Goal: Task Accomplishment & Management: Use online tool/utility

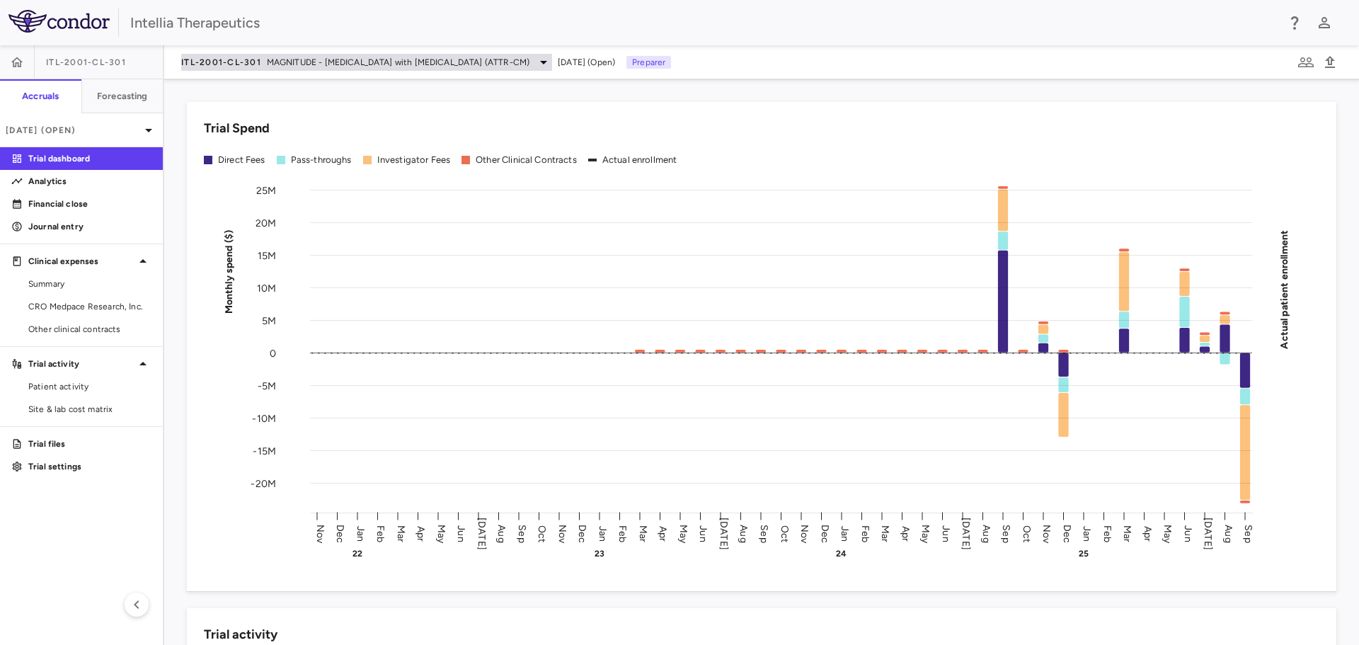
click at [432, 64] on span "MAGNITUDE - Transthyretin Amyloidosis with Cardiomyopathy (ATTR-CM)" at bounding box center [398, 62] width 263 height 13
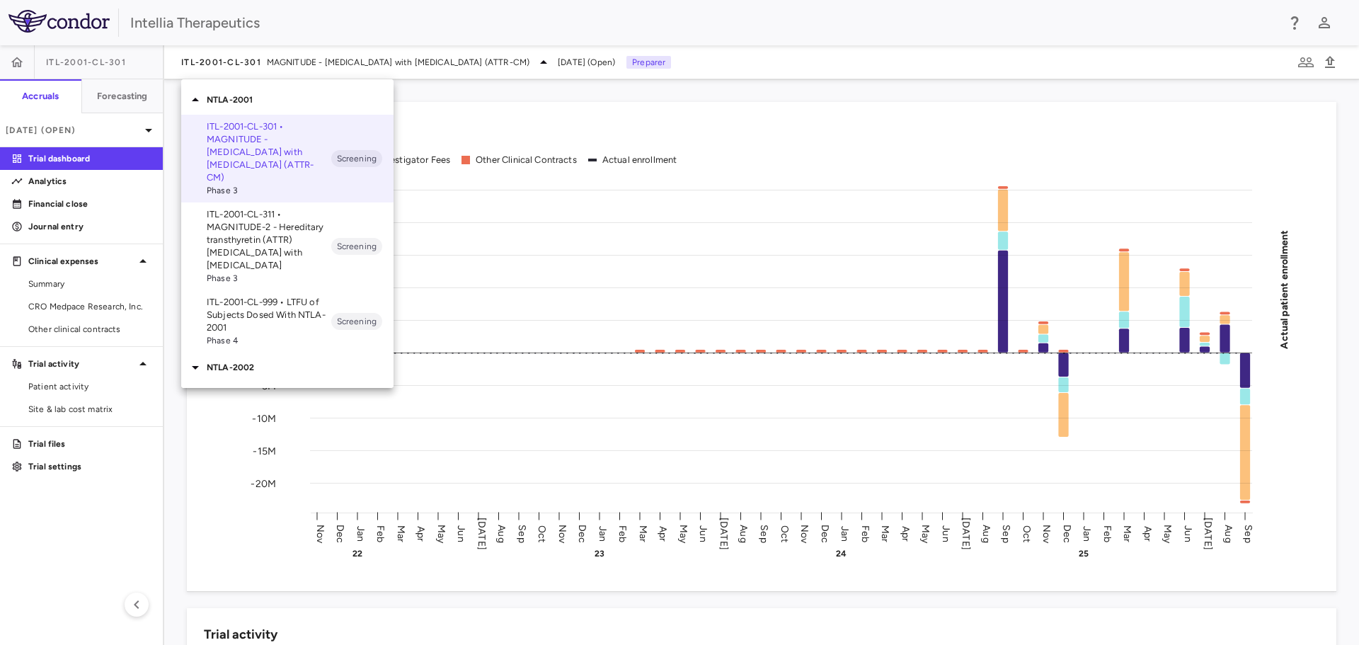
click at [255, 352] on div "NTLA-2002" at bounding box center [287, 367] width 212 height 30
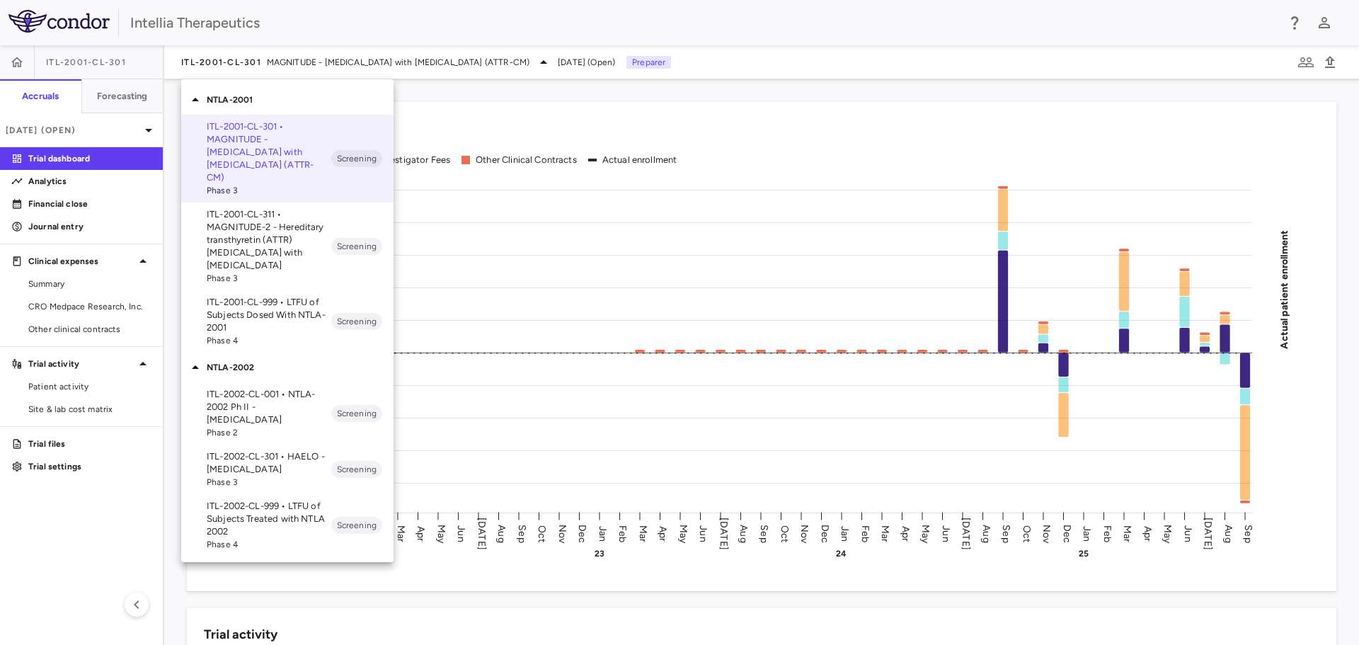
click at [293, 450] on p "ITL-2002-CL-301 • HAELO - Hereditary Angioedema" at bounding box center [269, 462] width 125 height 25
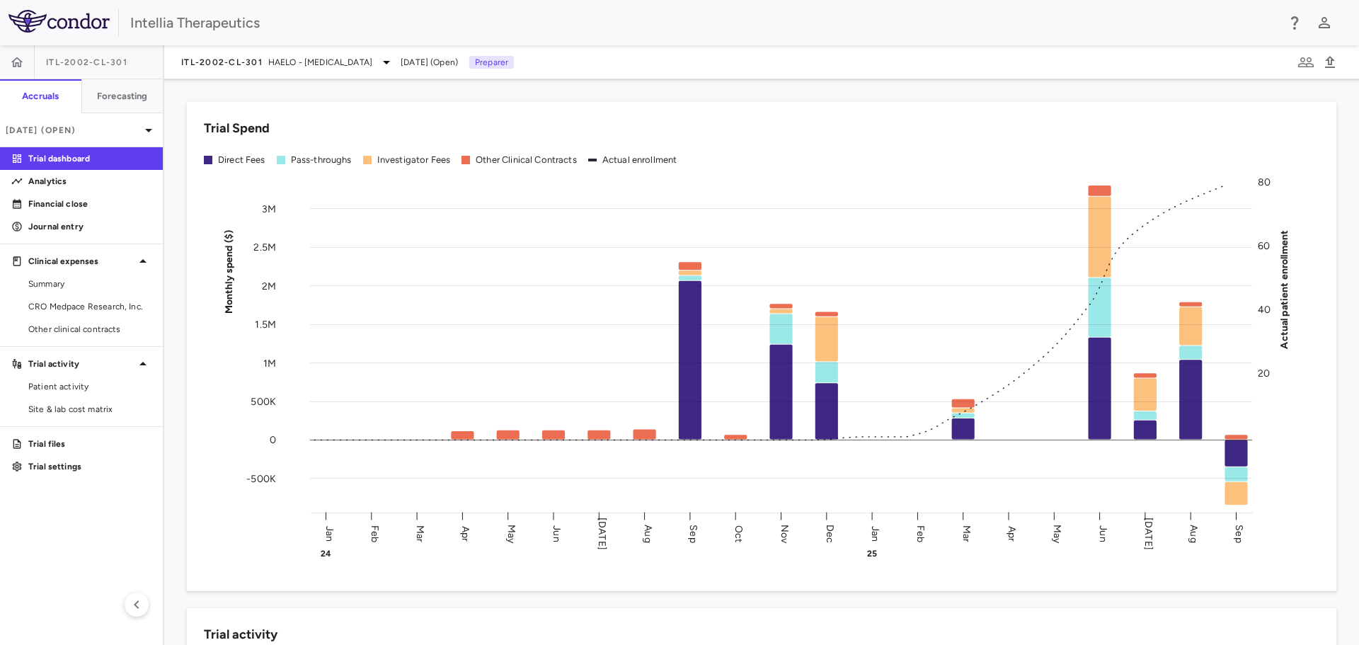
scroll to position [142, 0]
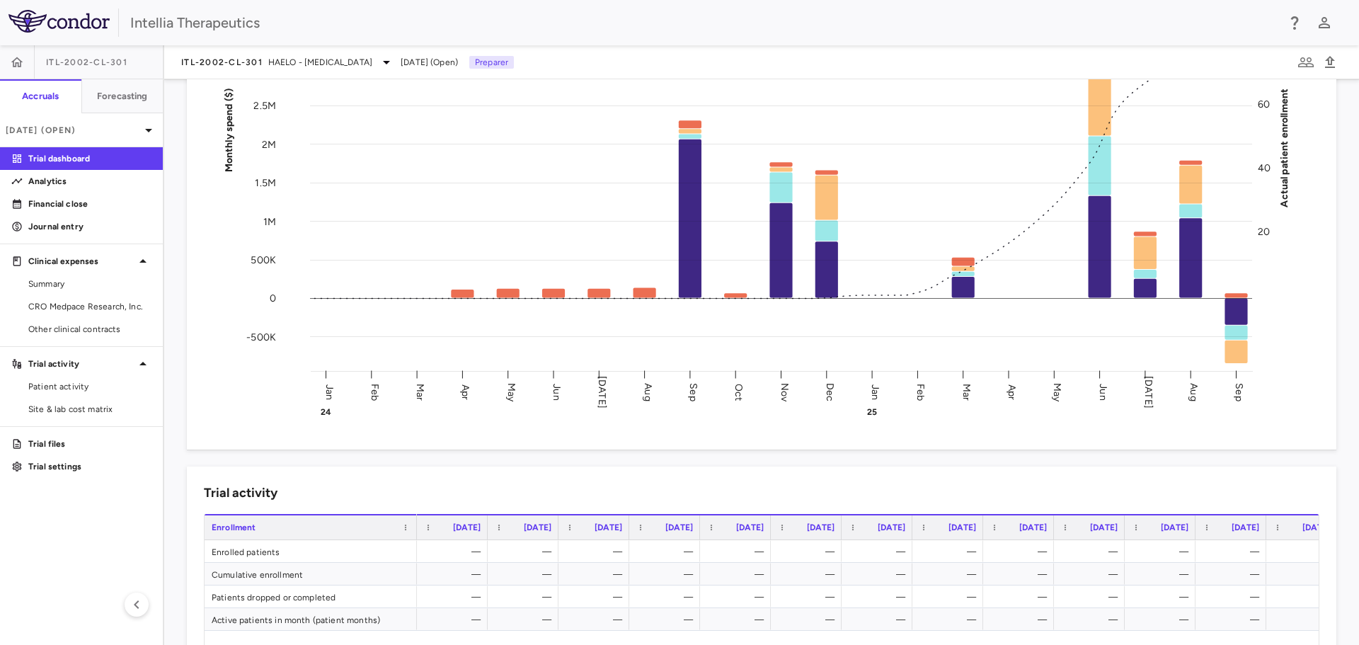
drag, startPoint x: 77, startPoint y: 300, endPoint x: 335, endPoint y: 76, distance: 341.1
click at [77, 300] on span "CRO Medpace Research, Inc." at bounding box center [89, 306] width 123 height 13
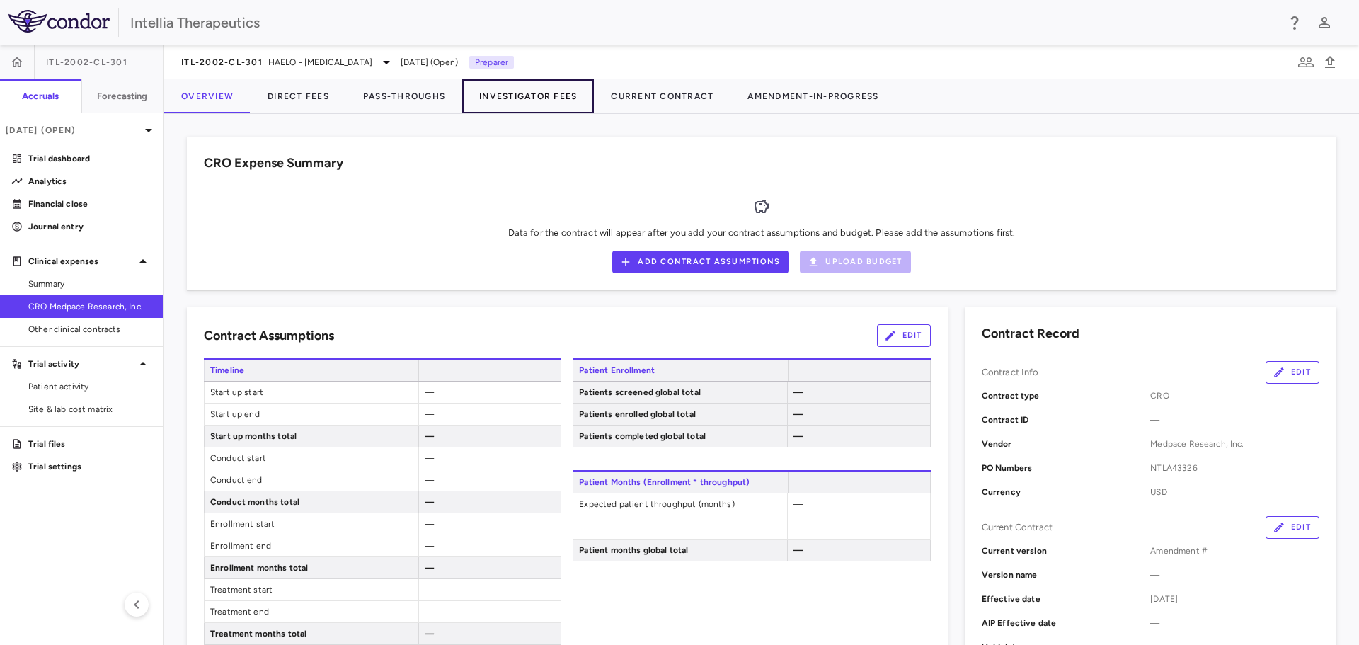
click at [488, 102] on button "Investigator Fees" at bounding box center [528, 96] width 132 height 34
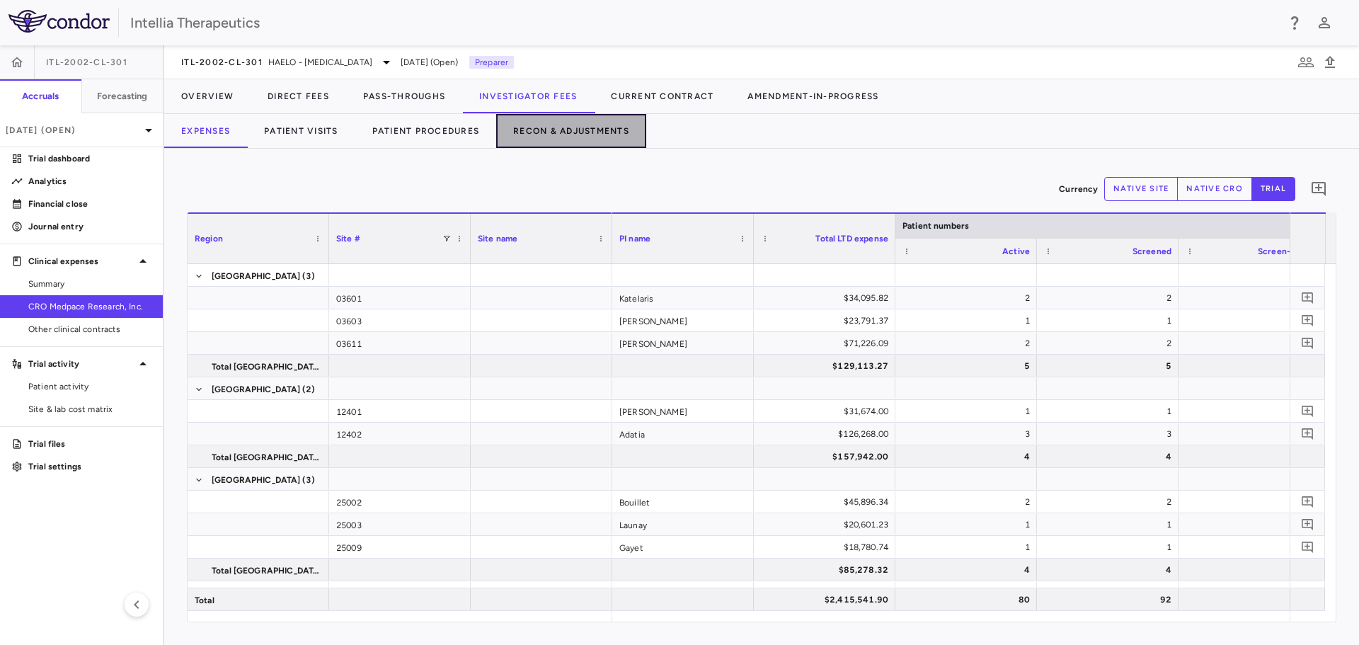
click at [543, 142] on button "Recon & Adjustments" at bounding box center [571, 131] width 150 height 34
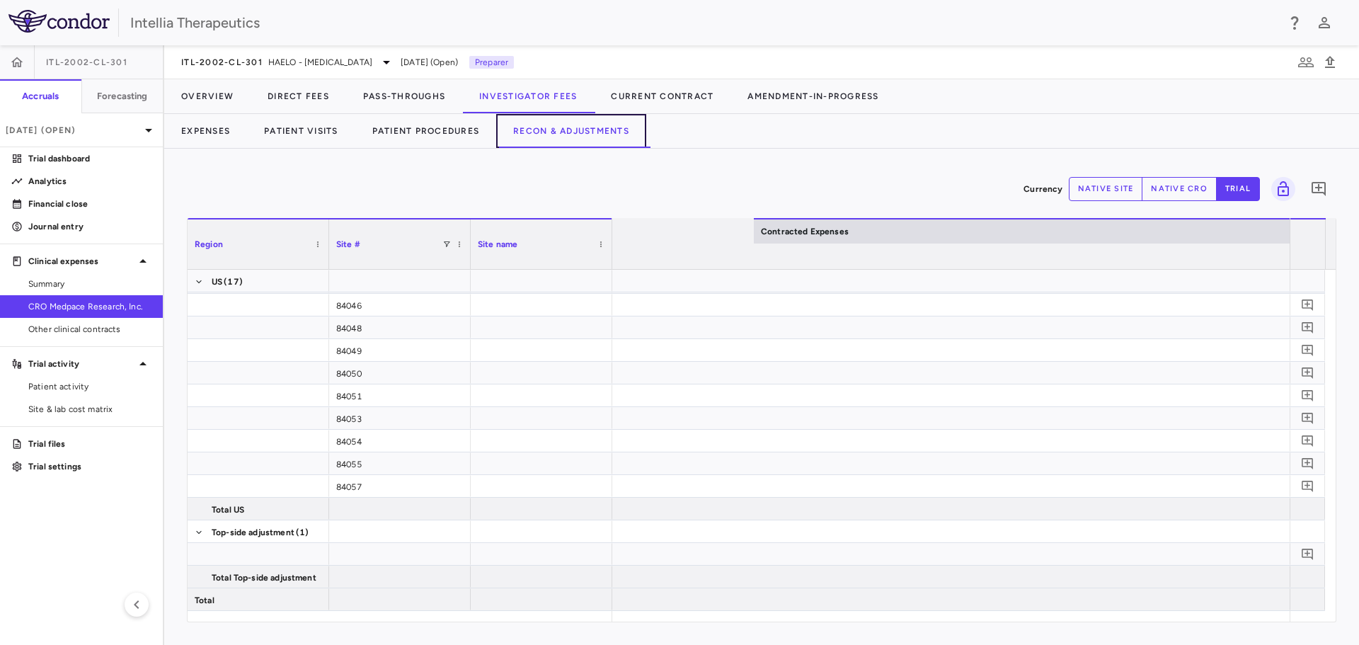
scroll to position [882, 0]
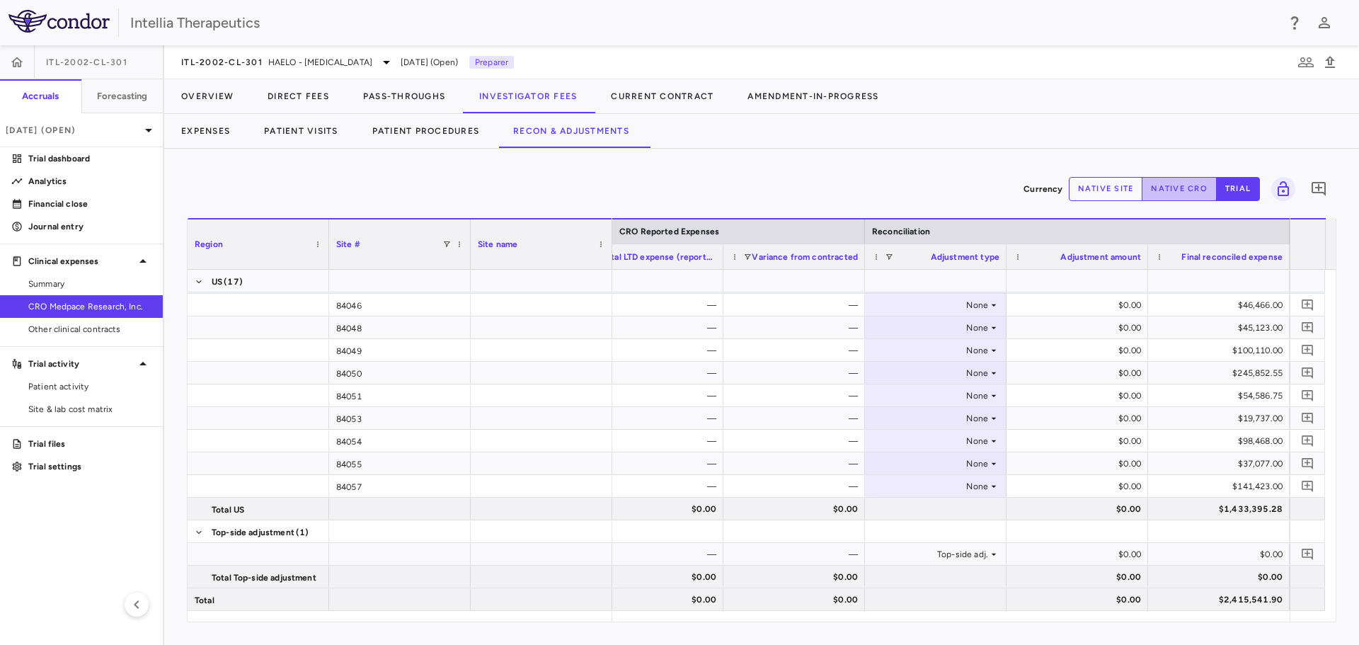
click at [1174, 191] on button "native cro" at bounding box center [1178, 189] width 75 height 24
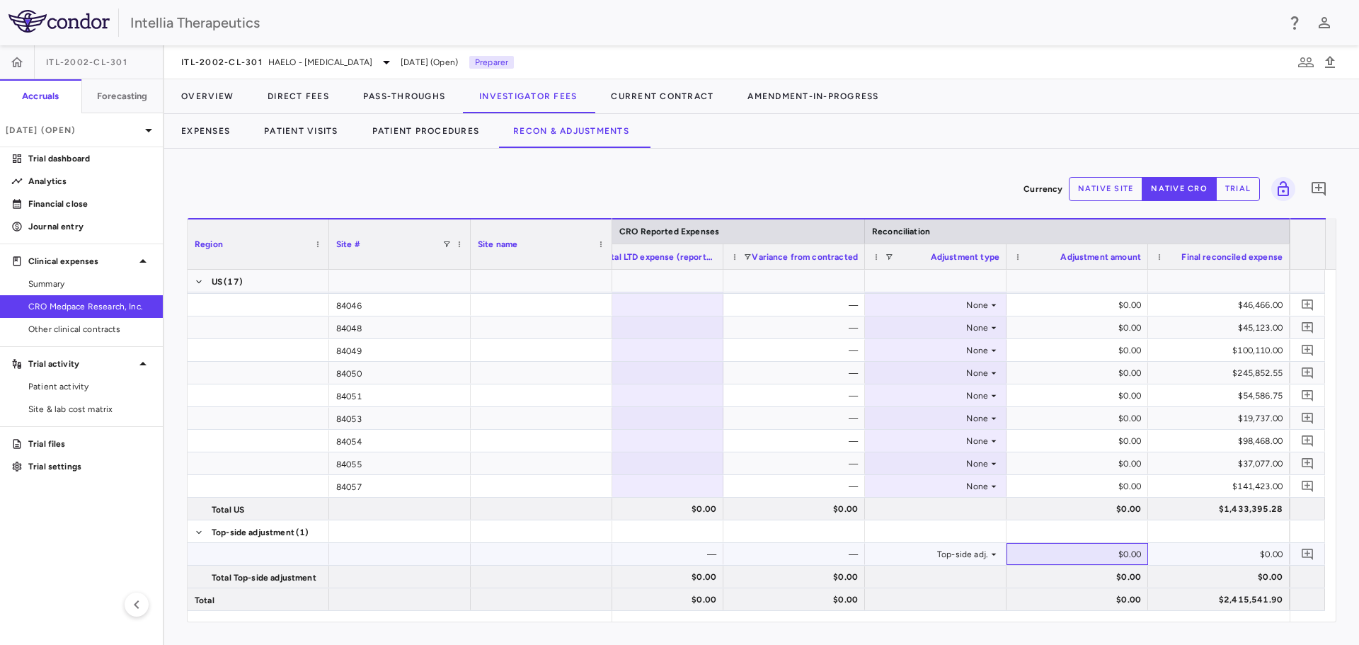
click at [1111, 550] on div "$0.00" at bounding box center [1080, 554] width 122 height 23
type input "******"
type input "*********"
click at [1313, 548] on icon "Add comment" at bounding box center [1307, 553] width 13 height 13
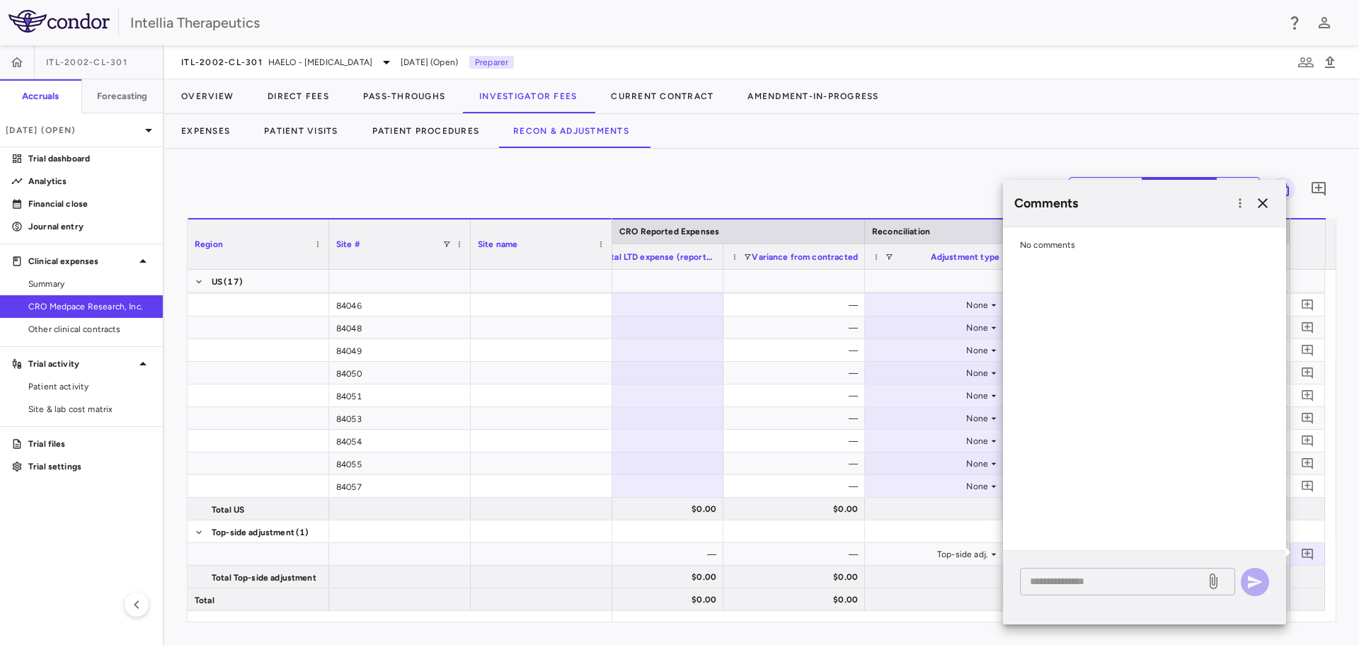
click at [1136, 582] on textarea at bounding box center [1113, 581] width 166 height 16
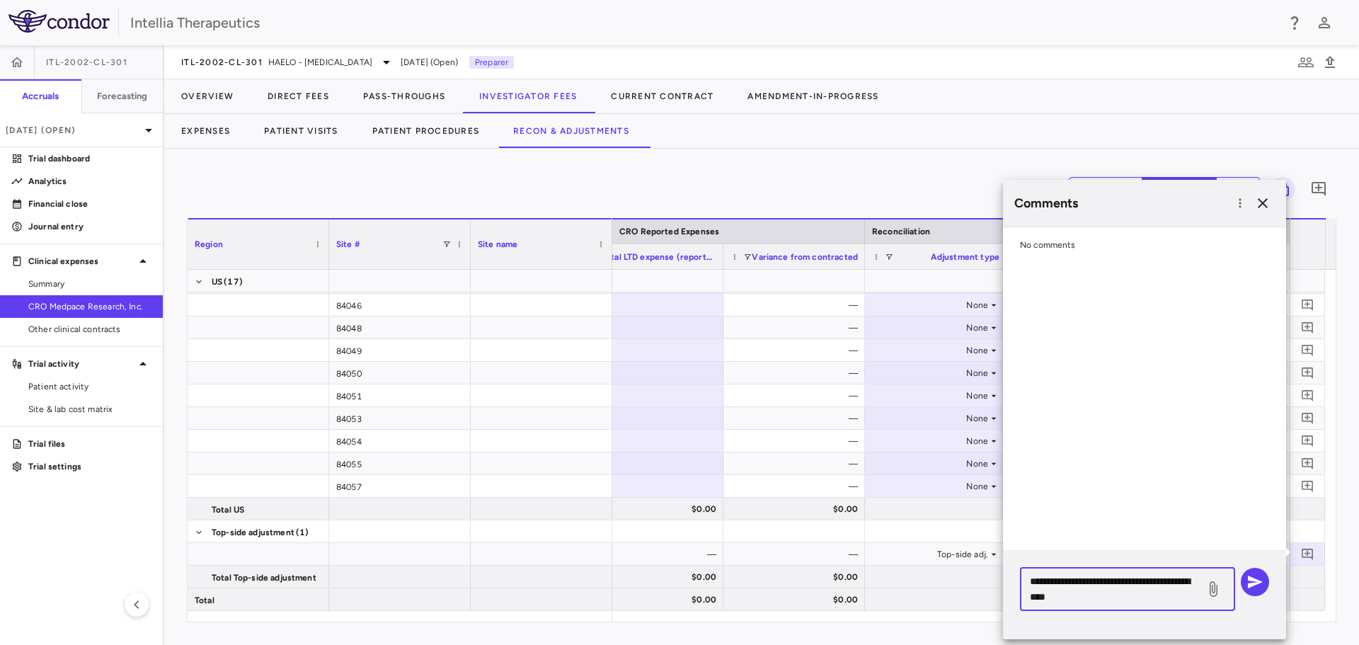
type textarea "**********"
click at [1215, 594] on icon at bounding box center [1212, 588] width 17 height 17
click at [0, 0] on input "file" at bounding box center [0, 0] width 0 height 0
click at [1252, 584] on icon "button" at bounding box center [1254, 581] width 15 height 13
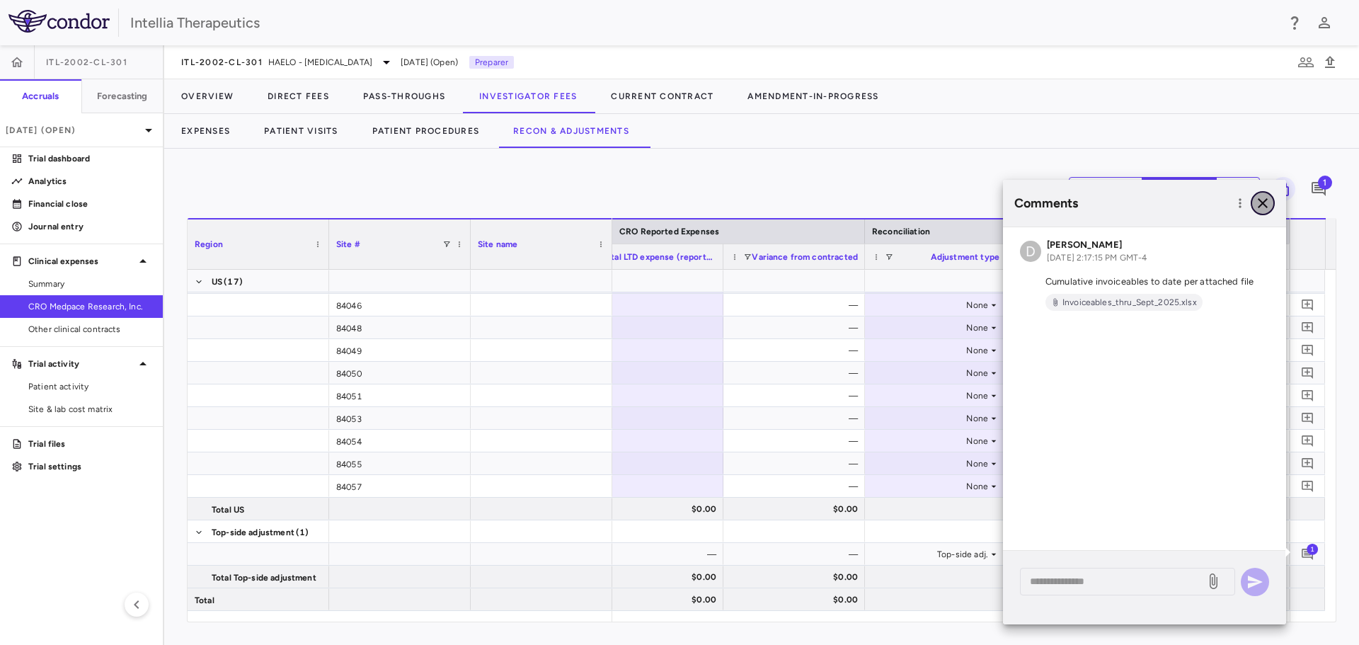
click at [1265, 211] on icon "button" at bounding box center [1262, 203] width 17 height 17
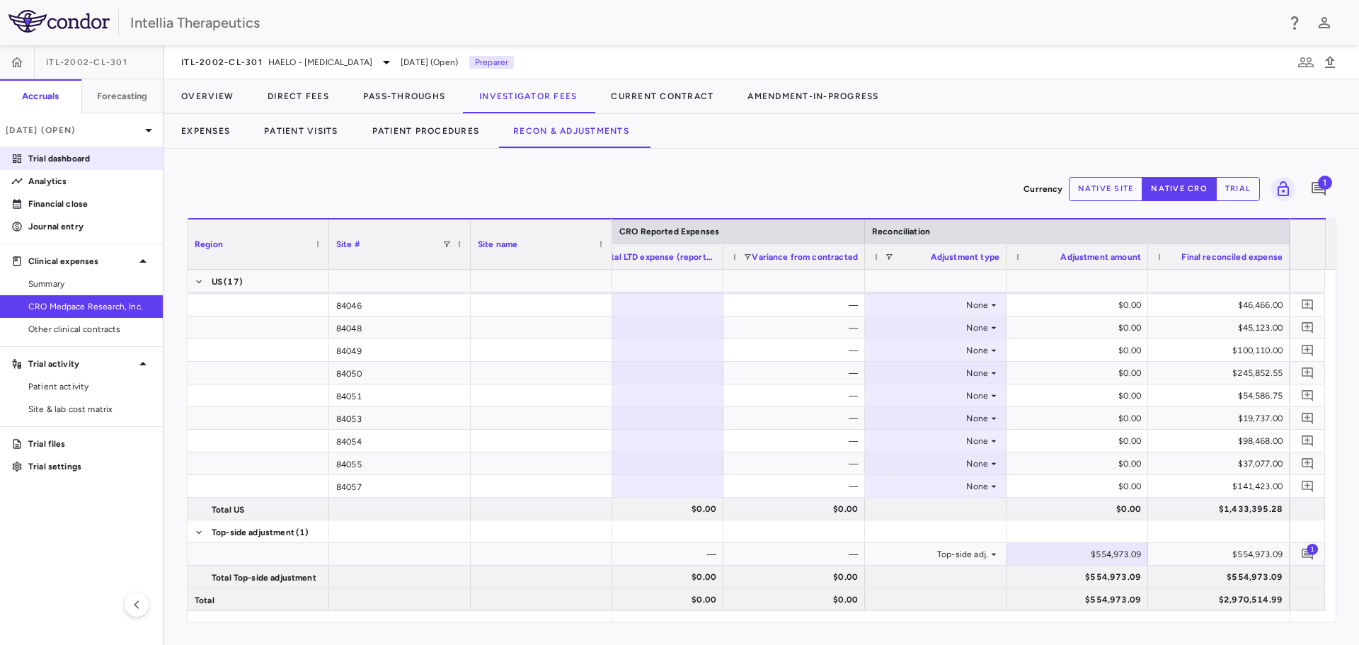
click at [57, 159] on p "Trial dashboard" at bounding box center [89, 158] width 123 height 13
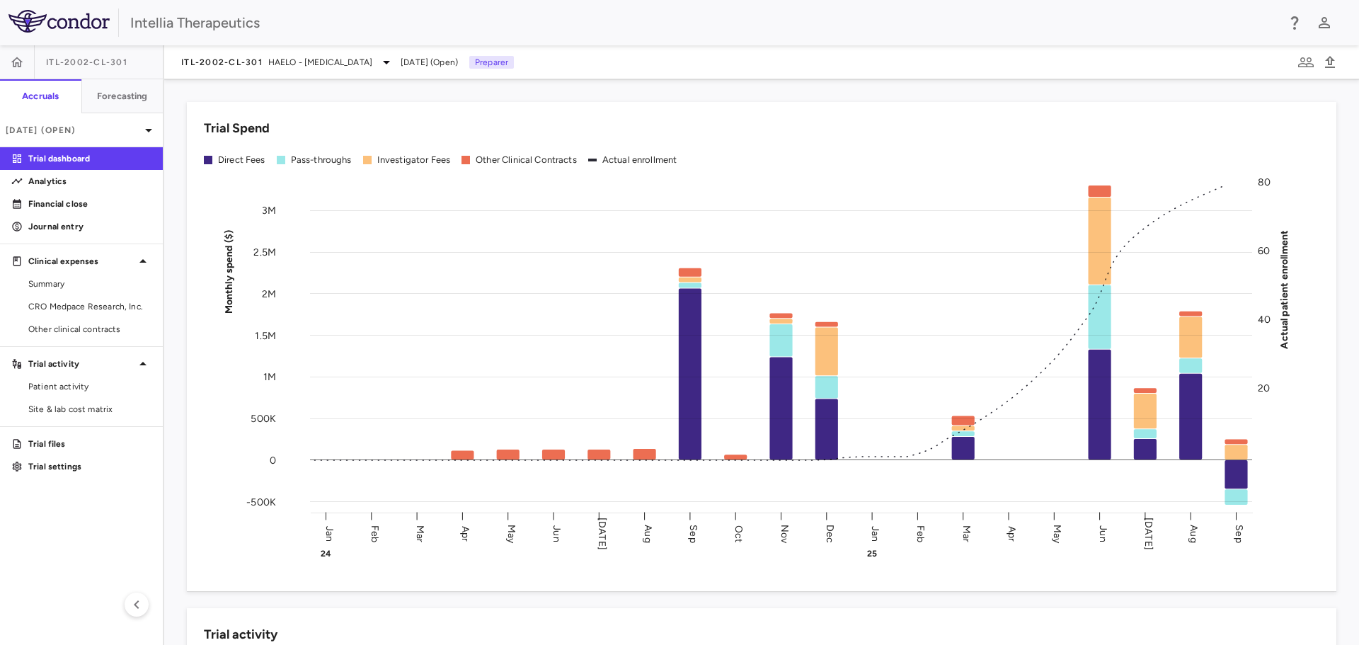
drag, startPoint x: 75, startPoint y: 297, endPoint x: 471, endPoint y: 241, distance: 400.3
click at [75, 297] on link "CRO Medpace Research, Inc." at bounding box center [81, 306] width 163 height 21
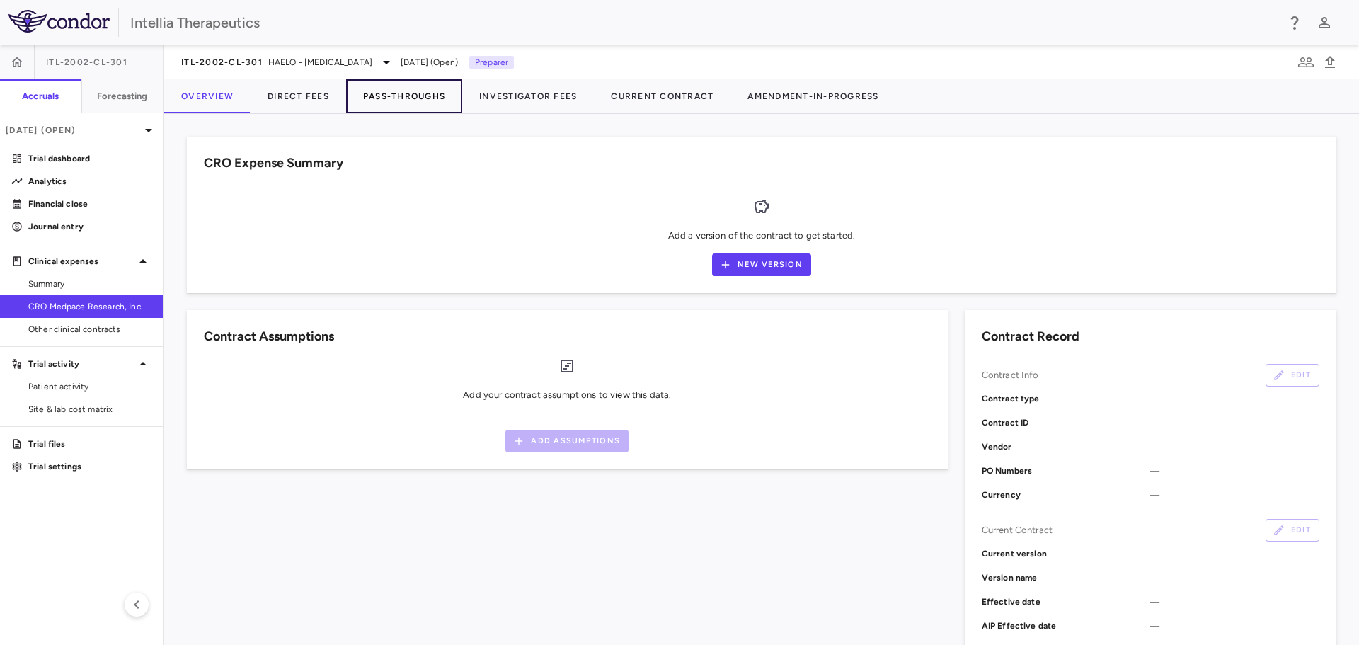
click at [442, 89] on button "Pass-Throughs" at bounding box center [404, 96] width 116 height 34
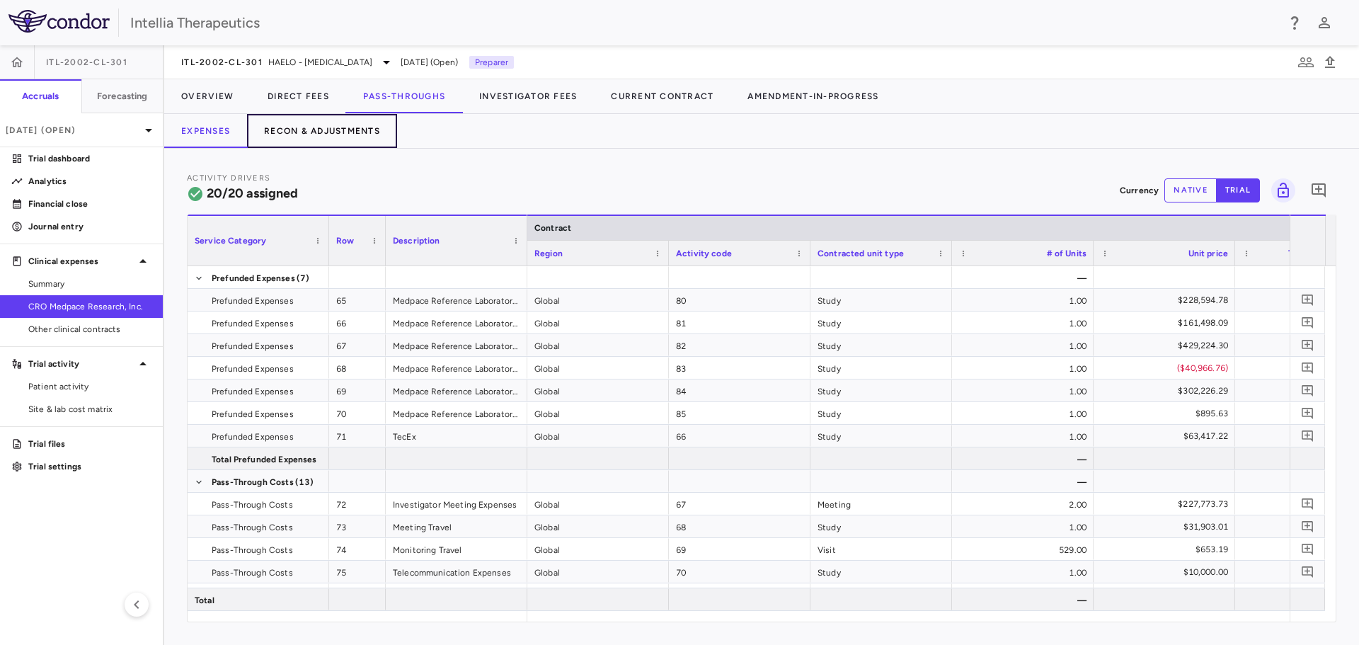
click at [368, 120] on button "Recon & Adjustments" at bounding box center [322, 131] width 150 height 34
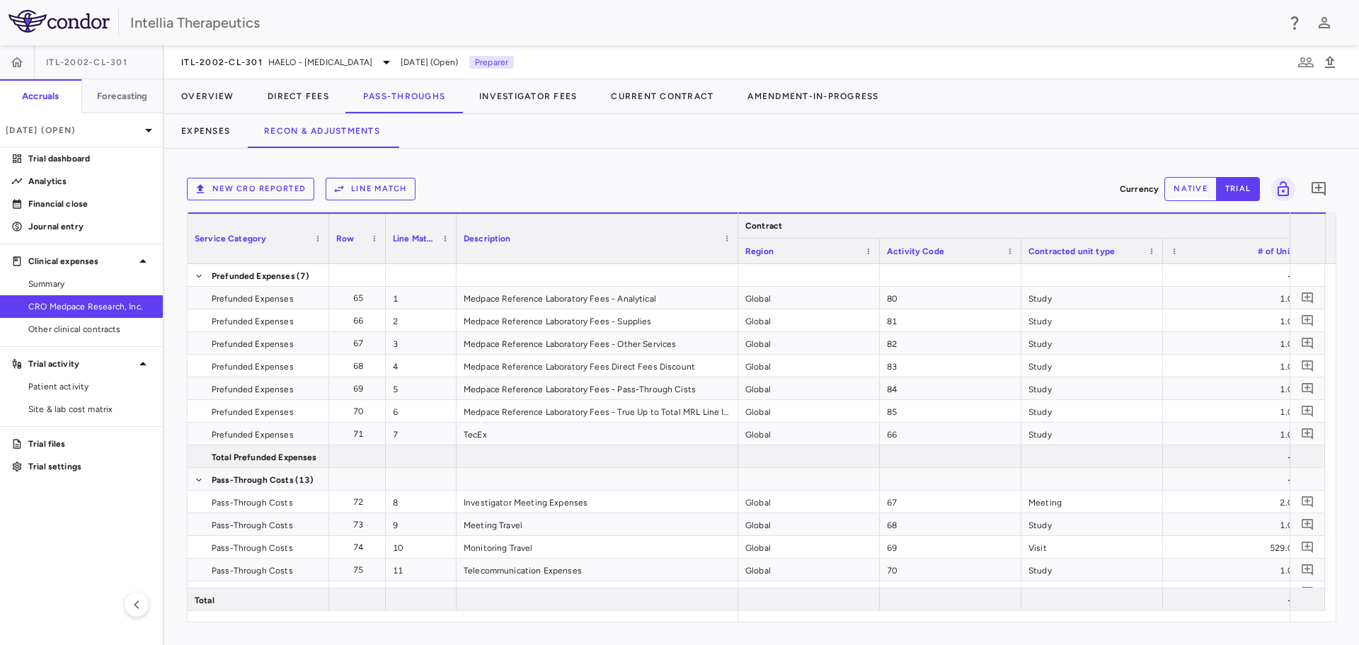
drag, startPoint x: 596, startPoint y: 227, endPoint x: 737, endPoint y: 229, distance: 140.1
click at [737, 229] on div at bounding box center [737, 239] width 6 height 50
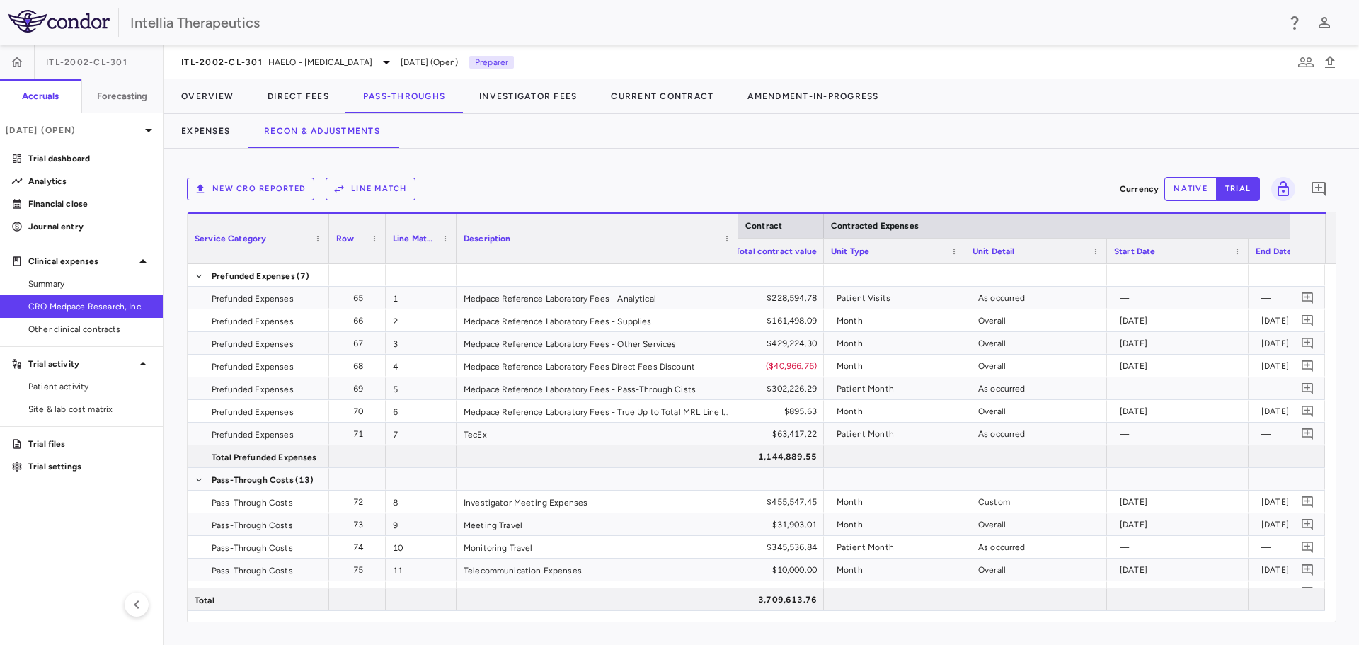
scroll to position [0, 783]
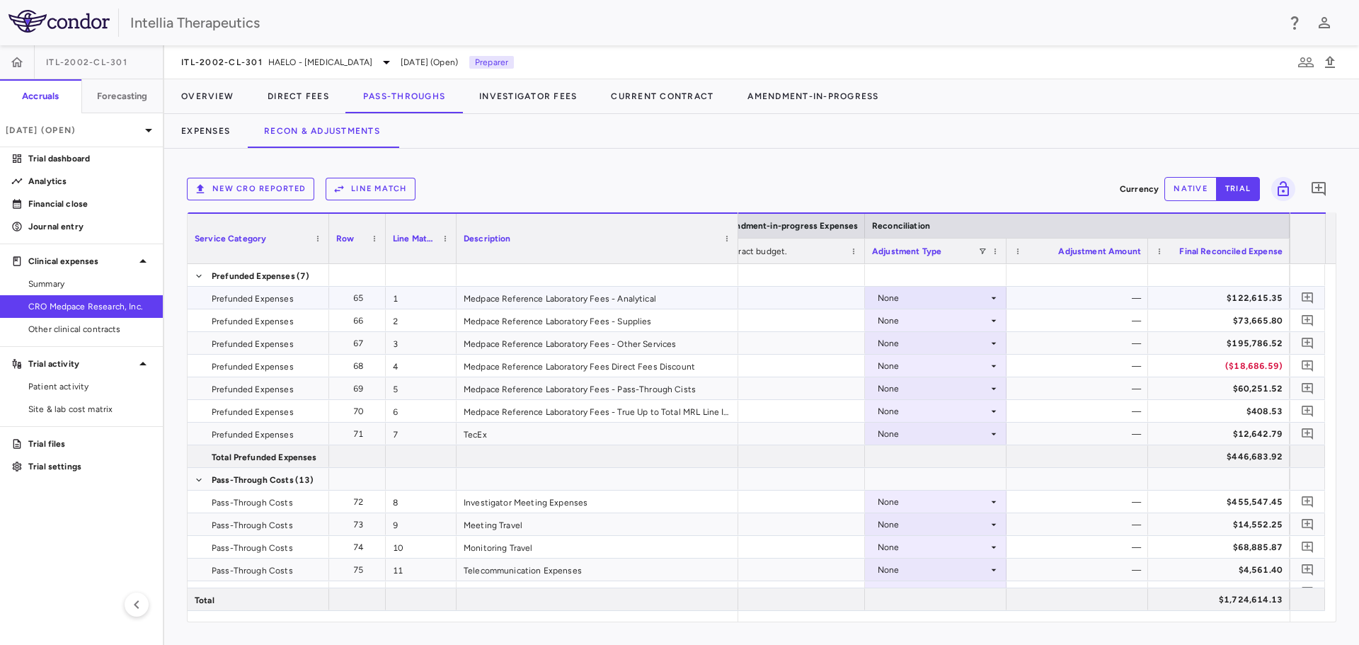
click at [983, 295] on div "None" at bounding box center [932, 298] width 110 height 23
click at [955, 343] on li "Other" at bounding box center [935, 346] width 140 height 21
click at [974, 315] on div "None" at bounding box center [932, 320] width 110 height 23
click at [963, 317] on div at bounding box center [679, 322] width 1359 height 645
click at [963, 317] on div "None" at bounding box center [932, 320] width 110 height 23
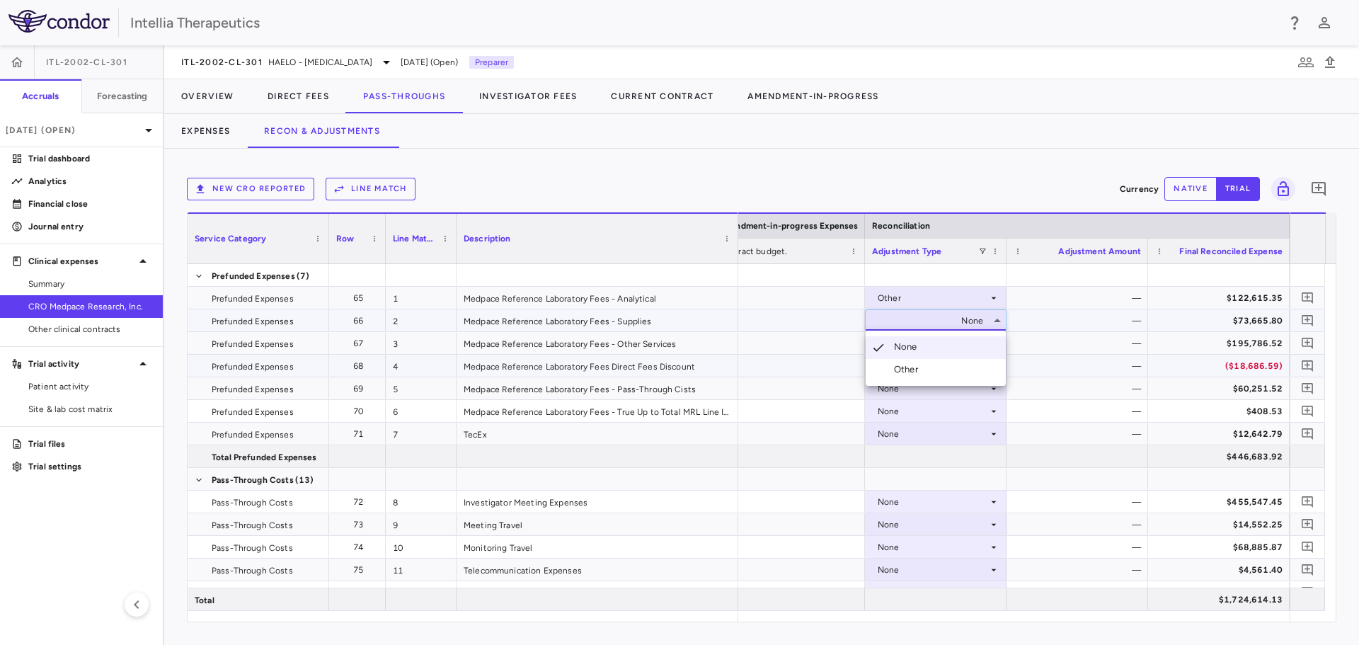
click at [926, 362] on li "Other" at bounding box center [935, 369] width 140 height 21
click at [955, 340] on div "None" at bounding box center [932, 343] width 110 height 23
click at [952, 340] on div "None" at bounding box center [932, 343] width 110 height 23
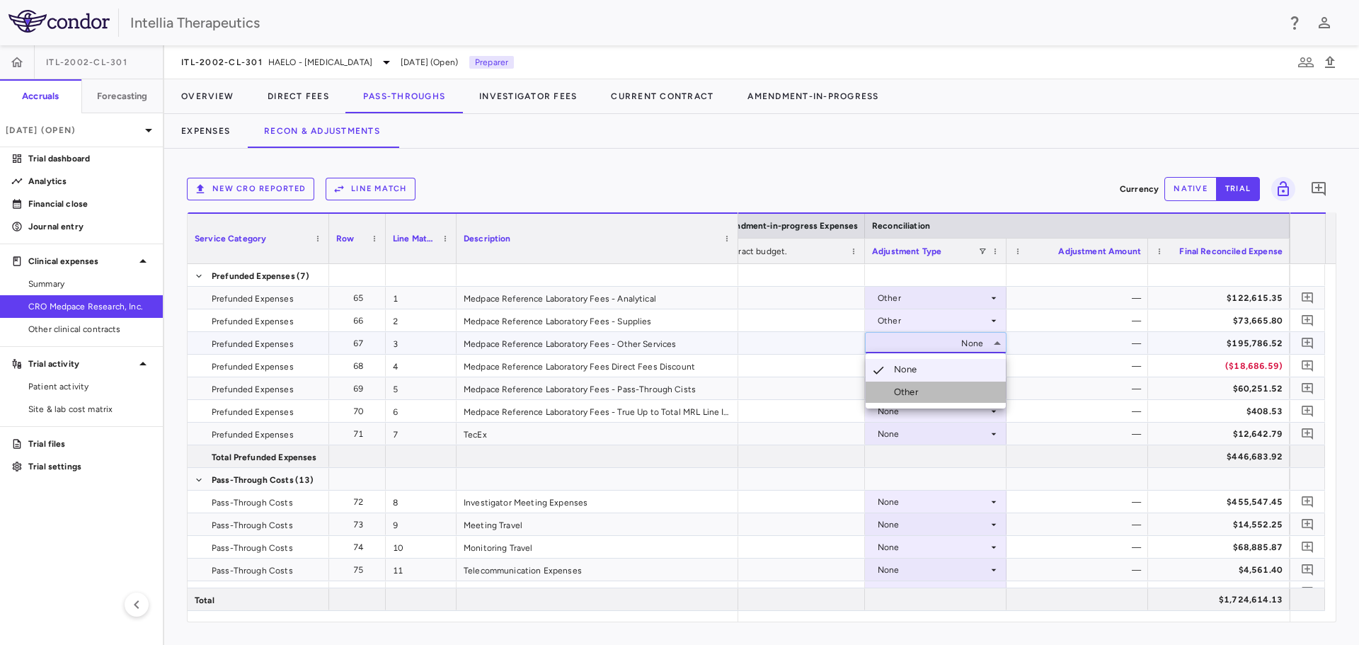
click at [946, 386] on li "Other" at bounding box center [935, 391] width 140 height 21
click at [954, 386] on div "None" at bounding box center [932, 388] width 110 height 23
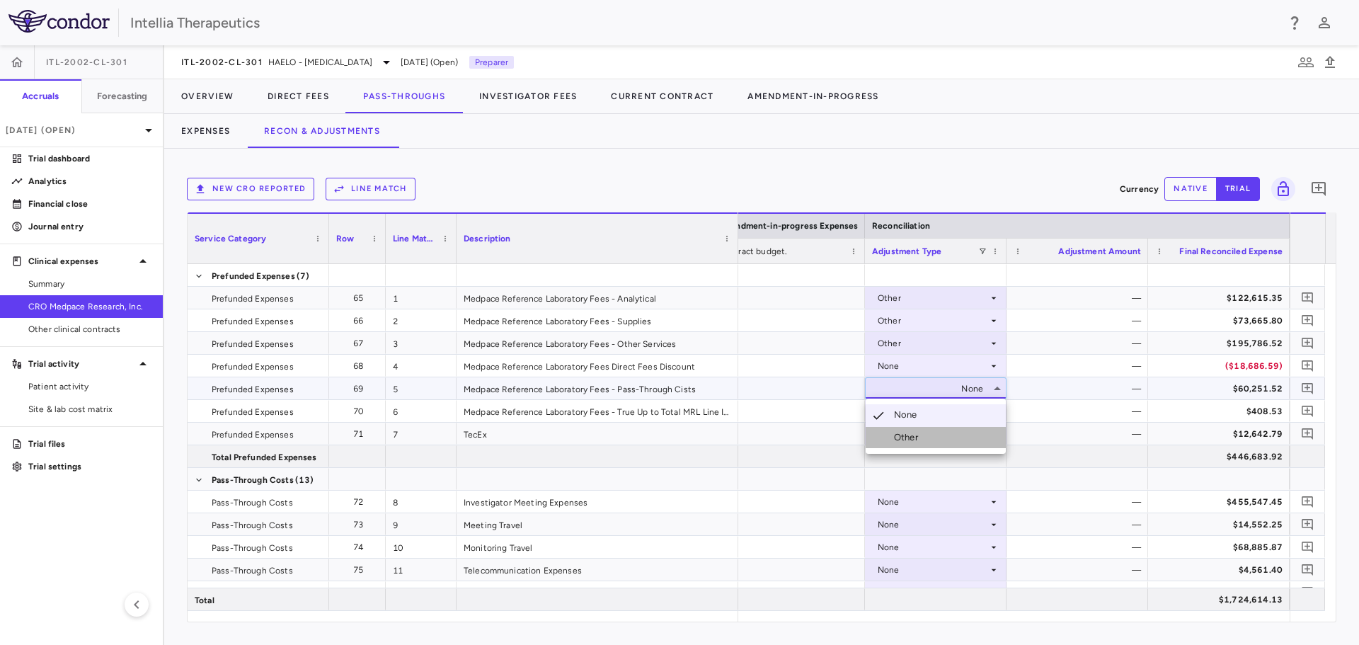
click at [930, 439] on li "Other" at bounding box center [935, 437] width 140 height 21
click at [1180, 188] on button "native" at bounding box center [1190, 189] width 52 height 24
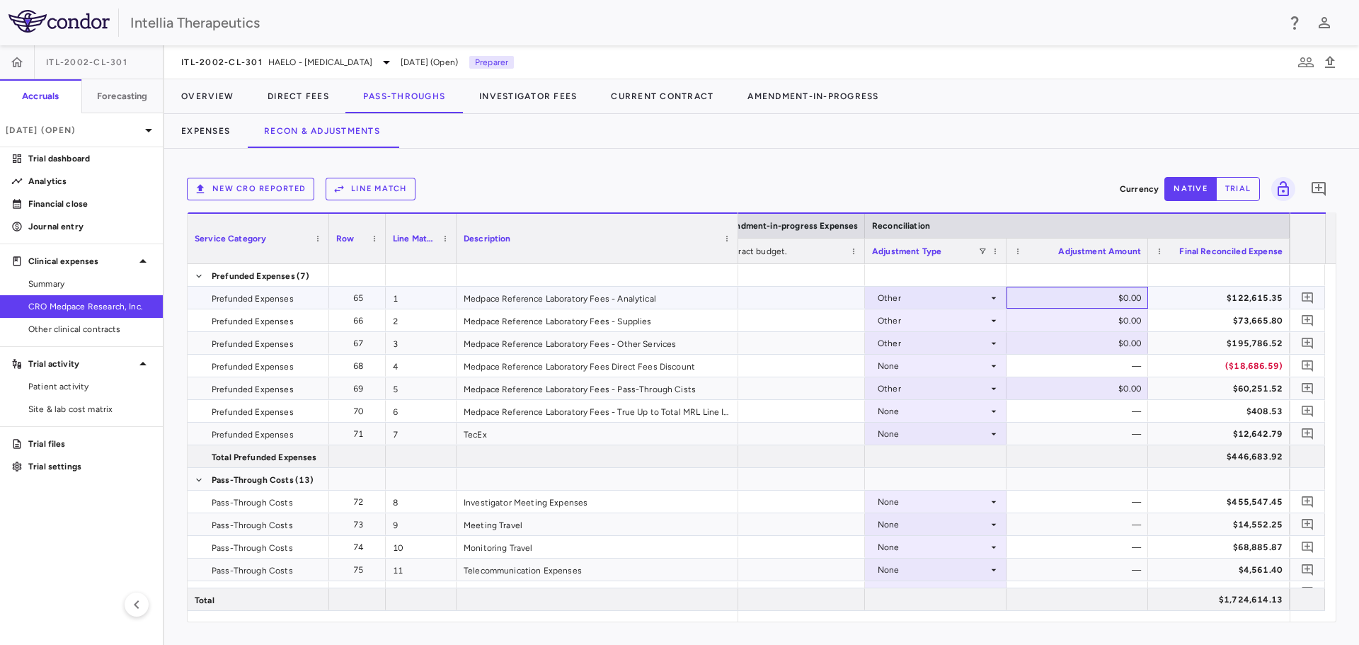
click at [1115, 296] on div "$0.00" at bounding box center [1080, 298] width 122 height 23
type input "********"
click at [1116, 325] on div "$0.00" at bounding box center [1080, 320] width 122 height 23
click at [1112, 321] on div "$0.00" at bounding box center [1080, 320] width 122 height 23
click at [1112, 321] on input "*" at bounding box center [1087, 321] width 119 height 23
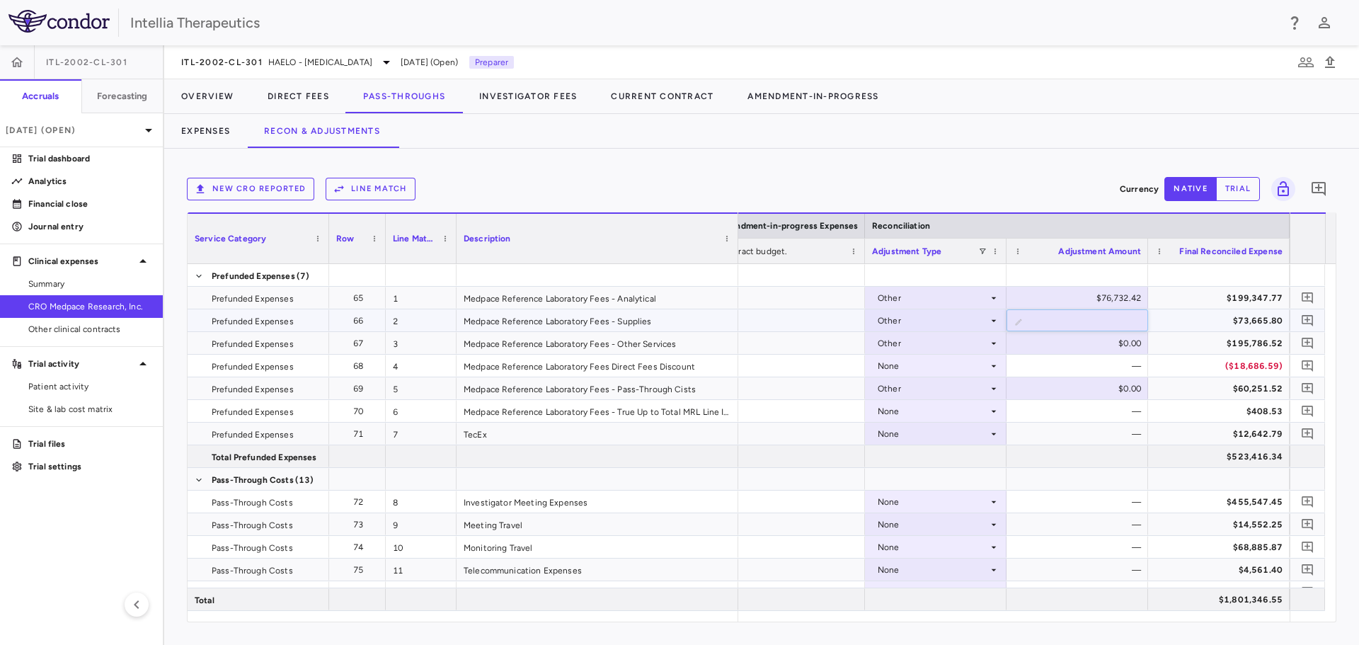
type input "*********"
click at [1141, 308] on div "$76,732.42" at bounding box center [1077, 298] width 142 height 22
drag, startPoint x: 1079, startPoint y: 295, endPoint x: 1170, endPoint y: 336, distance: 100.1
click at [1107, 317] on div "($72,641.16)" at bounding box center [1080, 320] width 122 height 23
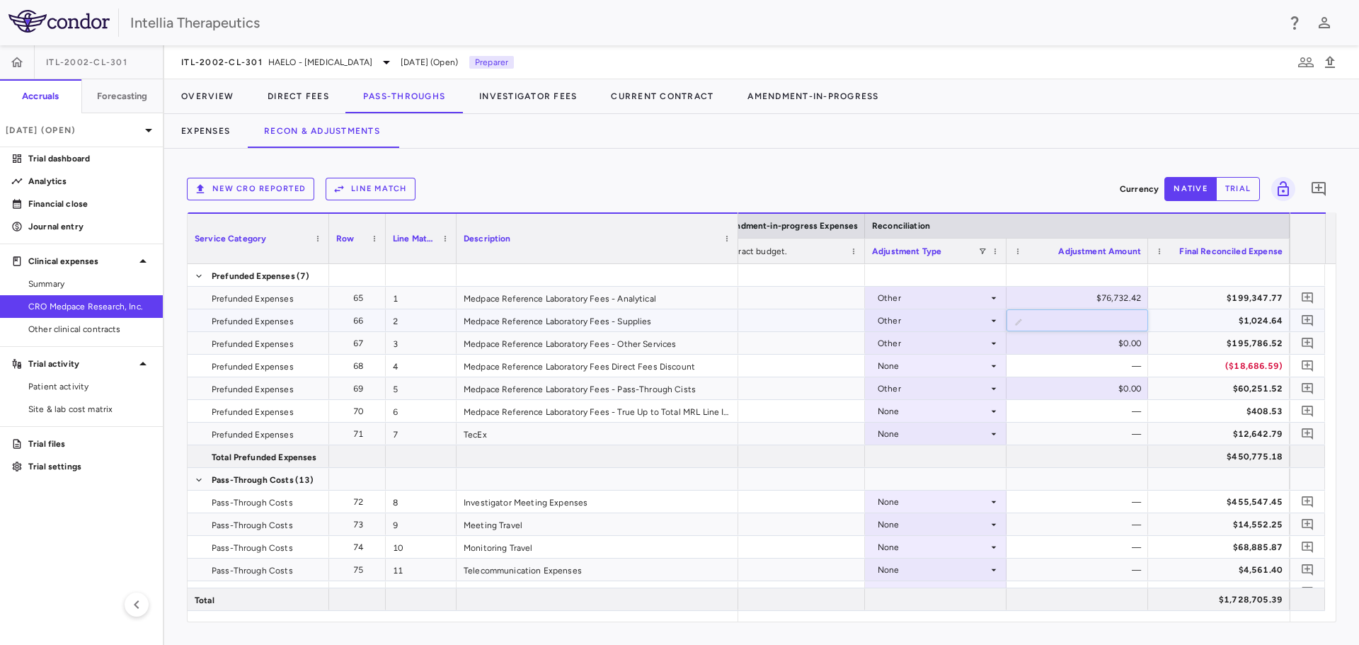
click at [1083, 321] on input "*********" at bounding box center [1087, 321] width 119 height 23
drag, startPoint x: 1076, startPoint y: 324, endPoint x: 1137, endPoint y: 313, distance: 61.9
click at [1137, 313] on input "*********" at bounding box center [1087, 321] width 119 height 23
click at [1168, 342] on div "$195,786.52" at bounding box center [1221, 343] width 122 height 23
click at [1099, 321] on div "($72,641.16)" at bounding box center [1080, 320] width 122 height 23
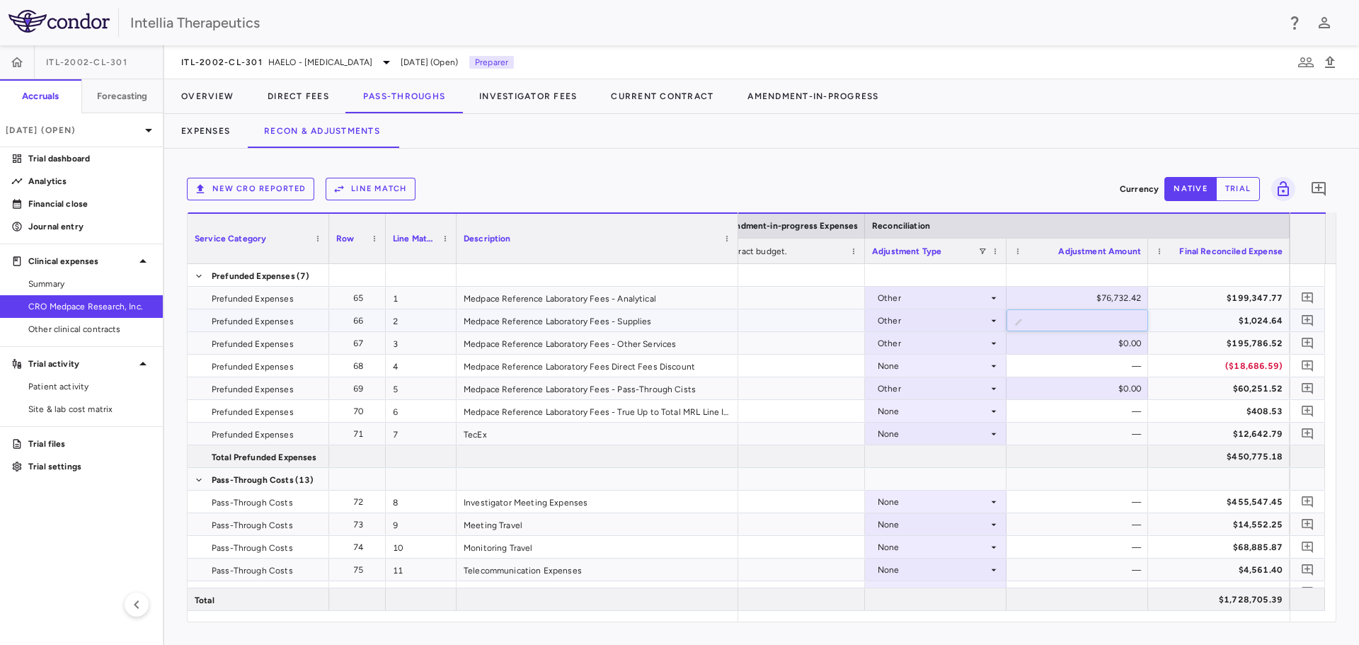
drag, startPoint x: 1075, startPoint y: 323, endPoint x: 1136, endPoint y: 313, distance: 62.2
click at [1136, 313] on input "*********" at bounding box center [1087, 321] width 119 height 23
click at [1114, 340] on div "$0.00" at bounding box center [1080, 343] width 122 height 23
type input "*********"
drag, startPoint x: 1114, startPoint y: 340, endPoint x: 1108, endPoint y: 294, distance: 45.6
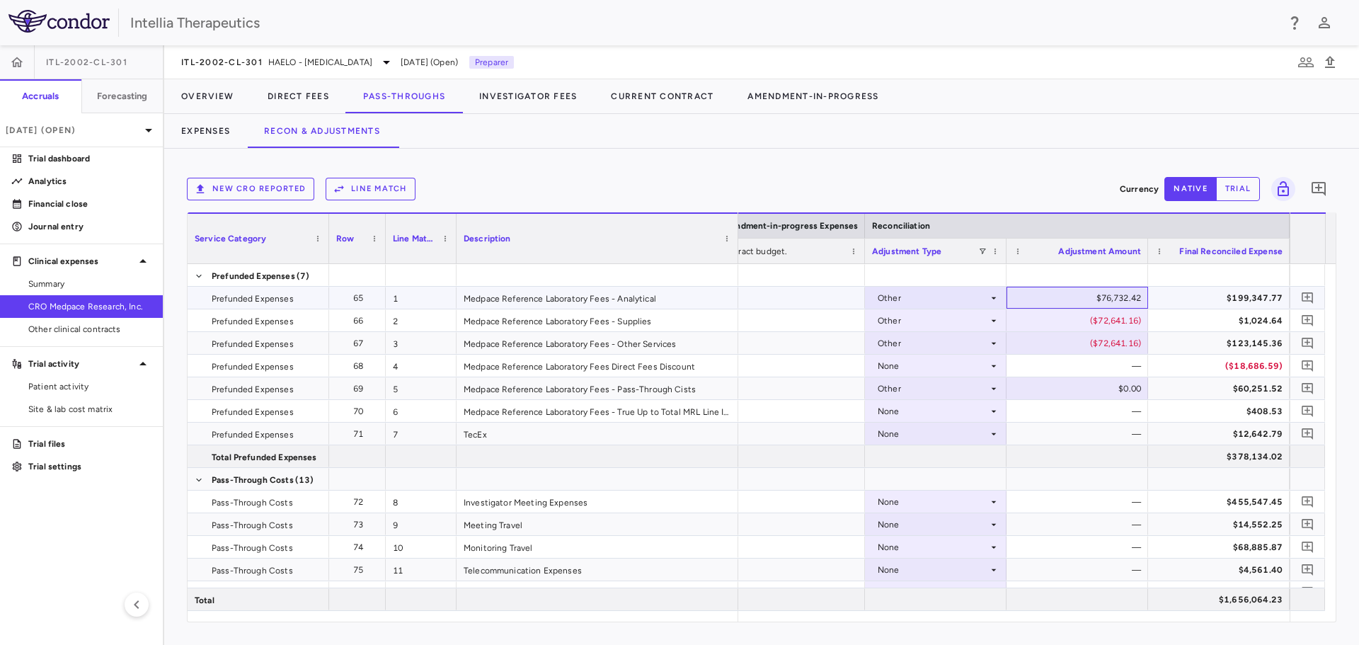
click at [1108, 294] on div "$76,732.42" at bounding box center [1080, 298] width 122 height 23
drag, startPoint x: 1085, startPoint y: 304, endPoint x: 1130, endPoint y: 292, distance: 46.7
click at [1130, 292] on input "********" at bounding box center [1087, 298] width 119 height 23
click at [1089, 314] on div "($72,641.16)" at bounding box center [1080, 320] width 122 height 23
drag, startPoint x: 1077, startPoint y: 322, endPoint x: 1151, endPoint y: 304, distance: 76.4
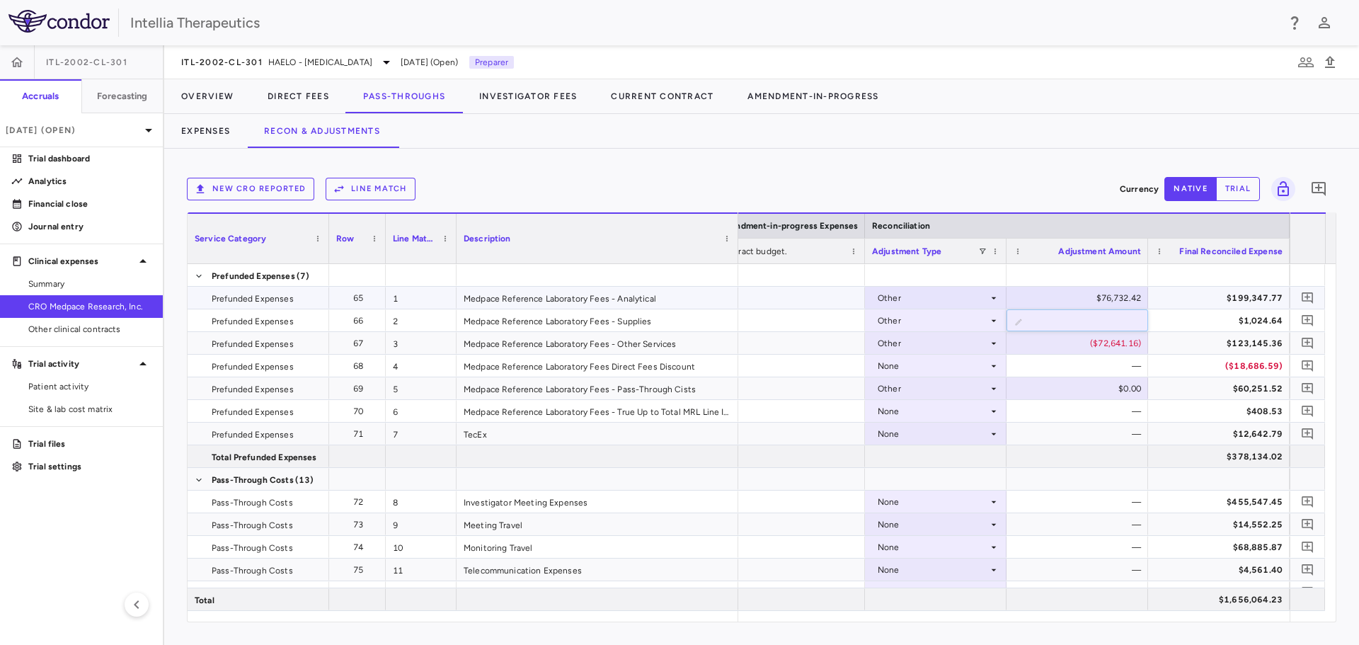
type input "********"
click at [1131, 306] on div "$76,732.42" at bounding box center [1080, 298] width 122 height 23
drag, startPoint x: 1086, startPoint y: 299, endPoint x: 1155, endPoint y: 279, distance: 72.1
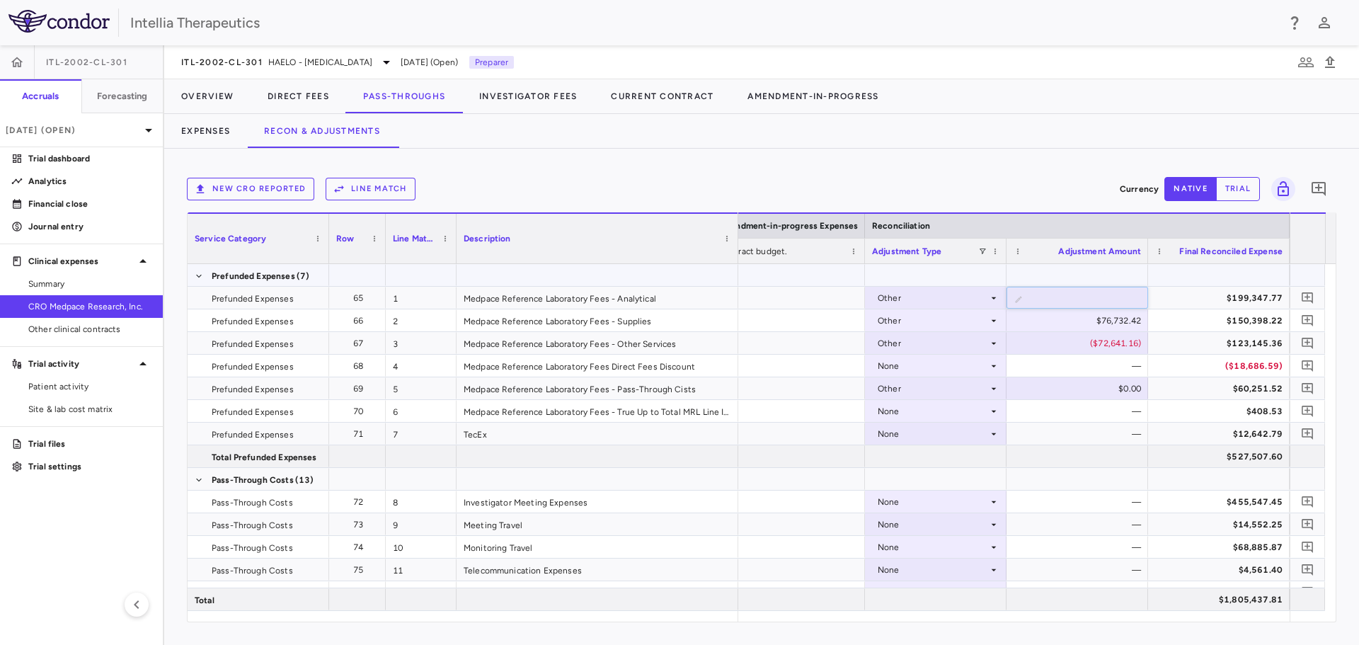
type input "********"
click at [1105, 386] on div "$0.00" at bounding box center [1080, 388] width 122 height 23
type input "********"
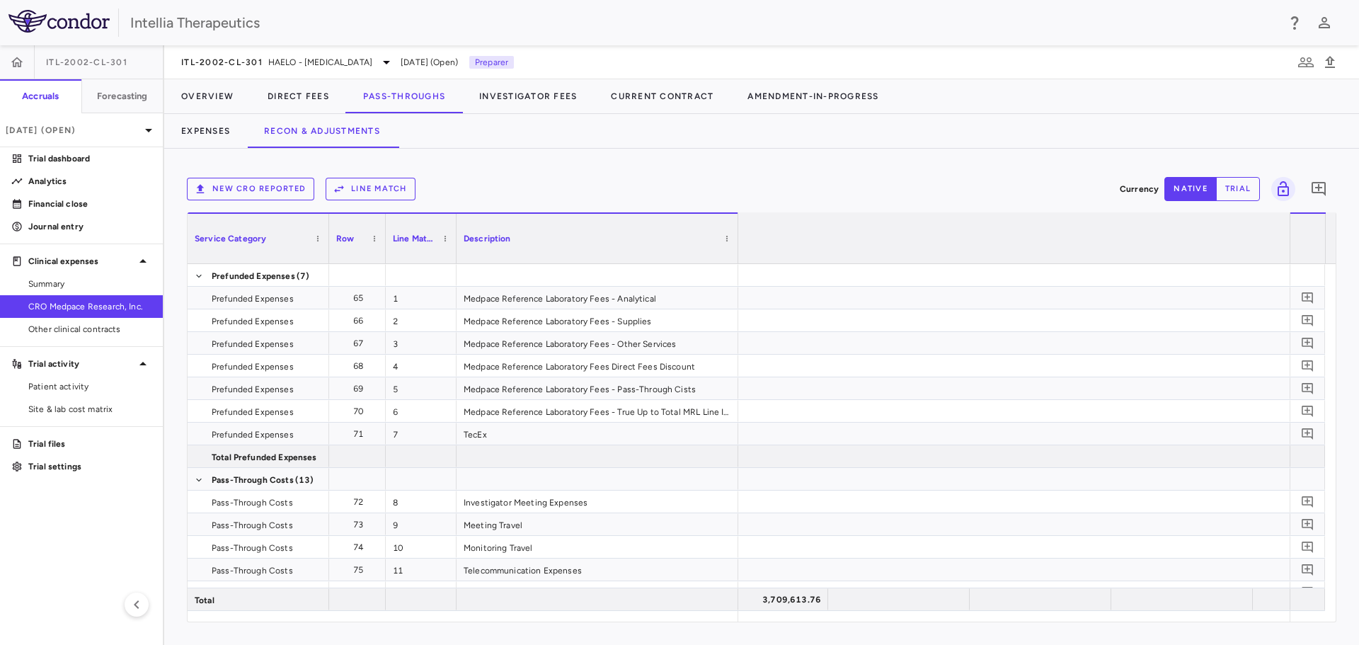
scroll to position [0, 2951]
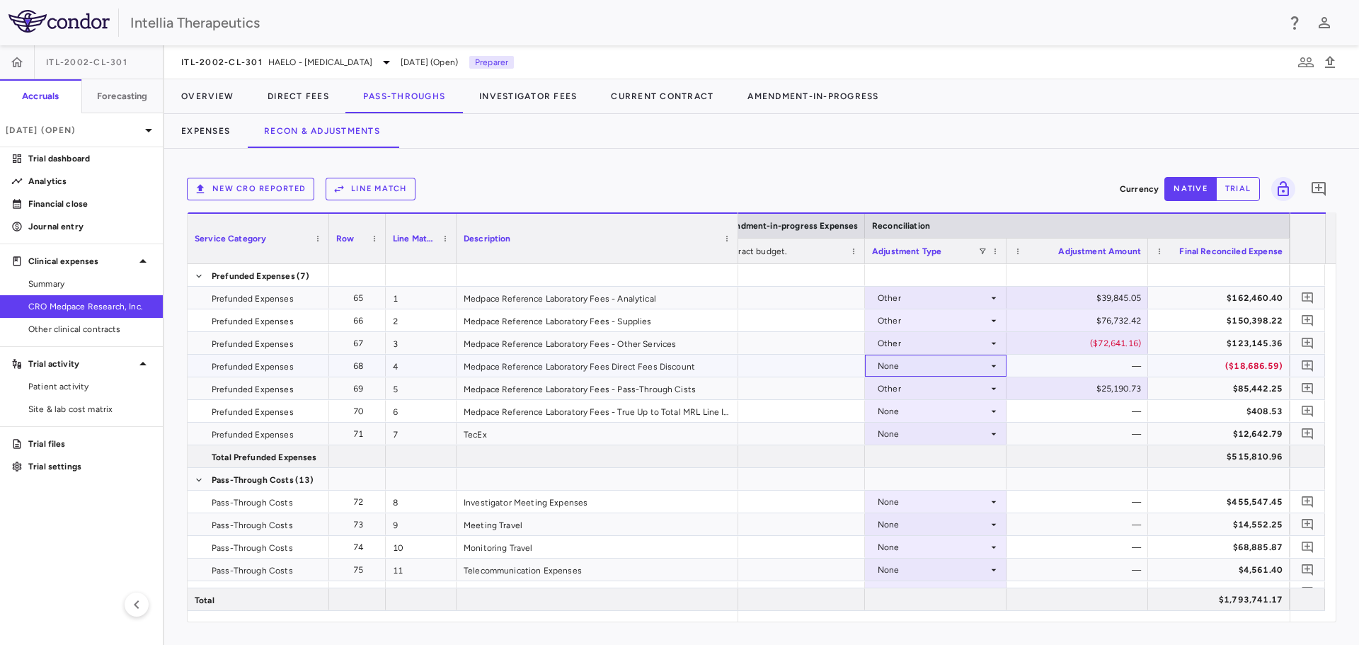
click at [985, 367] on div "None" at bounding box center [932, 366] width 110 height 23
click at [957, 417] on li "Other" at bounding box center [935, 414] width 140 height 21
click at [1131, 367] on div "$0.00" at bounding box center [1080, 366] width 122 height 23
type input "******"
click at [1131, 367] on div "$18,686.00" at bounding box center [1080, 366] width 122 height 23
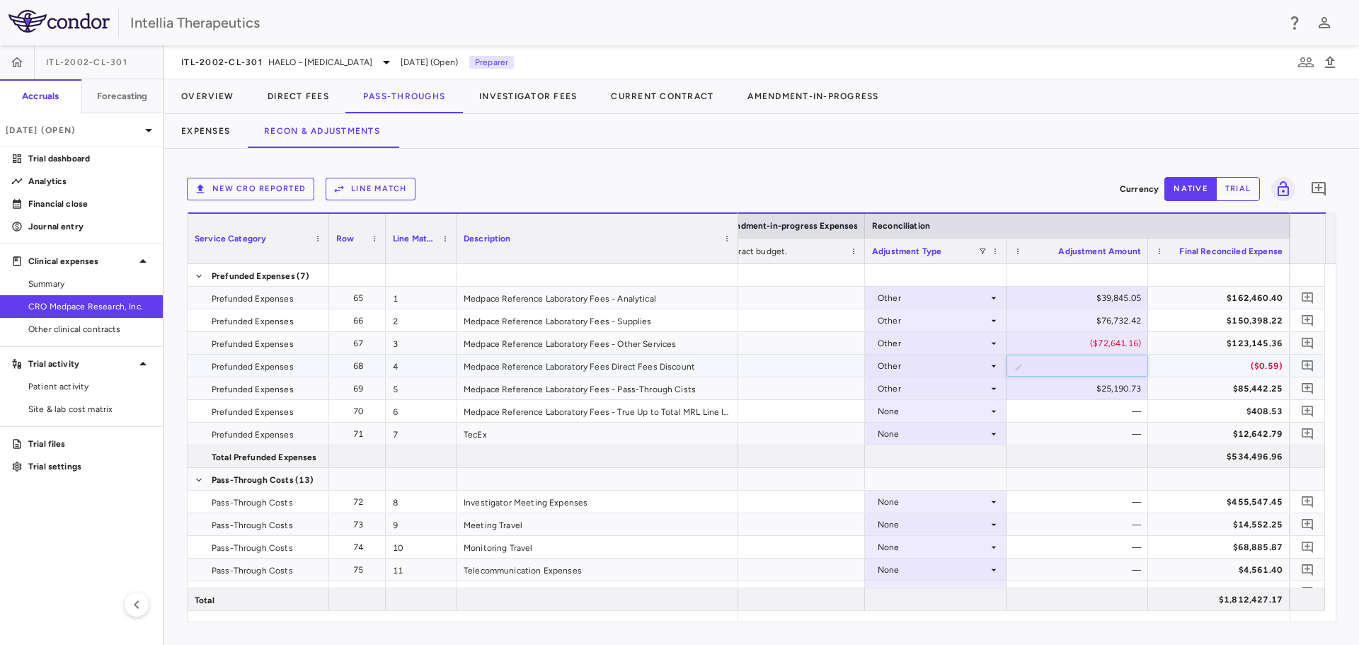
type input "********"
click at [1055, 415] on div "—" at bounding box center [1080, 411] width 122 height 23
click at [1299, 368] on button "button" at bounding box center [1307, 365] width 19 height 19
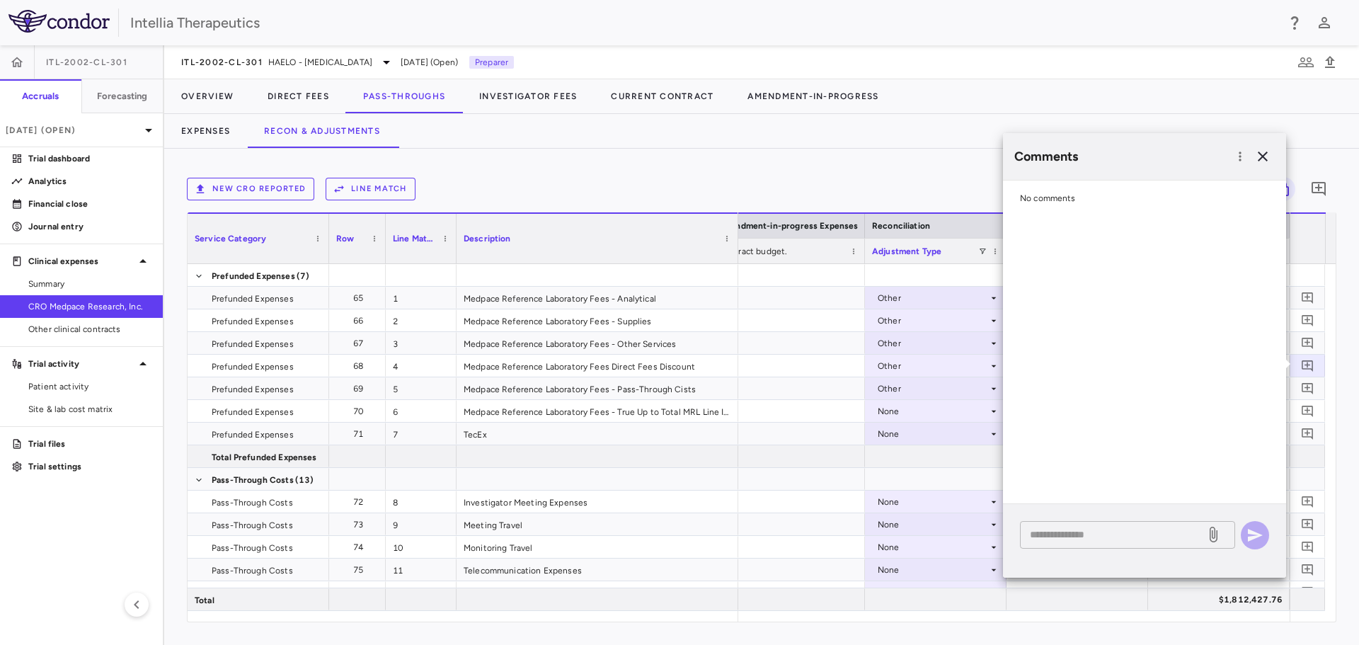
drag, startPoint x: 1129, startPoint y: 553, endPoint x: 1135, endPoint y: 541, distance: 13.9
click at [1129, 553] on div "* ​" at bounding box center [1144, 541] width 283 height 74
click at [1137, 538] on textarea at bounding box center [1113, 534] width 166 height 16
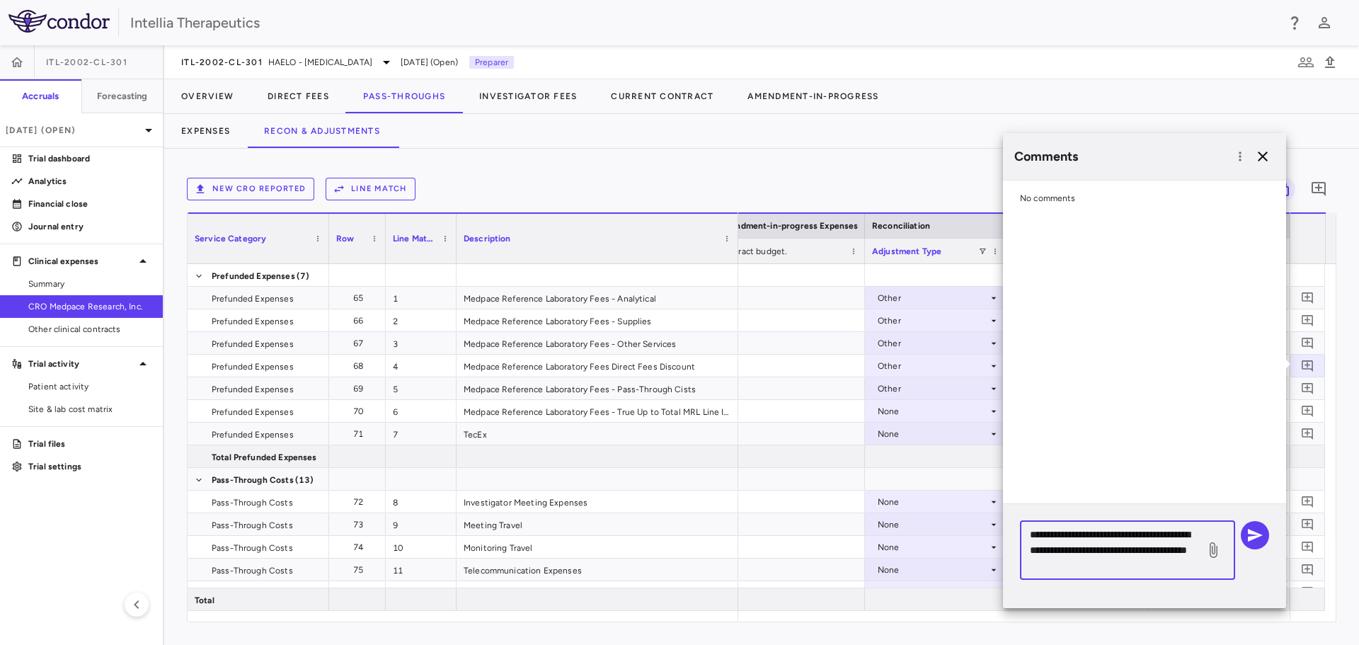
type textarea "**********"
click at [1262, 158] on icon "button" at bounding box center [1262, 156] width 17 height 17
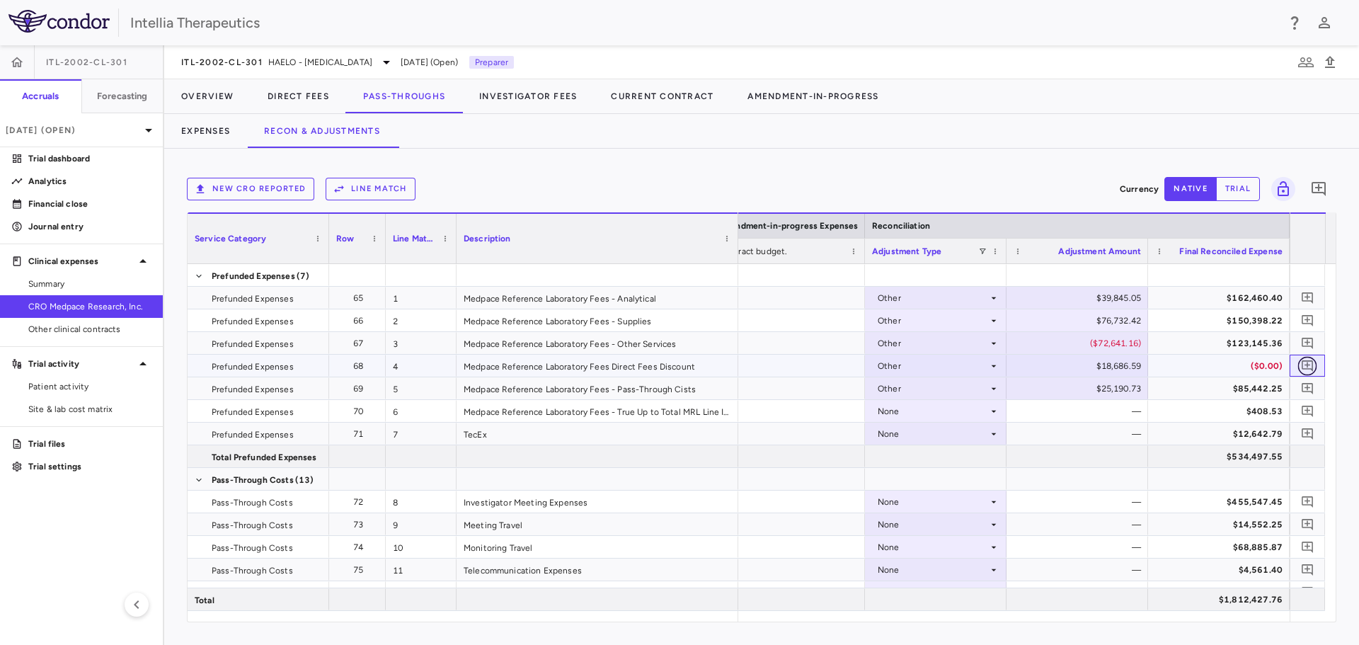
click at [1304, 368] on icon "Add comment" at bounding box center [1307, 365] width 13 height 13
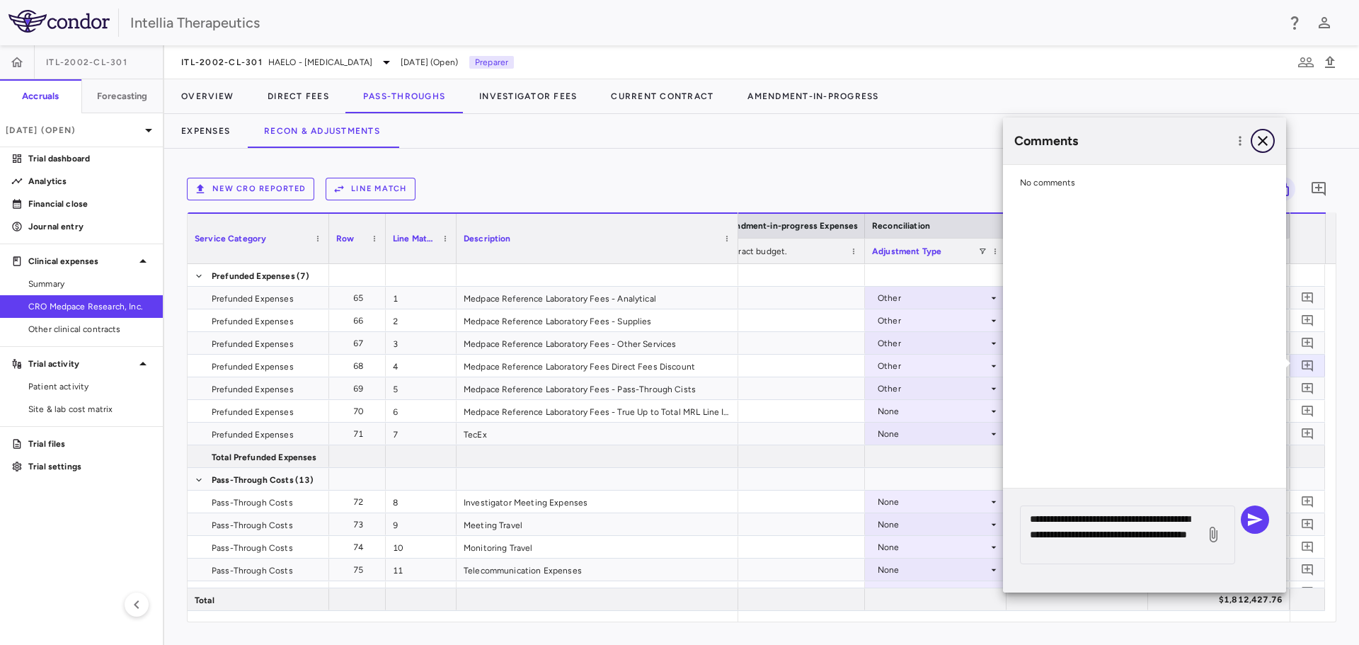
click at [1264, 133] on icon "button" at bounding box center [1262, 140] width 17 height 17
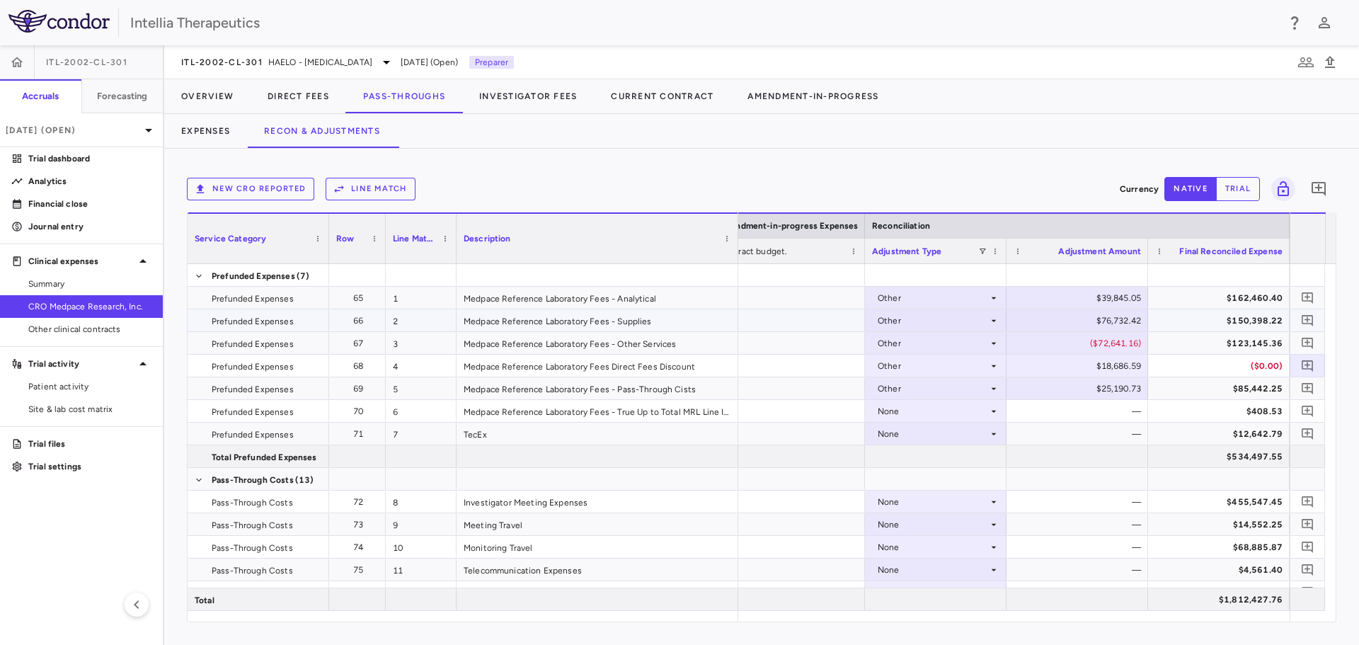
click at [1131, 311] on div "$76,732.42" at bounding box center [1080, 320] width 122 height 23
click at [987, 294] on div "Other" at bounding box center [932, 298] width 110 height 23
click at [964, 325] on li "None" at bounding box center [935, 323] width 140 height 21
click at [989, 318] on icon at bounding box center [993, 320] width 11 height 11
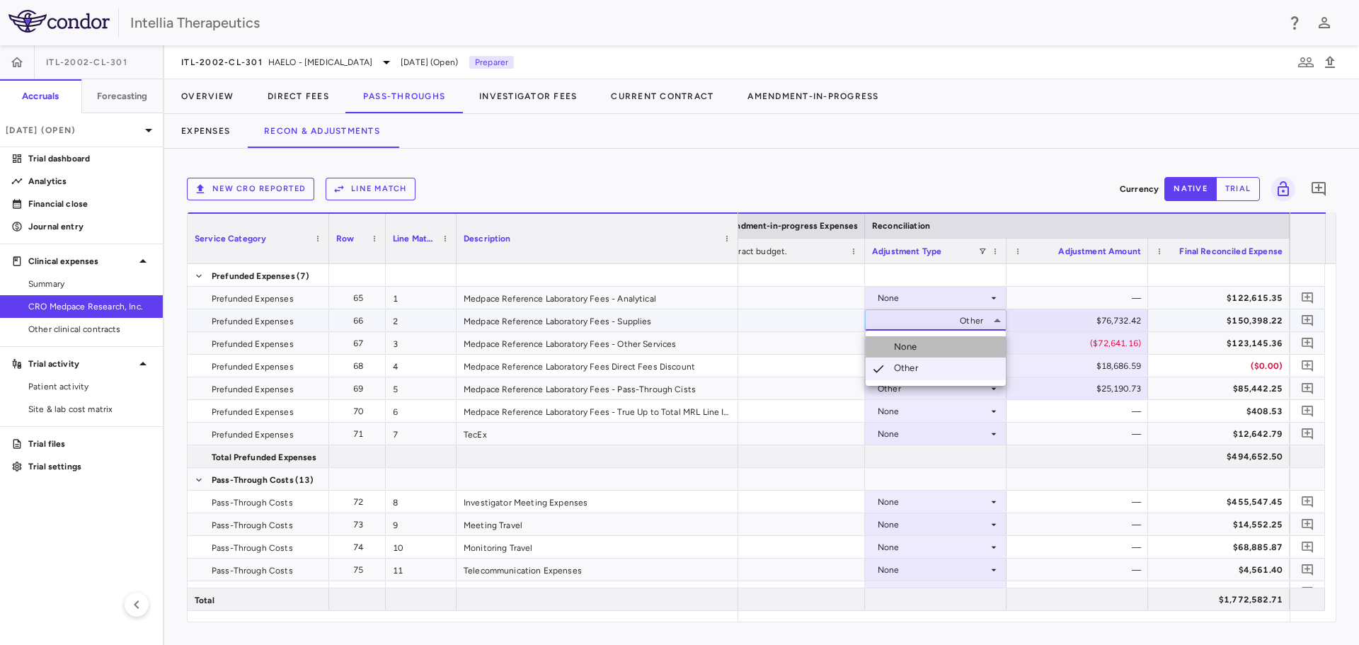
click at [975, 352] on li "None" at bounding box center [935, 346] width 140 height 21
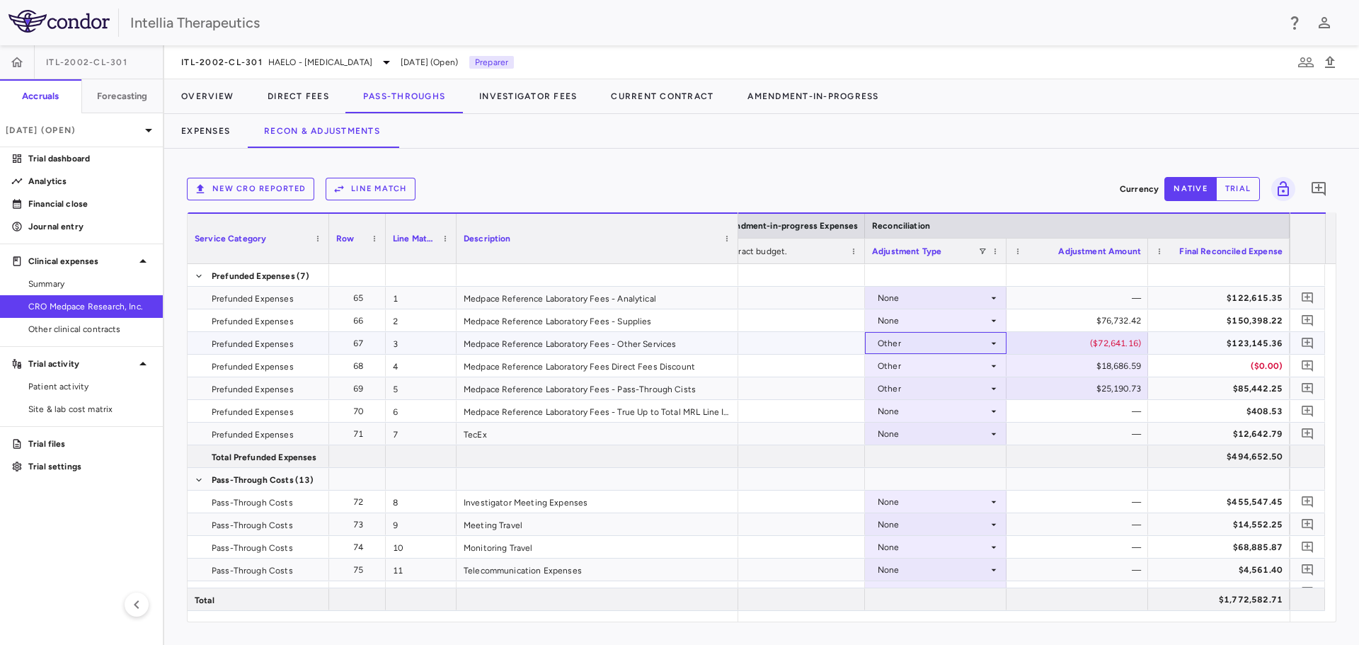
click at [975, 352] on div "Other" at bounding box center [932, 343] width 110 height 23
click at [970, 375] on div "Other" at bounding box center [932, 366] width 110 height 23
click at [968, 396] on li "None" at bounding box center [935, 391] width 140 height 21
click at [984, 346] on div "Other" at bounding box center [932, 343] width 110 height 23
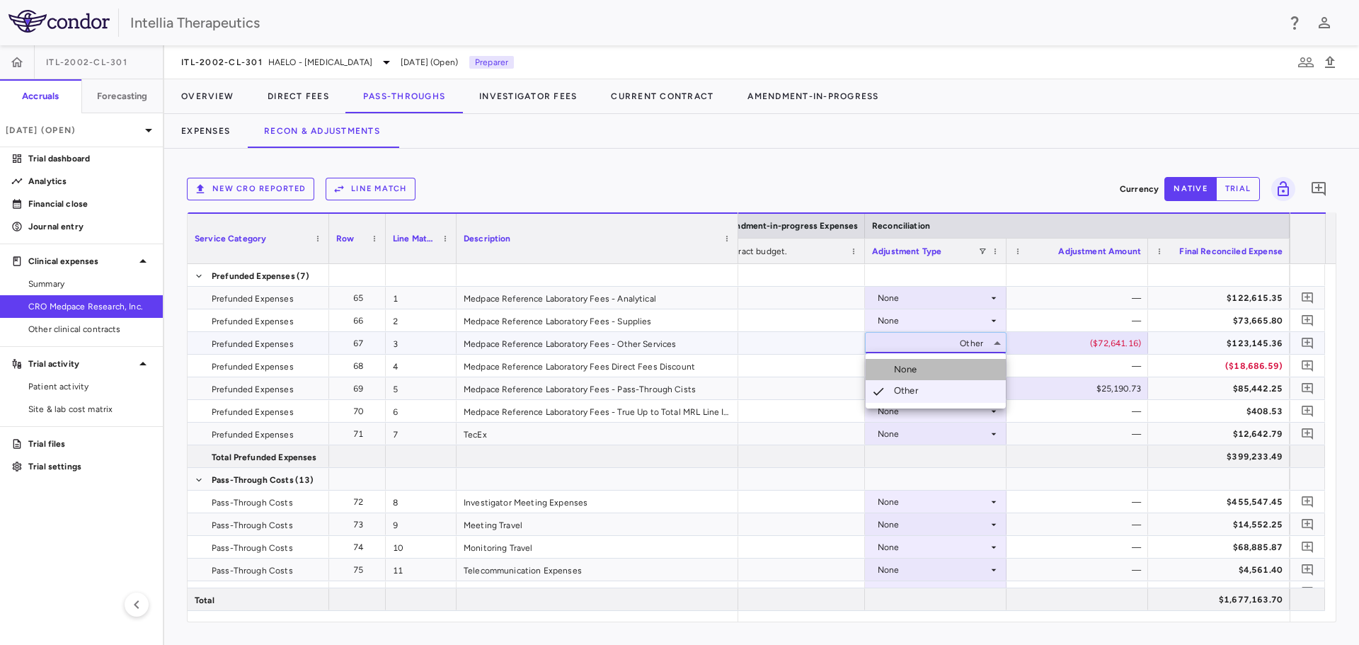
click at [959, 369] on li "None" at bounding box center [935, 369] width 140 height 21
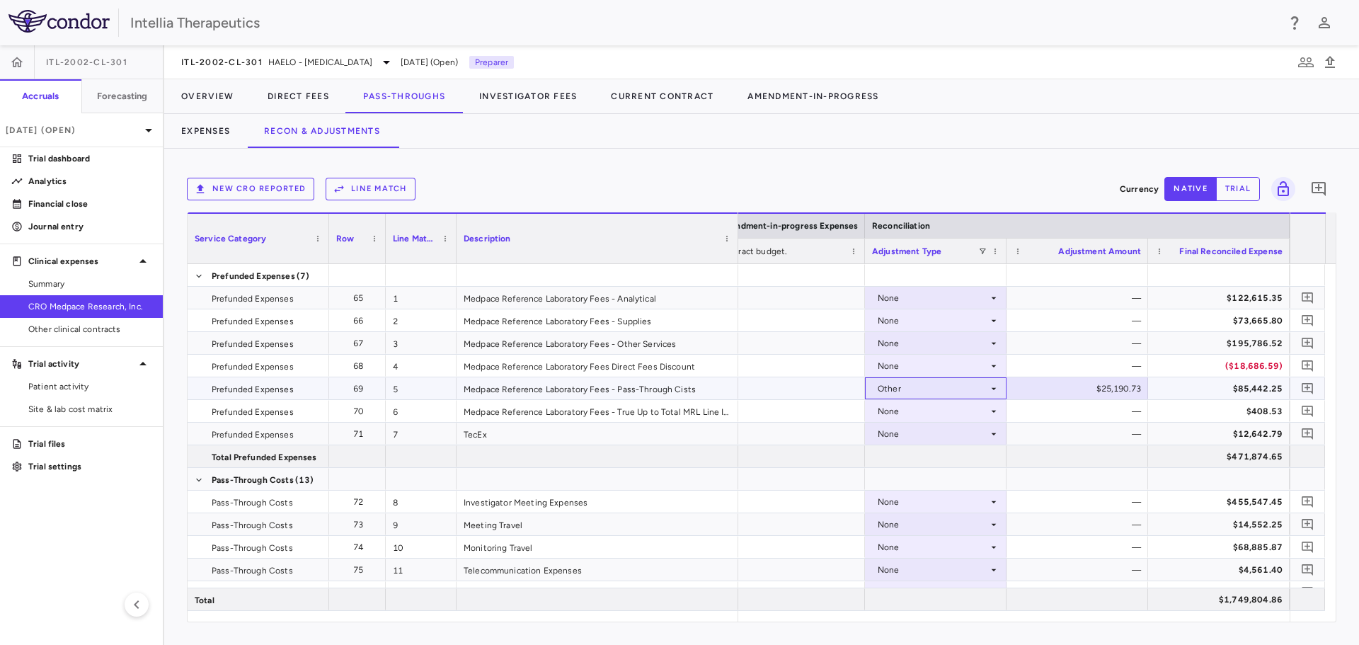
click at [991, 391] on icon at bounding box center [993, 388] width 11 height 11
click at [964, 410] on li "None" at bounding box center [935, 414] width 140 height 21
click at [1303, 289] on button "button" at bounding box center [1307, 297] width 19 height 19
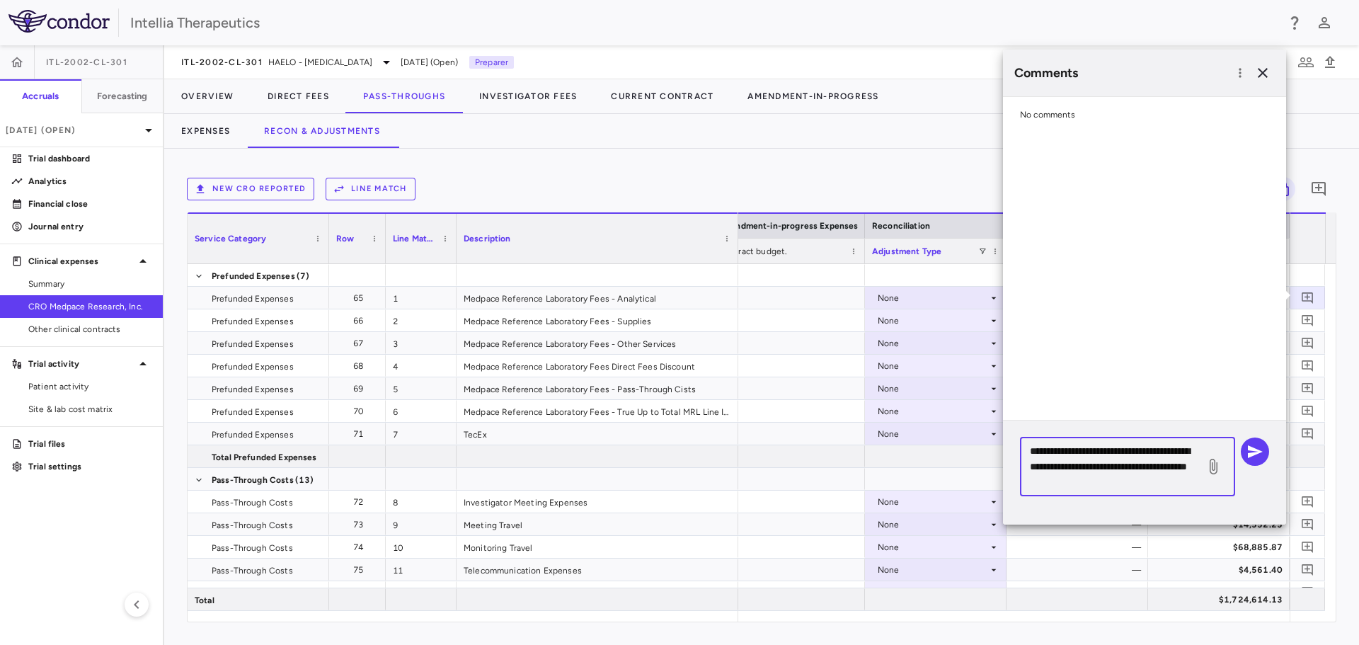
click at [1112, 483] on textarea "**********" at bounding box center [1113, 466] width 166 height 47
drag, startPoint x: 1110, startPoint y: 486, endPoint x: 974, endPoint y: 331, distance: 206.6
click at [974, 331] on body "Skip to sidebar Skip to main content Intellia Therapeutics ITL-2002-CL-301 Accr…" at bounding box center [679, 322] width 1359 height 645
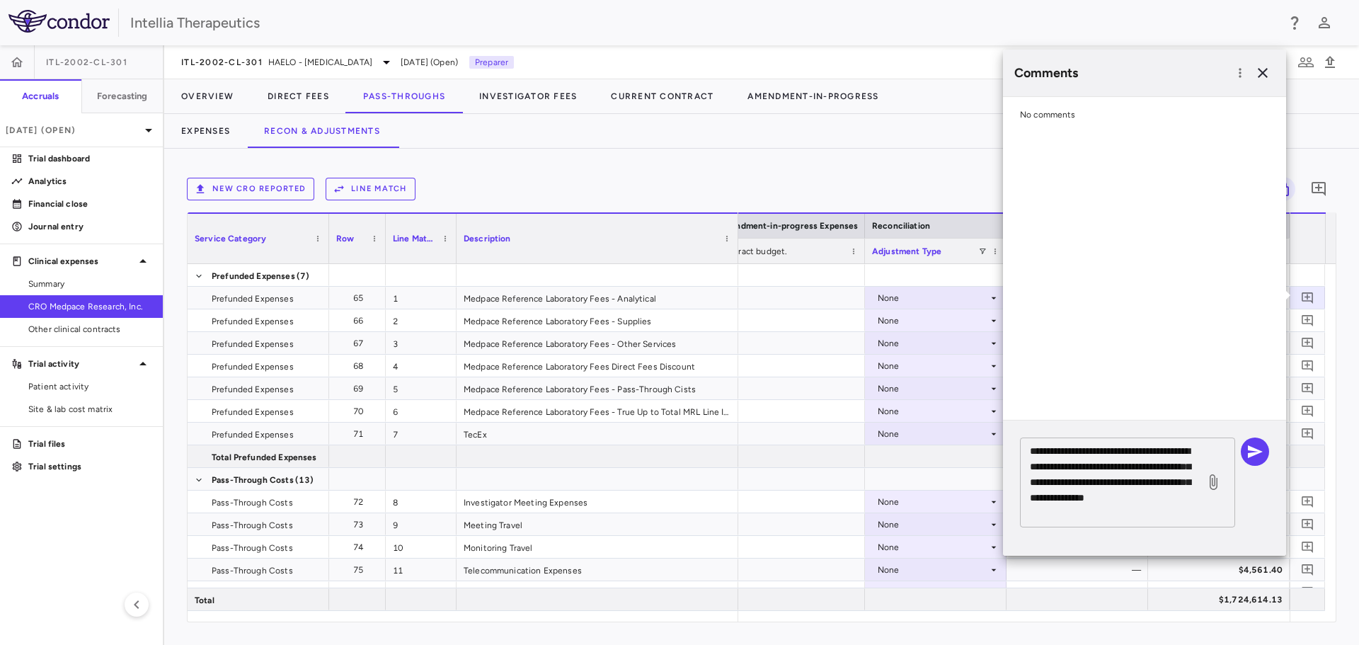
click at [1135, 514] on textarea "**********" at bounding box center [1113, 482] width 166 height 78
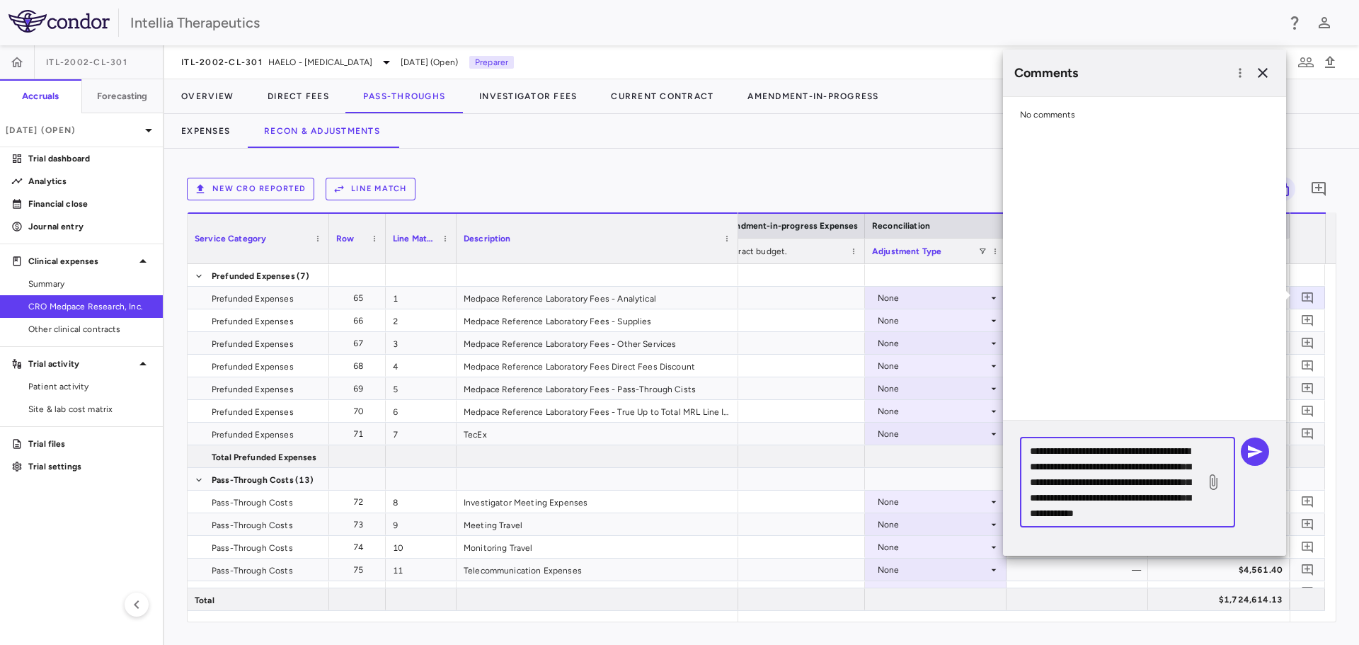
scroll to position [29, 0]
click at [1146, 523] on div "**********" at bounding box center [1127, 482] width 215 height 90
type textarea "**********"
click at [1257, 461] on button "button" at bounding box center [1254, 451] width 28 height 28
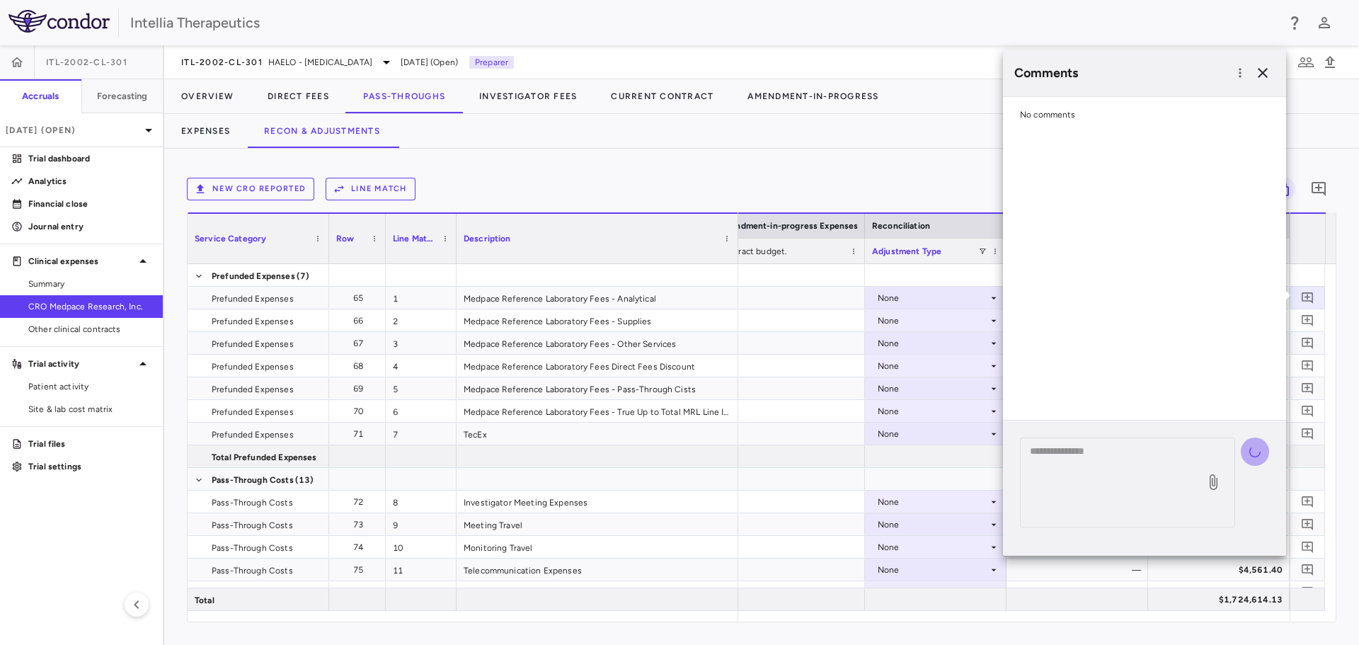
scroll to position [0, 0]
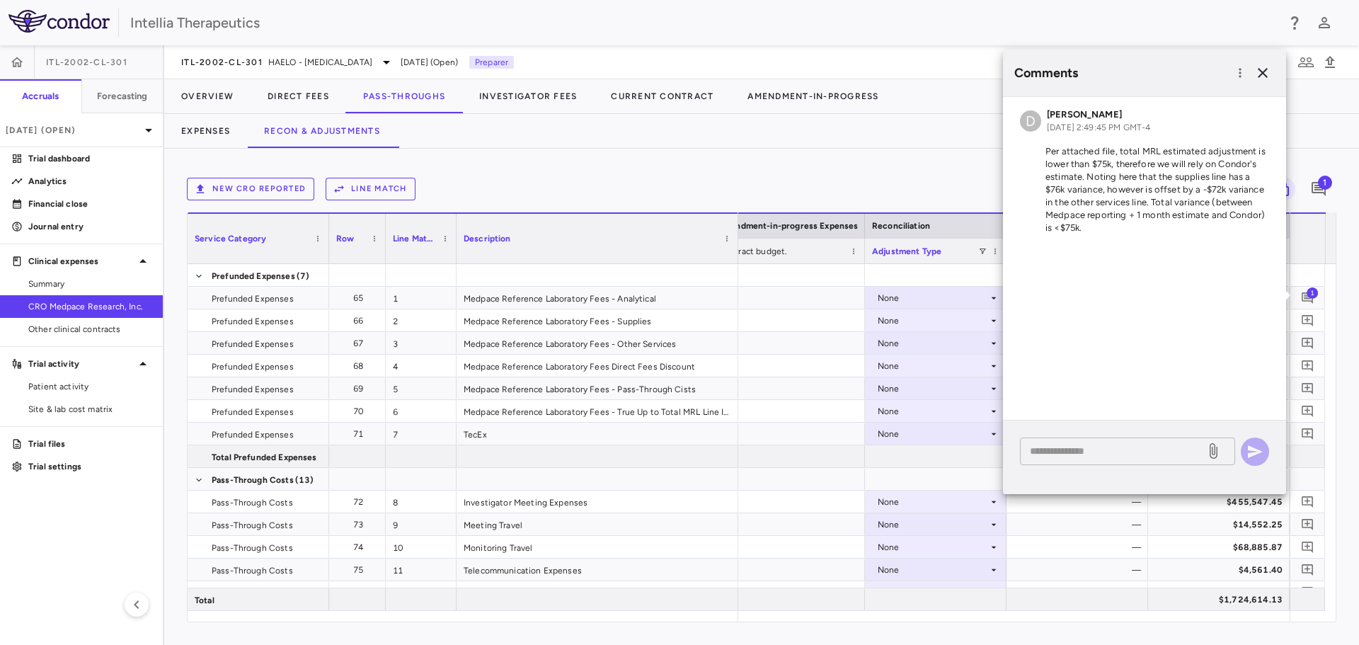
click at [1155, 458] on textarea at bounding box center [1113, 451] width 166 height 16
type textarea "**********"
click at [1216, 451] on icon at bounding box center [1213, 451] width 8 height 16
click at [0, 0] on input "file" at bounding box center [0, 0] width 0 height 0
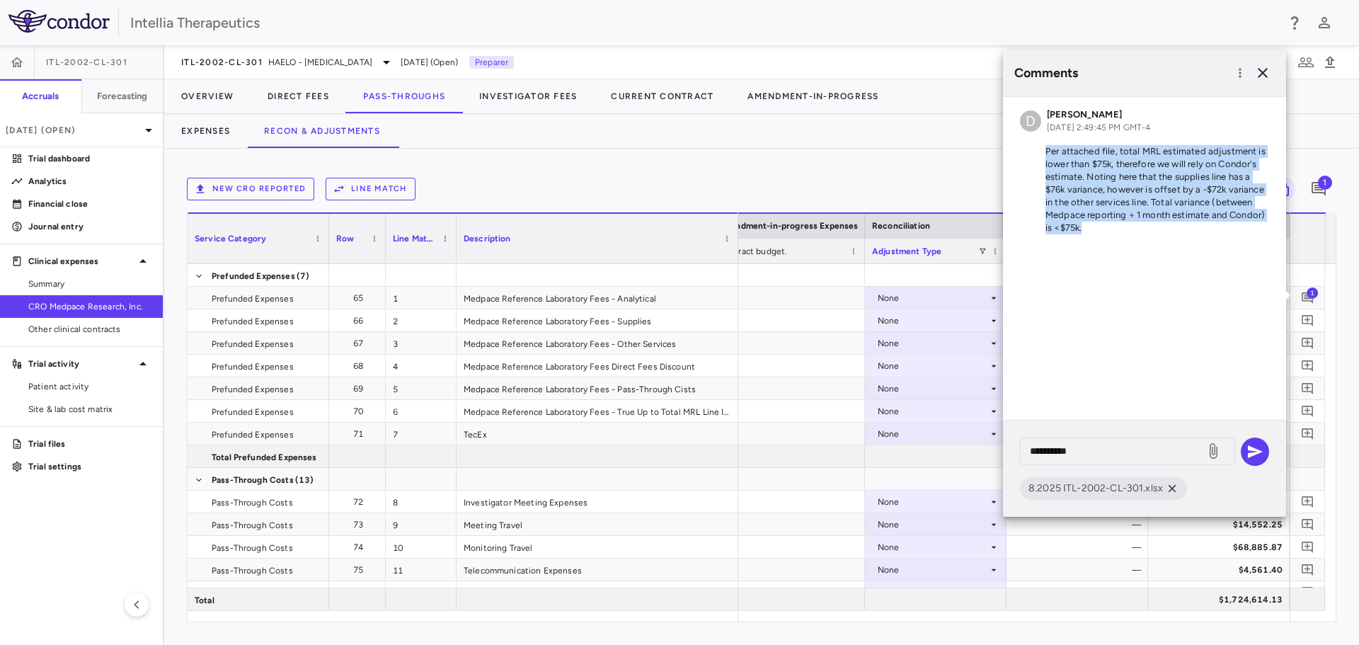
drag, startPoint x: 1106, startPoint y: 236, endPoint x: 1042, endPoint y: 146, distance: 110.6
click at [1042, 146] on div "D David Towslee Oct 03, 2025, 2:49:45 PM GMT-4 Per attached file, total MRL est…" at bounding box center [1144, 174] width 283 height 154
copy p "Per attached file, total MRL estimated adjustment is lower than $75k, therefore…"
click at [1257, 446] on icon "button" at bounding box center [1254, 451] width 17 height 17
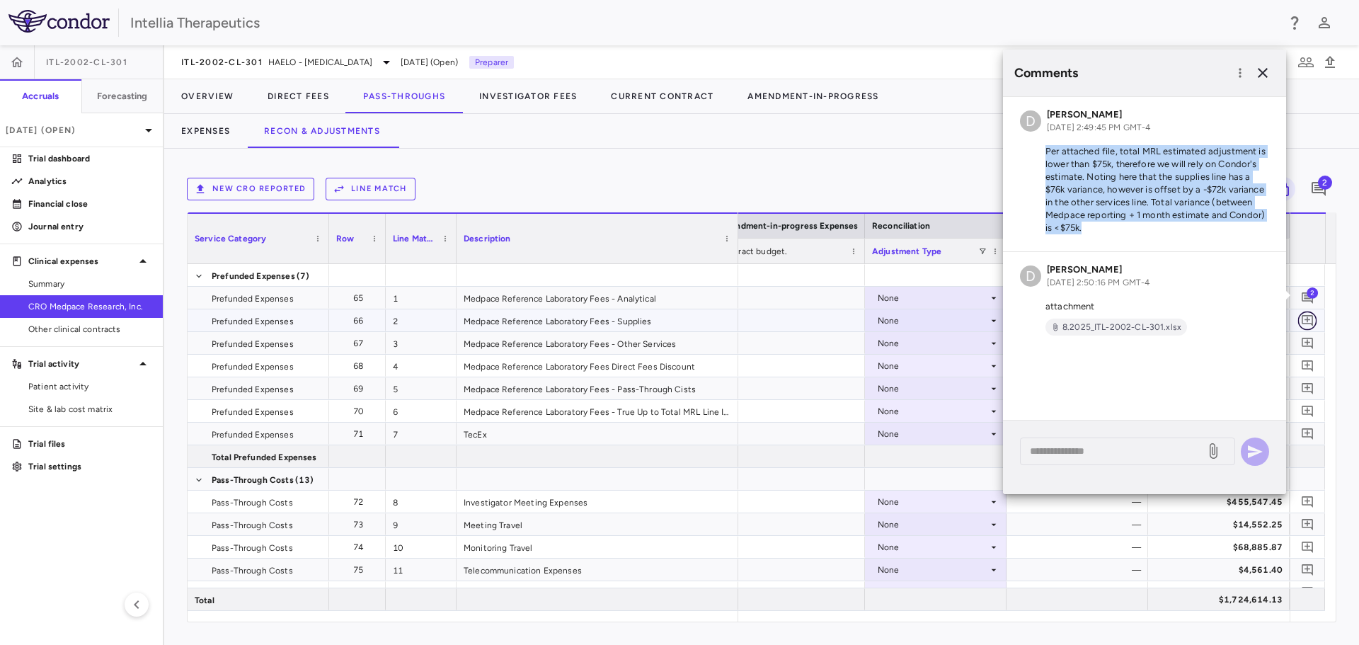
click at [1303, 318] on icon "Add comment" at bounding box center [1307, 319] width 13 height 13
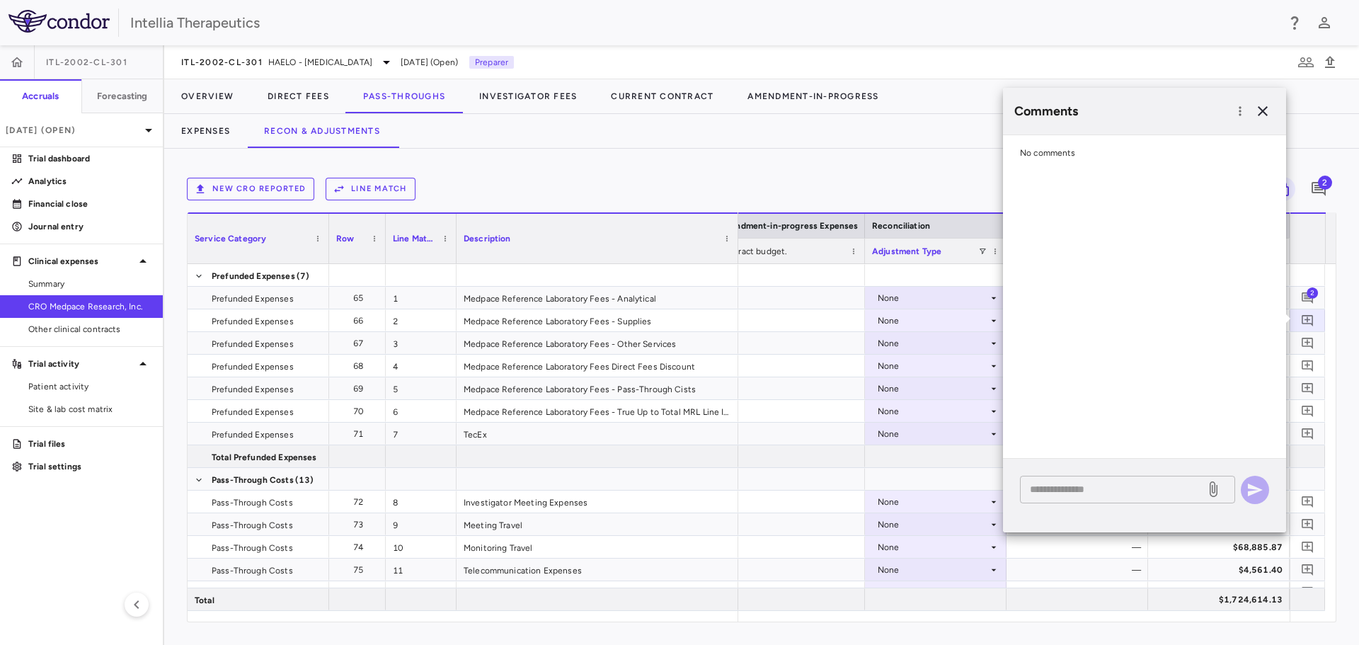
click at [1109, 500] on div "* ​" at bounding box center [1127, 489] width 215 height 28
paste textarea "**********"
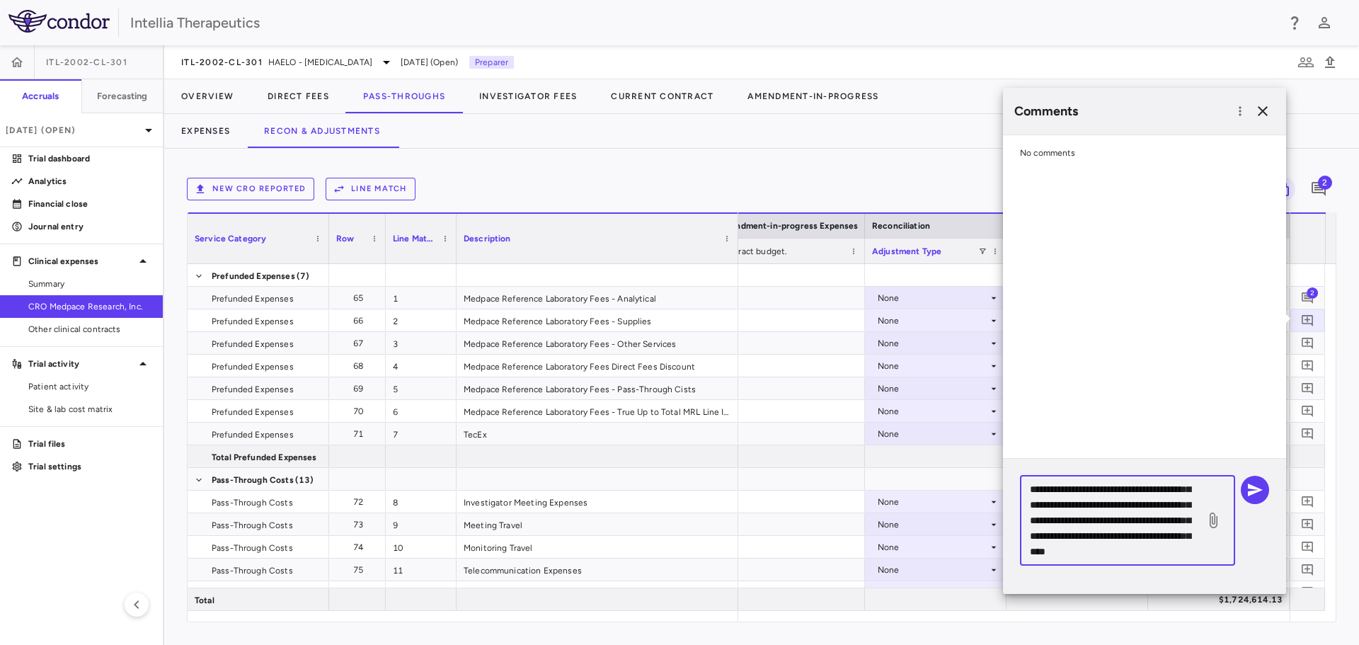
type textarea "**********"
click at [1221, 522] on label at bounding box center [1213, 520] width 24 height 24
click at [0, 0] on input "file" at bounding box center [0, 0] width 0 height 0
click at [1261, 488] on icon "button" at bounding box center [1254, 489] width 17 height 17
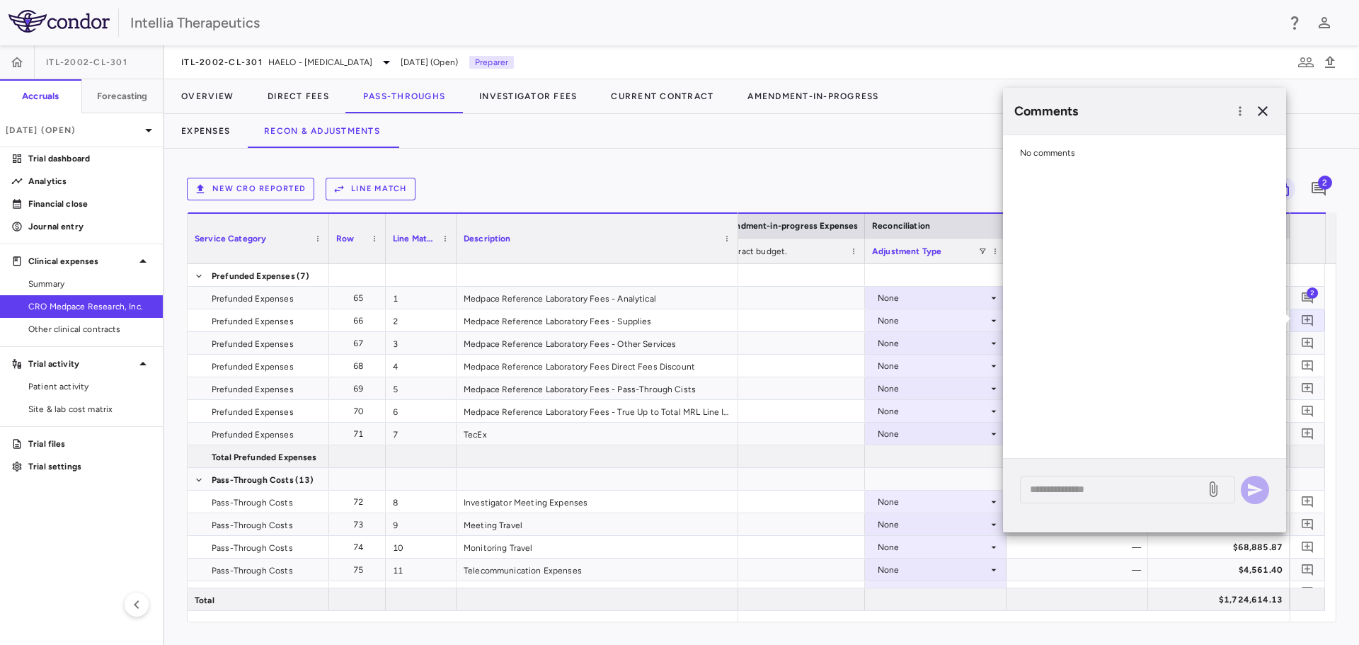
scroll to position [0, 0]
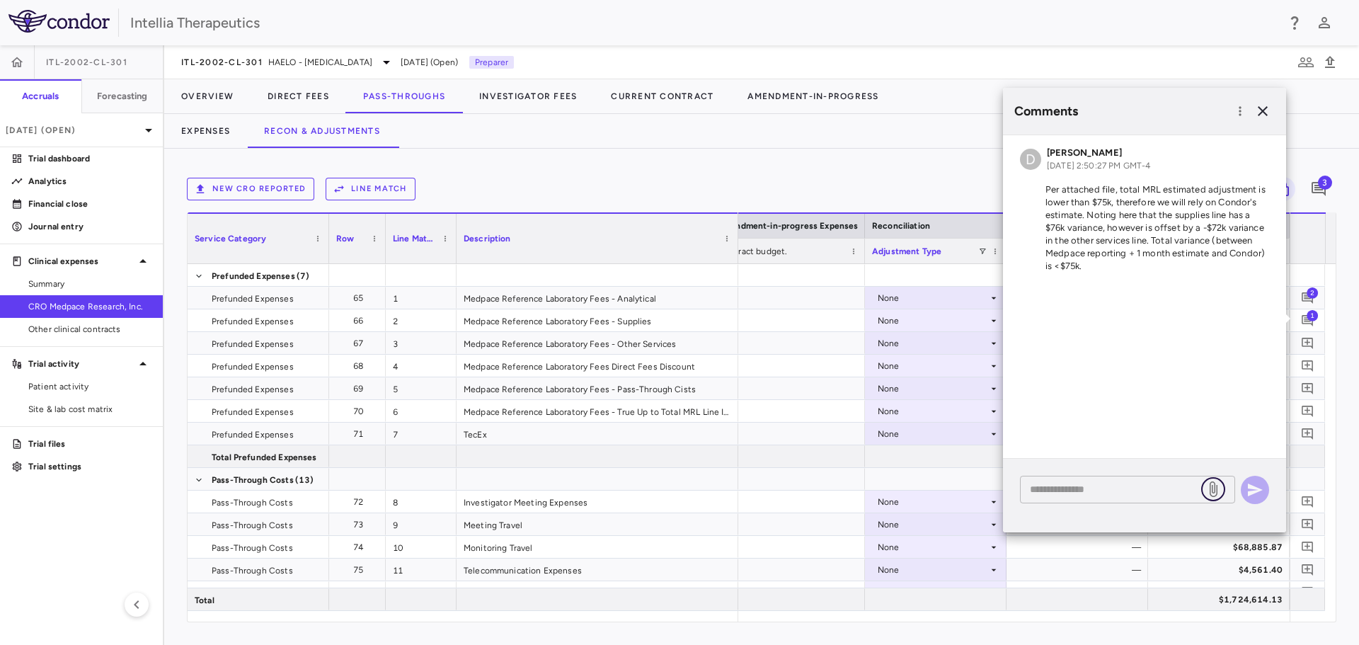
click at [1206, 480] on label at bounding box center [1213, 489] width 24 height 24
click at [0, 0] on input "file" at bounding box center [0, 0] width 0 height 0
click at [1170, 497] on div "* ​" at bounding box center [1127, 489] width 215 height 28
click at [1211, 493] on icon at bounding box center [1212, 488] width 17 height 17
click at [0, 0] on input "file" at bounding box center [0, 0] width 0 height 0
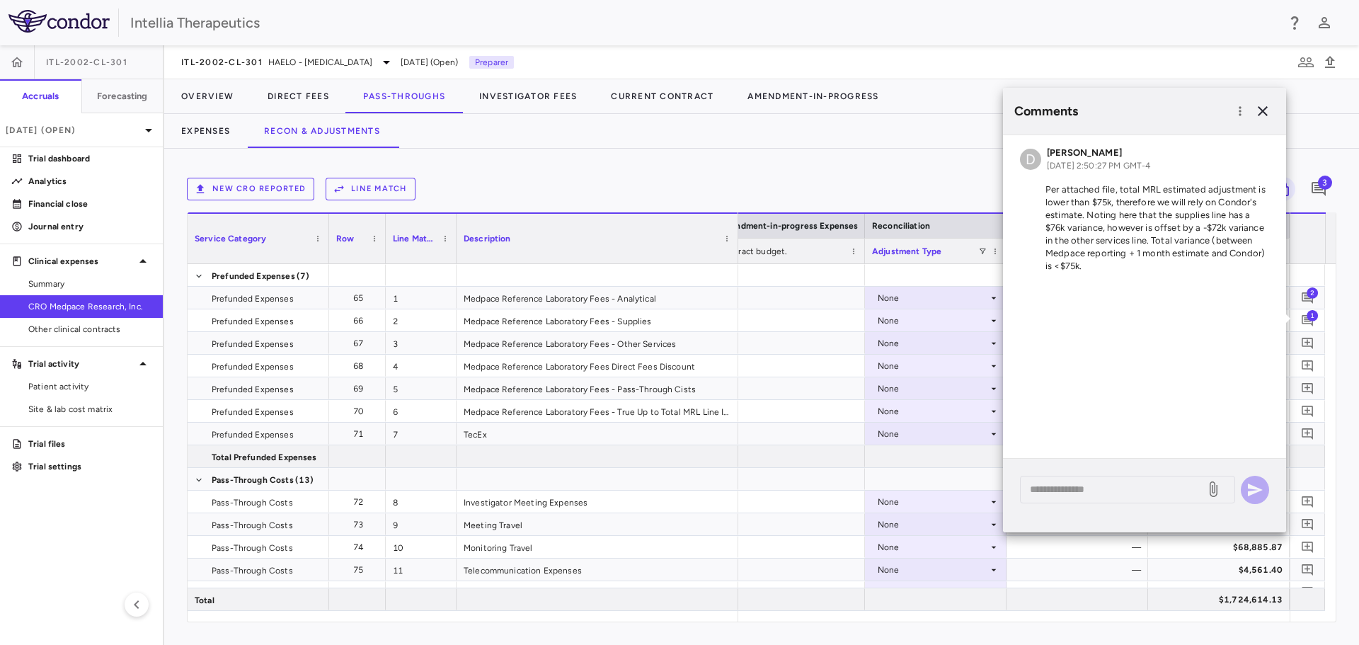
click at [1226, 393] on div "D David Towslee Oct 03, 2025, 2:50:27 PM GMT-4 Per attached file, total MRL est…" at bounding box center [1144, 296] width 283 height 323
click at [1260, 486] on div "* ​" at bounding box center [1144, 489] width 249 height 28
drag, startPoint x: 1097, startPoint y: 508, endPoint x: 1102, endPoint y: 502, distance: 8.1
click at [1098, 508] on div "* ​" at bounding box center [1144, 496] width 283 height 74
click at [1106, 495] on textarea at bounding box center [1113, 489] width 166 height 16
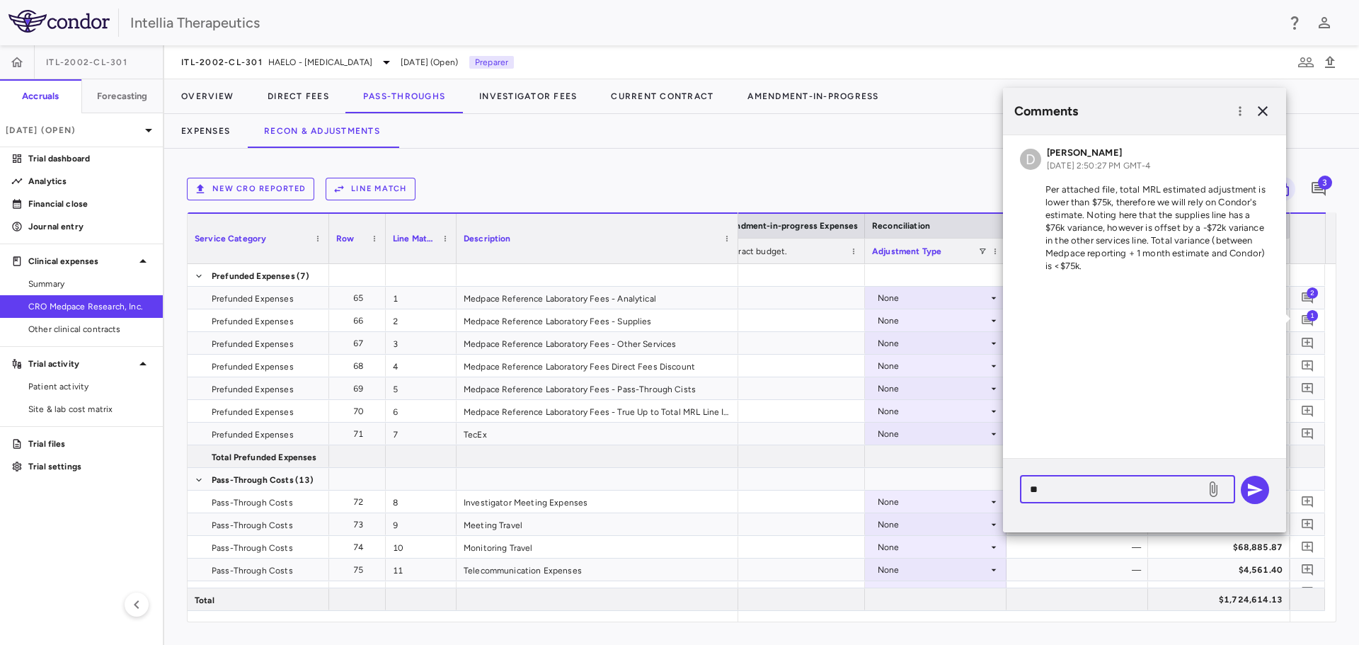
type textarea "*"
type textarea "**********"
click at [1221, 492] on label at bounding box center [1213, 489] width 24 height 24
click at [0, 0] on input "file" at bounding box center [0, 0] width 0 height 0
click at [1157, 488] on textarea "**********" at bounding box center [1113, 489] width 166 height 16
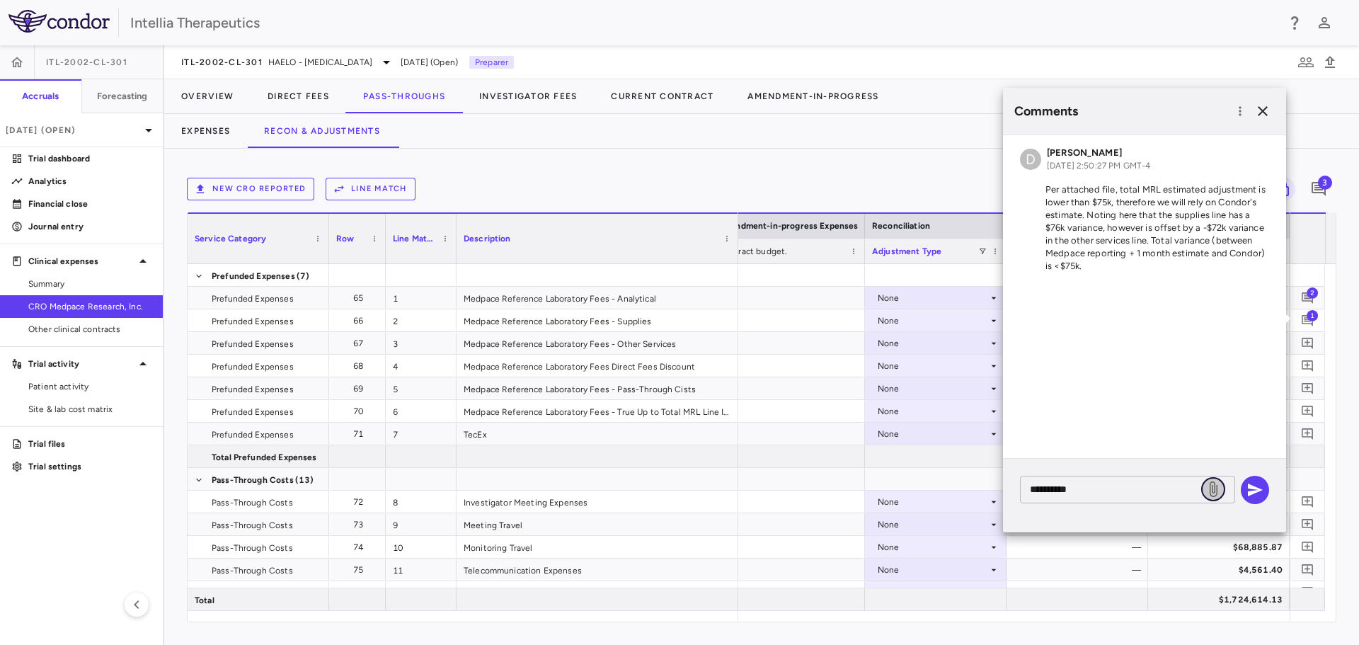
click at [1217, 497] on icon at bounding box center [1212, 488] width 17 height 17
click at [0, 0] on input "file" at bounding box center [0, 0] width 0 height 0
drag, startPoint x: 1155, startPoint y: 483, endPoint x: 894, endPoint y: 492, distance: 262.0
click at [894, 492] on body "Skip to sidebar Skip to main content Intellia Therapeutics ITL-2002-CL-301 Accr…" at bounding box center [679, 322] width 1359 height 645
click at [1263, 100] on button "button" at bounding box center [1262, 111] width 24 height 24
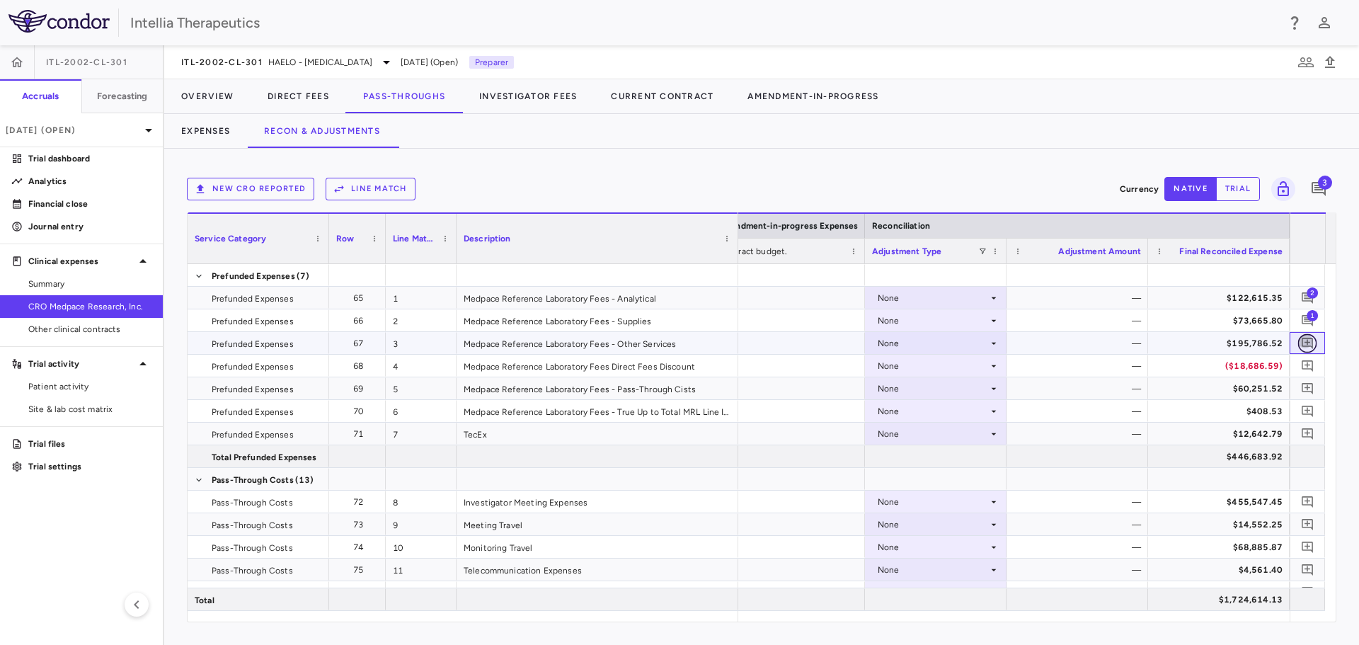
click at [1308, 342] on icon "Add comment" at bounding box center [1306, 343] width 11 height 11
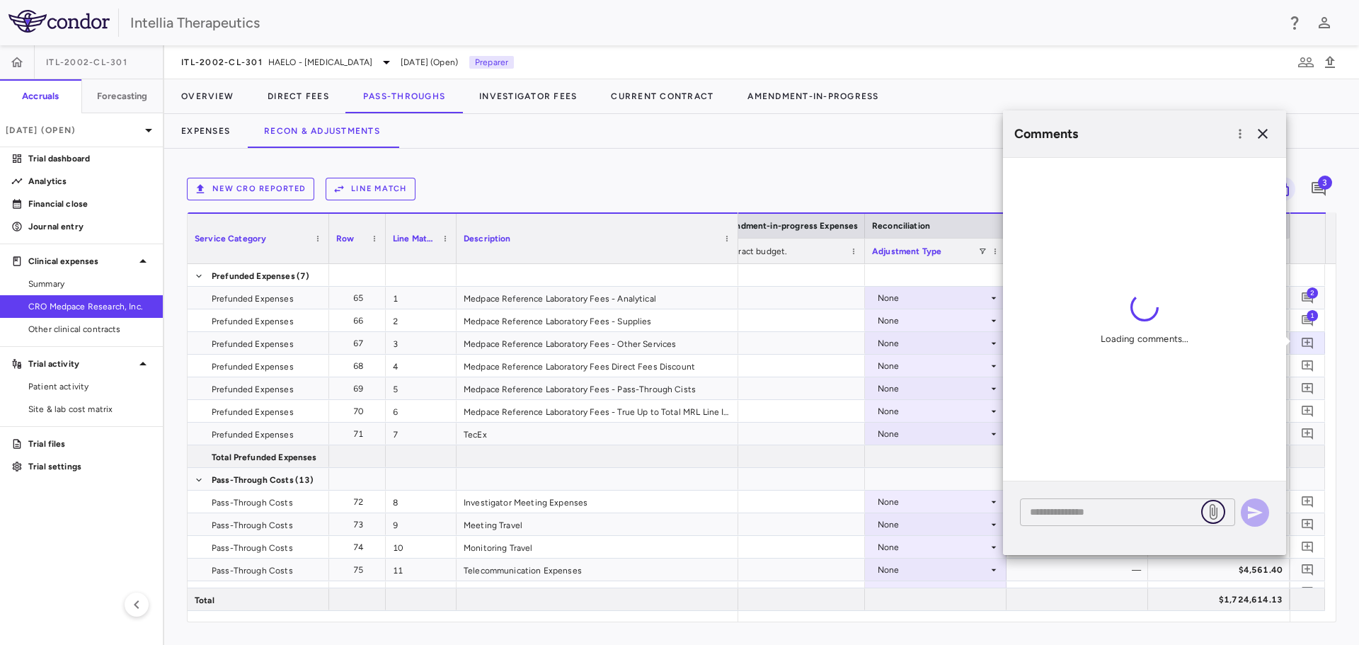
click at [1208, 517] on icon at bounding box center [1212, 511] width 17 height 17
click at [0, 0] on input "file" at bounding box center [0, 0] width 0 height 0
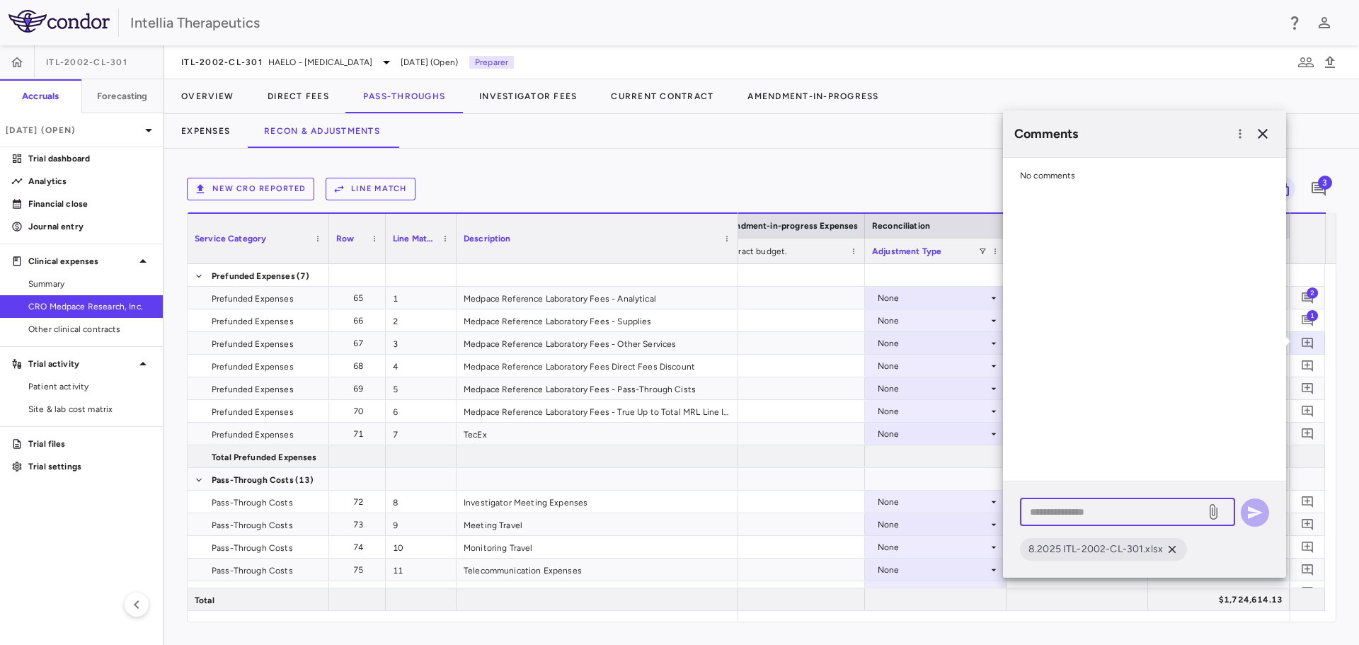
click at [1089, 515] on textarea at bounding box center [1113, 512] width 166 height 16
paste textarea "**********"
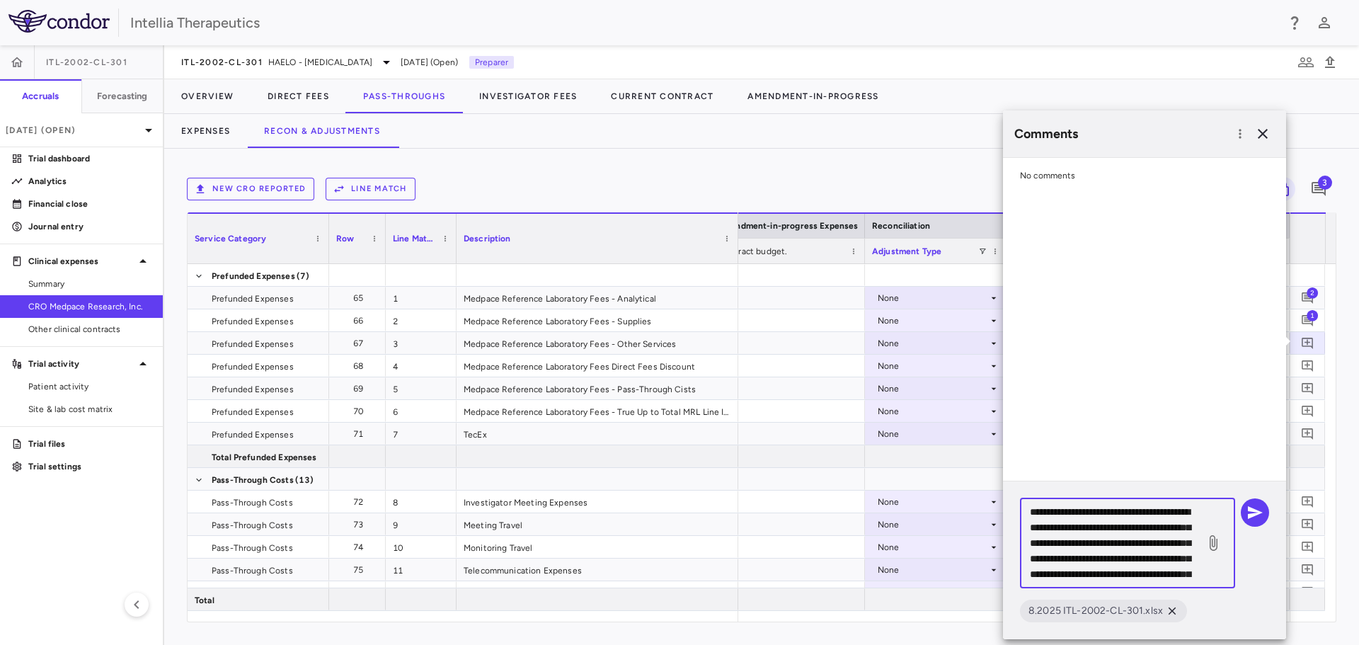
scroll to position [91, 0]
type textarea "**********"
click at [1262, 515] on icon "button" at bounding box center [1254, 512] width 17 height 17
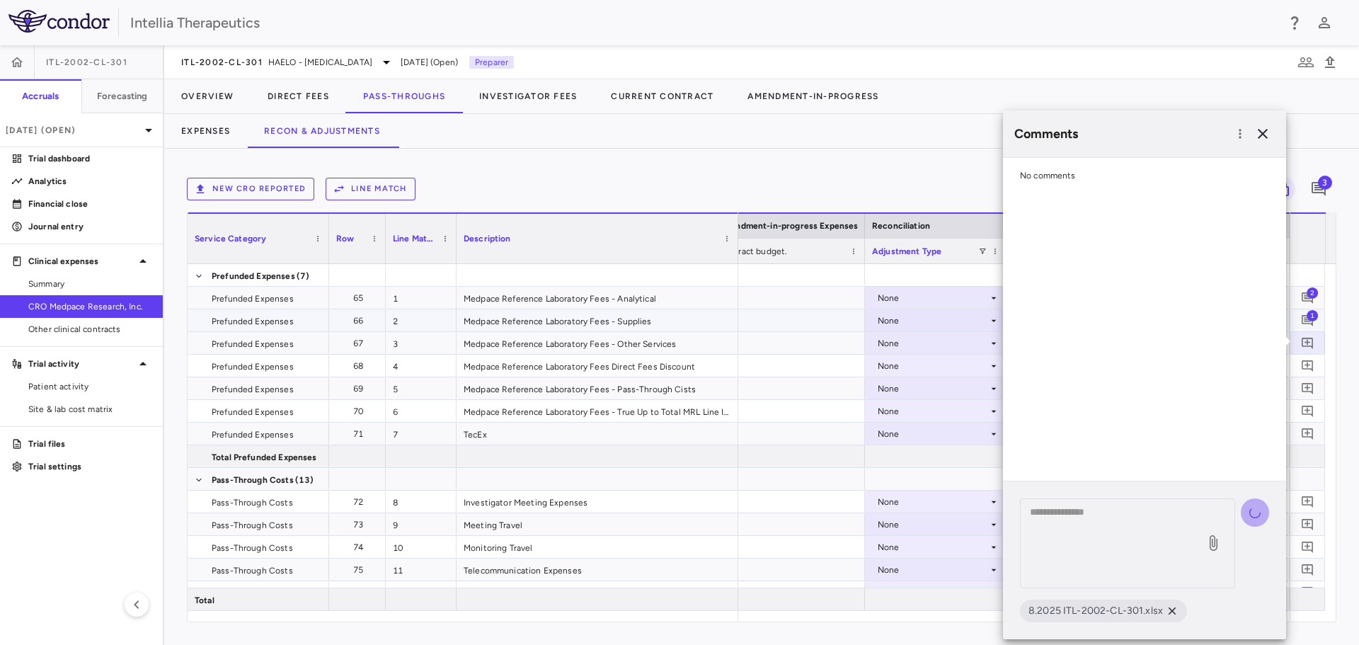
scroll to position [0, 0]
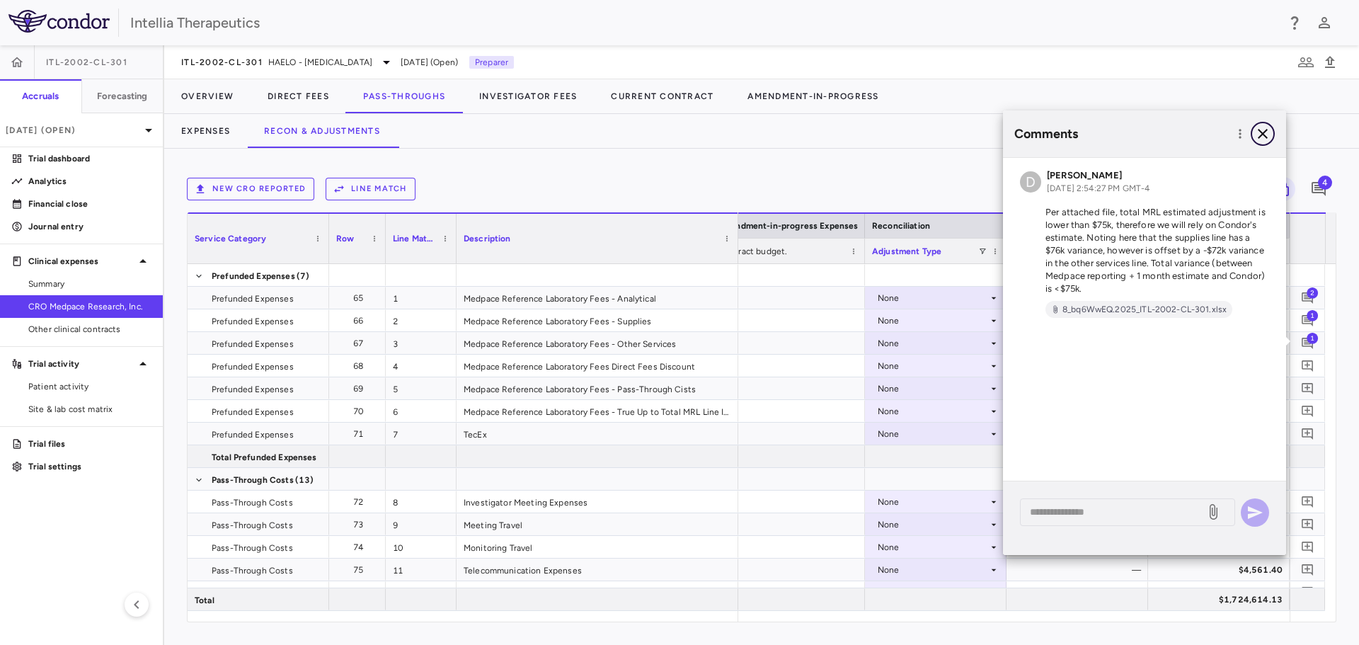
click at [1262, 137] on icon "button" at bounding box center [1262, 133] width 17 height 17
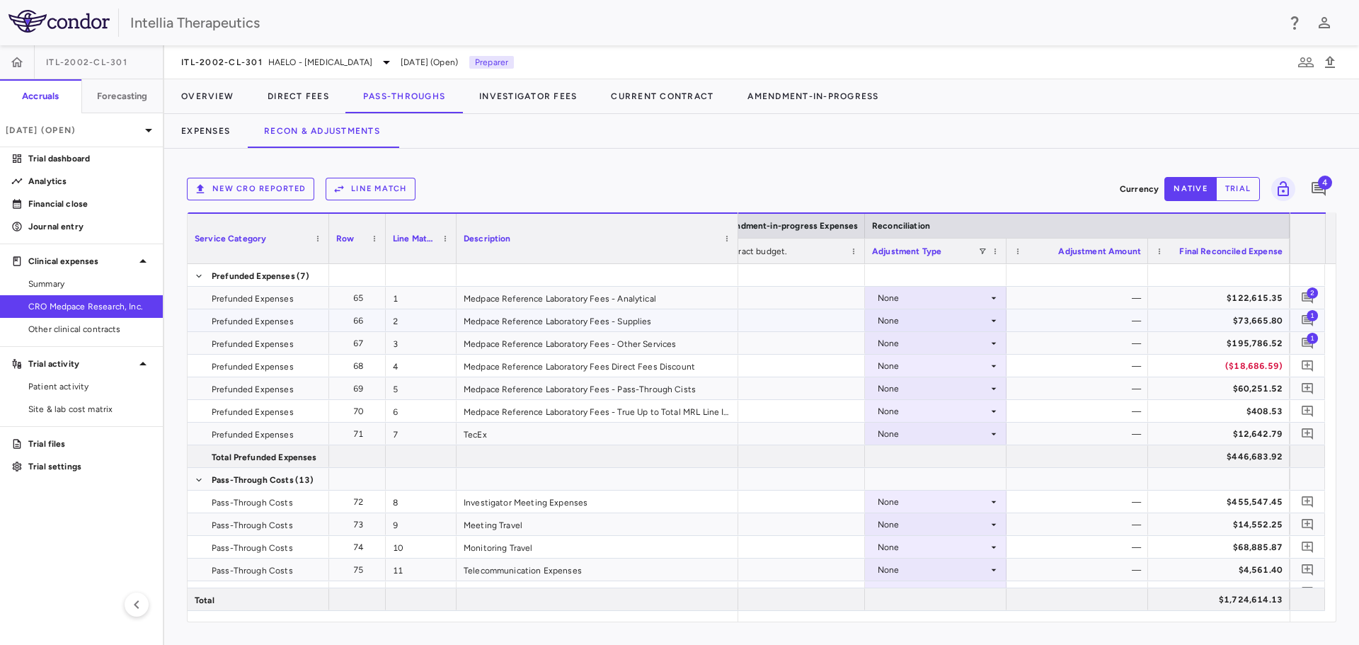
click at [1310, 313] on span "1" at bounding box center [1311, 314] width 11 height 11
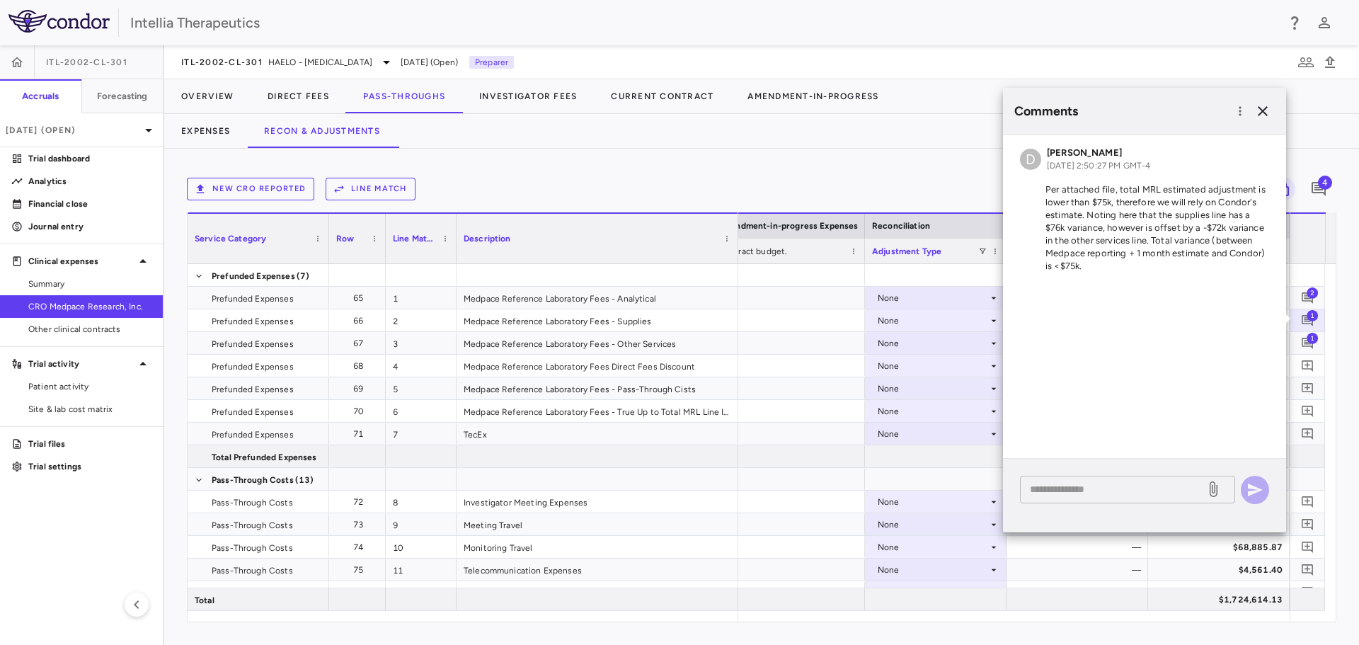
click at [1153, 489] on textarea at bounding box center [1113, 489] width 166 height 16
click at [1216, 493] on icon at bounding box center [1213, 489] width 8 height 16
click at [0, 0] on input "file" at bounding box center [0, 0] width 0 height 0
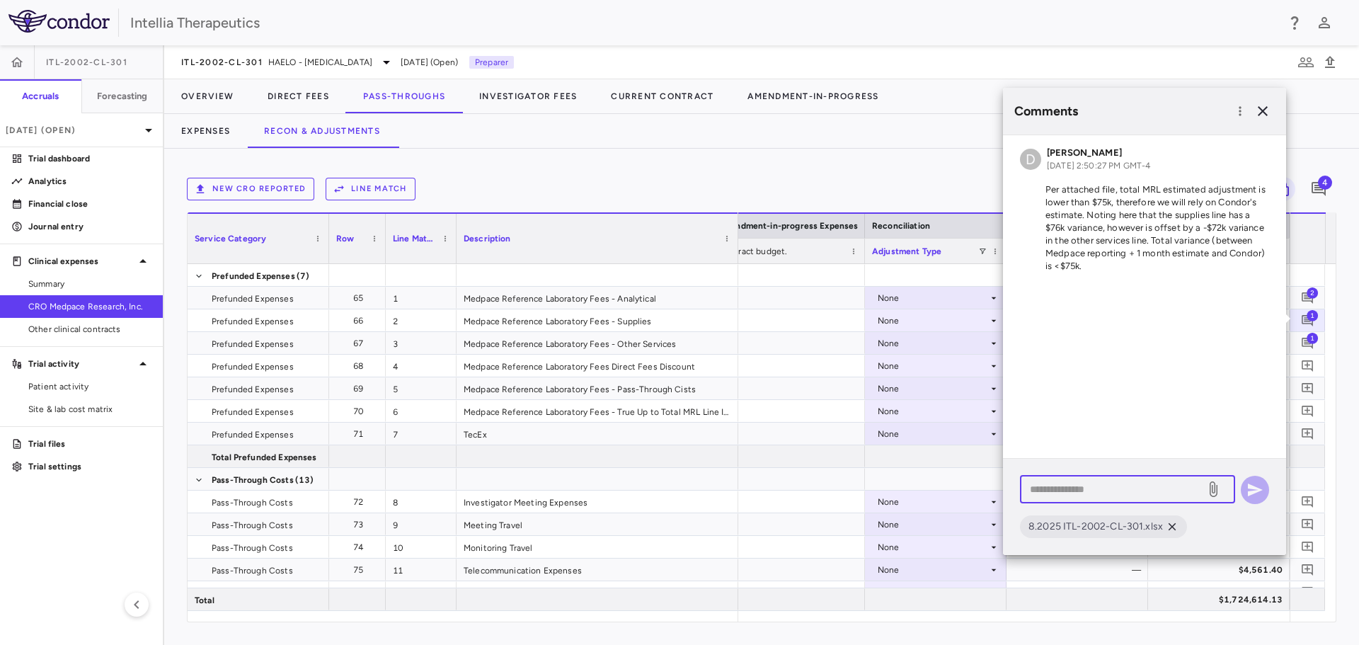
click at [1071, 496] on textarea at bounding box center [1113, 489] width 166 height 16
type textarea "**********"
click at [1246, 492] on icon "button" at bounding box center [1254, 489] width 17 height 17
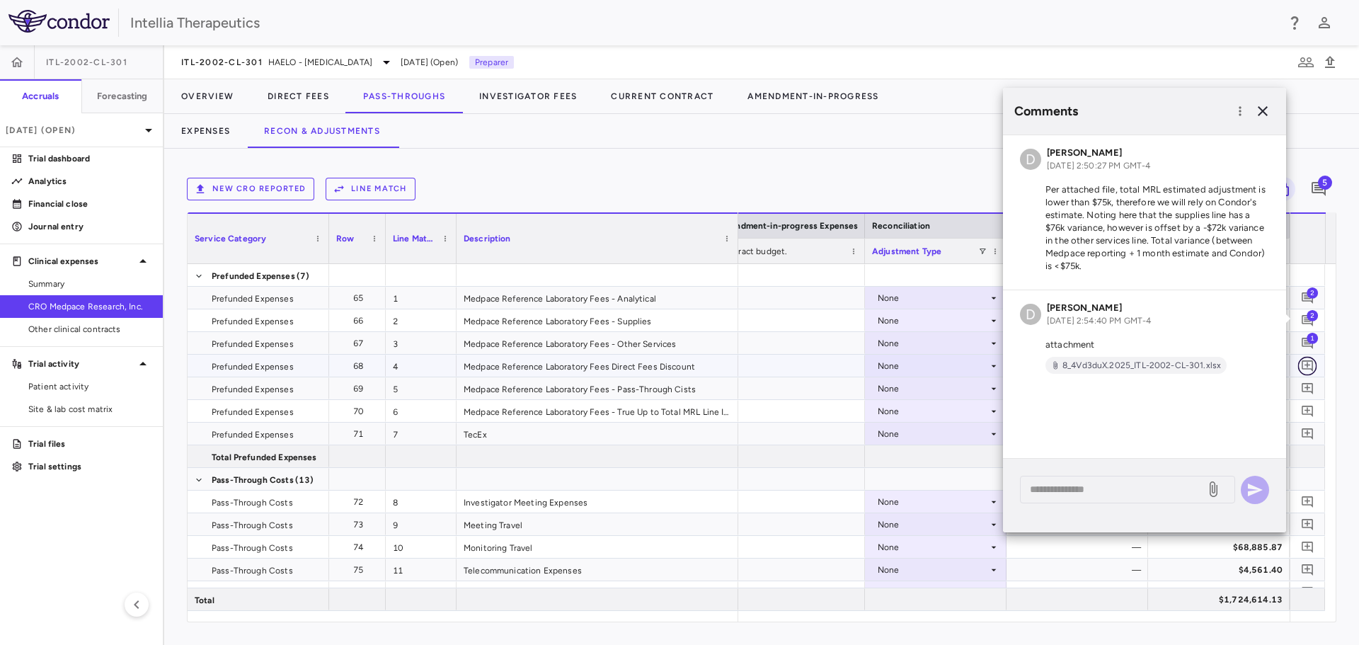
click at [1308, 366] on icon "Add comment" at bounding box center [1307, 365] width 13 height 13
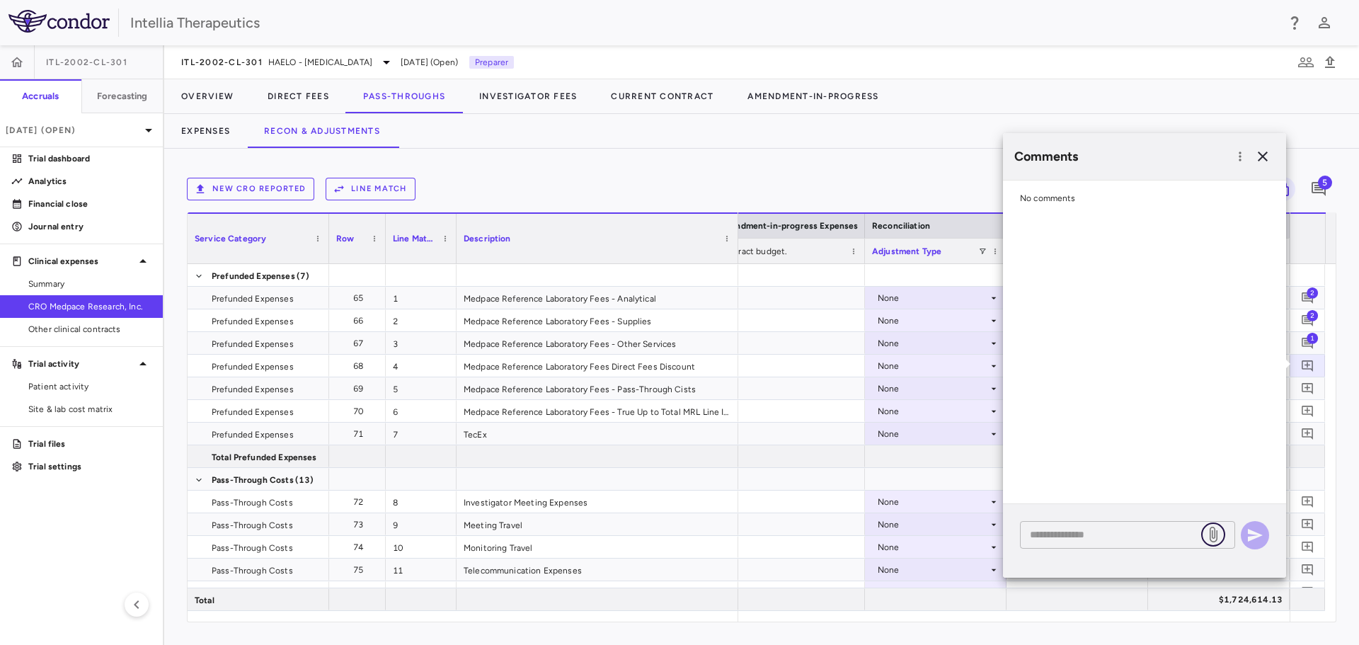
click at [1211, 538] on icon at bounding box center [1212, 534] width 17 height 17
click at [0, 0] on input "file" at bounding box center [0, 0] width 0 height 0
click at [1214, 535] on icon at bounding box center [1212, 534] width 17 height 17
click at [0, 0] on input "file" at bounding box center [0, 0] width 0 height 0
click at [1262, 154] on icon "button" at bounding box center [1262, 156] width 17 height 17
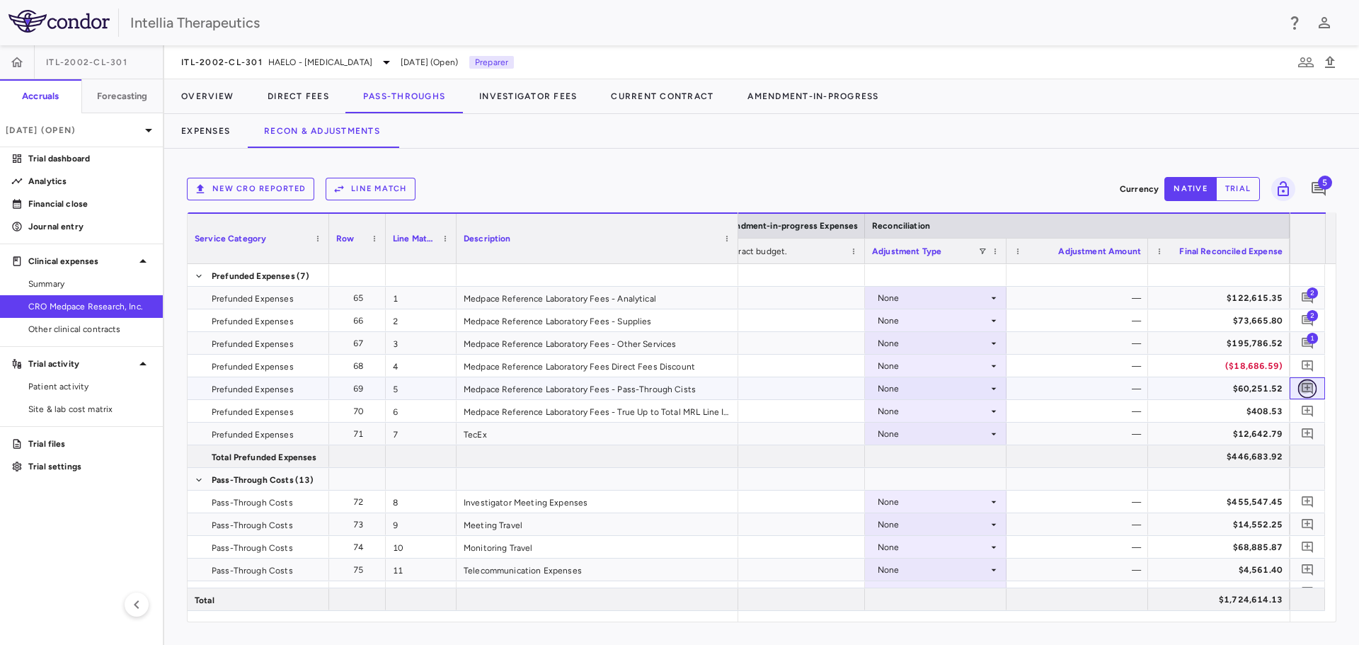
click at [1310, 390] on icon "Add comment" at bounding box center [1307, 387] width 13 height 13
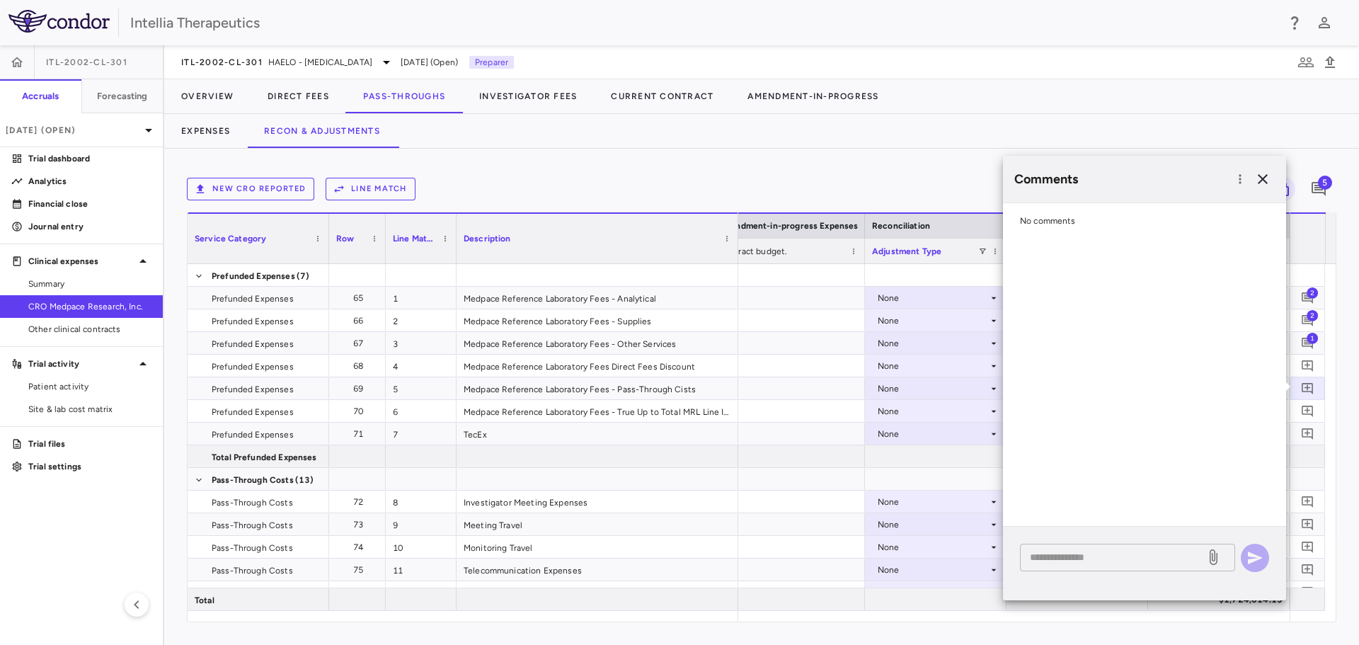
click at [1093, 551] on textarea at bounding box center [1113, 557] width 166 height 16
click at [1211, 551] on icon at bounding box center [1212, 556] width 17 height 17
click at [0, 0] on input "file" at bounding box center [0, 0] width 0 height 0
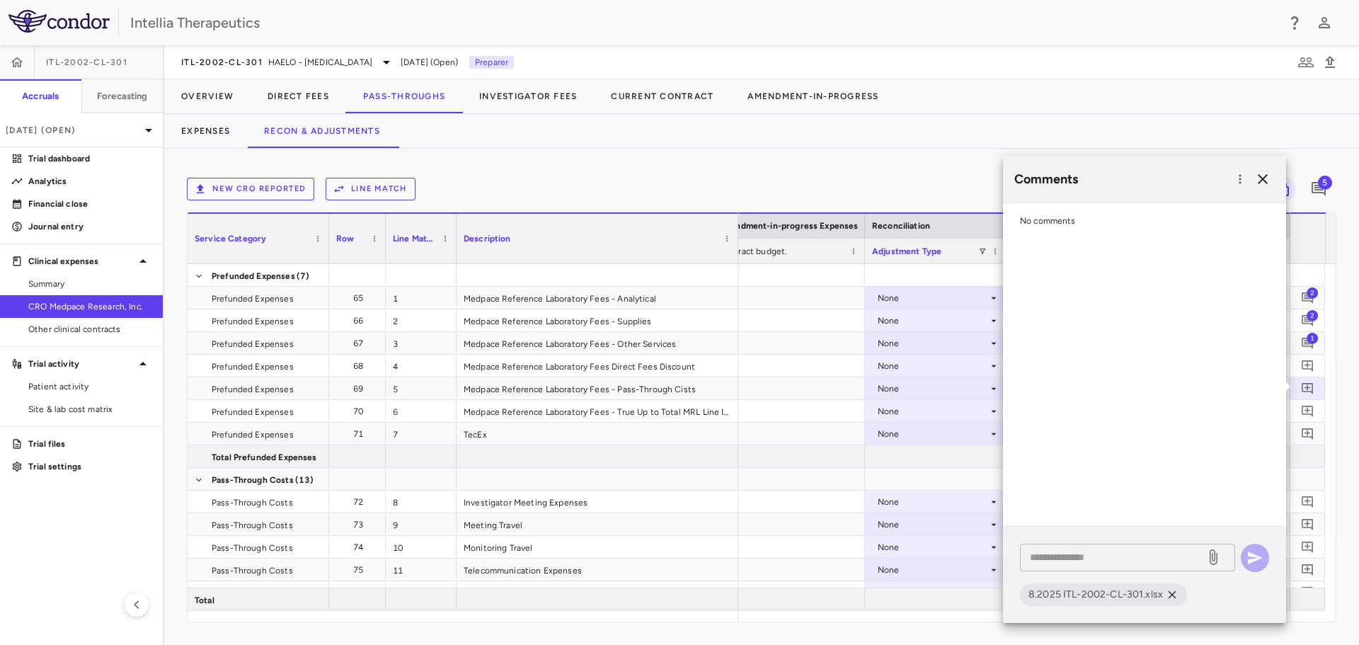
click at [1131, 548] on div "* ​" at bounding box center [1127, 557] width 215 height 28
paste textarea "**********"
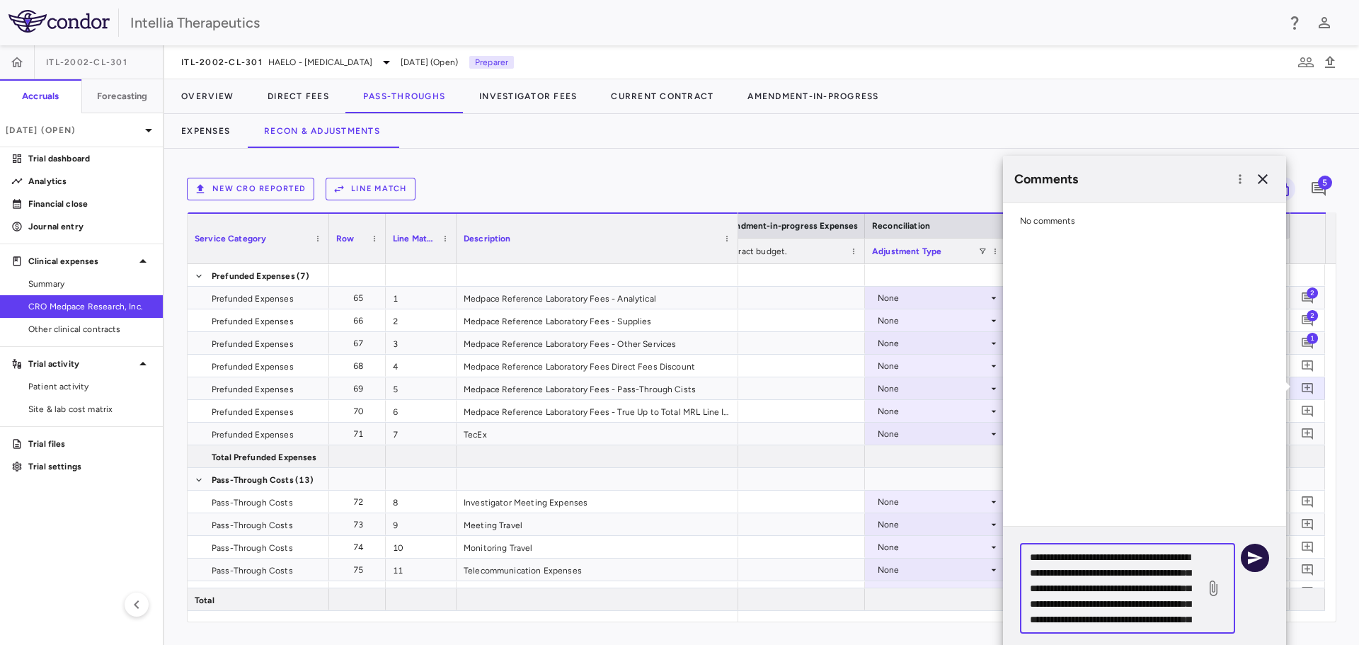
scroll to position [91, 0]
type textarea "**********"
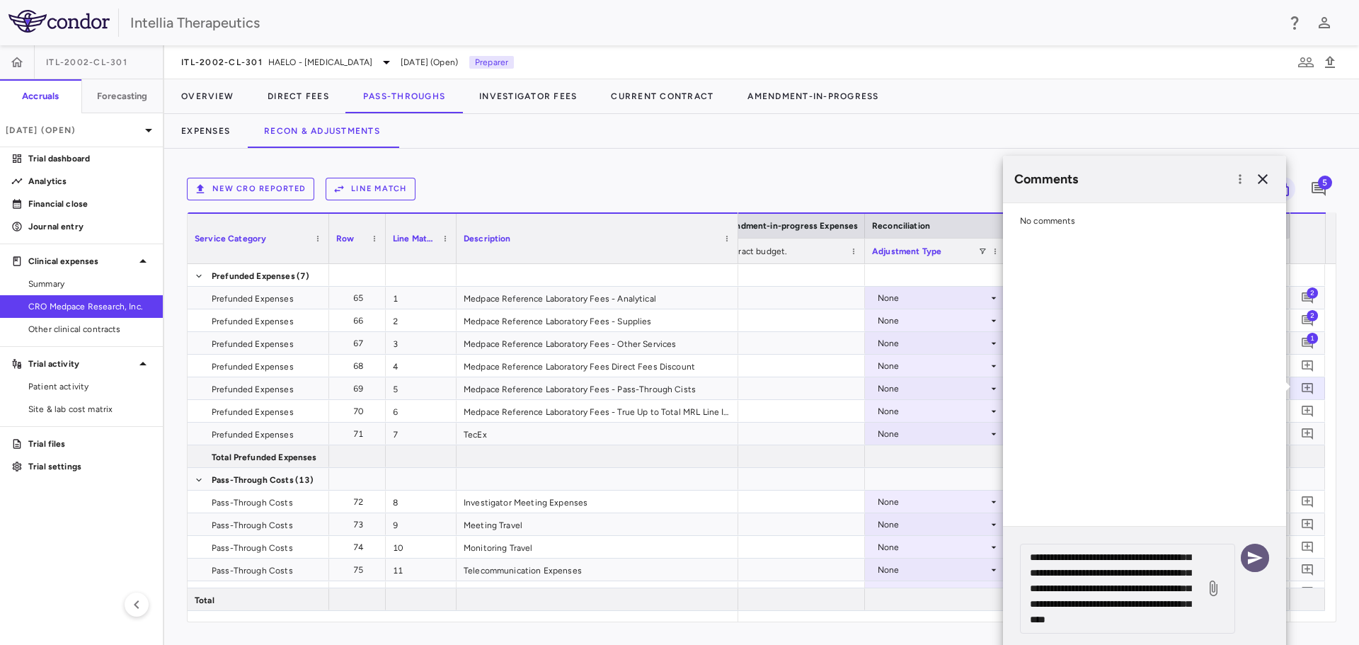
click at [1256, 557] on icon "button" at bounding box center [1254, 557] width 15 height 13
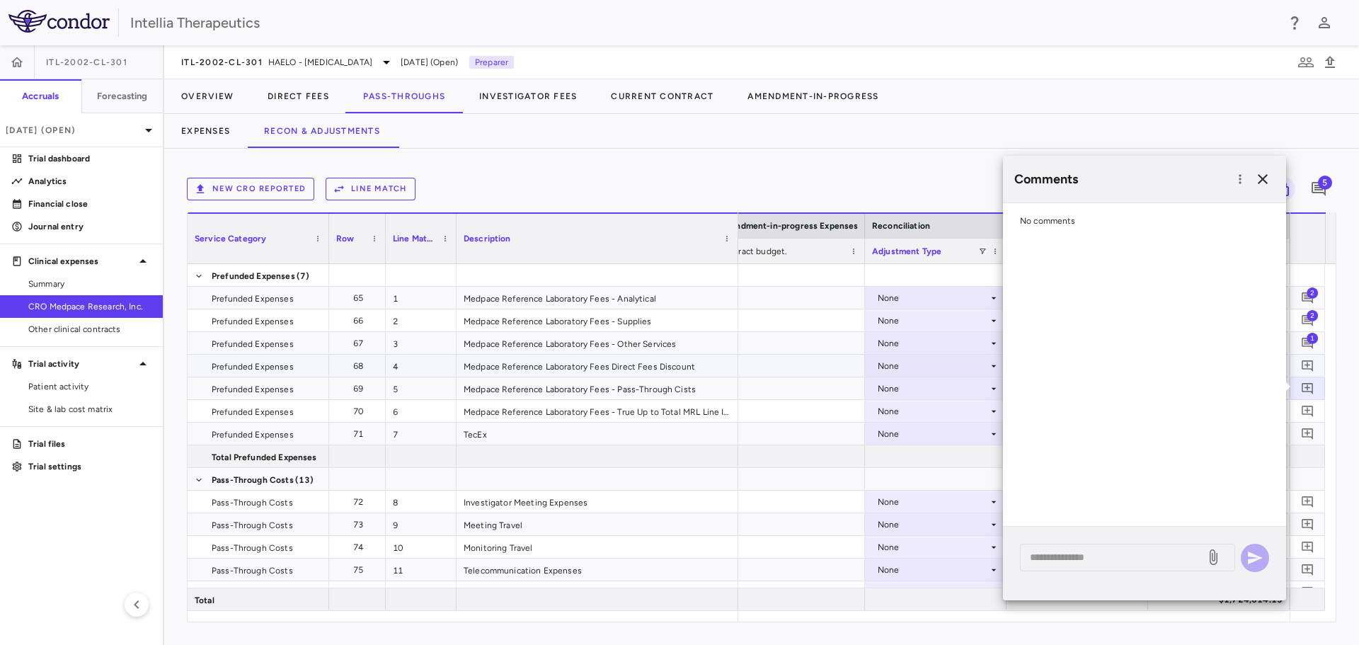
scroll to position [0, 0]
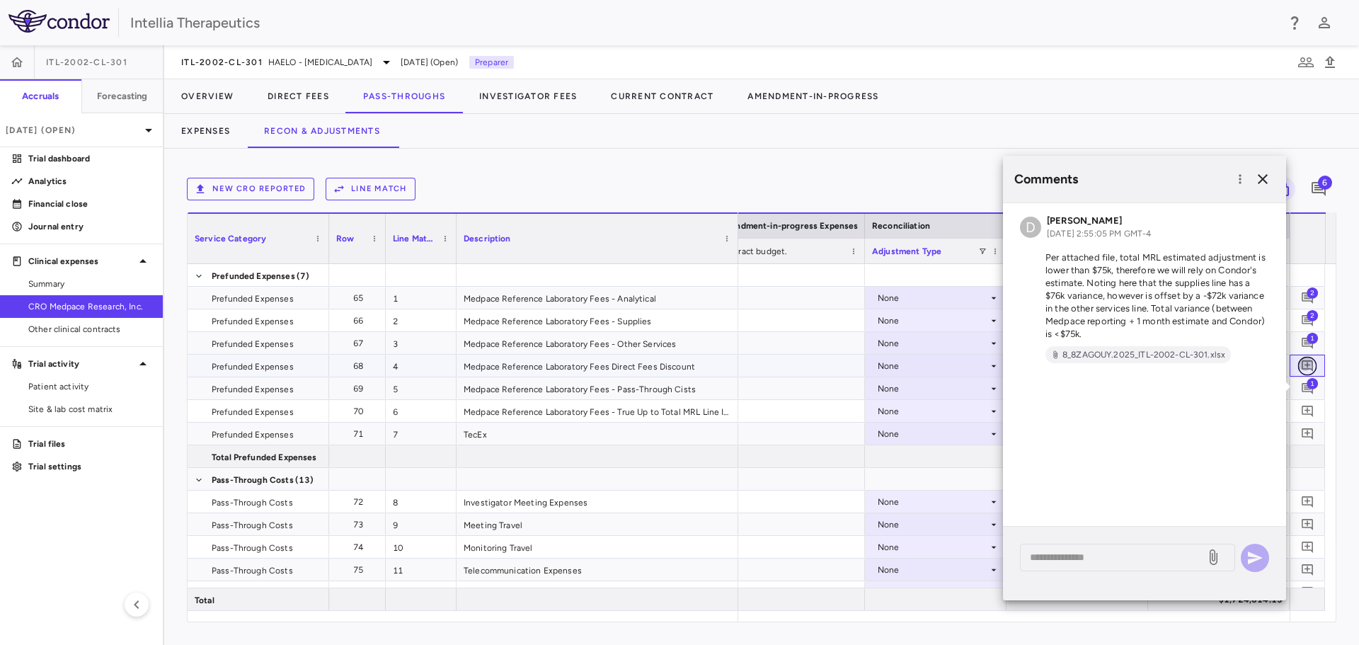
click at [1311, 362] on icon "Add comment" at bounding box center [1307, 365] width 13 height 13
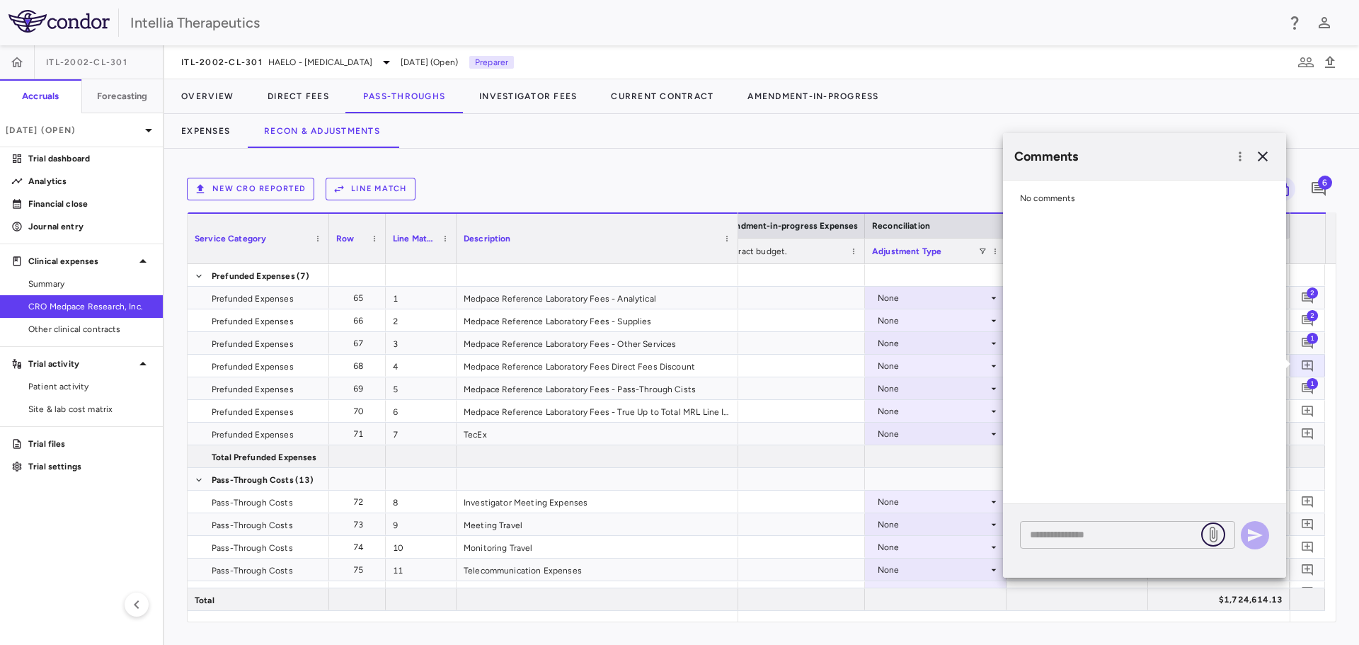
click at [1211, 529] on icon at bounding box center [1212, 534] width 17 height 17
click at [0, 0] on input "file" at bounding box center [0, 0] width 0 height 0
click at [1085, 538] on textarea at bounding box center [1113, 534] width 166 height 16
paste textarea "**********"
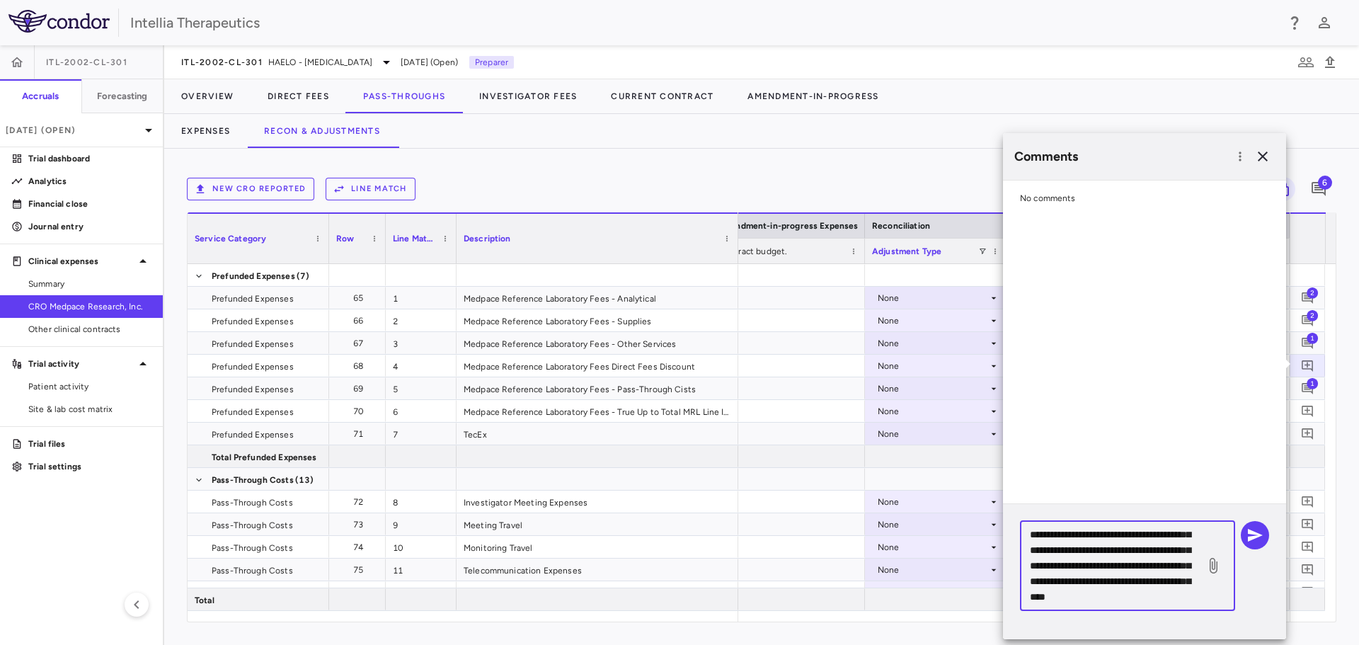
type textarea "**********"
click at [1217, 562] on icon at bounding box center [1213, 566] width 8 height 16
click at [0, 0] on input "file" at bounding box center [0, 0] width 0 height 0
click at [1247, 534] on icon "button" at bounding box center [1254, 534] width 17 height 17
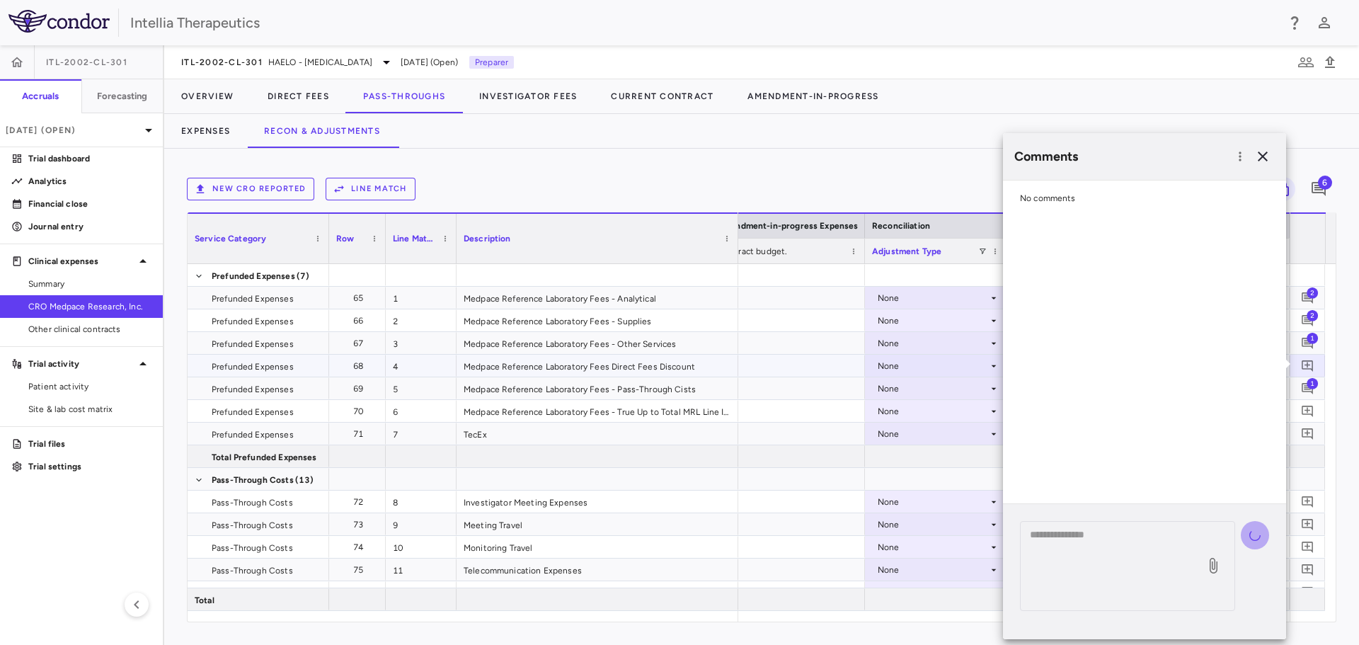
scroll to position [0, 0]
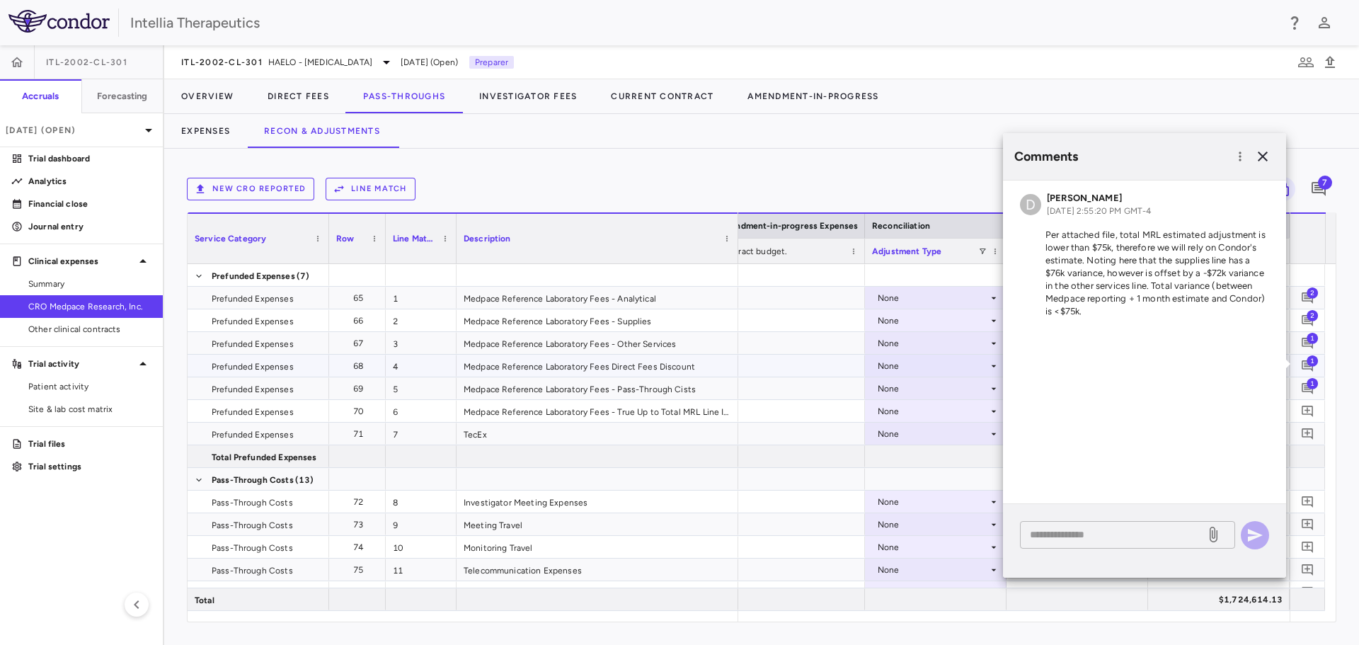
click at [1184, 540] on textarea at bounding box center [1113, 534] width 166 height 16
click at [1221, 541] on icon at bounding box center [1212, 534] width 17 height 17
click at [0, 0] on input "file" at bounding box center [0, 0] width 0 height 0
click at [1264, 158] on icon "button" at bounding box center [1262, 156] width 10 height 10
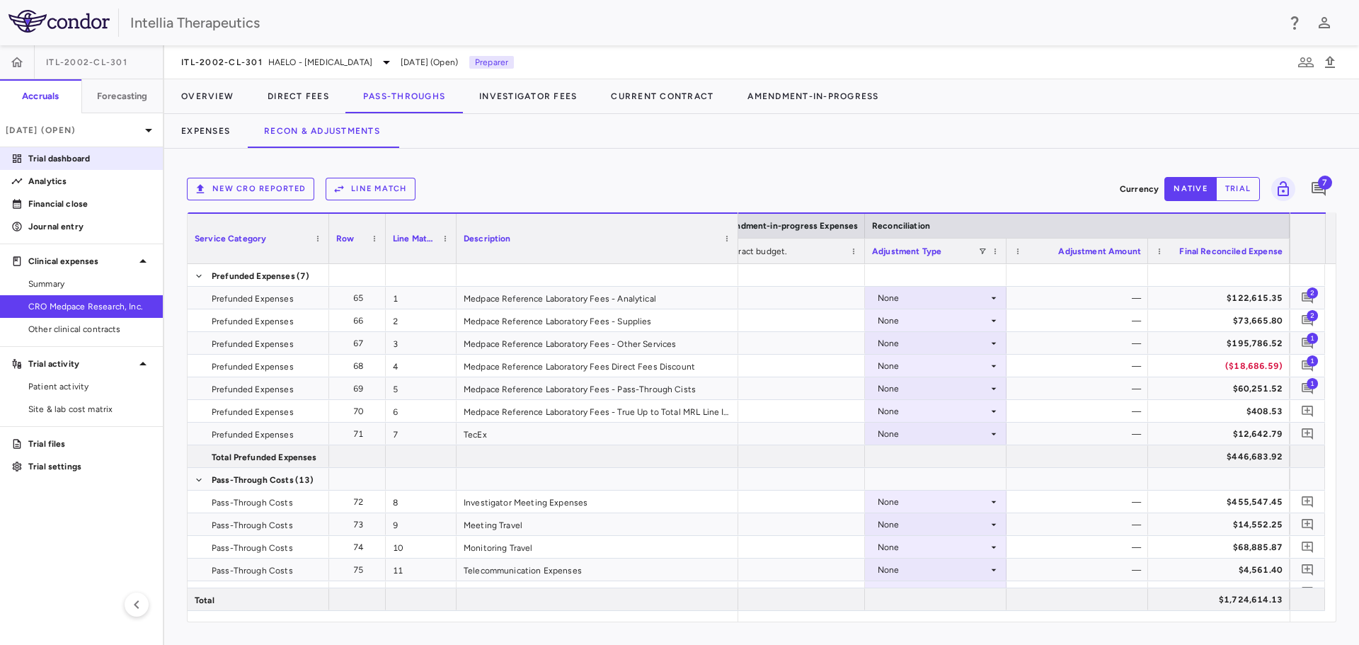
click at [88, 158] on p "Trial dashboard" at bounding box center [89, 158] width 123 height 13
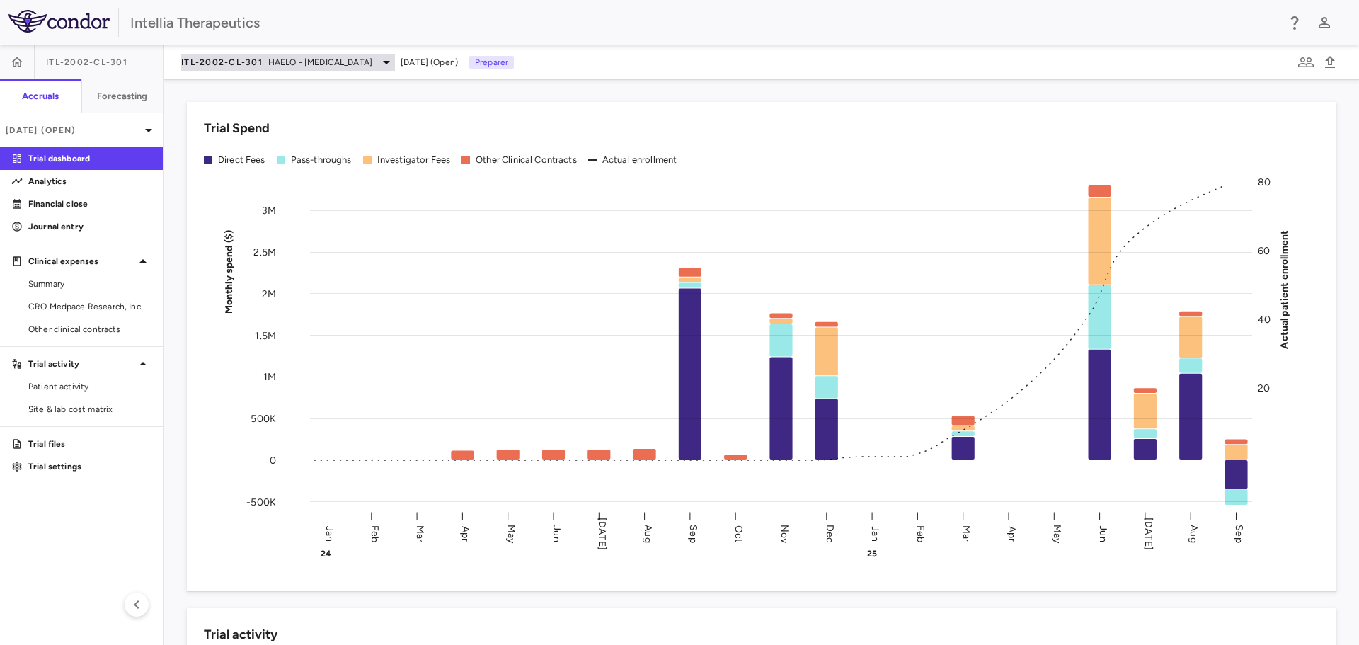
click at [267, 69] on div "ITL-2002-CL-301 HAELO - Hereditary Angioedema" at bounding box center [288, 62] width 214 height 17
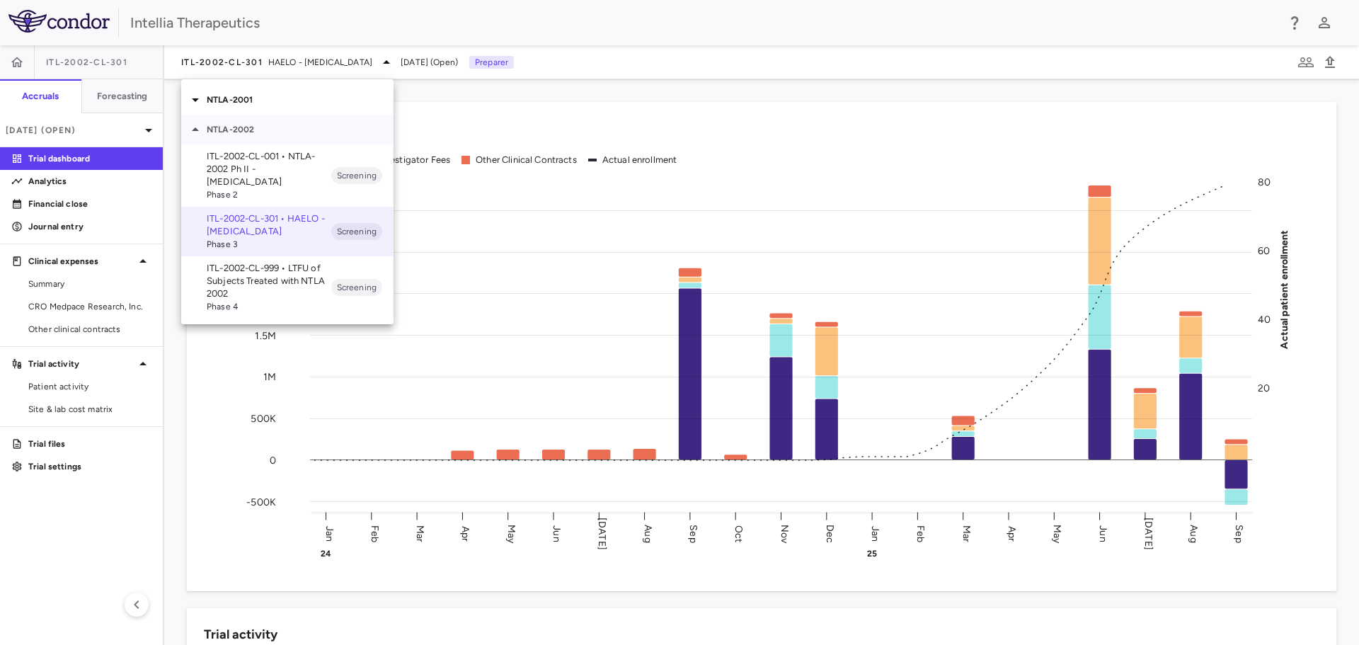
click at [203, 134] on icon at bounding box center [195, 129] width 17 height 17
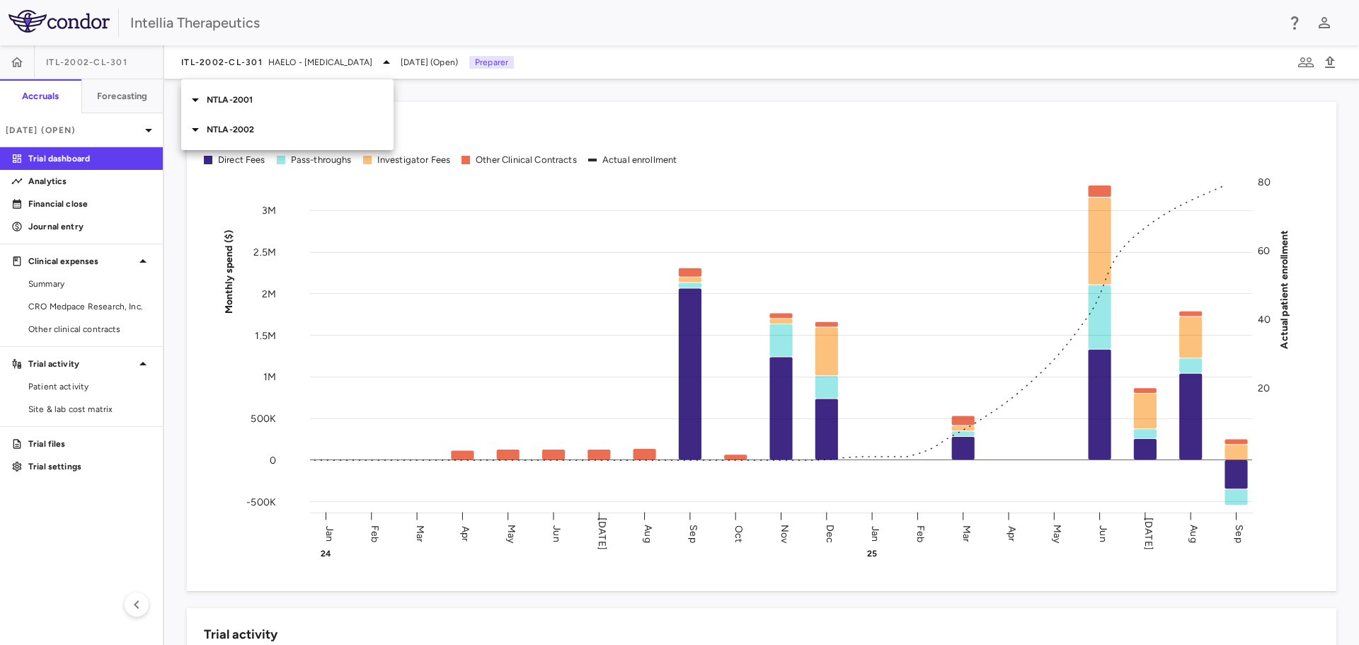
click at [197, 98] on icon at bounding box center [195, 99] width 17 height 17
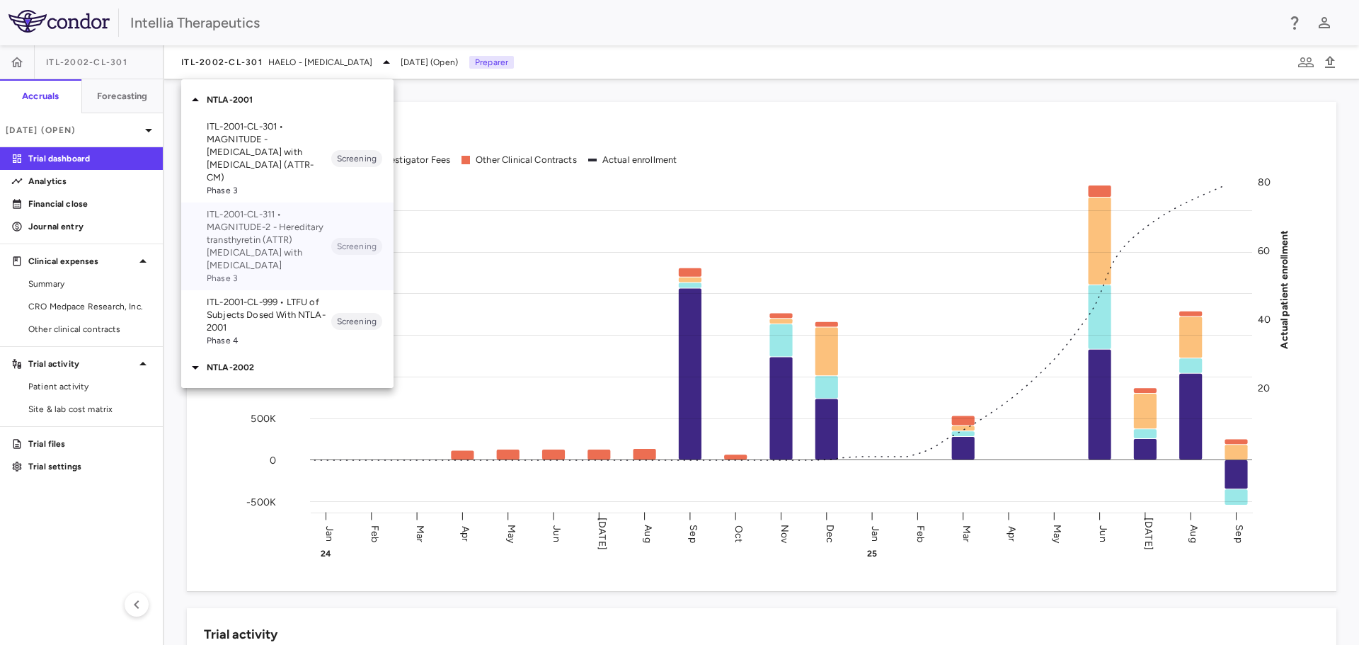
click at [233, 245] on p "ITL-2001-CL-311 • MAGNITUDE-2 - Hereditary transthyretin (ATTR) amyloidosis wit…" at bounding box center [269, 240] width 125 height 64
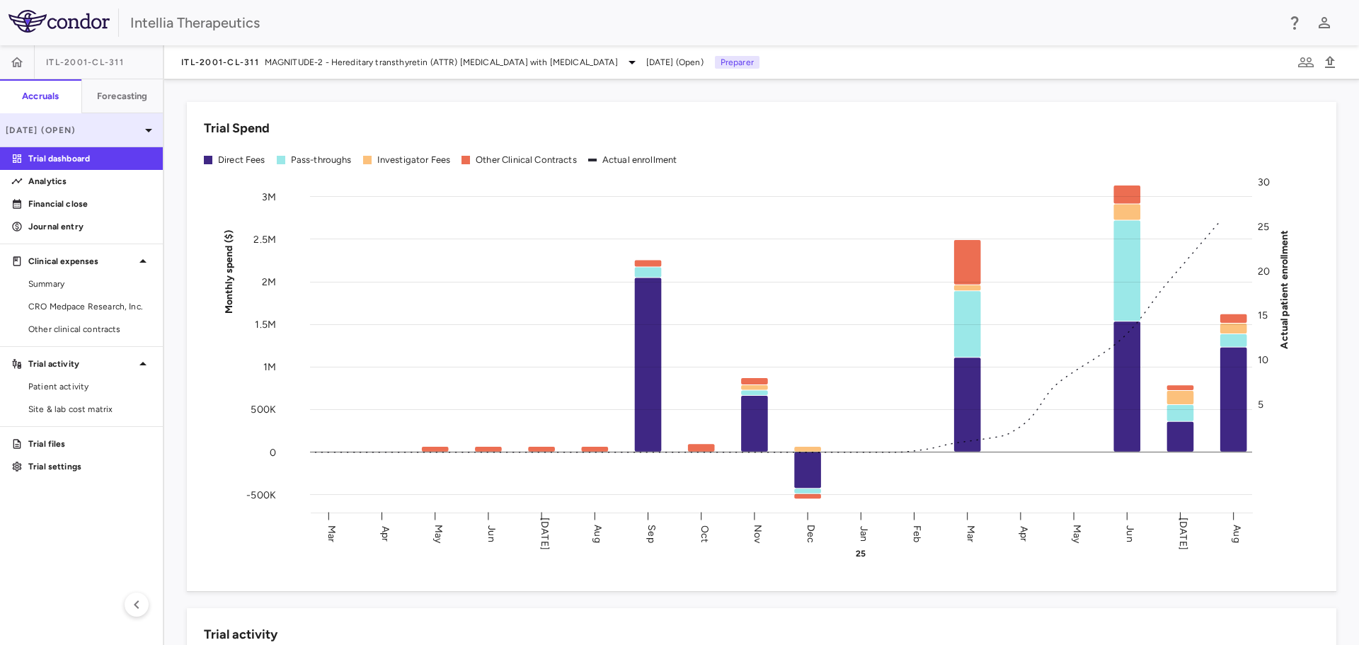
click at [97, 138] on div "Aug 2025 (Open)" at bounding box center [81, 130] width 163 height 34
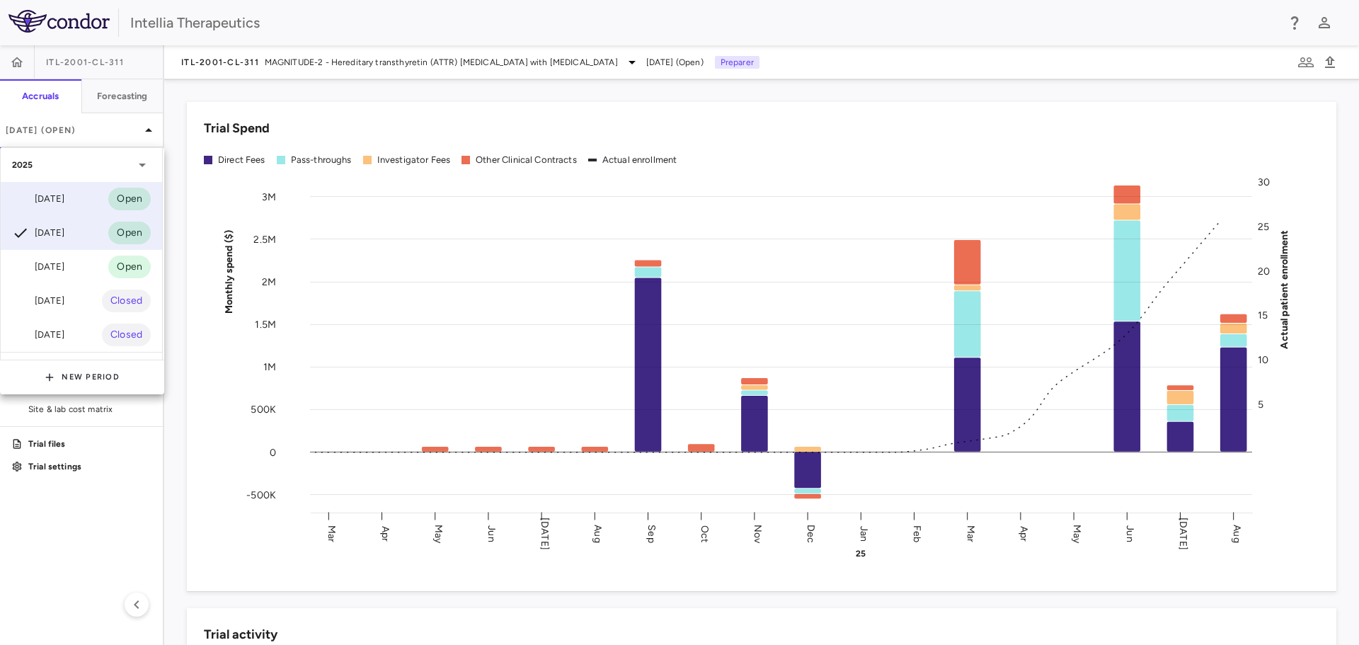
click at [81, 191] on div "Sep 2025 Open" at bounding box center [81, 199] width 161 height 34
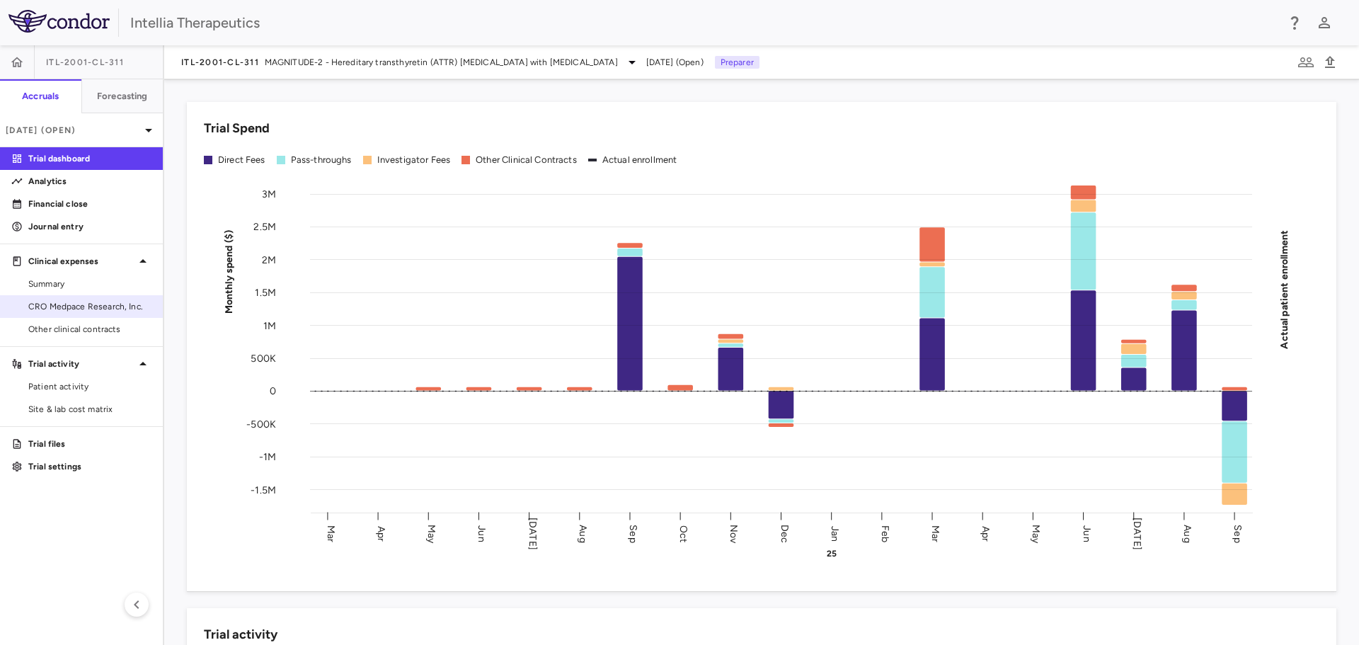
click at [106, 302] on span "CRO Medpace Research, Inc." at bounding box center [89, 306] width 123 height 13
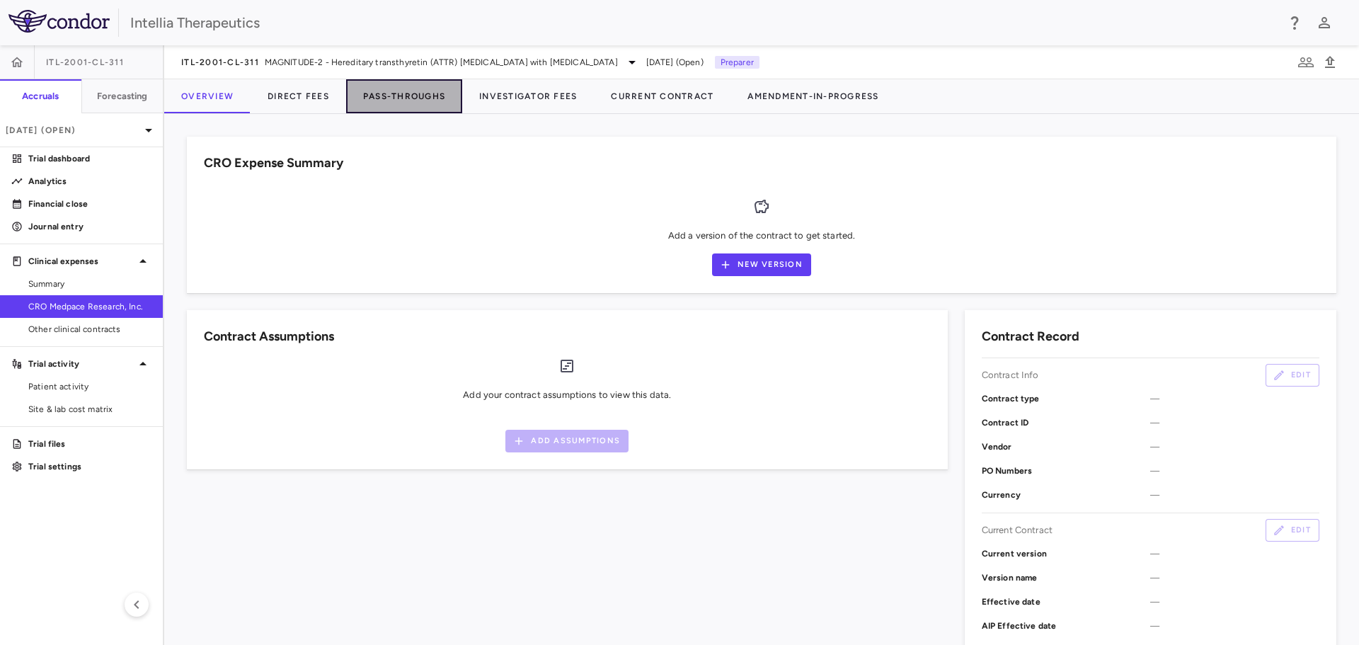
click at [389, 91] on button "Pass-Throughs" at bounding box center [404, 96] width 116 height 34
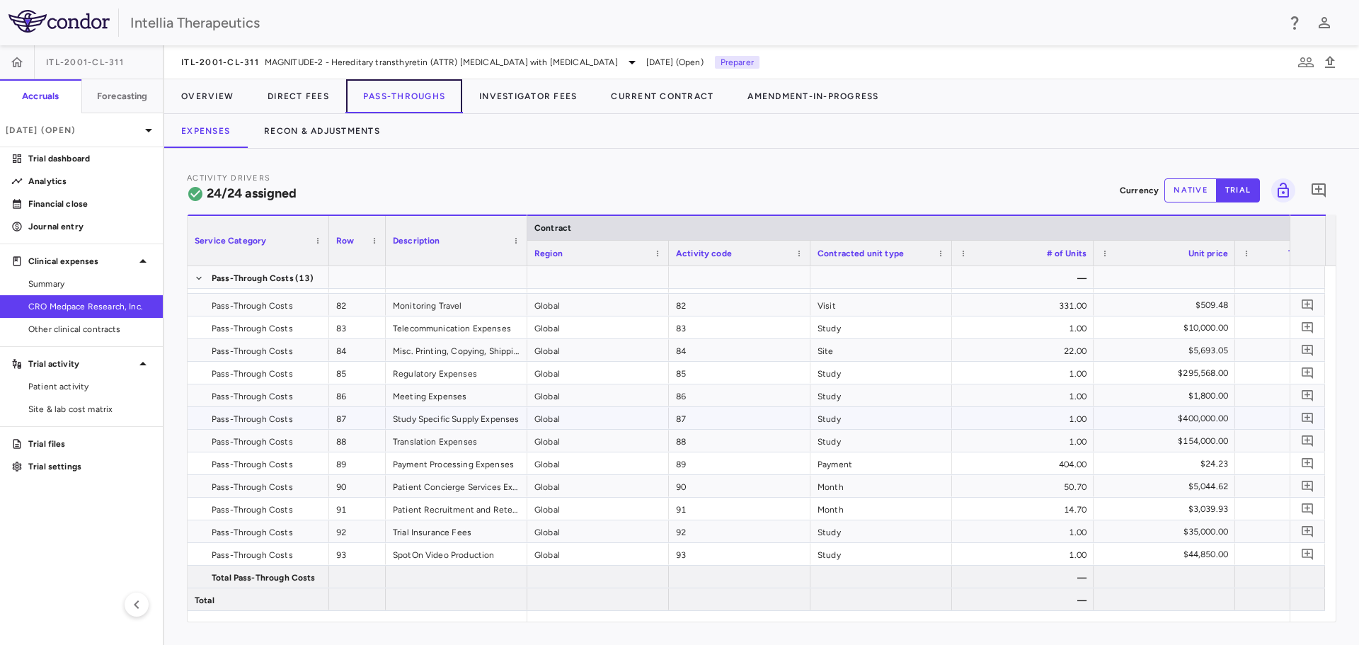
scroll to position [312, 0]
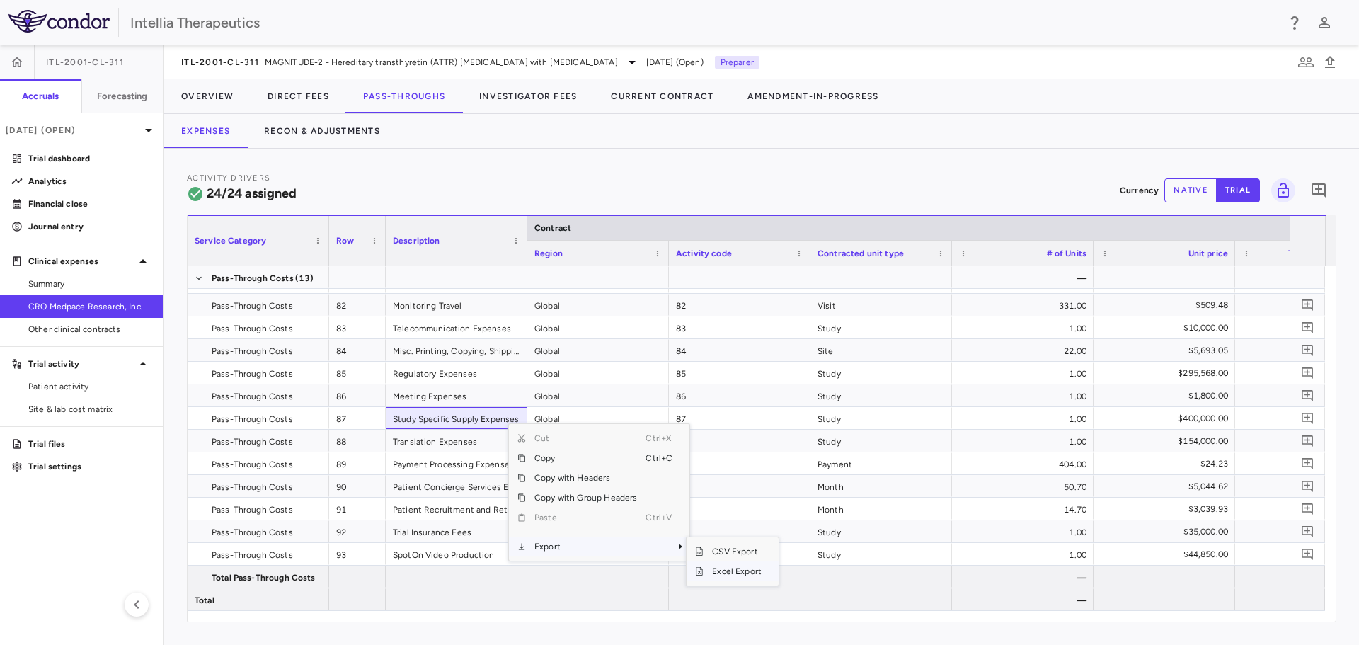
click at [713, 575] on span "Excel Export" at bounding box center [736, 571] width 67 height 20
click at [1335, 65] on icon "button" at bounding box center [1329, 62] width 17 height 17
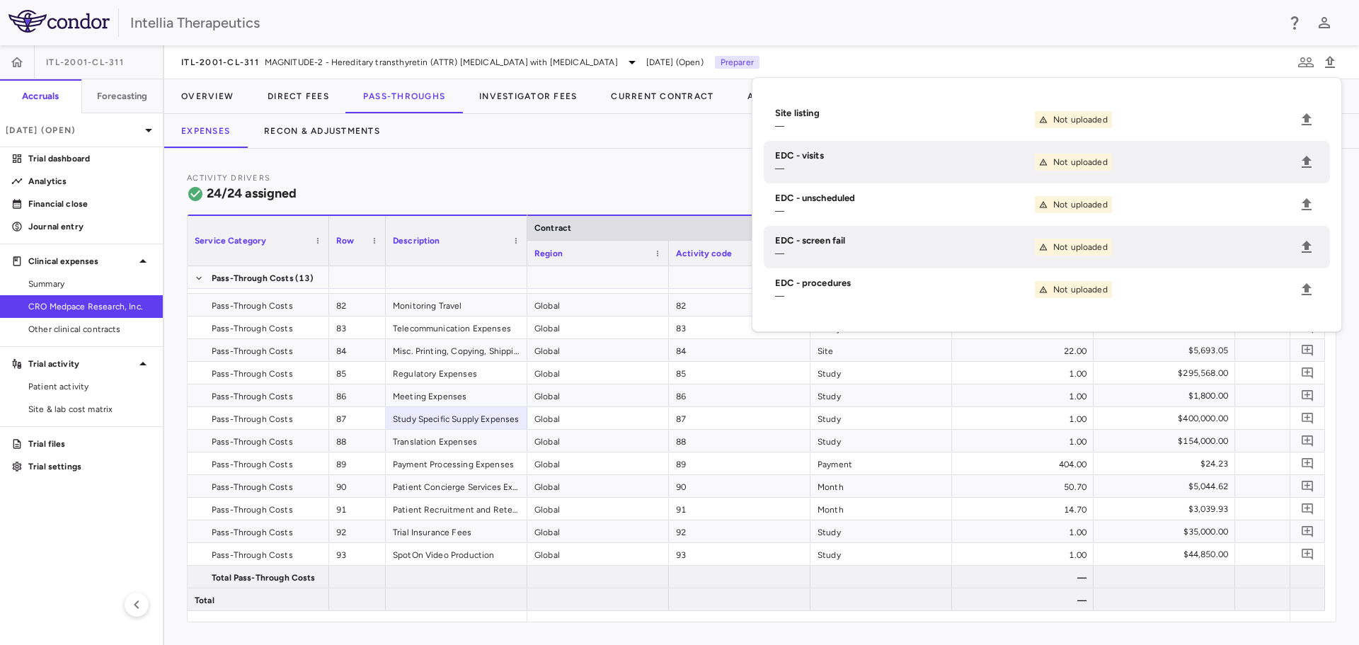
click at [604, 170] on div "Activity Drivers 24/24 assigned Currency native trial 0 Service Category Drag h…" at bounding box center [761, 397] width 1194 height 496
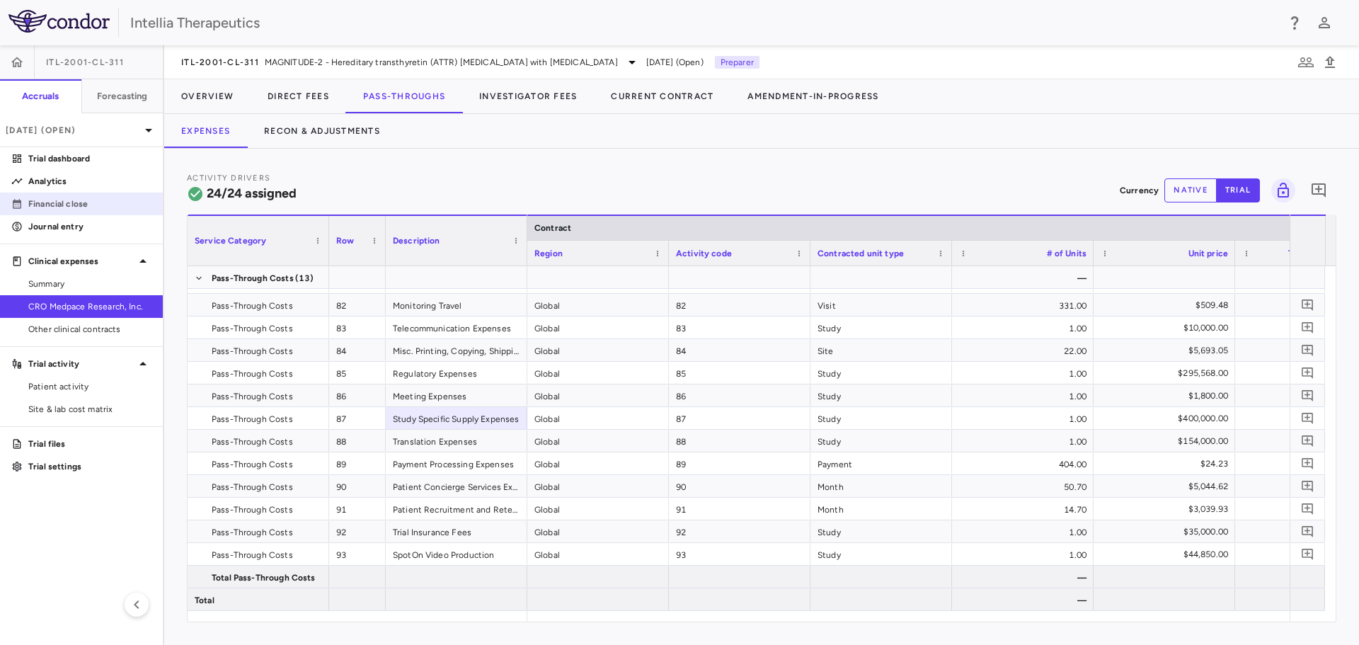
click at [57, 204] on p "Financial close" at bounding box center [89, 203] width 123 height 13
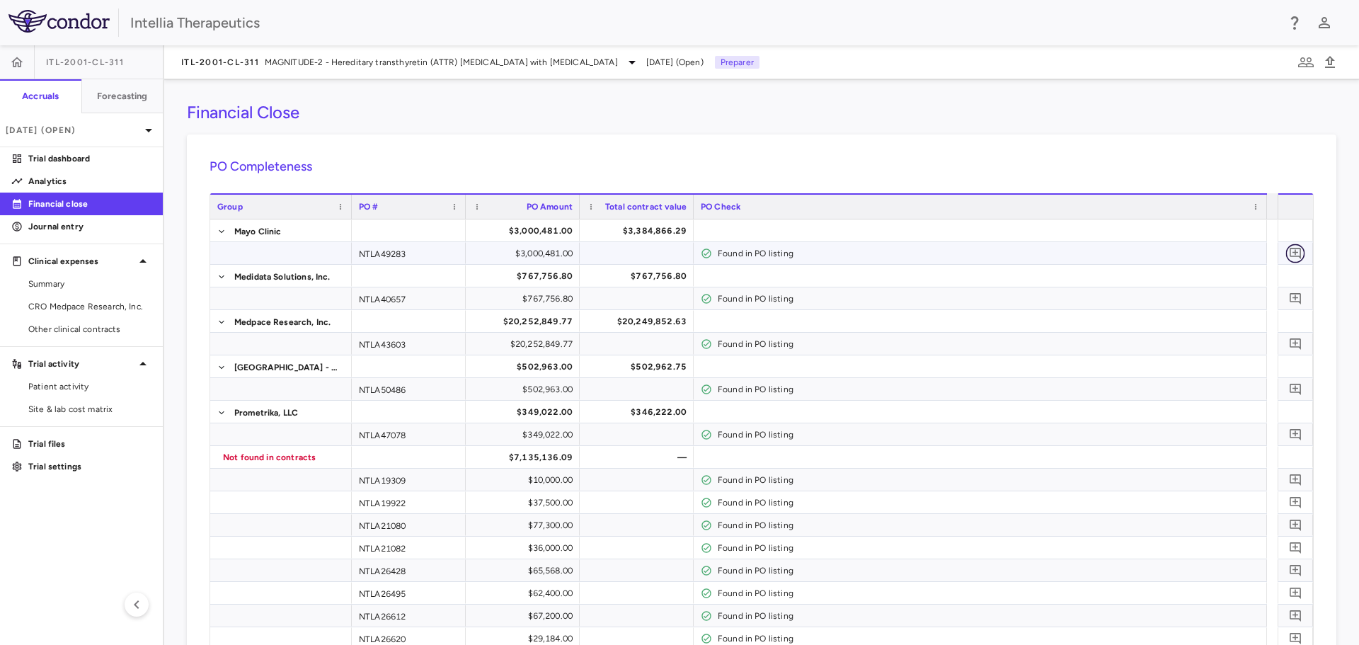
click at [1289, 250] on icon "Add comment" at bounding box center [1295, 252] width 13 height 13
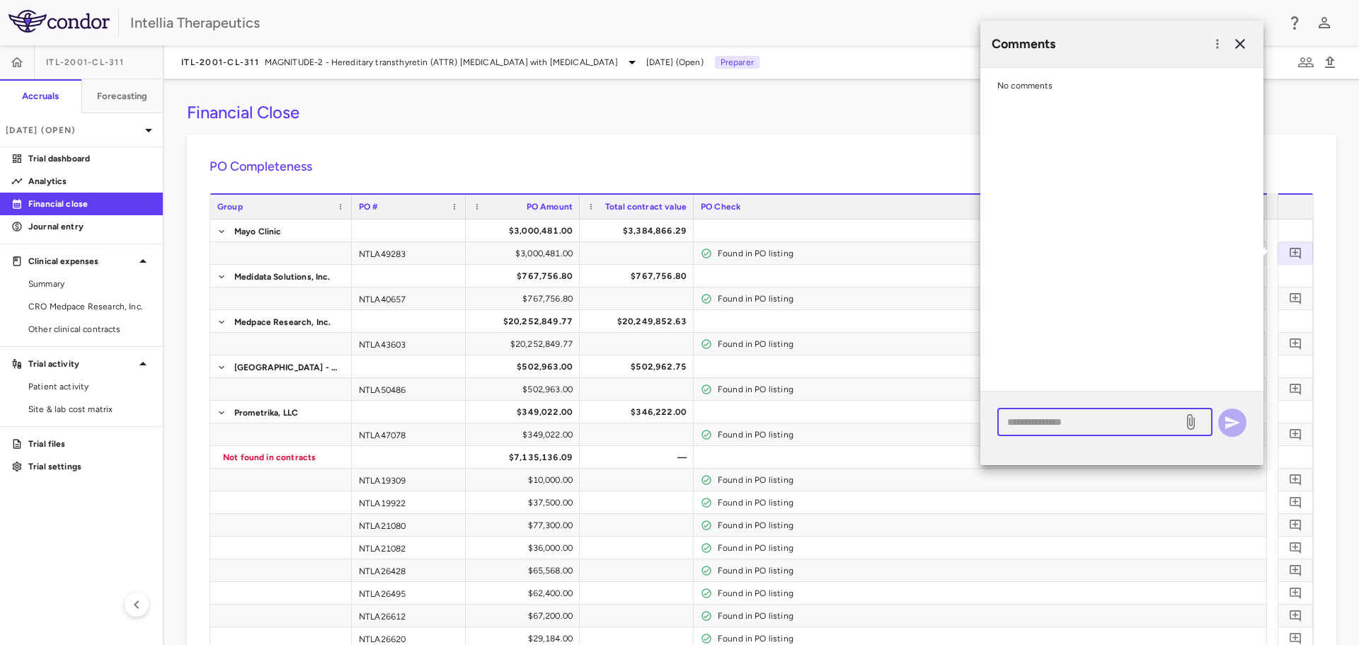
drag, startPoint x: 1141, startPoint y: 414, endPoint x: 1191, endPoint y: 335, distance: 93.2
click at [1141, 414] on textarea at bounding box center [1090, 422] width 166 height 16
type textarea "*"
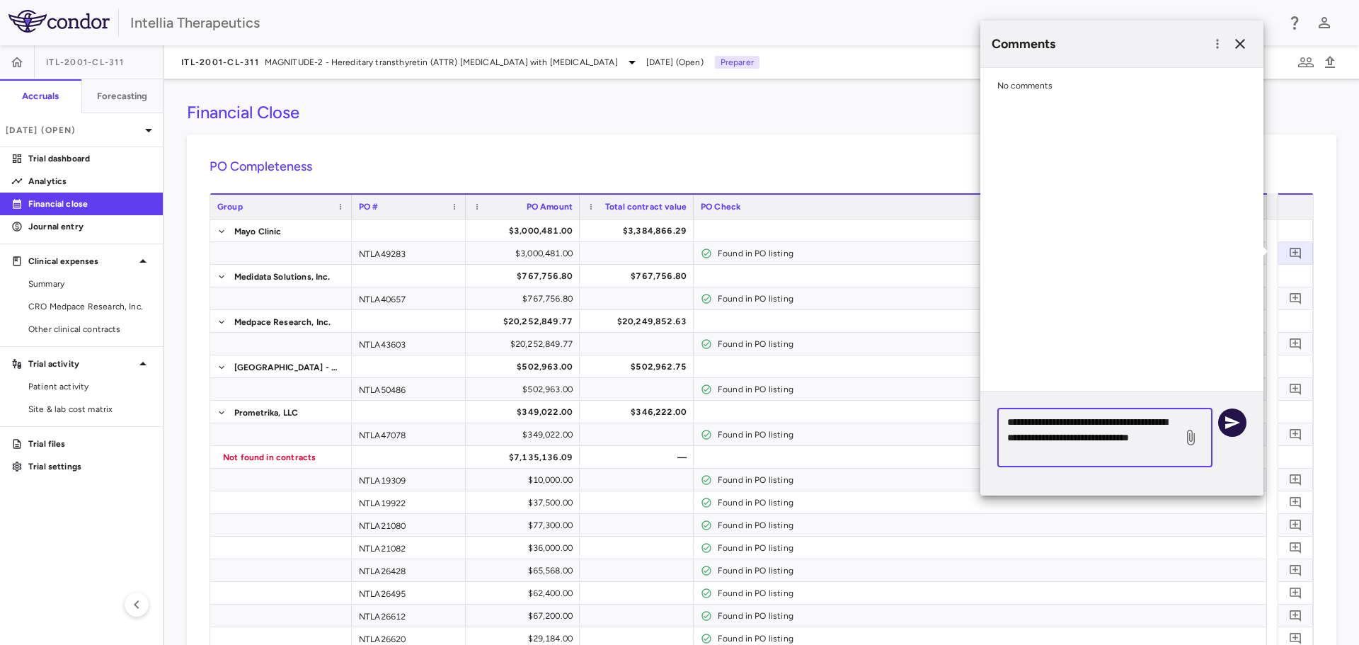
type textarea "**********"
click at [1230, 420] on icon "button" at bounding box center [1232, 422] width 15 height 13
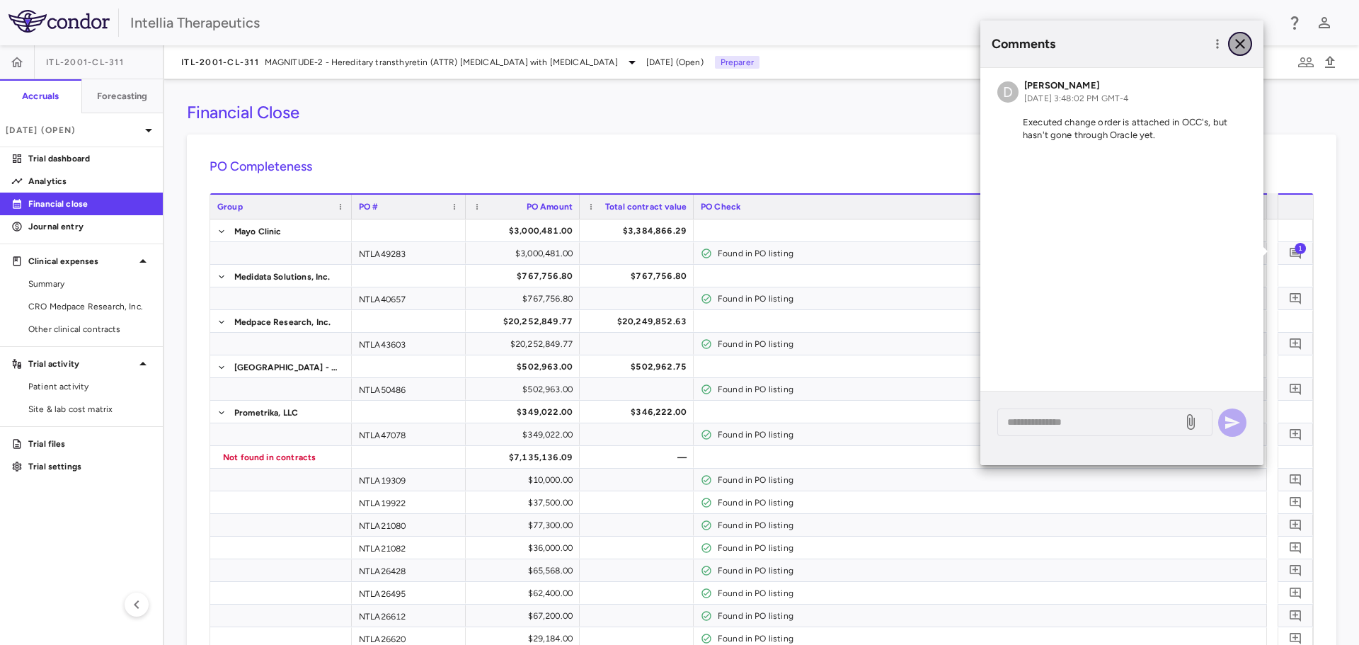
click at [1240, 50] on icon "button" at bounding box center [1239, 43] width 17 height 17
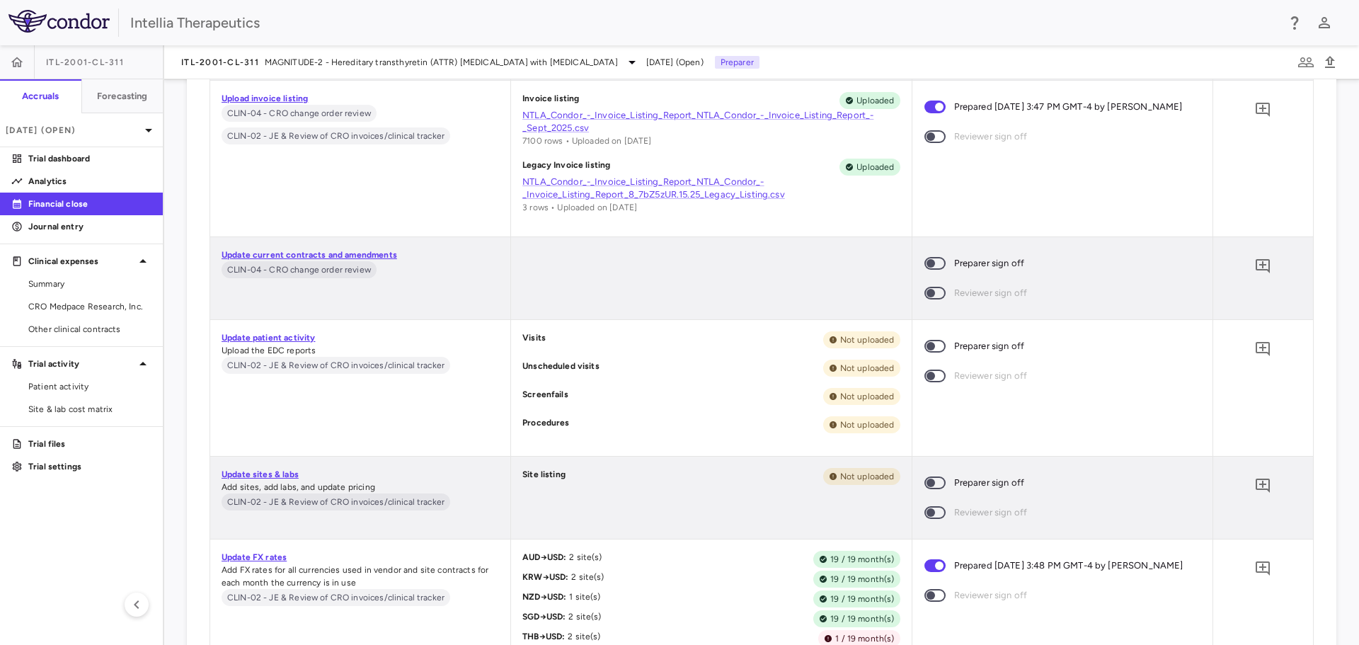
scroll to position [2000, 0]
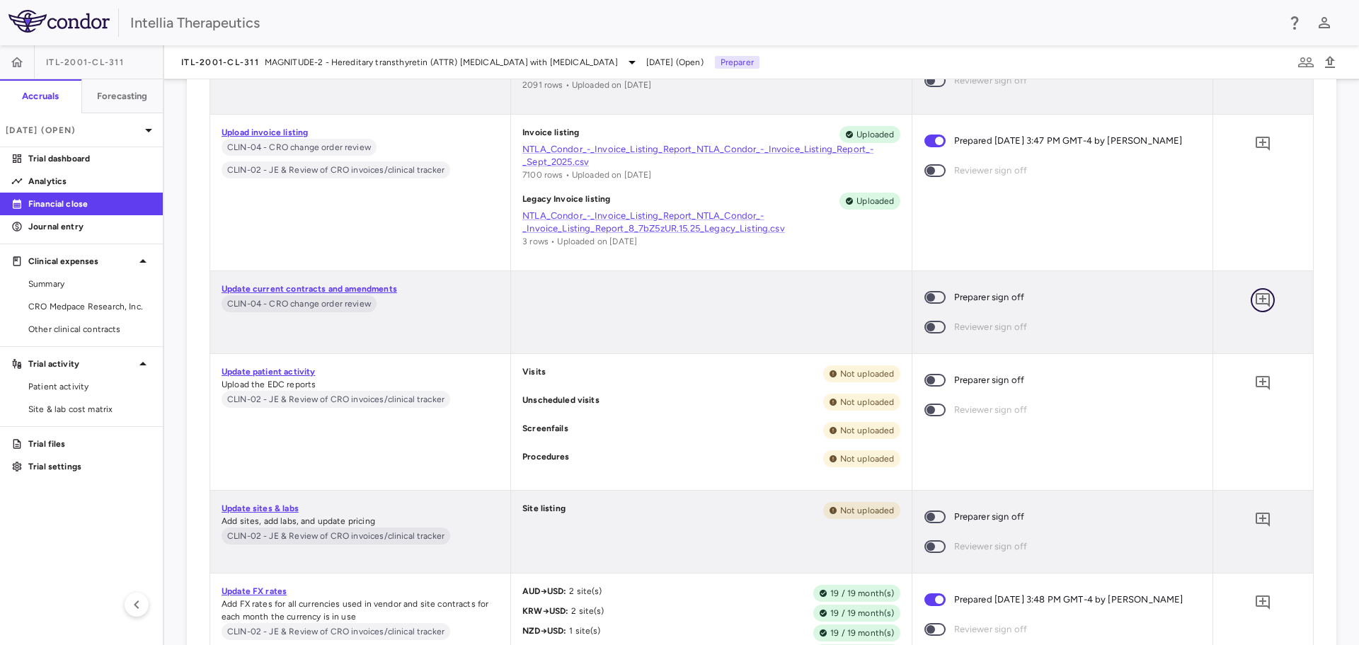
click at [1255, 299] on icon "Add comment" at bounding box center [1262, 300] width 14 height 14
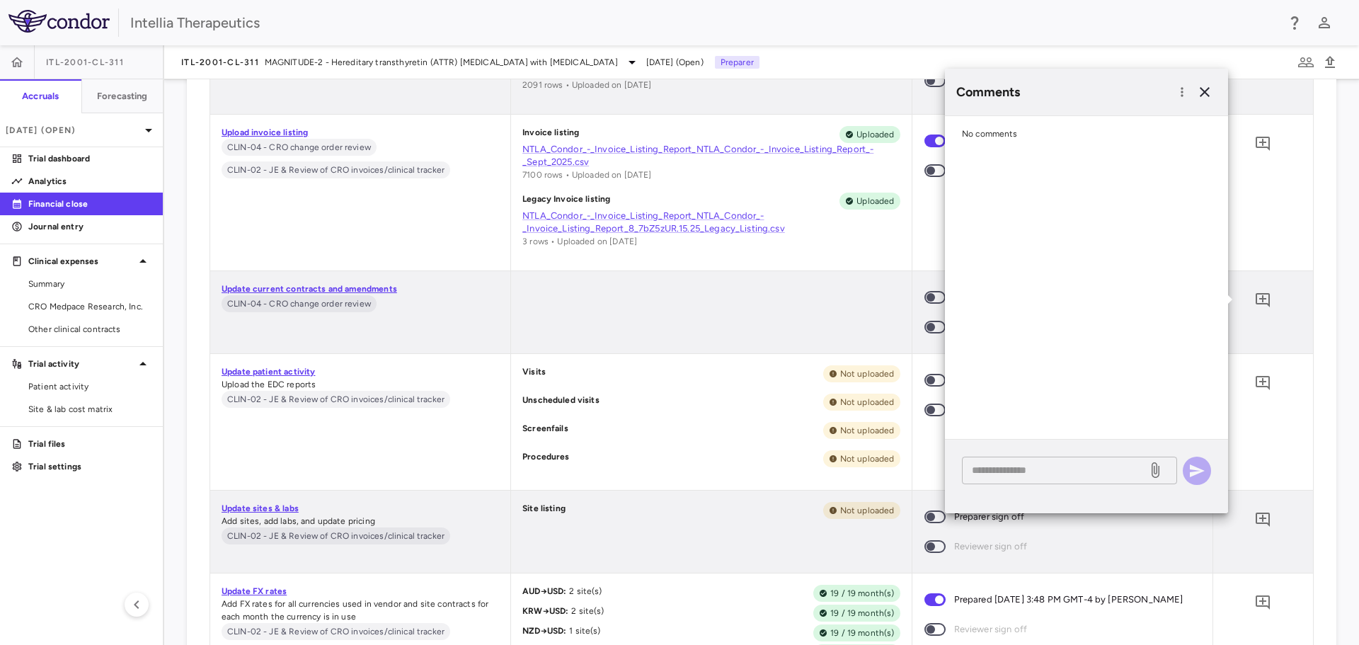
click at [1102, 469] on textarea at bounding box center [1055, 470] width 166 height 16
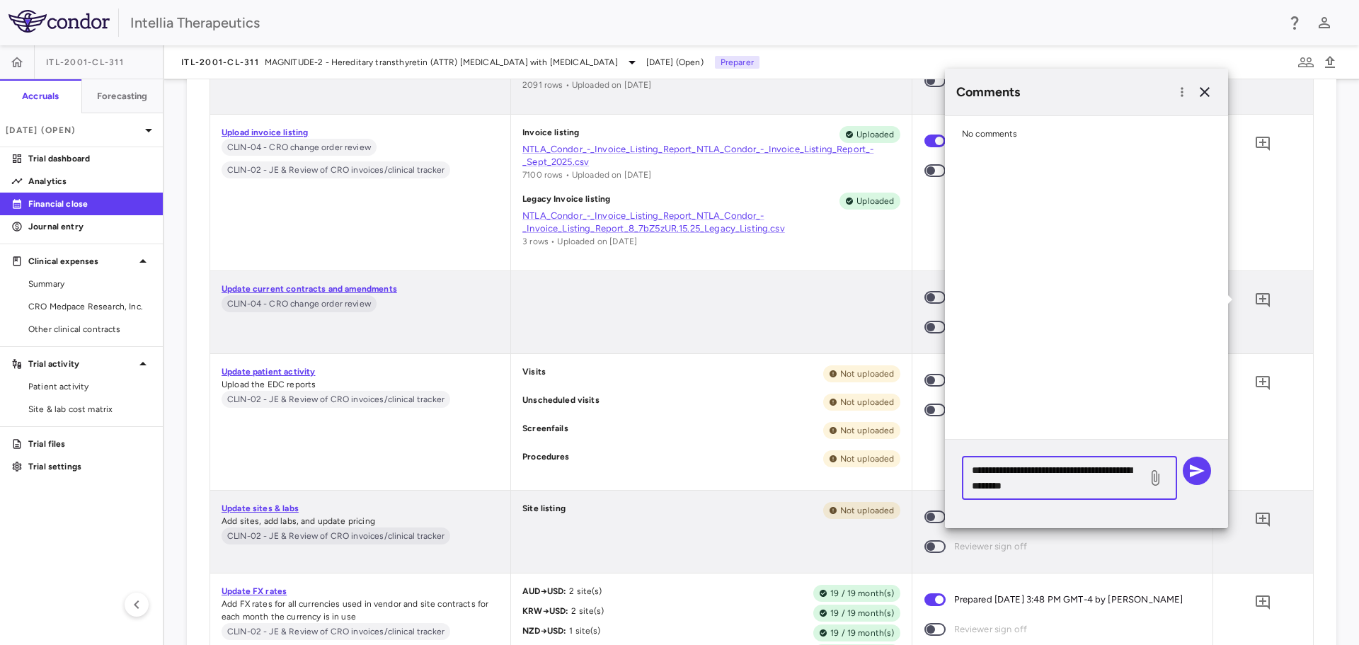
type textarea "**********"
click at [1153, 483] on icon at bounding box center [1154, 477] width 17 height 17
click at [0, 0] on input "file" at bounding box center [0, 0] width 0 height 0
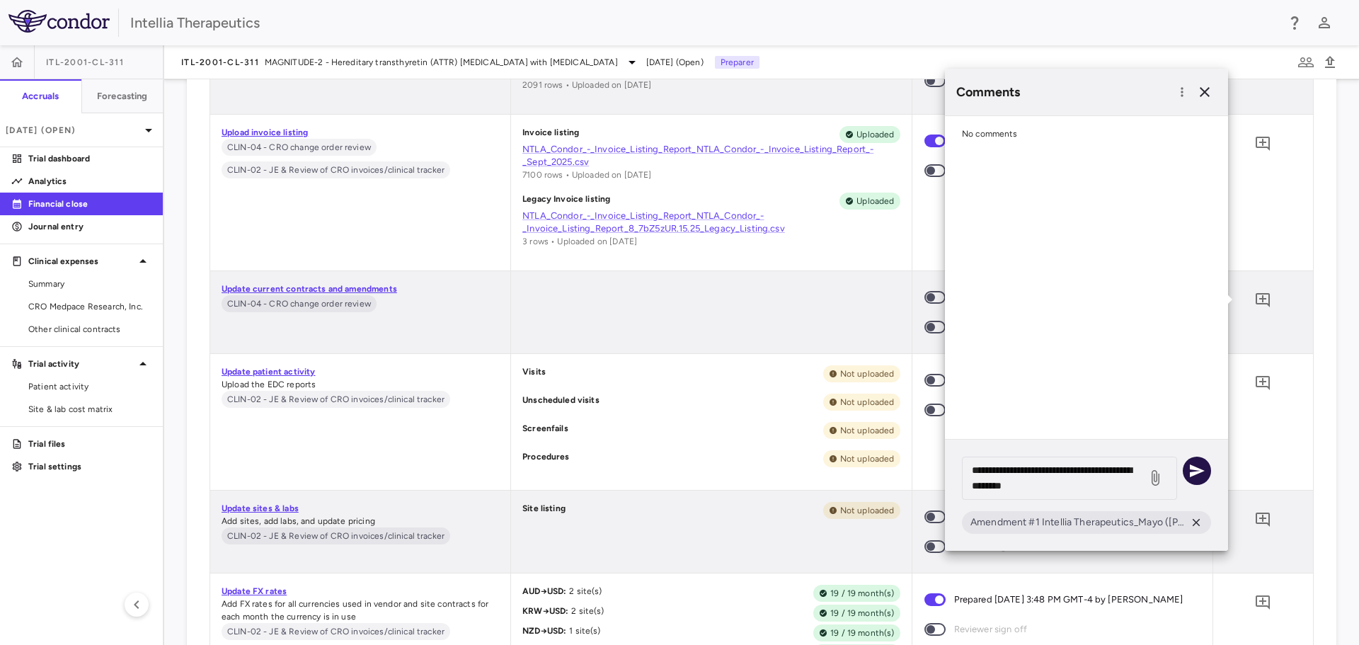
click at [1202, 459] on button "button" at bounding box center [1196, 470] width 28 height 28
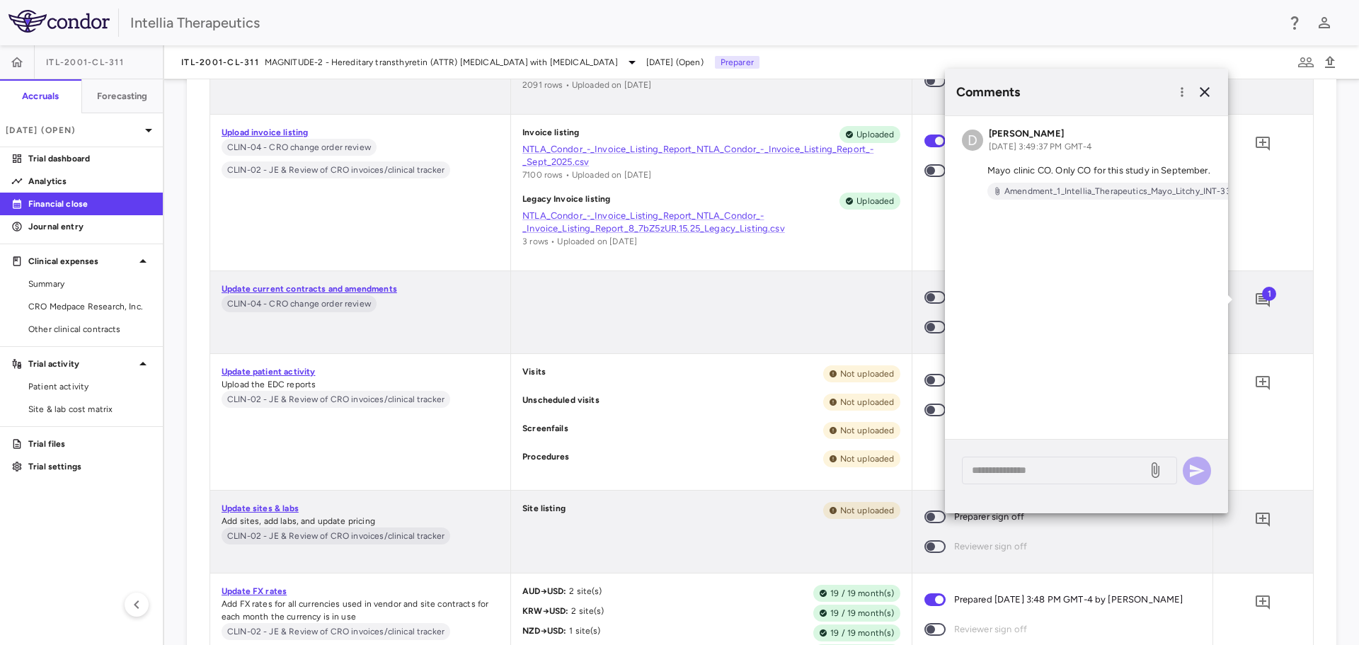
click at [794, 319] on div at bounding box center [711, 312] width 400 height 82
click at [1206, 88] on icon "button" at bounding box center [1204, 91] width 17 height 17
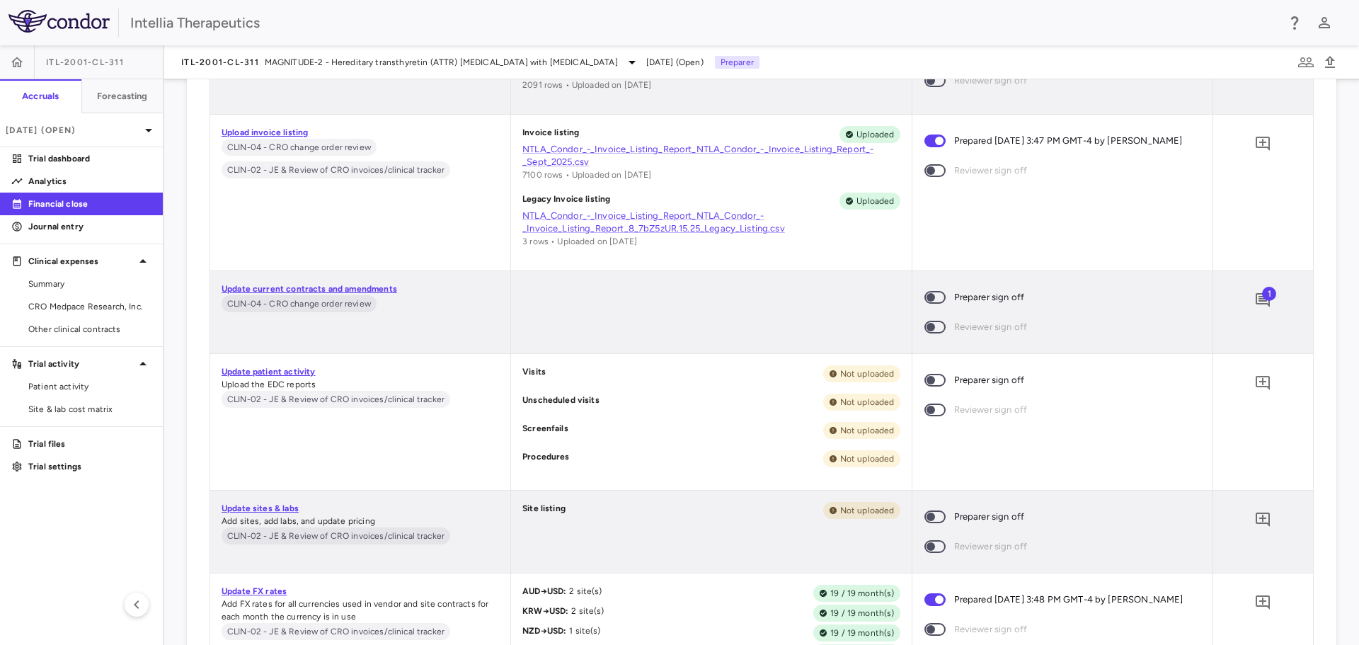
click at [937, 297] on span at bounding box center [934, 297] width 21 height 13
click at [61, 334] on span "Other clinical contracts" at bounding box center [89, 329] width 123 height 13
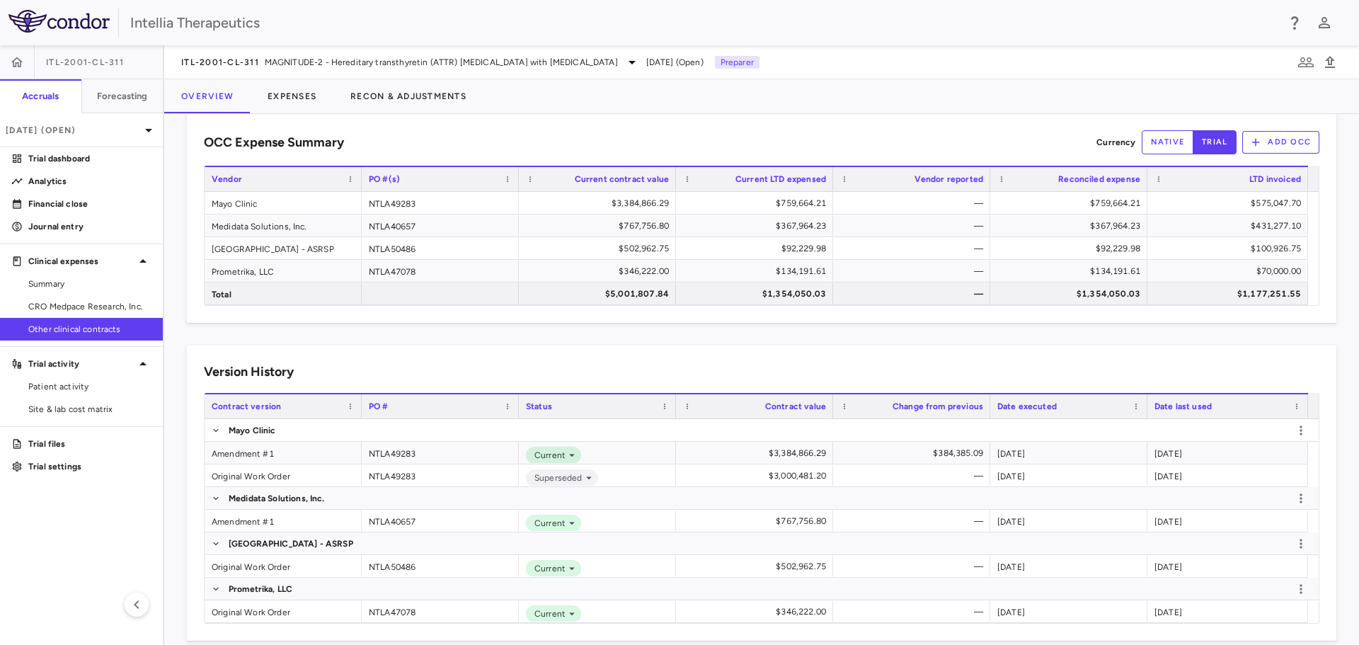
scroll to position [42, 0]
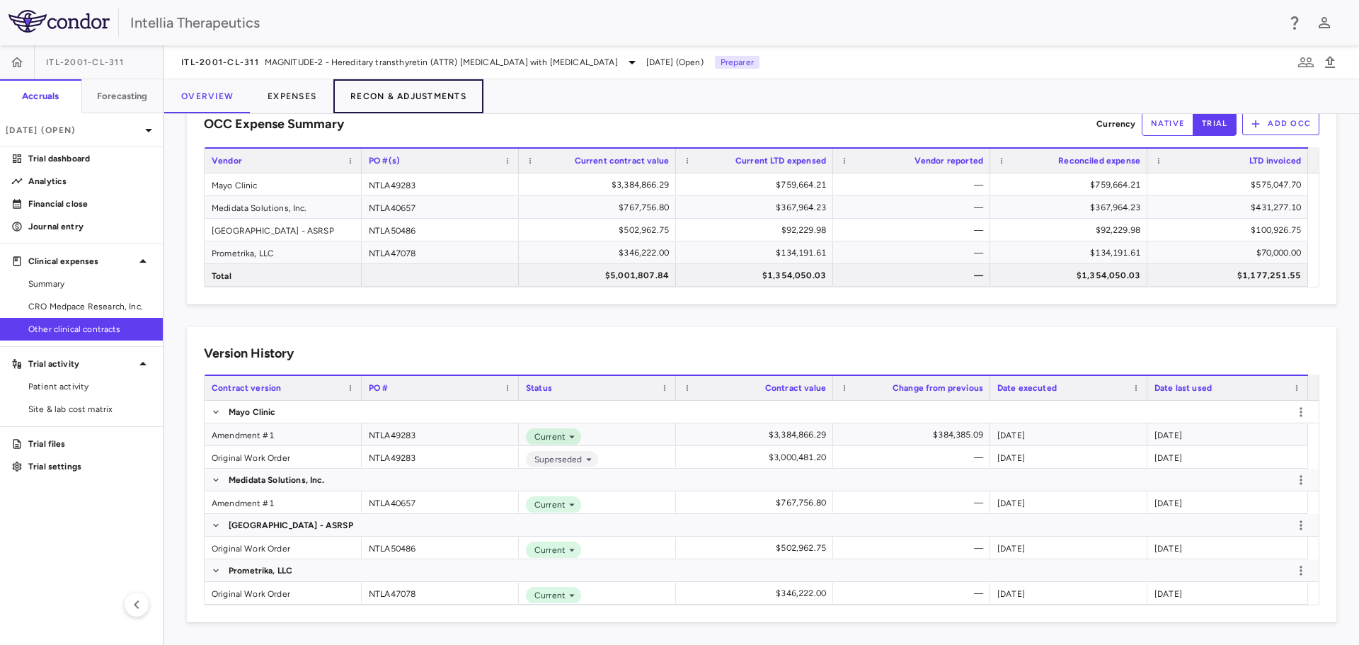
click at [394, 92] on button "Recon & Adjustments" at bounding box center [408, 96] width 150 height 34
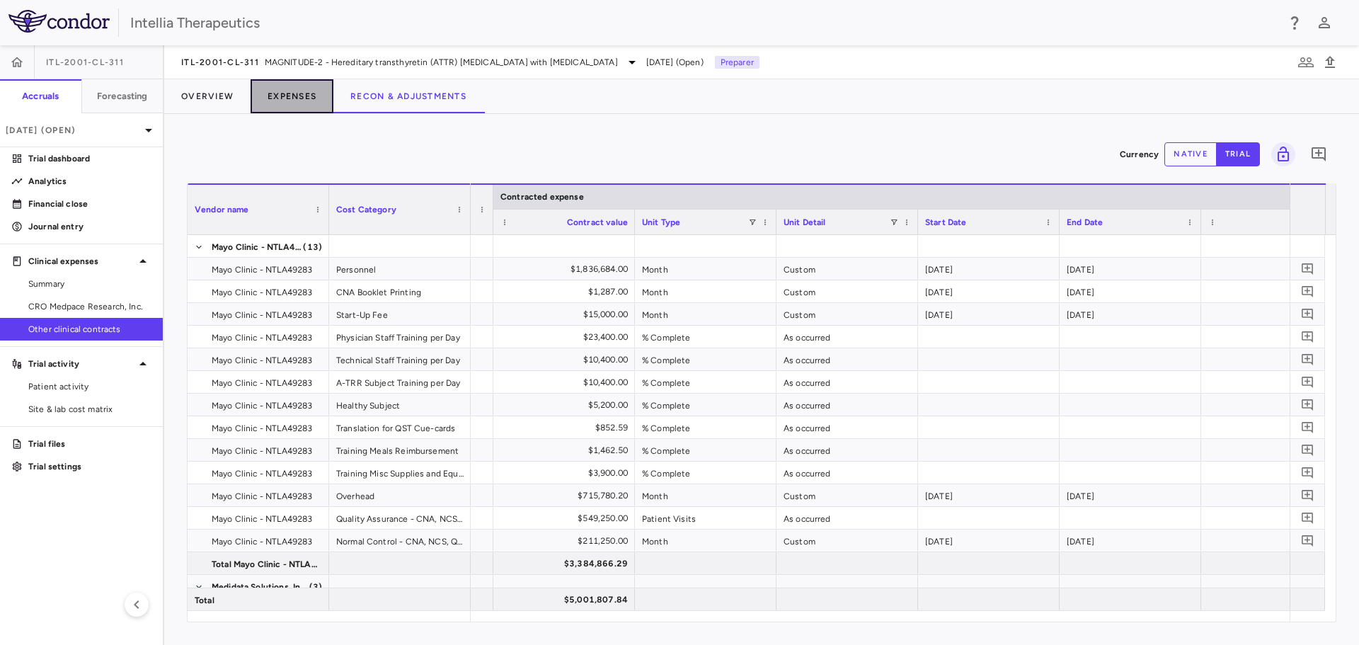
click at [299, 100] on button "Expenses" at bounding box center [291, 96] width 83 height 34
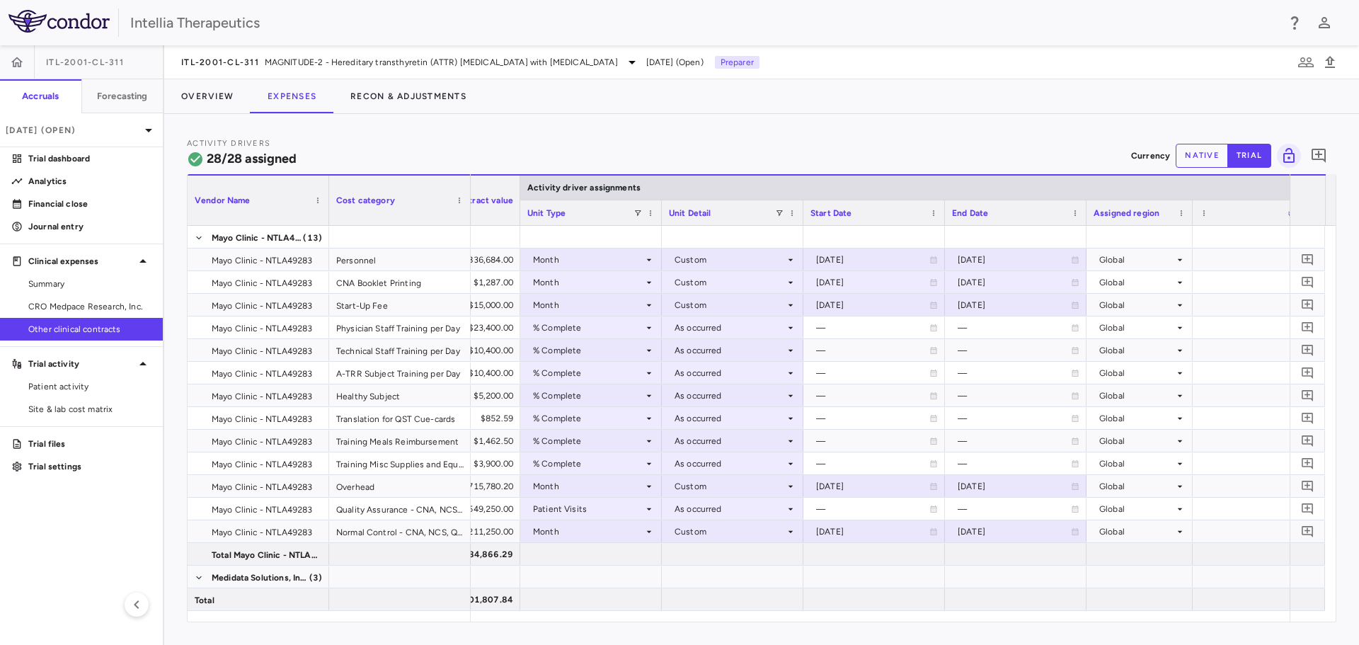
scroll to position [0, 325]
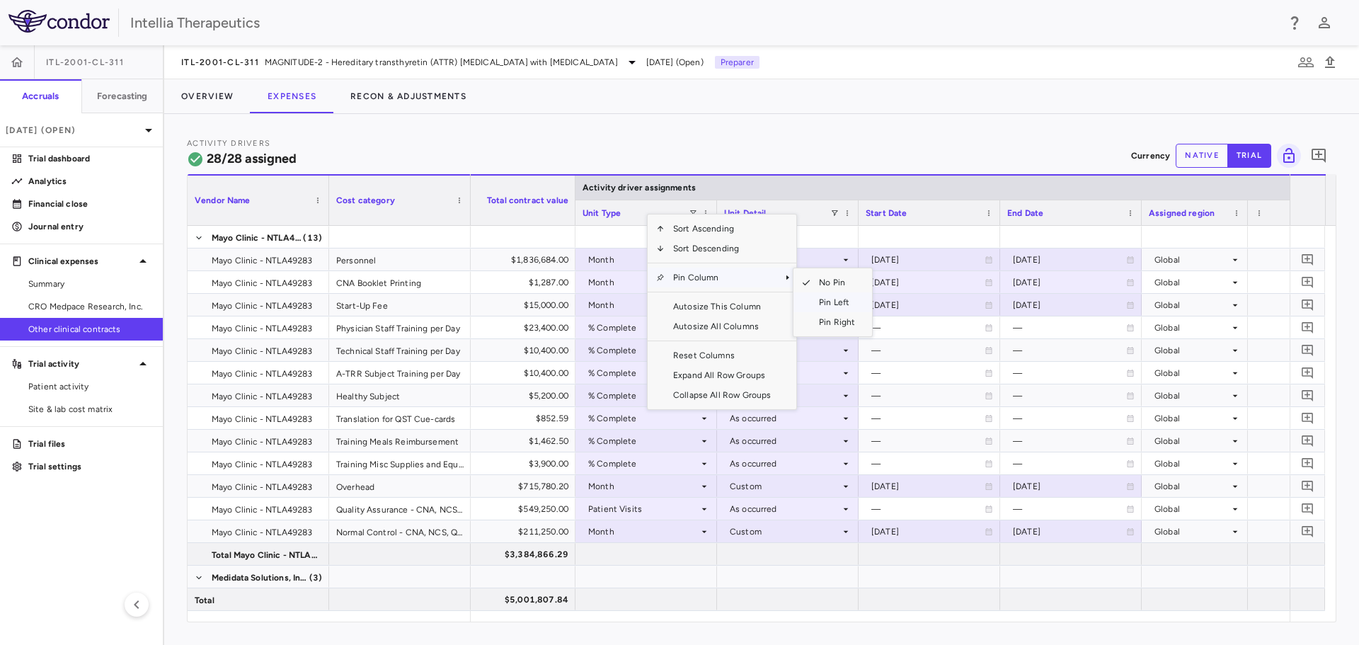
click at [819, 296] on span "Pin Left" at bounding box center [836, 302] width 53 height 20
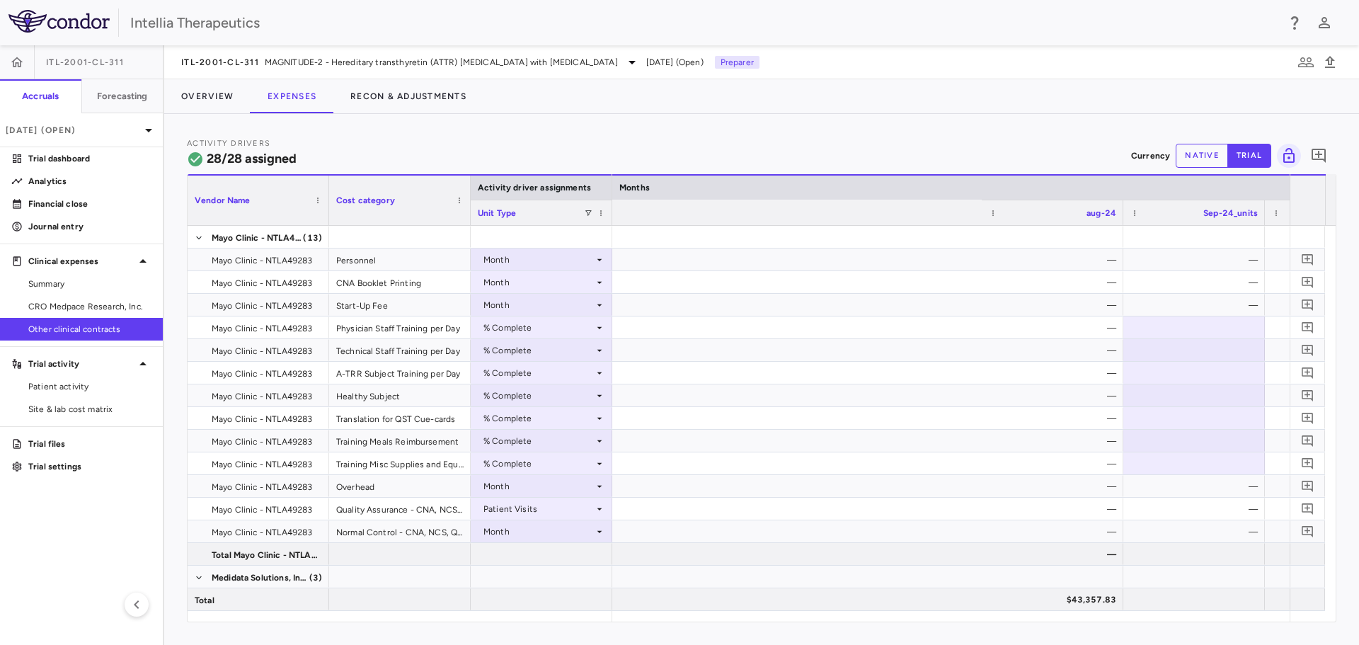
scroll to position [0, 3234]
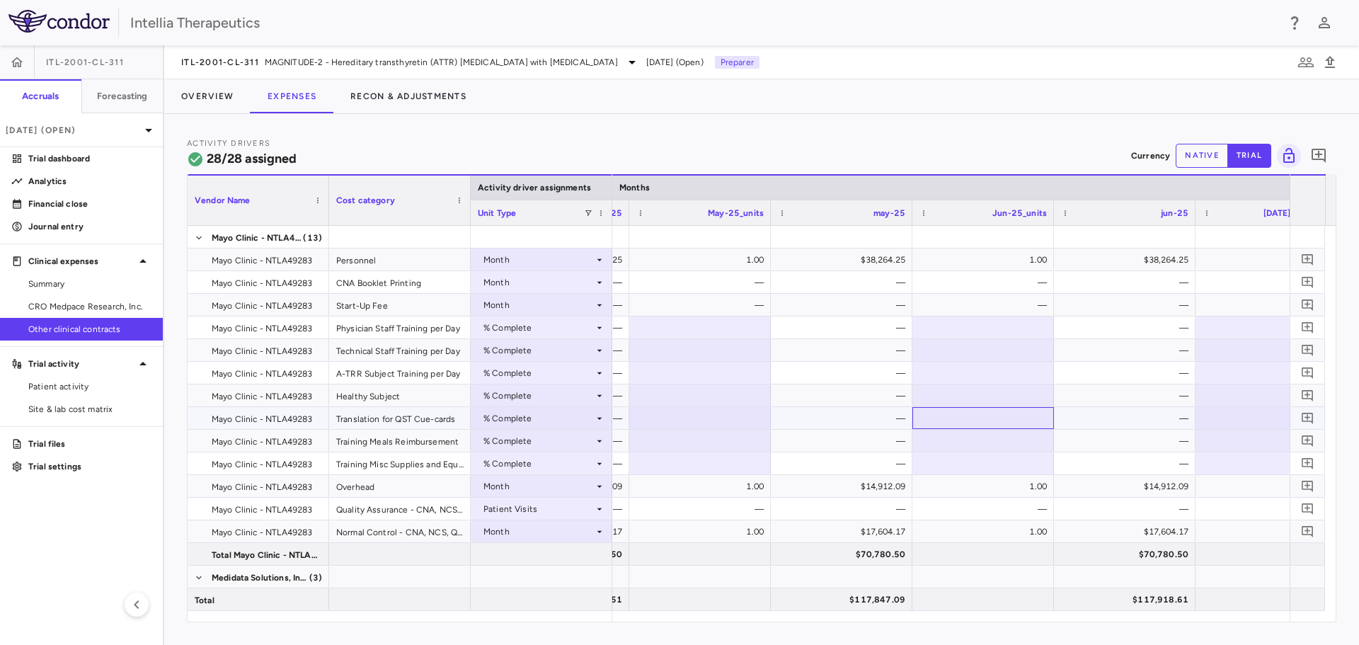
click at [971, 410] on div at bounding box center [982, 418] width 127 height 21
click at [971, 410] on div "1.00%" at bounding box center [986, 418] width 122 height 23
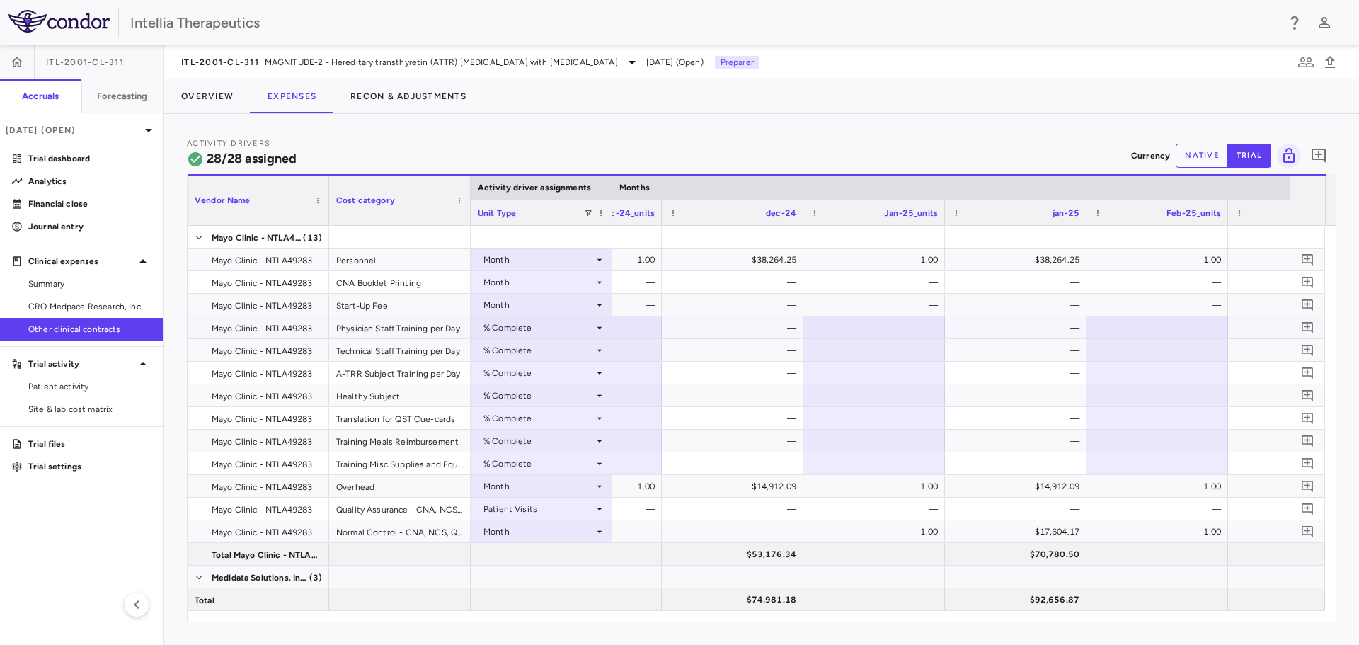
click at [916, 330] on div at bounding box center [873, 327] width 127 height 21
click at [916, 330] on div "0.67%" at bounding box center [877, 327] width 122 height 23
drag, startPoint x: 913, startPoint y: 327, endPoint x: 989, endPoint y: 323, distance: 75.1
click at [907, 436] on div at bounding box center [873, 440] width 127 height 21
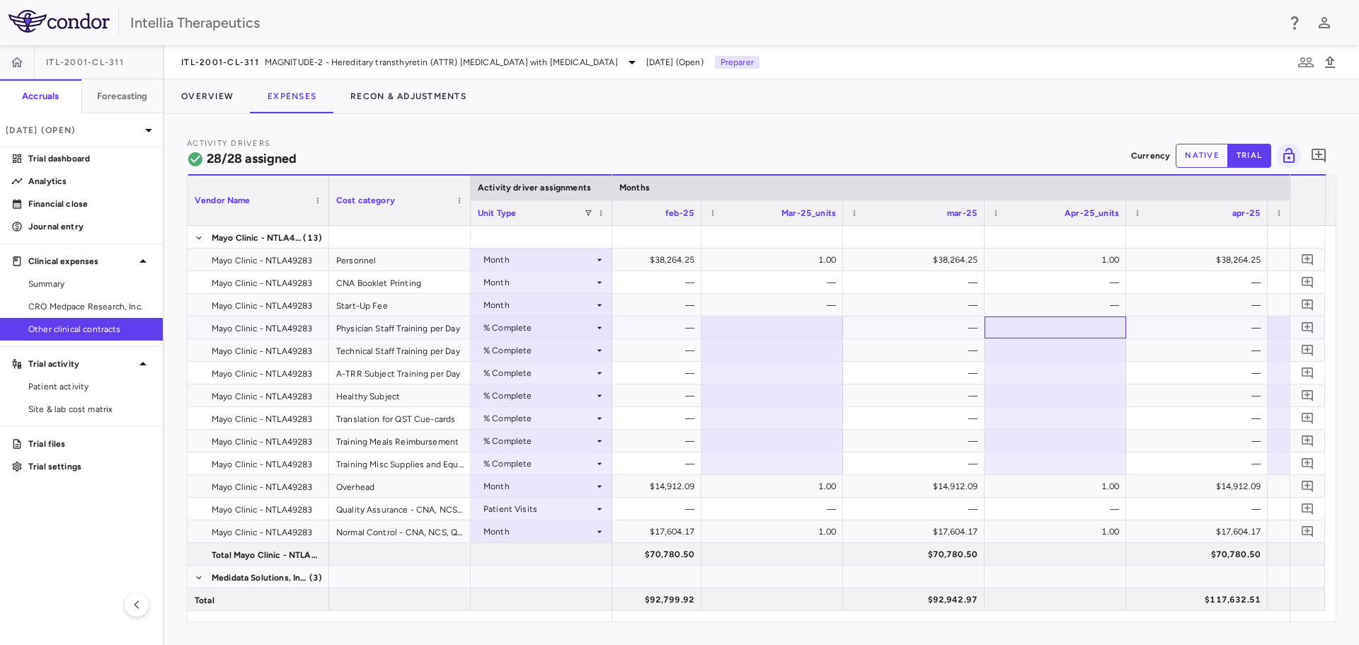
click at [1102, 328] on div at bounding box center [1054, 327] width 127 height 21
click at [1078, 358] on div at bounding box center [1054, 350] width 127 height 21
click at [1081, 357] on div at bounding box center [1054, 350] width 127 height 21
click at [1100, 370] on div at bounding box center [1054, 372] width 127 height 21
click at [1096, 399] on div at bounding box center [1054, 395] width 127 height 21
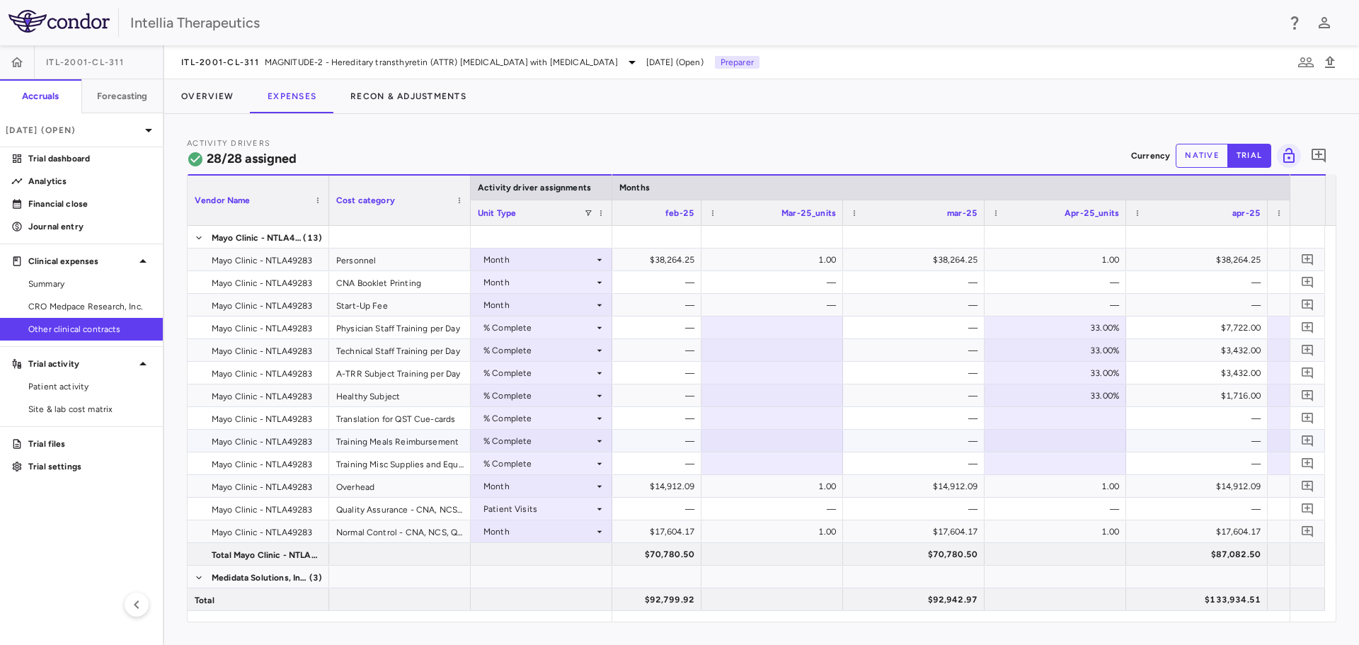
click at [1107, 446] on div at bounding box center [1054, 440] width 127 height 21
click at [1113, 468] on div at bounding box center [1054, 463] width 127 height 21
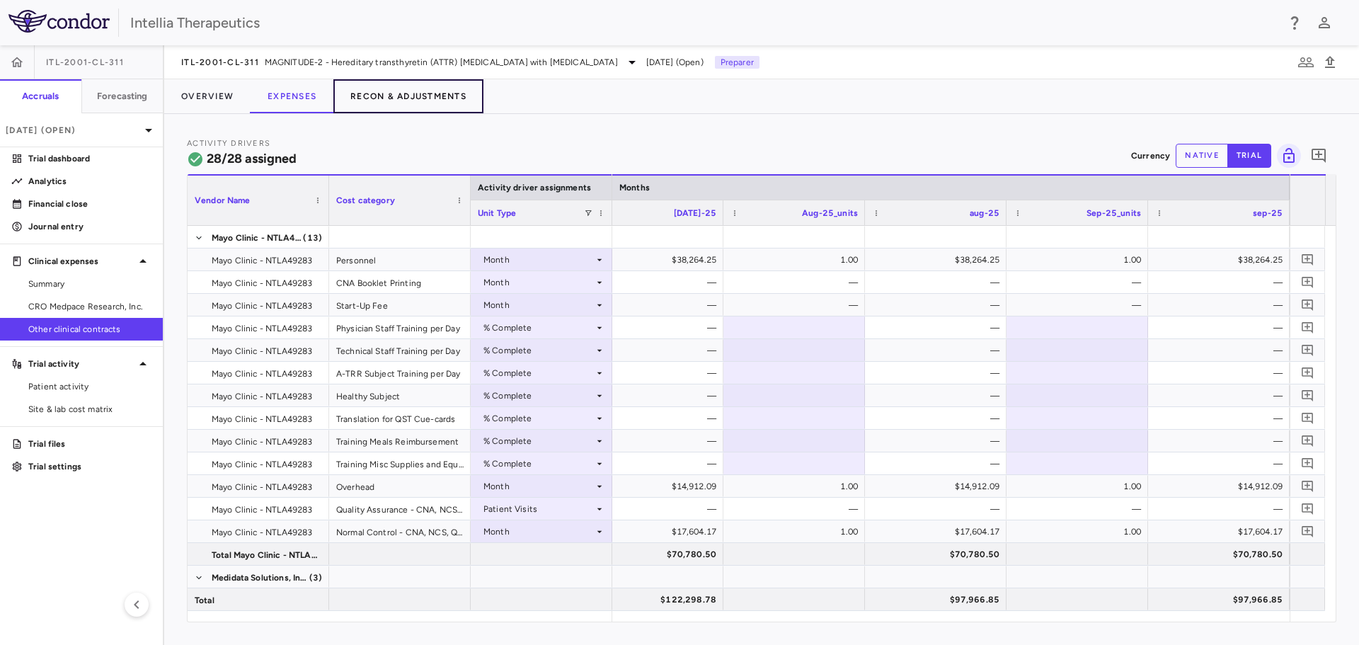
click at [396, 99] on button "Recon & Adjustments" at bounding box center [408, 96] width 150 height 34
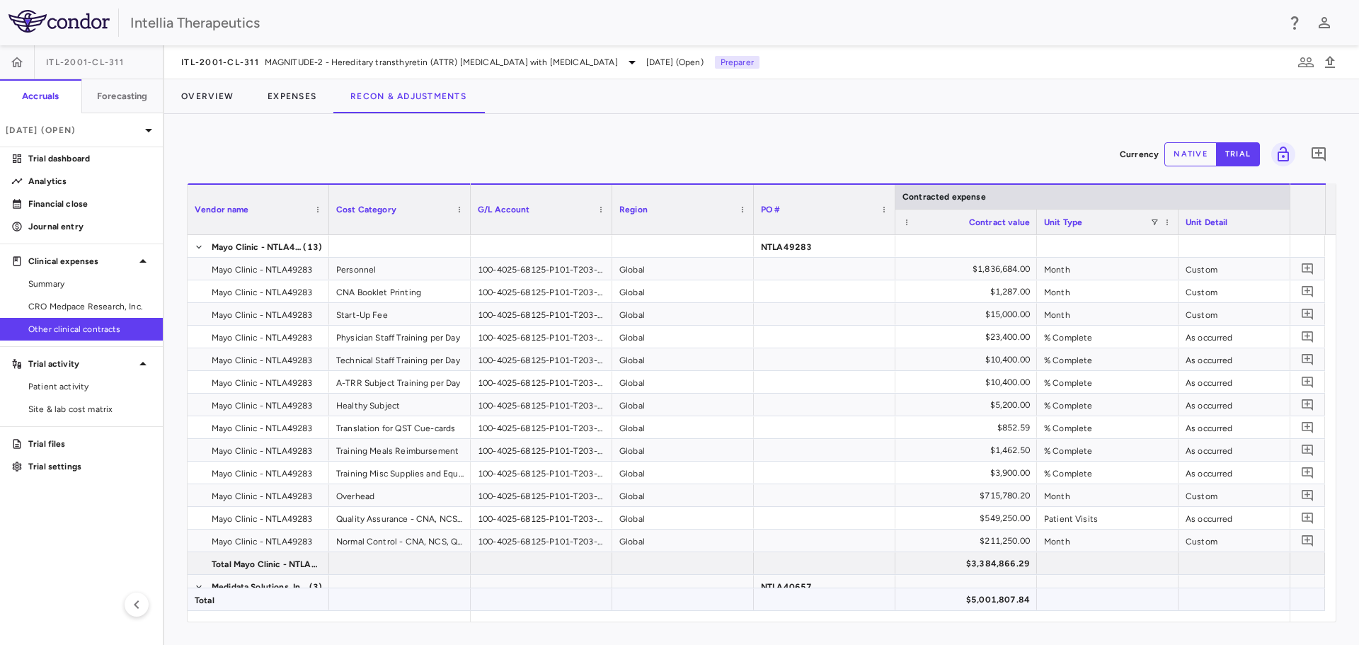
drag, startPoint x: 628, startPoint y: 610, endPoint x: 720, endPoint y: 608, distance: 92.0
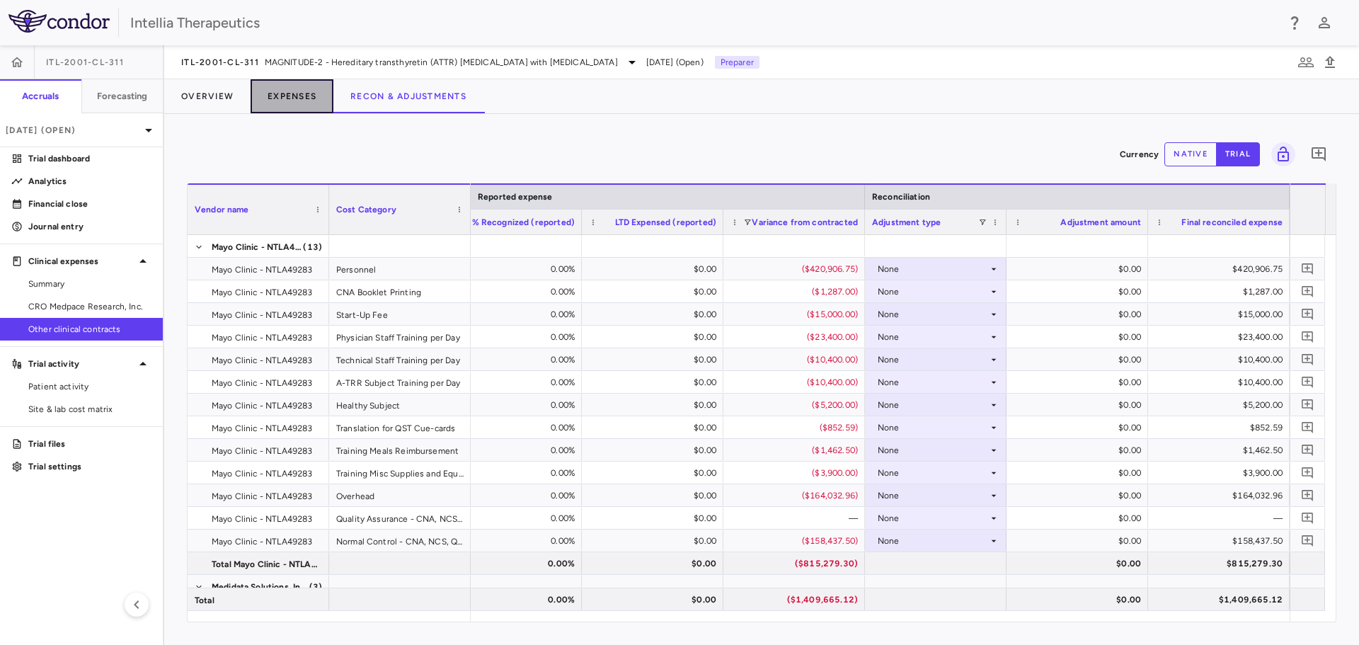
click at [301, 92] on button "Expenses" at bounding box center [291, 96] width 83 height 34
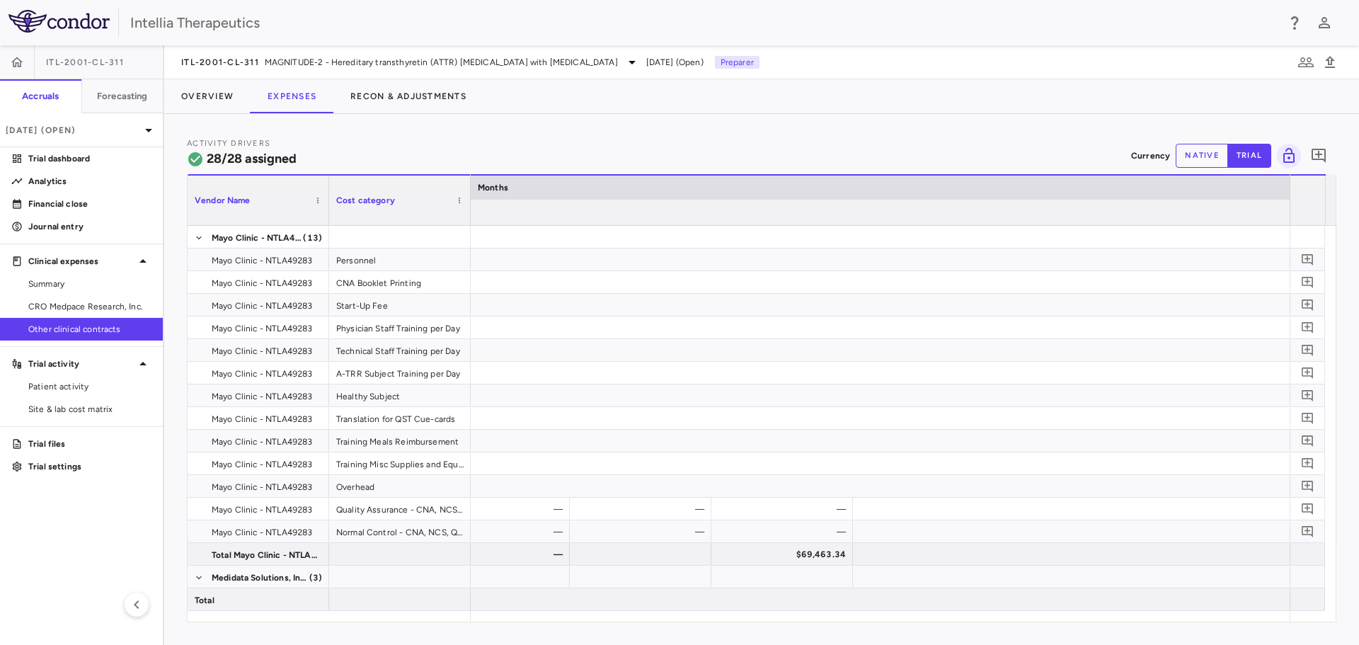
scroll to position [0, 1969]
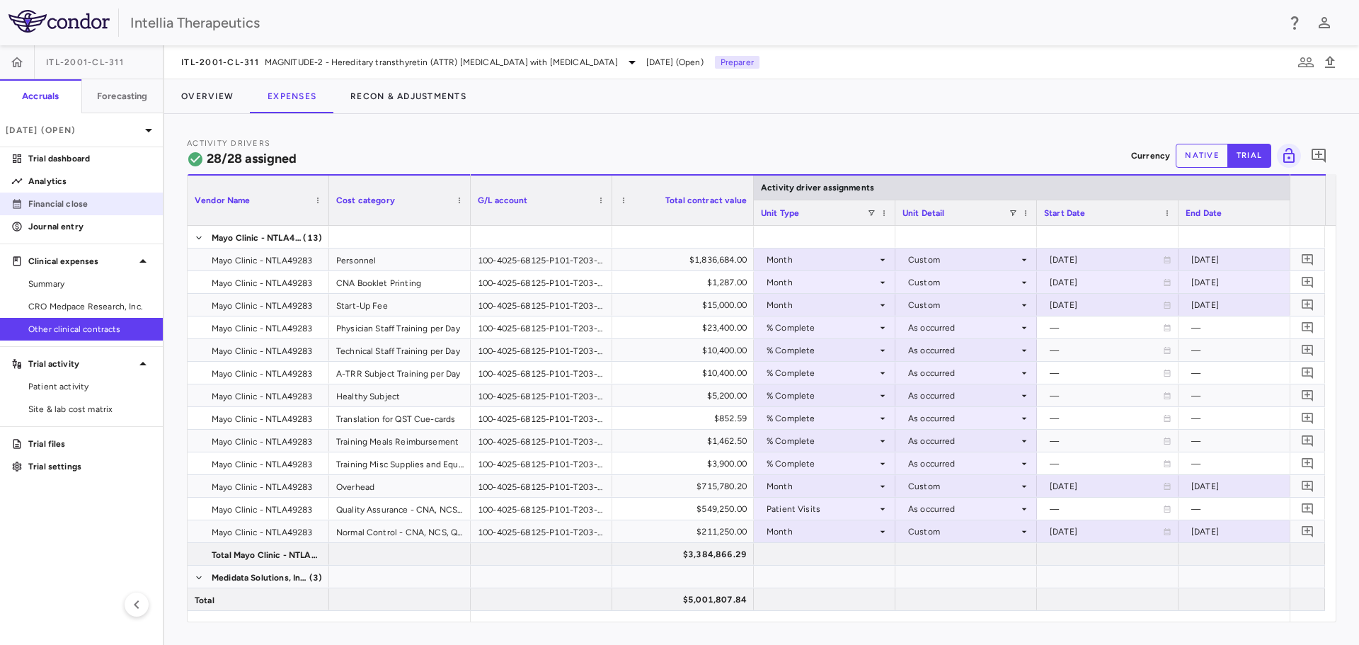
click at [87, 207] on p "Financial close" at bounding box center [89, 203] width 123 height 13
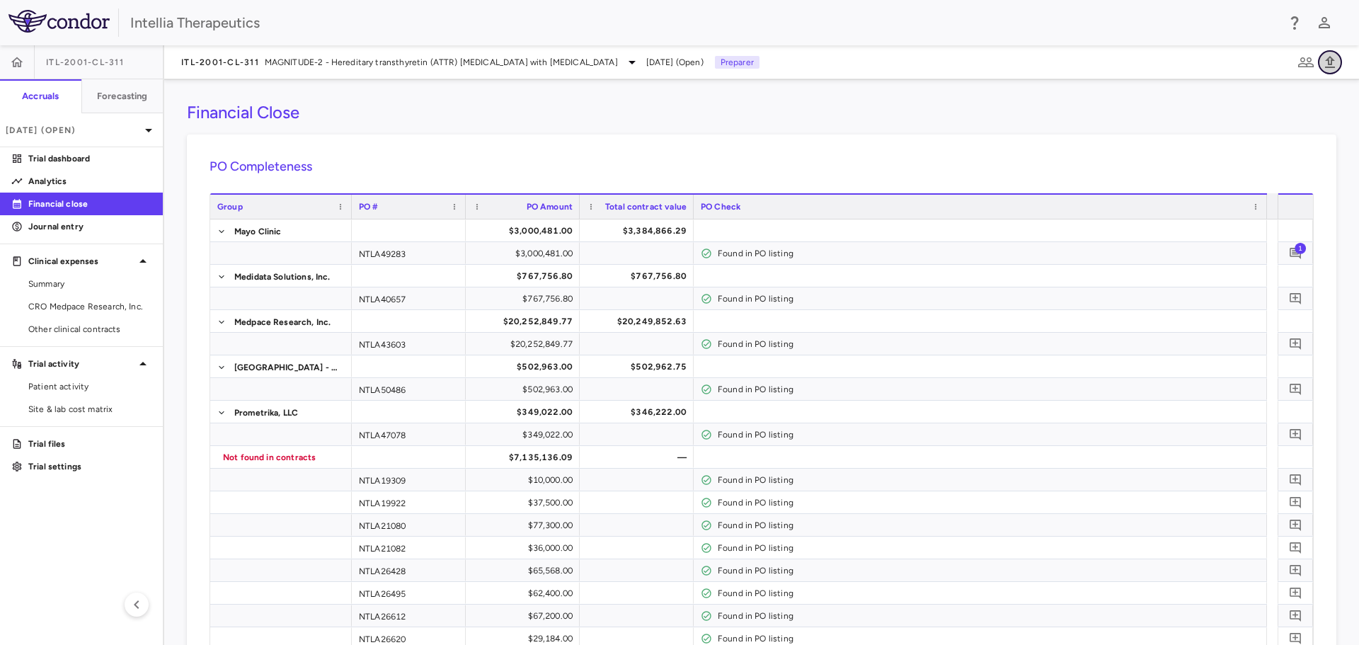
click at [1332, 59] on icon "button" at bounding box center [1330, 62] width 10 height 12
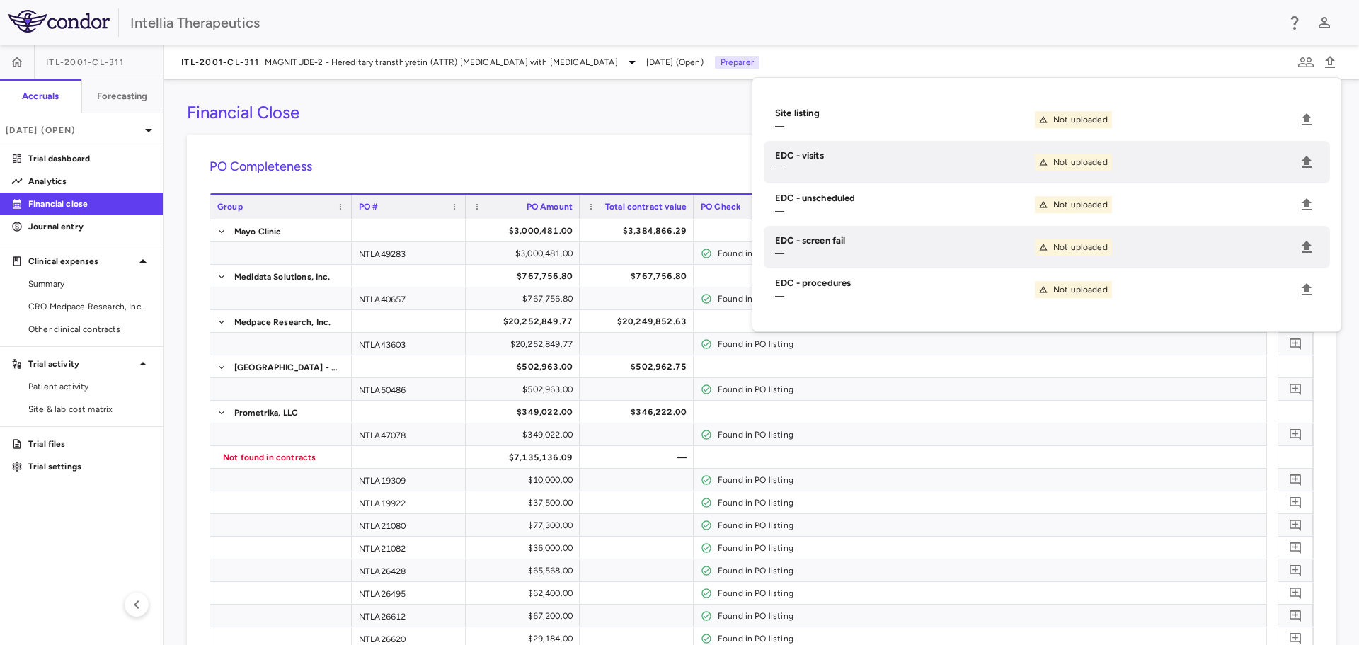
click at [471, 112] on div "Financial Close" at bounding box center [761, 112] width 1149 height 21
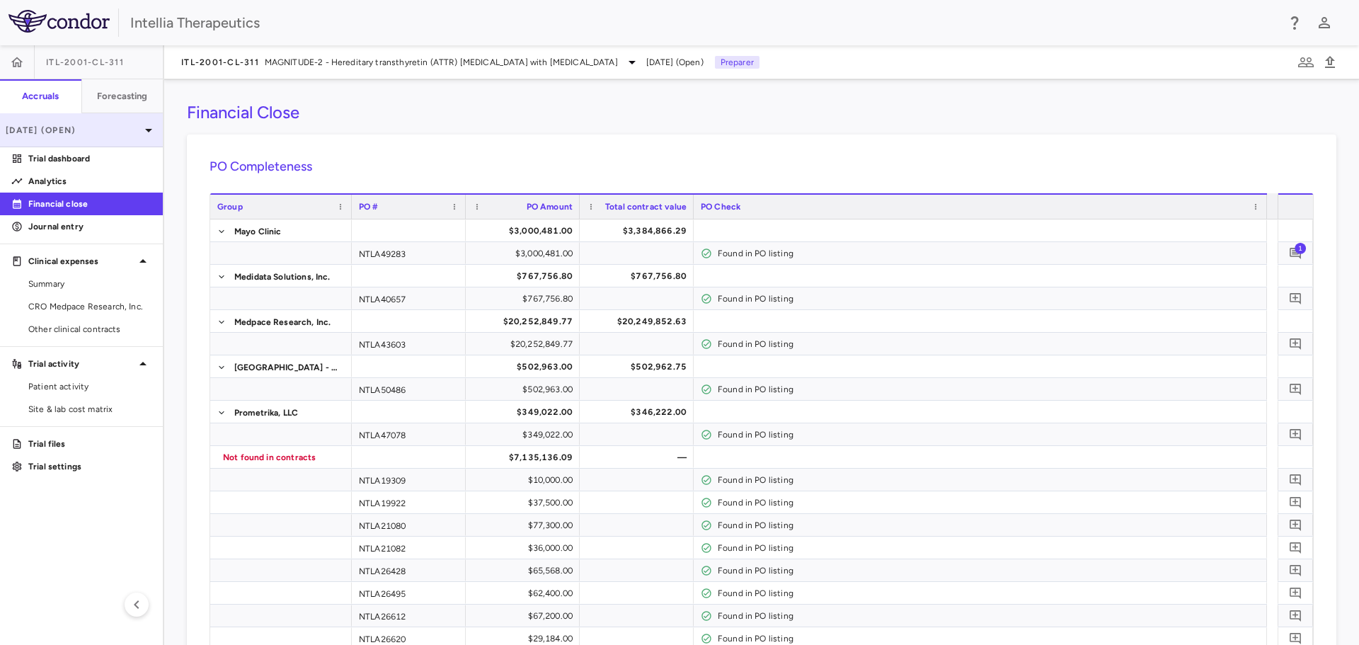
click at [106, 126] on p "[DATE] (Open)" at bounding box center [73, 130] width 134 height 13
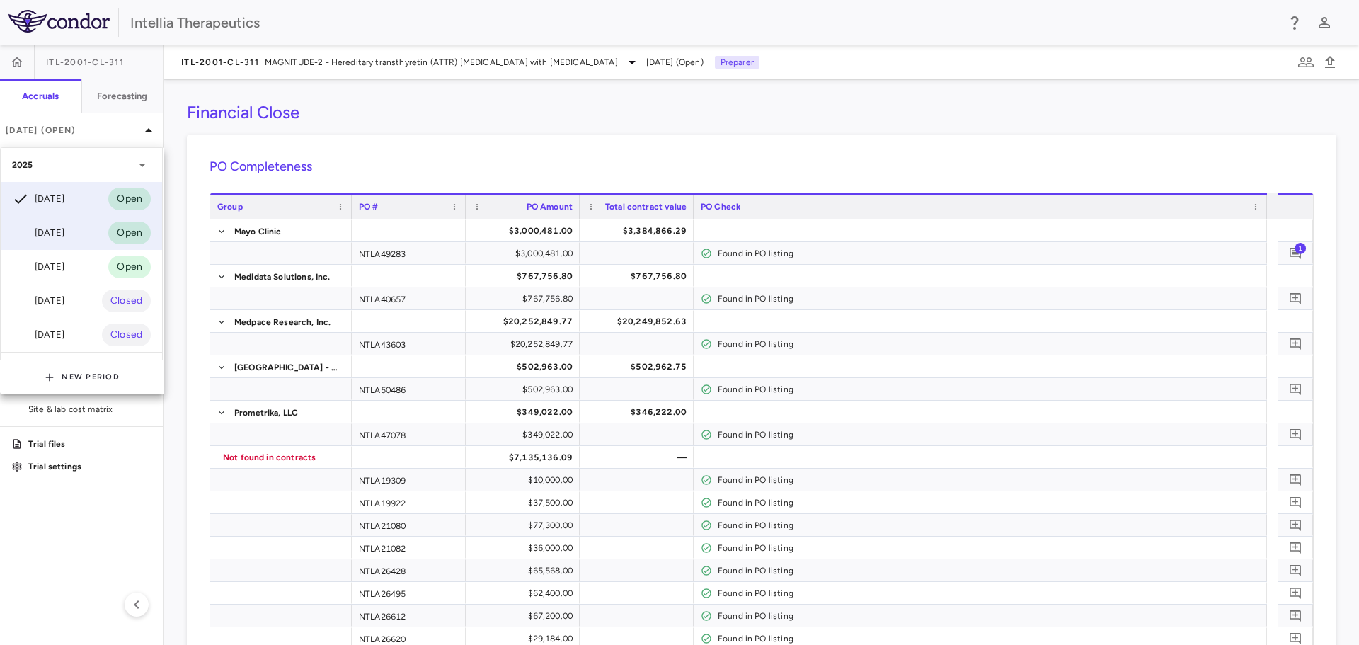
click at [64, 226] on div "Aug 2025" at bounding box center [38, 232] width 52 height 17
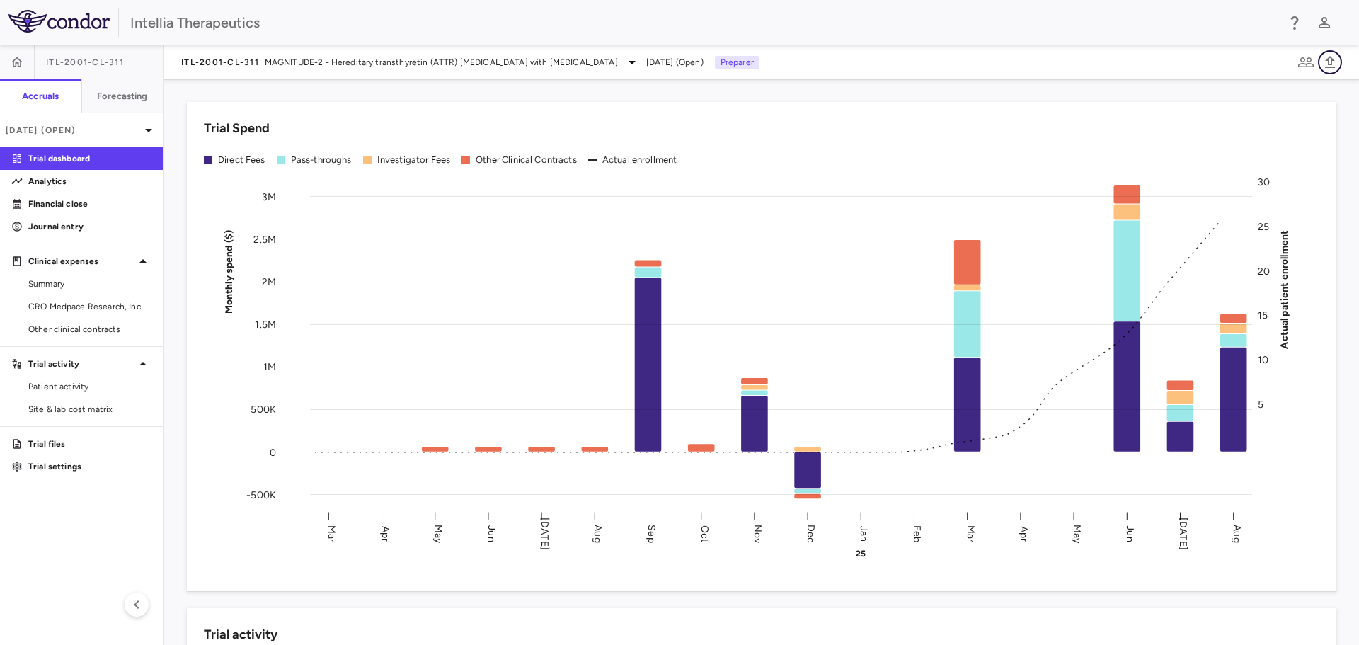
click at [1325, 65] on icon "button" at bounding box center [1329, 62] width 17 height 17
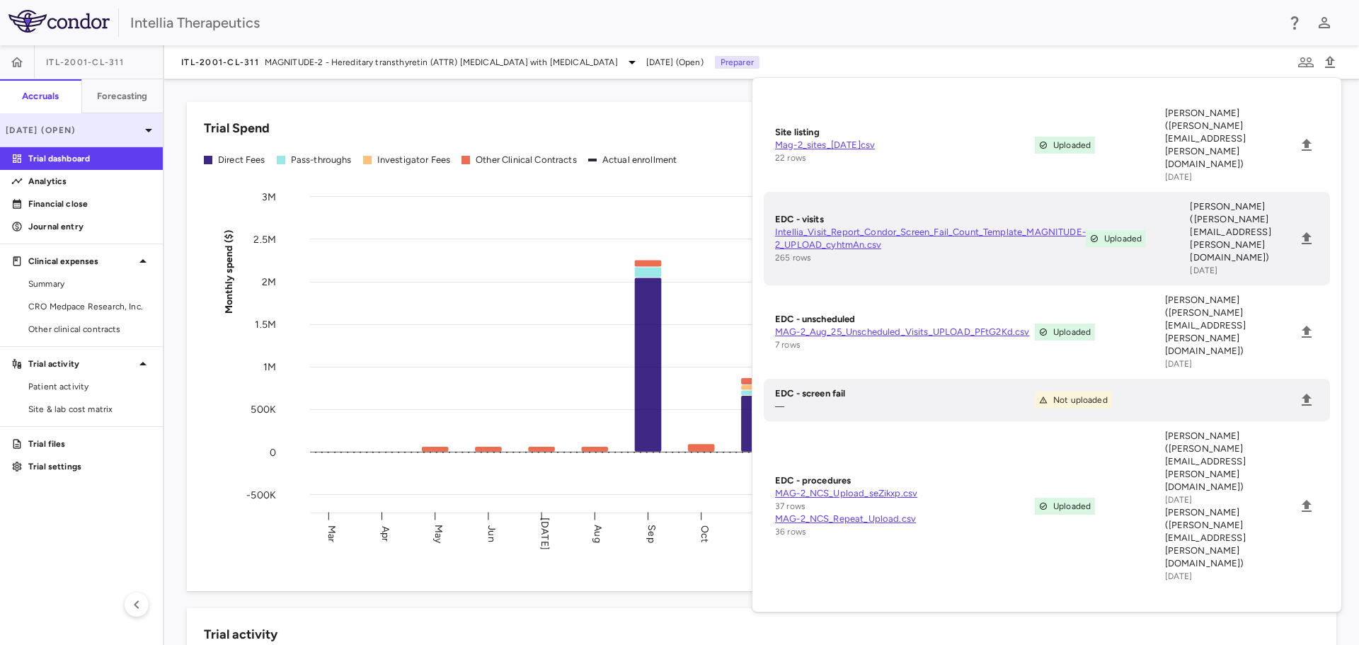
click at [95, 121] on div "Aug 2025 (Open)" at bounding box center [81, 130] width 163 height 34
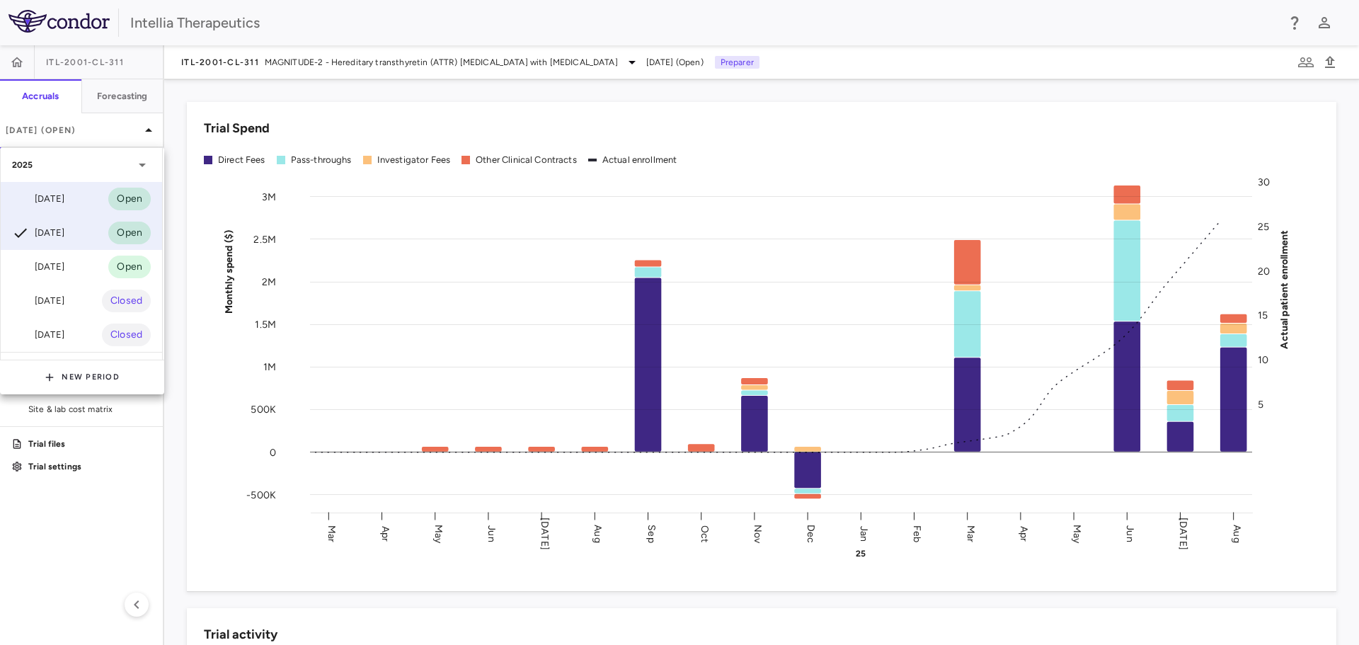
click at [96, 195] on div "Sep 2025 Open" at bounding box center [81, 199] width 161 height 34
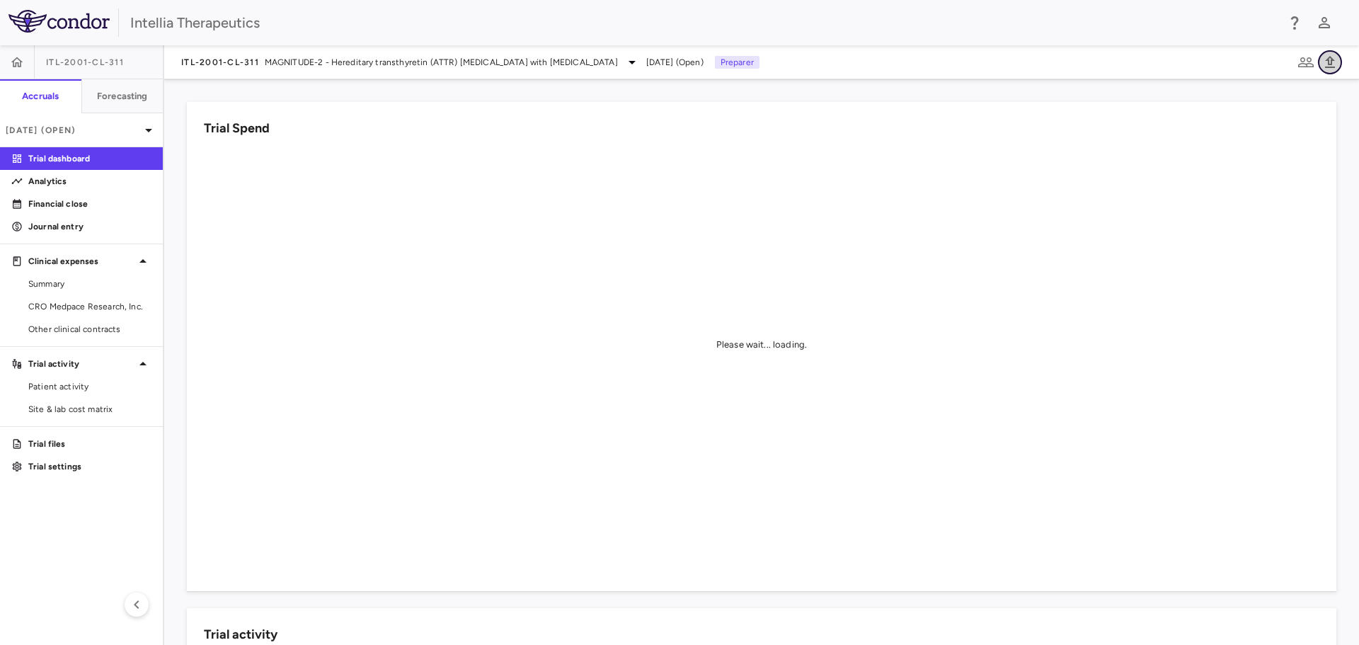
click at [1326, 60] on icon "button" at bounding box center [1330, 62] width 10 height 12
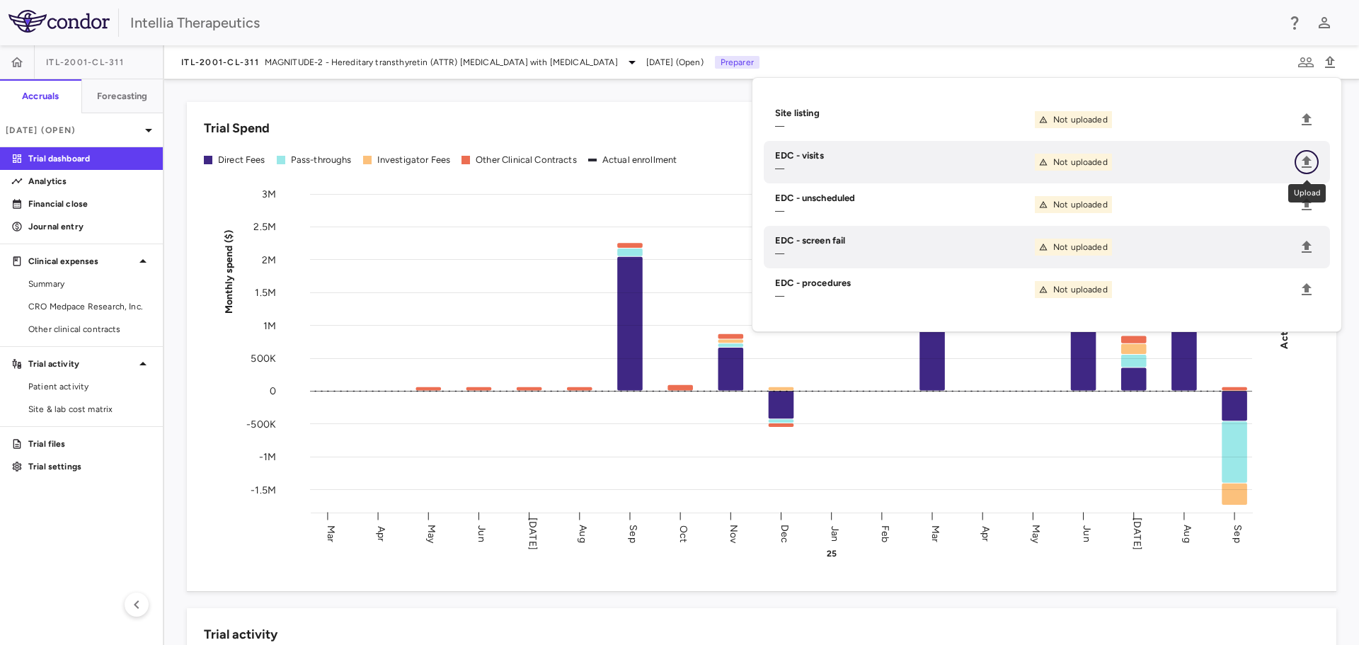
click at [1305, 167] on icon "Upload" at bounding box center [1306, 162] width 10 height 12
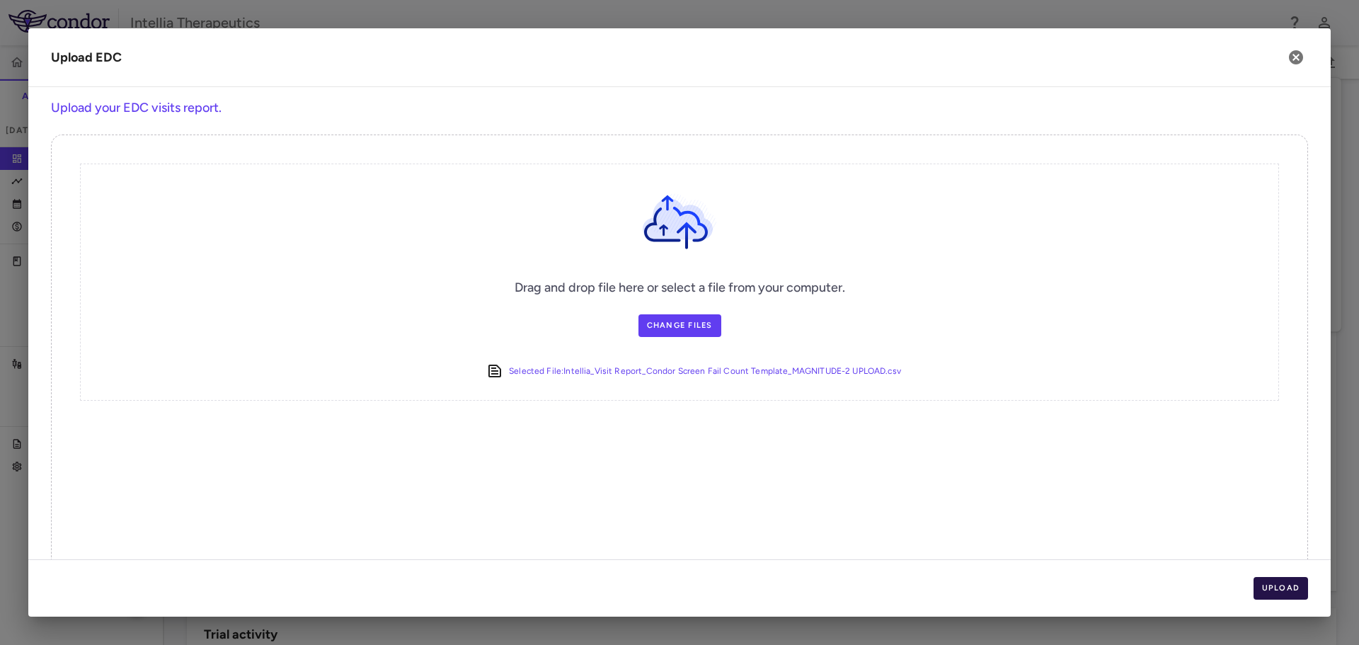
click at [1263, 583] on button "Upload" at bounding box center [1280, 588] width 55 height 23
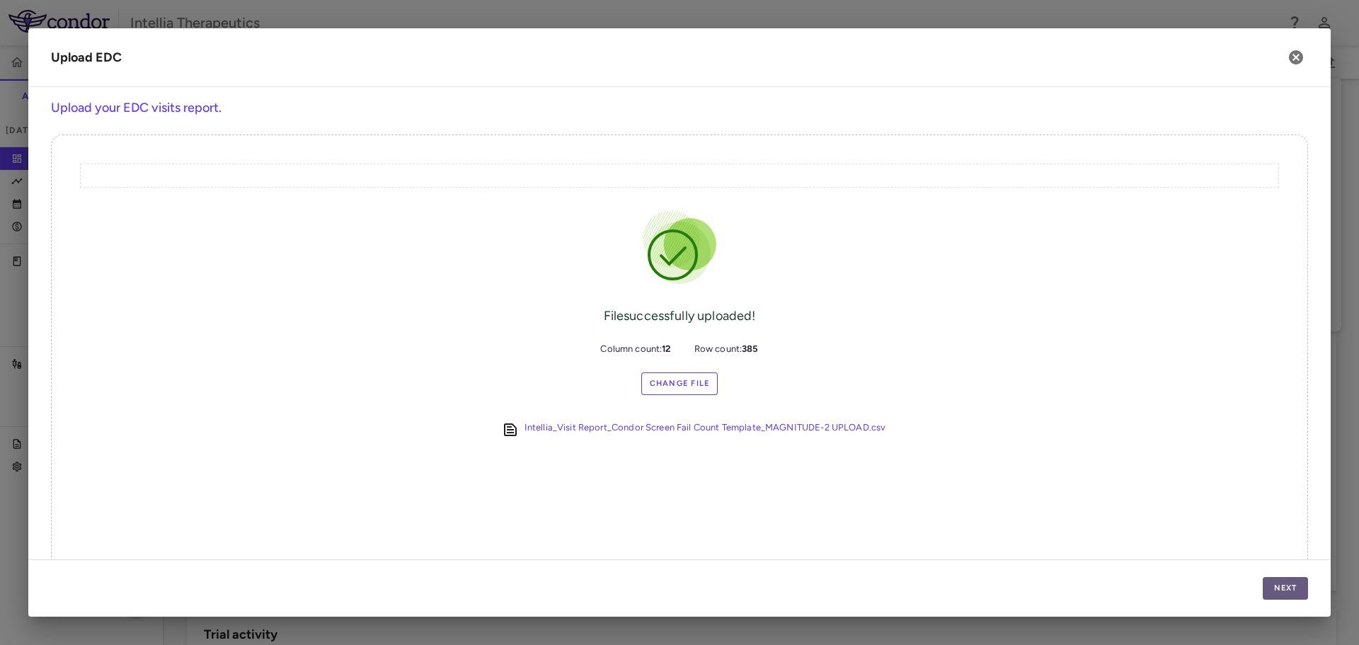
click at [1270, 583] on button "Next" at bounding box center [1284, 588] width 45 height 23
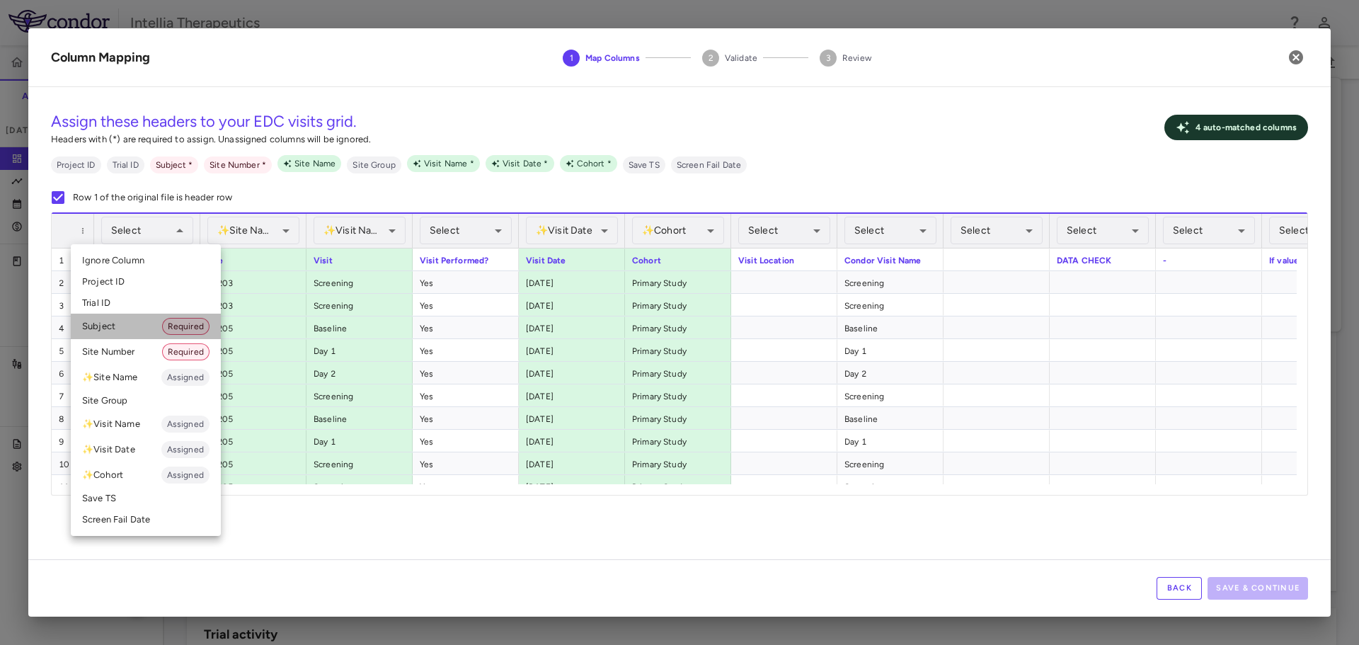
click at [134, 319] on li "Subject Required" at bounding box center [146, 325] width 150 height 25
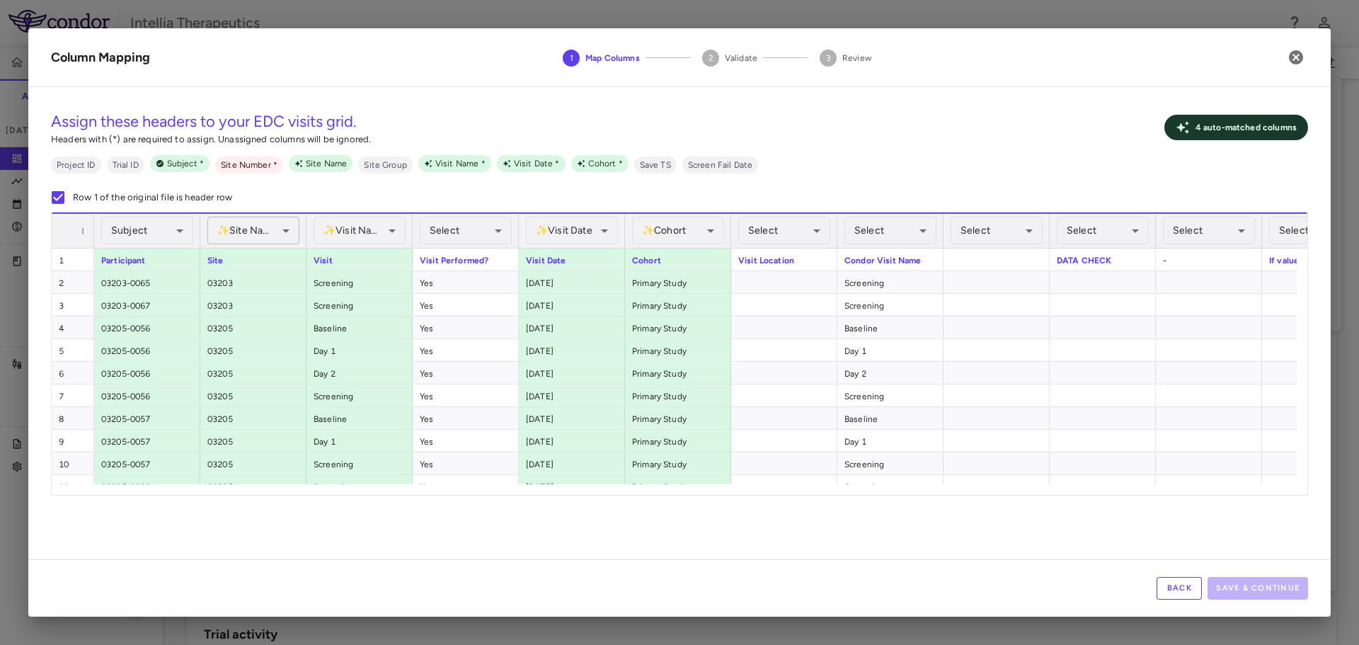
click at [248, 234] on div "✨ Site Name Assigned" at bounding box center [253, 231] width 92 height 28
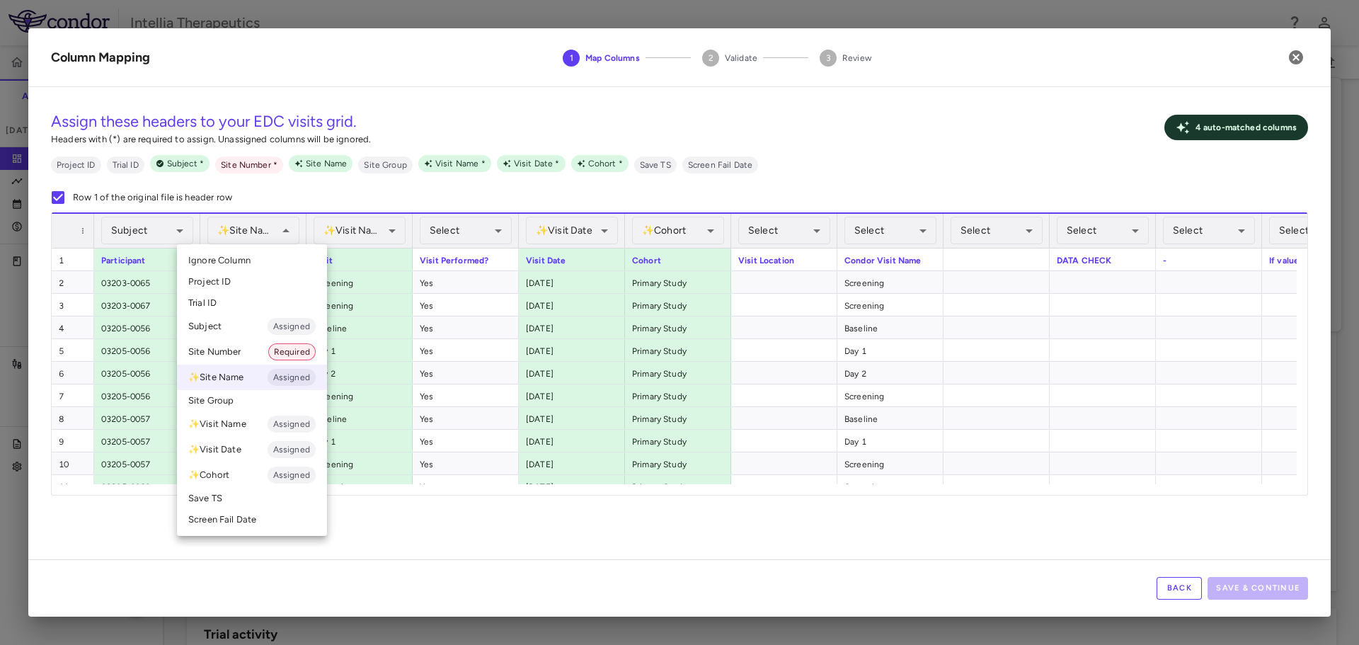
click at [241, 352] on li "Site Number Required" at bounding box center [252, 351] width 150 height 25
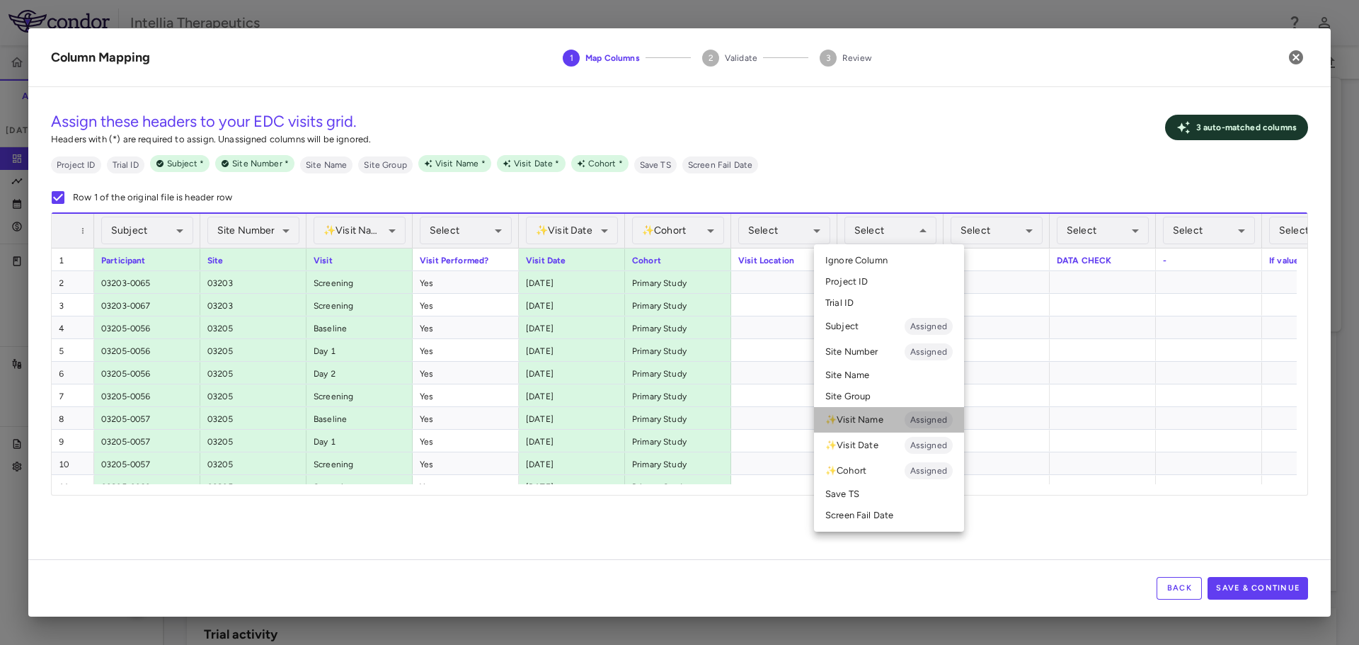
click at [883, 421] on li "✨ Visit Name Assigned" at bounding box center [889, 419] width 150 height 25
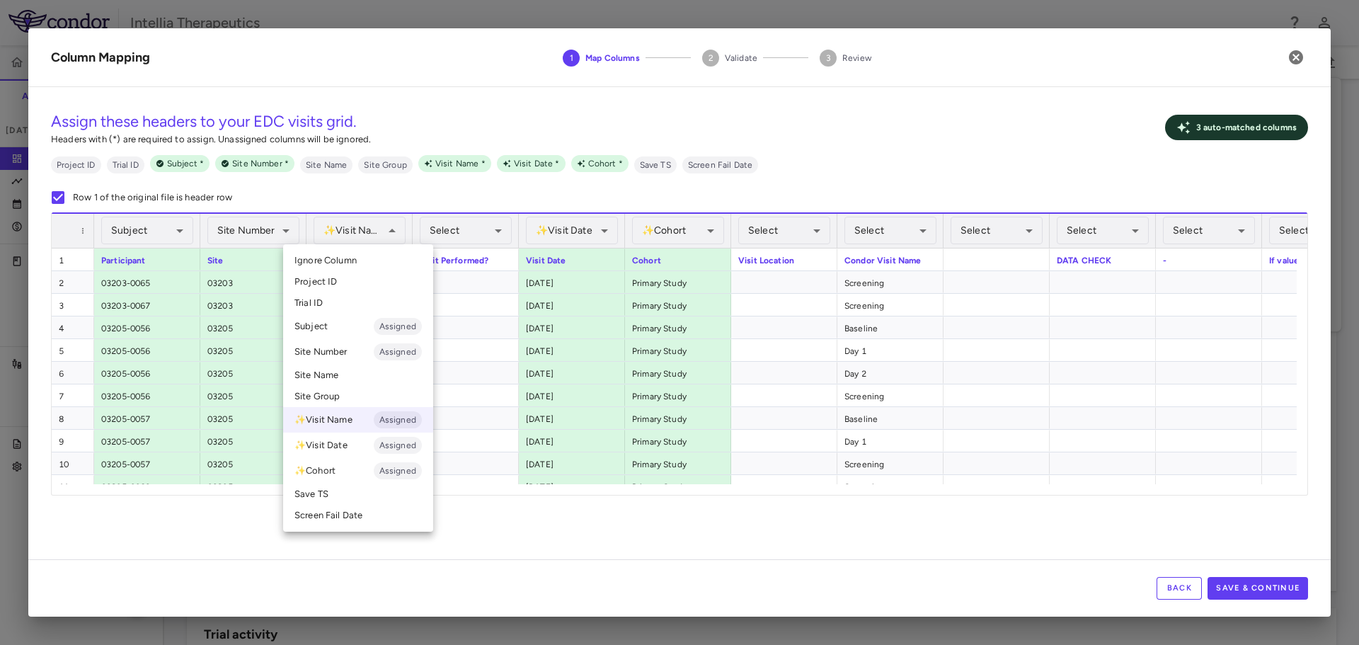
click at [388, 262] on li "Ignore Column" at bounding box center [358, 260] width 150 height 21
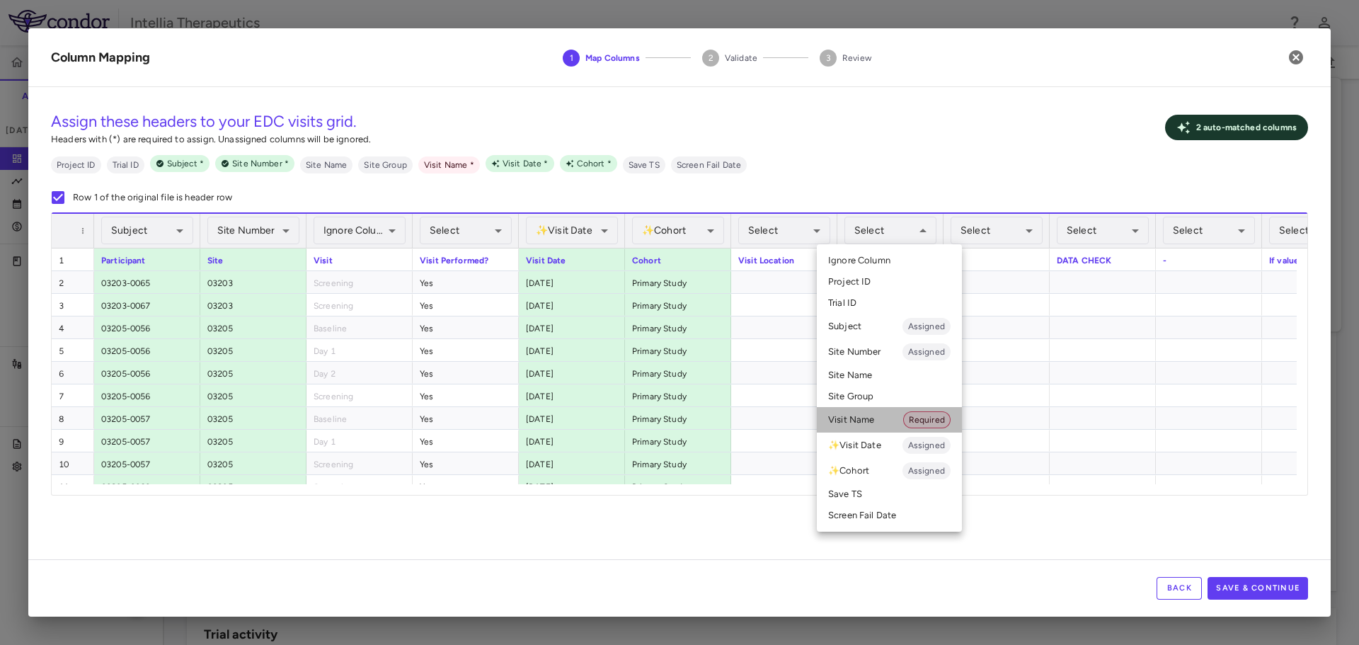
click at [878, 412] on li "Visit Name Required" at bounding box center [889, 419] width 145 height 25
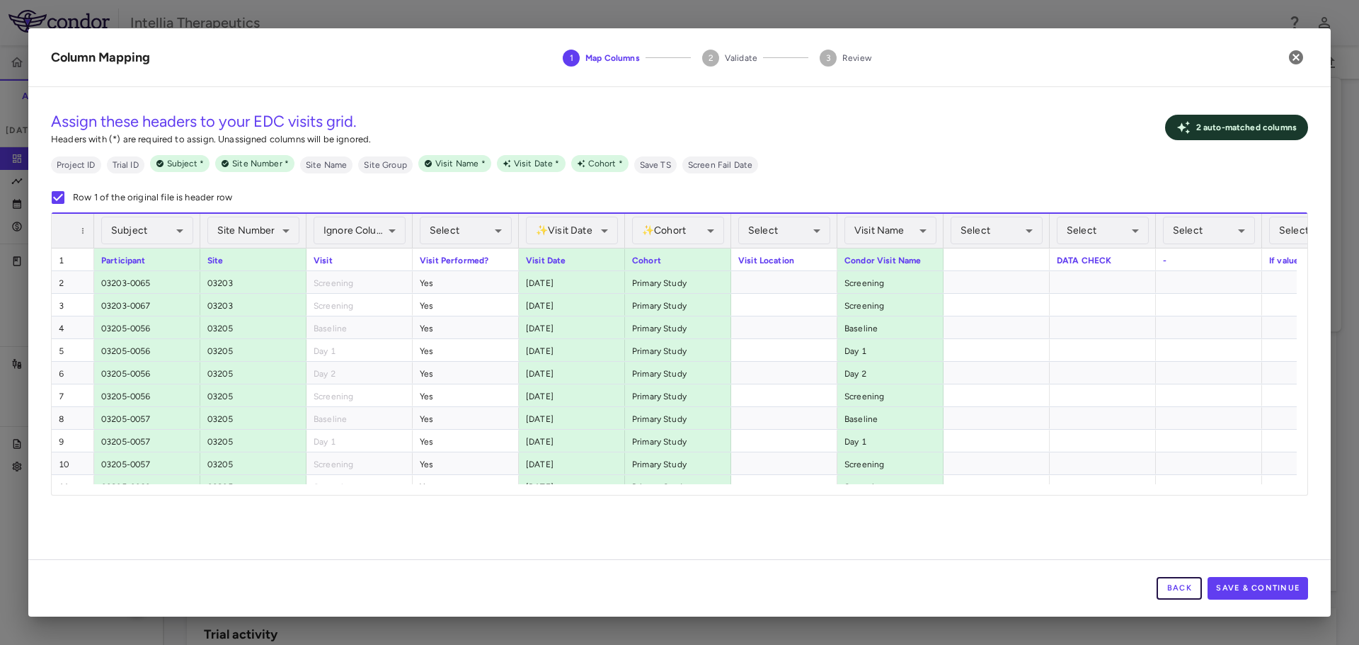
drag, startPoint x: 1166, startPoint y: 591, endPoint x: 1194, endPoint y: 626, distance: 44.8
click at [1166, 591] on button "Back" at bounding box center [1178, 588] width 45 height 23
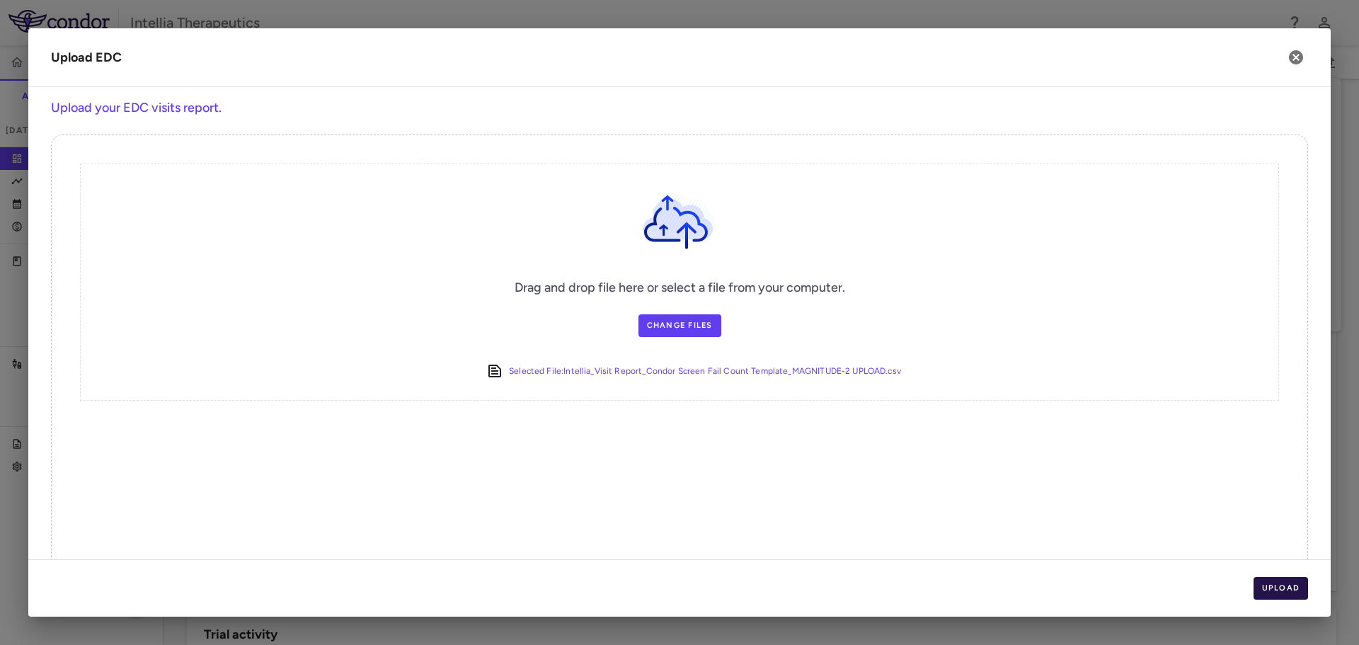
click at [1304, 595] on button "Upload" at bounding box center [1280, 588] width 55 height 23
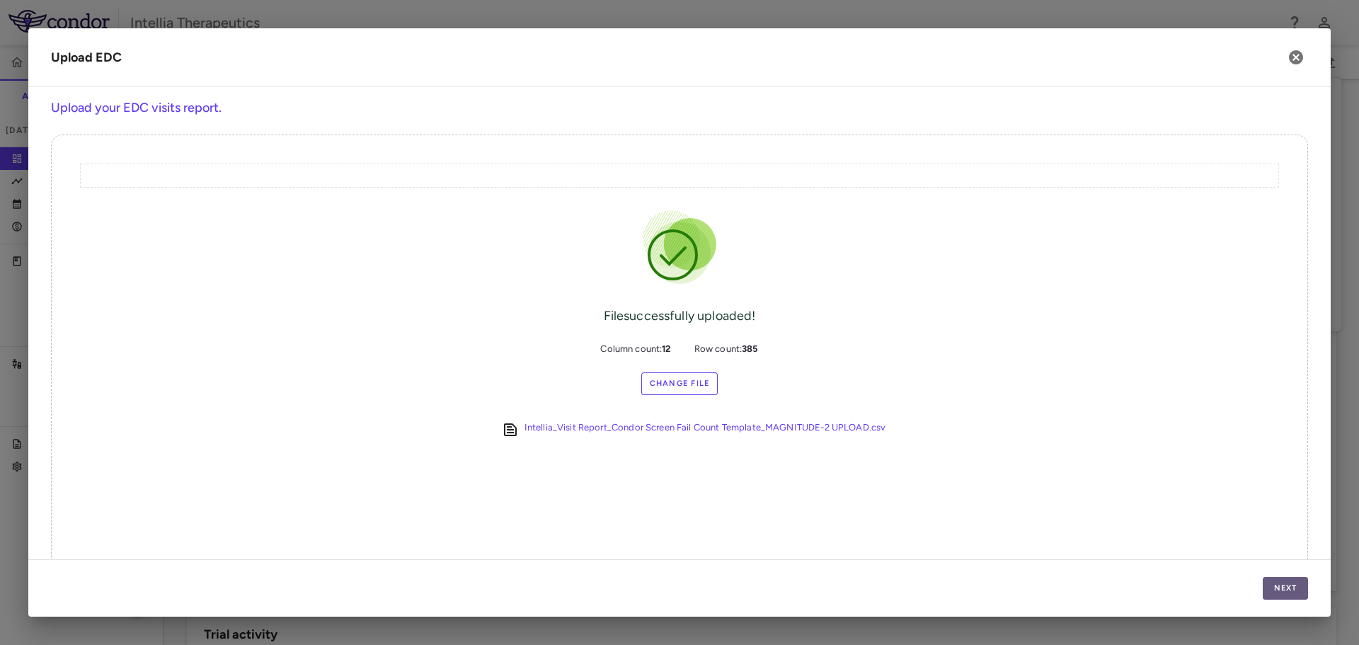
click at [1274, 592] on button "Next" at bounding box center [1284, 588] width 45 height 23
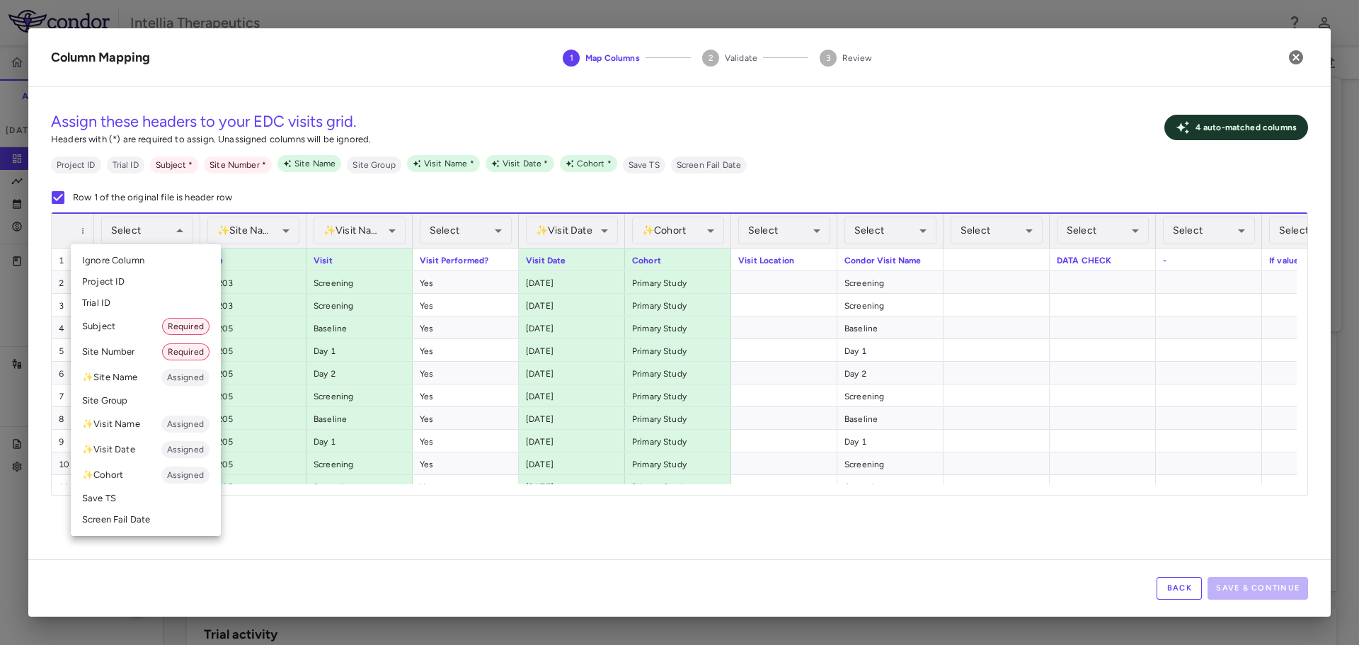
click at [132, 327] on li "Subject Required" at bounding box center [146, 325] width 150 height 25
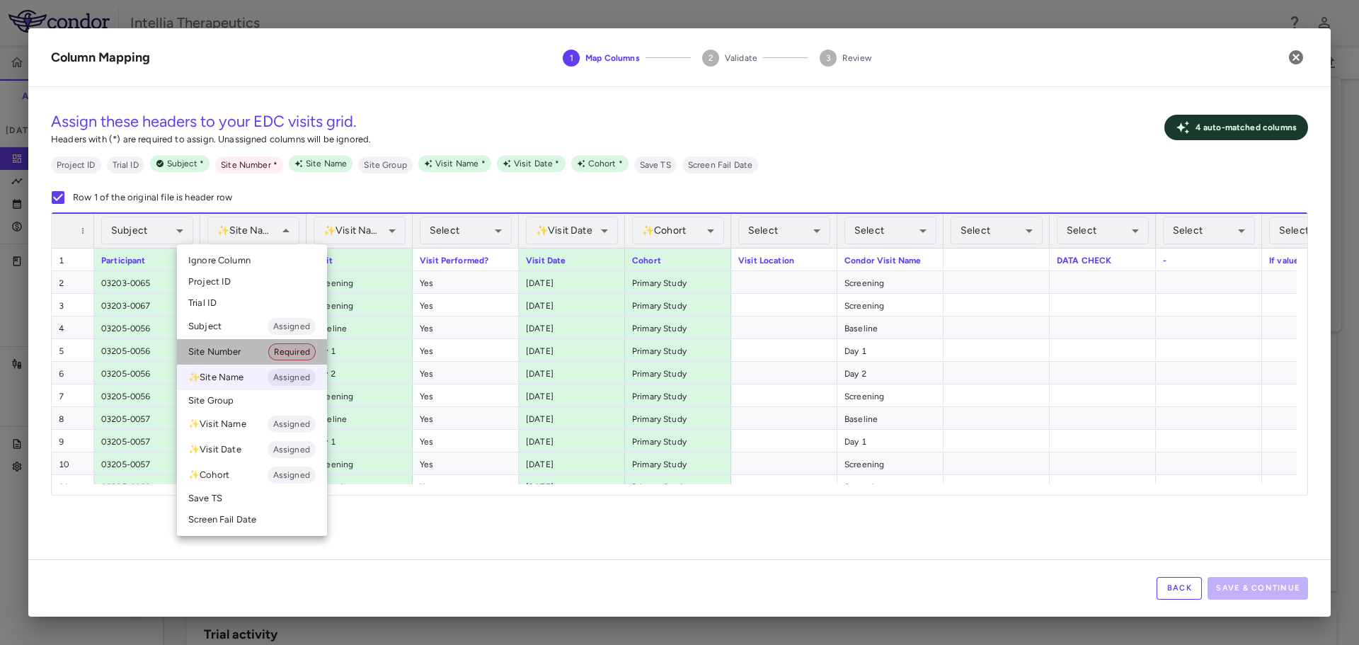
click at [248, 342] on li "Site Number Required" at bounding box center [252, 351] width 150 height 25
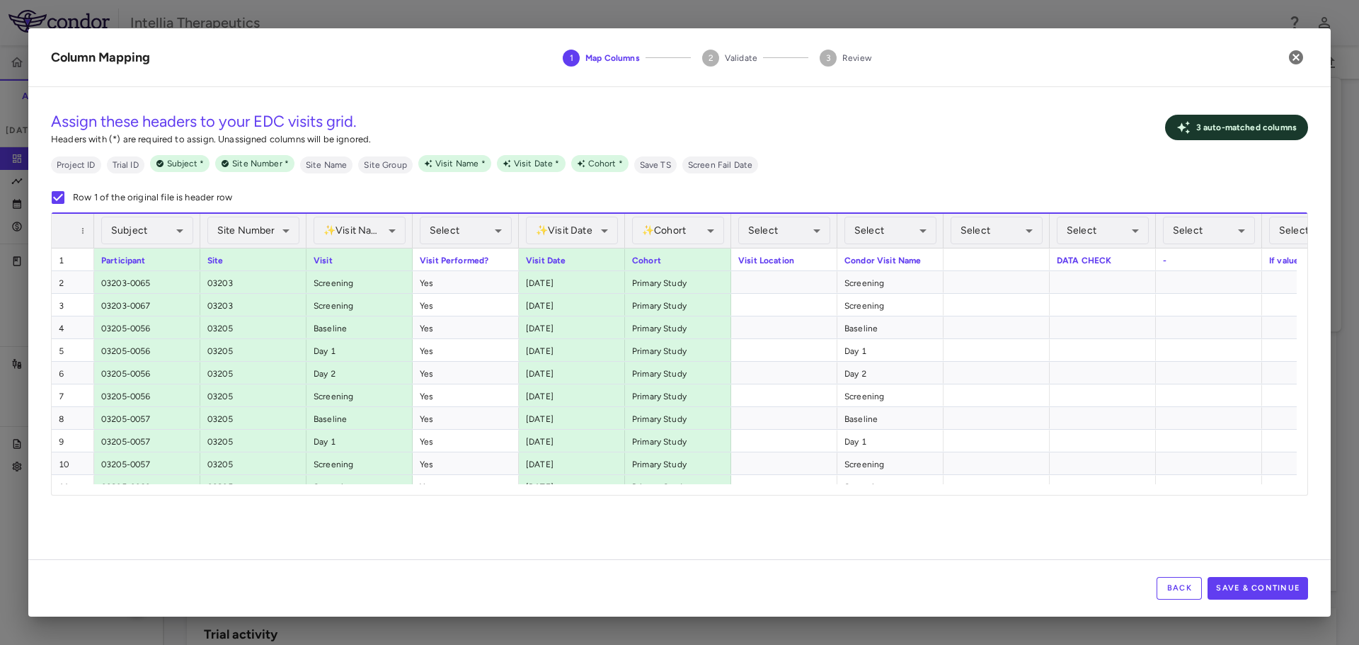
click at [378, 234] on div "✨ Visit Name Assigned" at bounding box center [359, 231] width 92 height 28
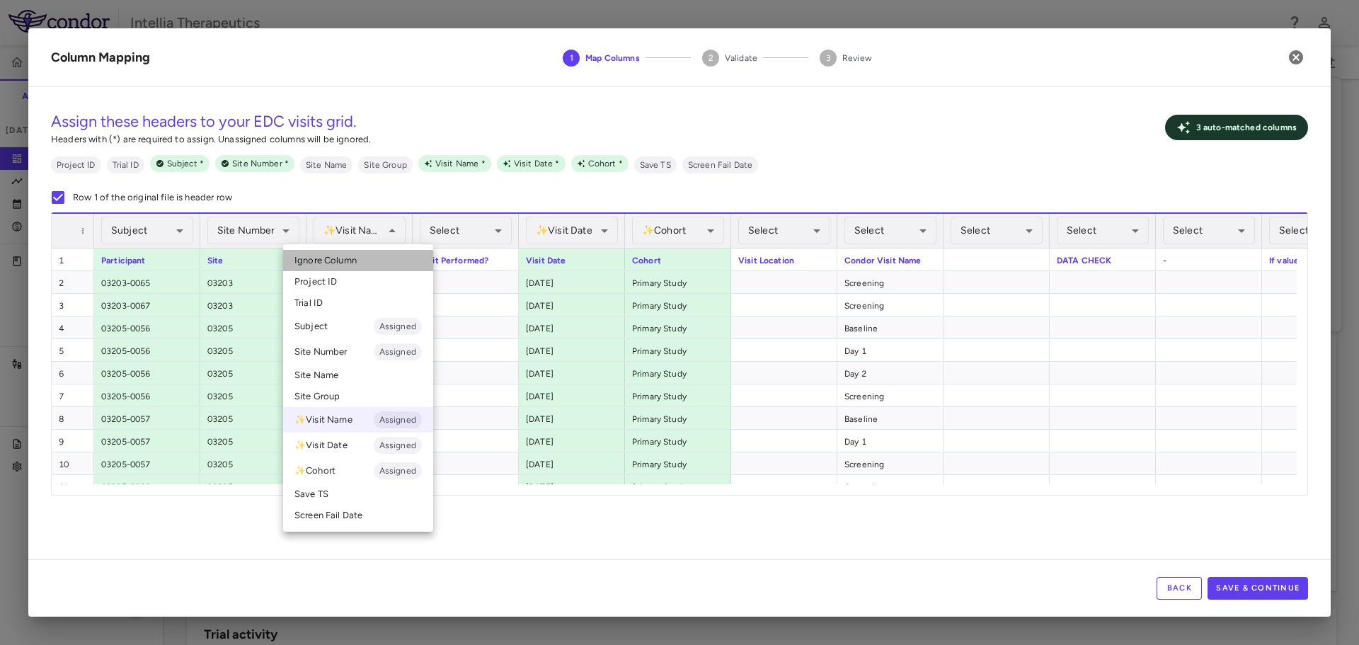
click at [350, 267] on li "Ignore Column" at bounding box center [358, 260] width 150 height 21
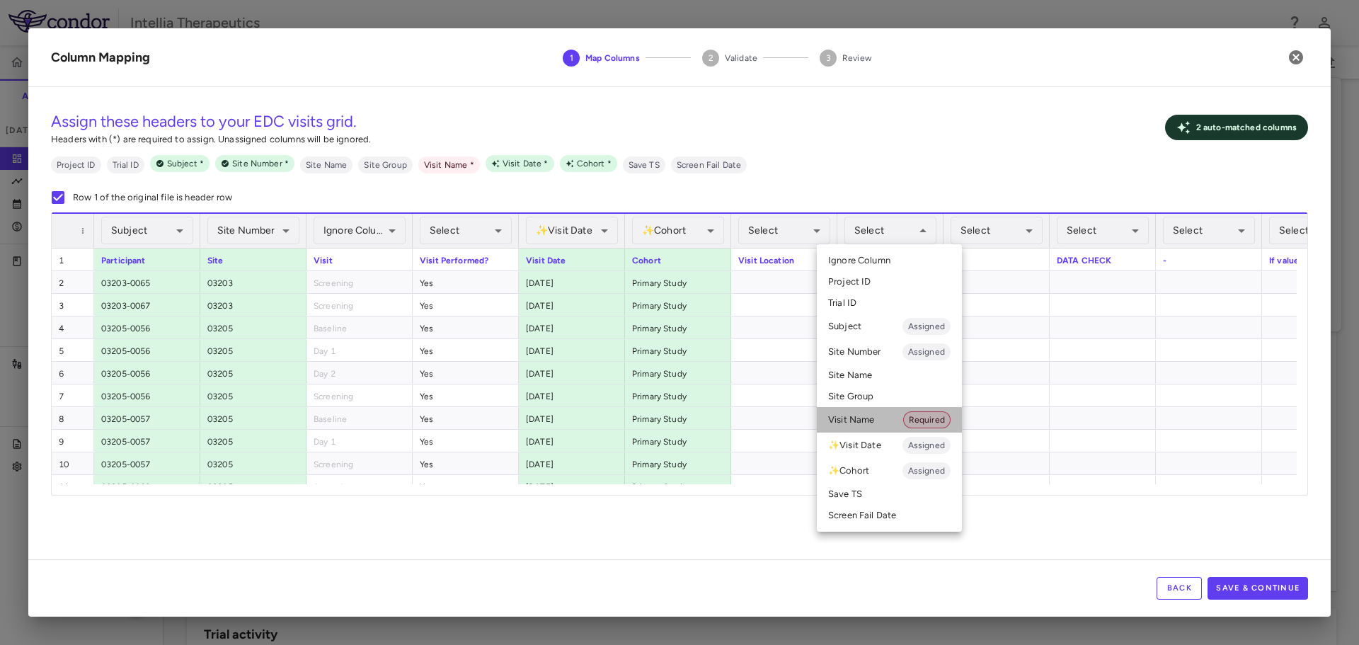
click at [875, 423] on li "Visit Name Required" at bounding box center [889, 419] width 145 height 25
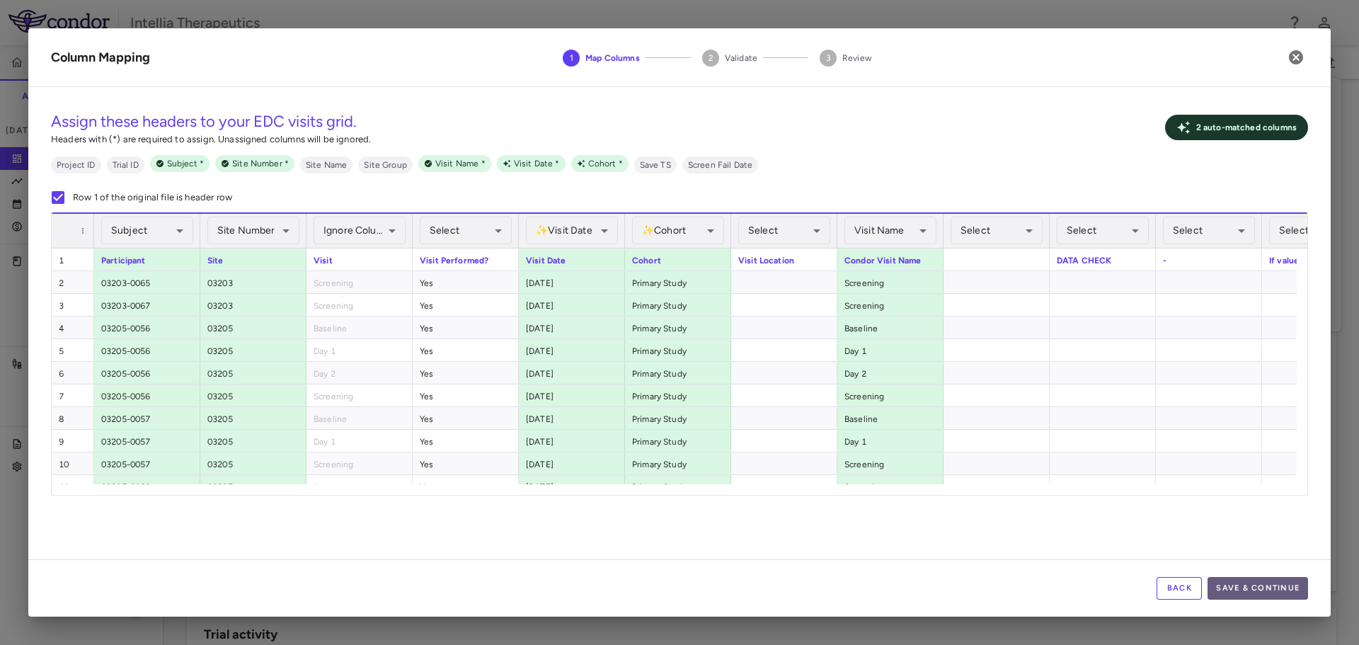
click at [1226, 580] on button "Save & Continue" at bounding box center [1257, 588] width 100 height 23
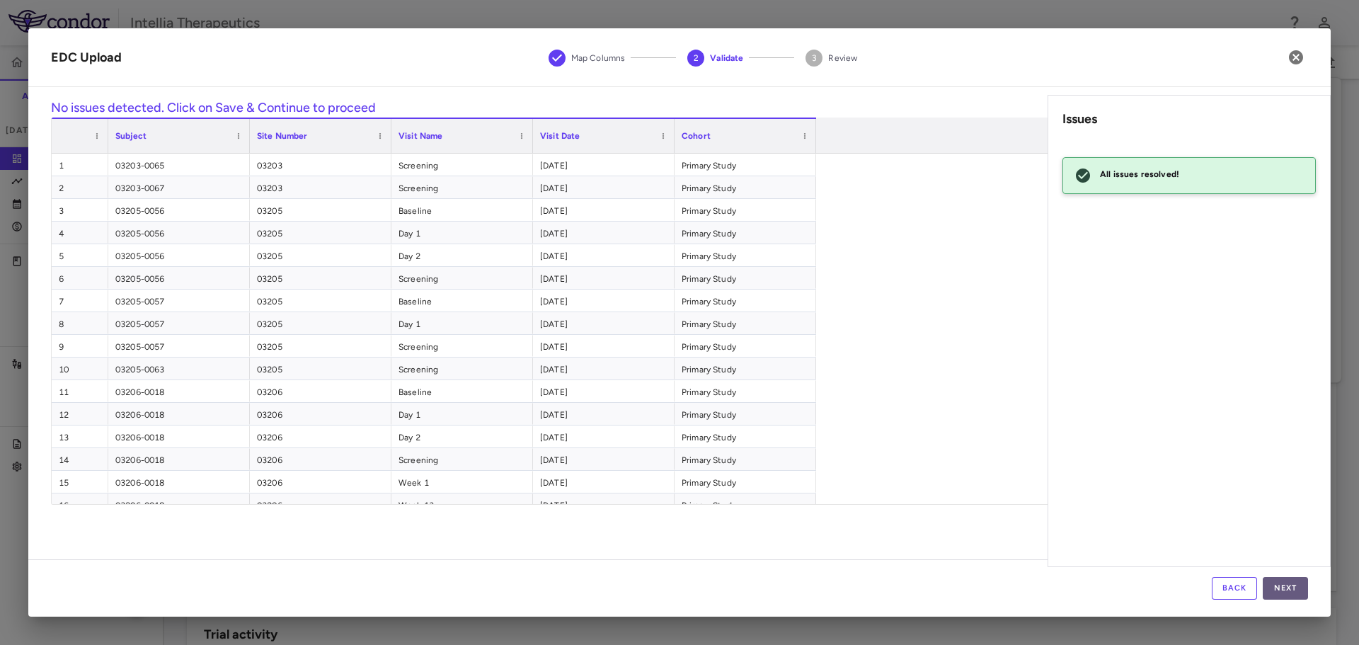
click at [1284, 582] on button "Next" at bounding box center [1284, 588] width 45 height 23
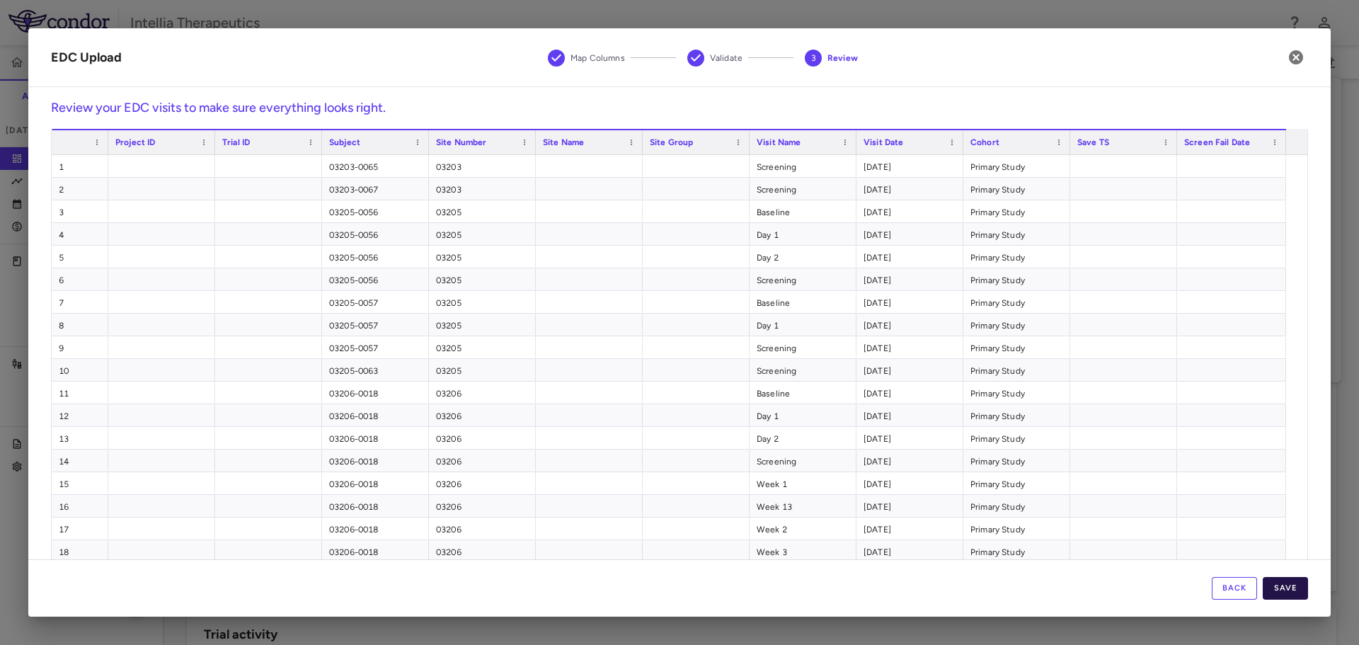
click at [1286, 587] on button "Save" at bounding box center [1284, 588] width 45 height 23
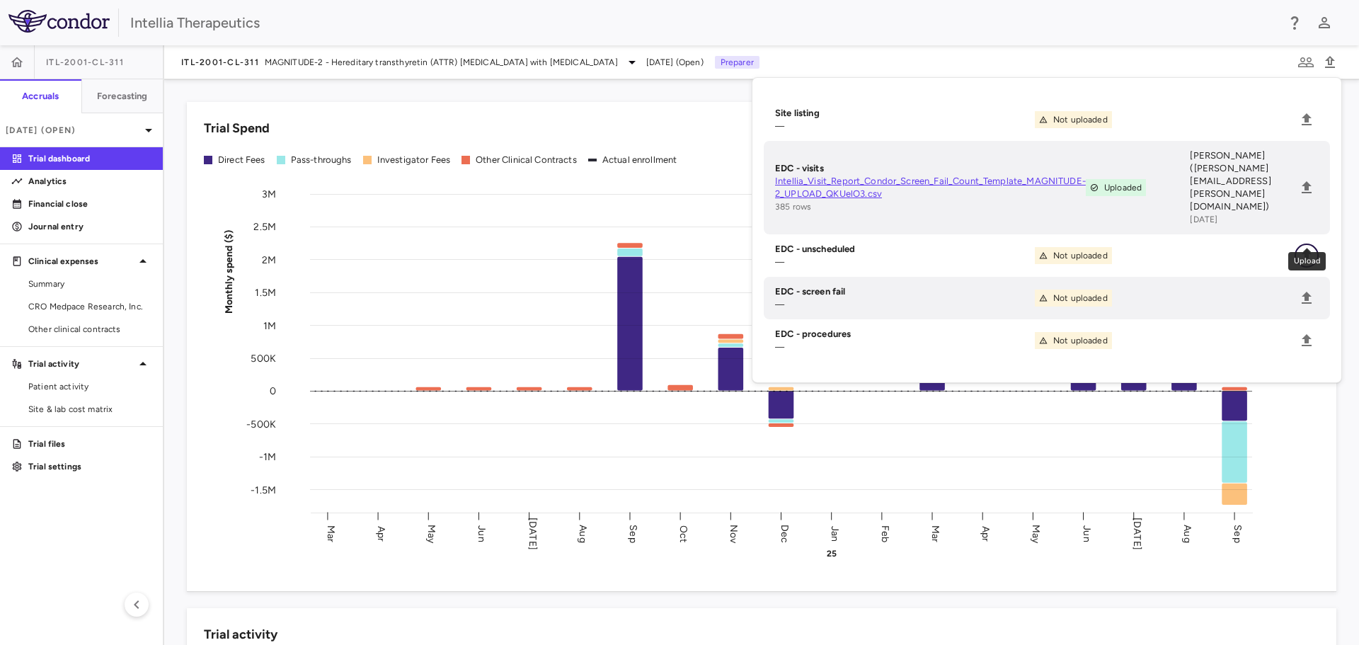
click at [1308, 249] on icon "Upload" at bounding box center [1306, 255] width 10 height 12
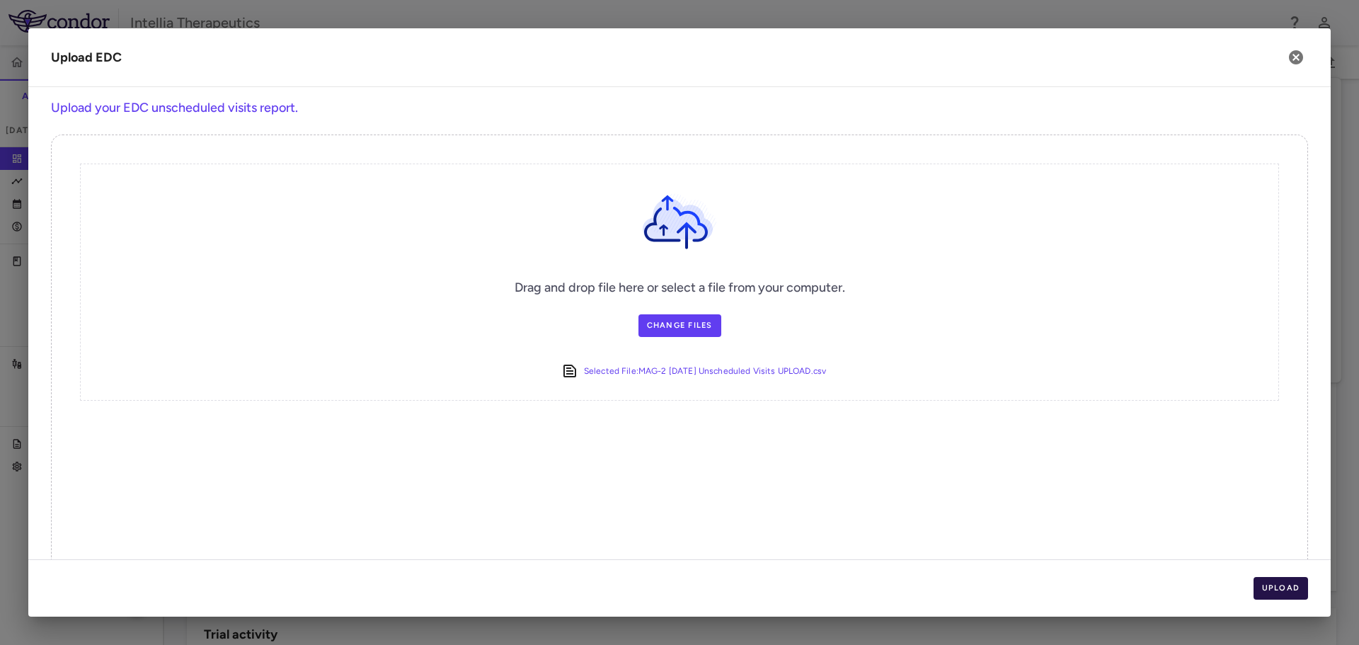
click at [1279, 594] on button "Upload" at bounding box center [1280, 588] width 55 height 23
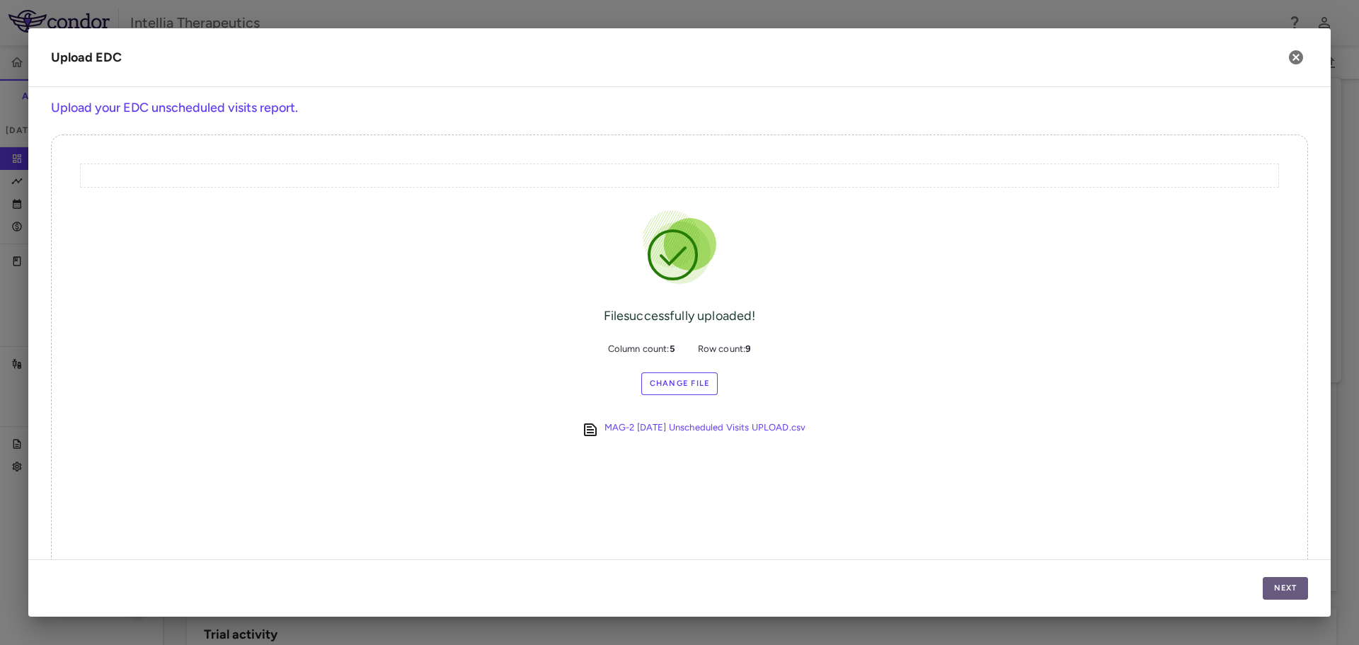
click at [1279, 594] on button "Next" at bounding box center [1284, 588] width 45 height 23
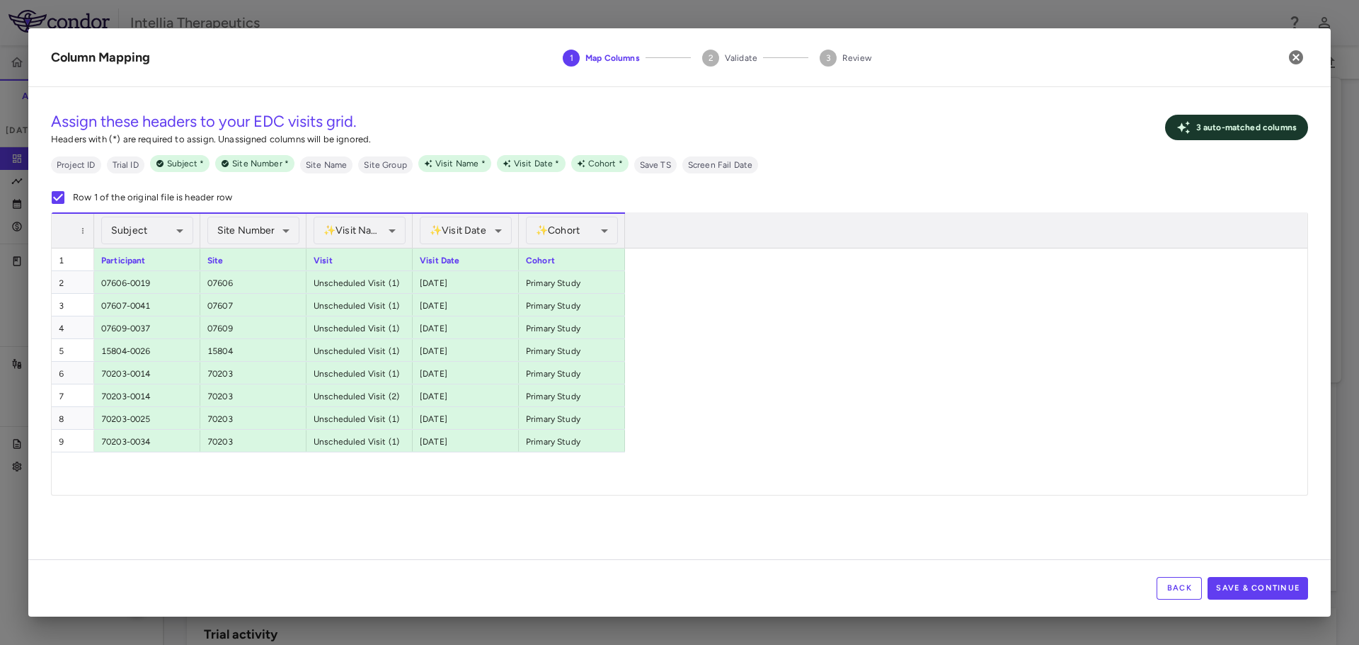
click at [1164, 590] on button "Back" at bounding box center [1178, 588] width 45 height 23
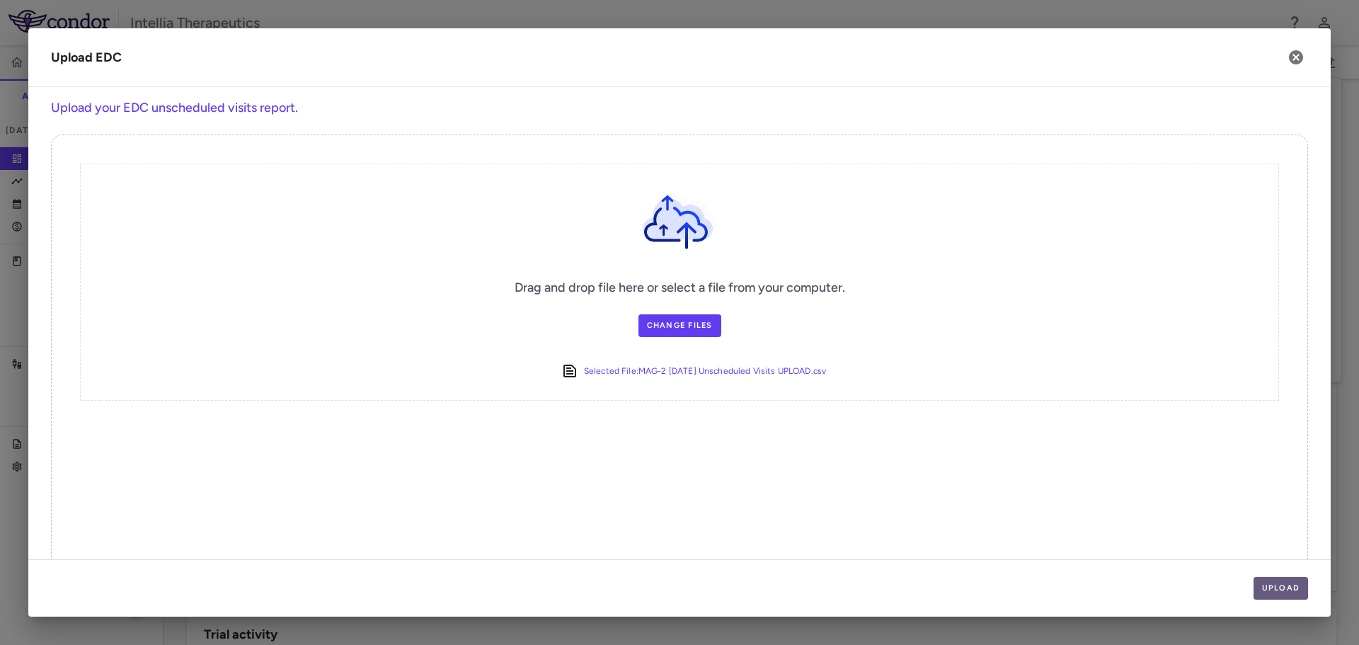
click at [1276, 581] on button "Upload" at bounding box center [1280, 588] width 55 height 23
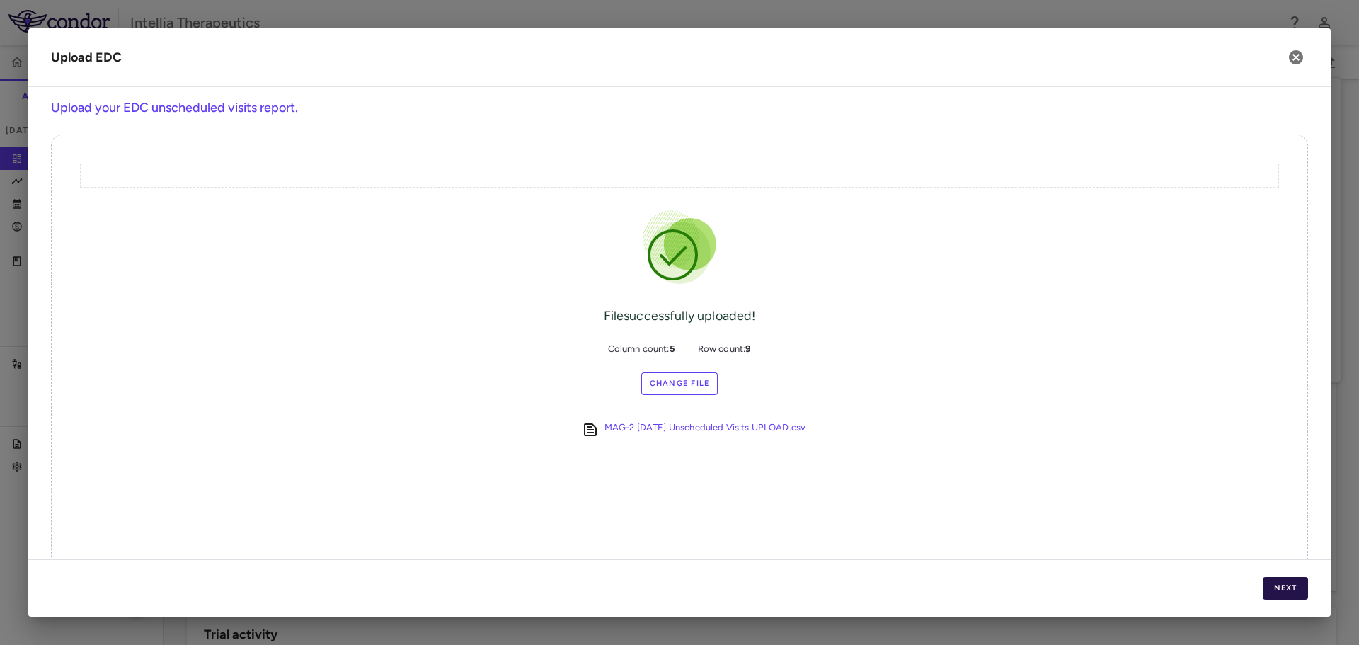
click at [1281, 584] on button "Next" at bounding box center [1284, 588] width 45 height 23
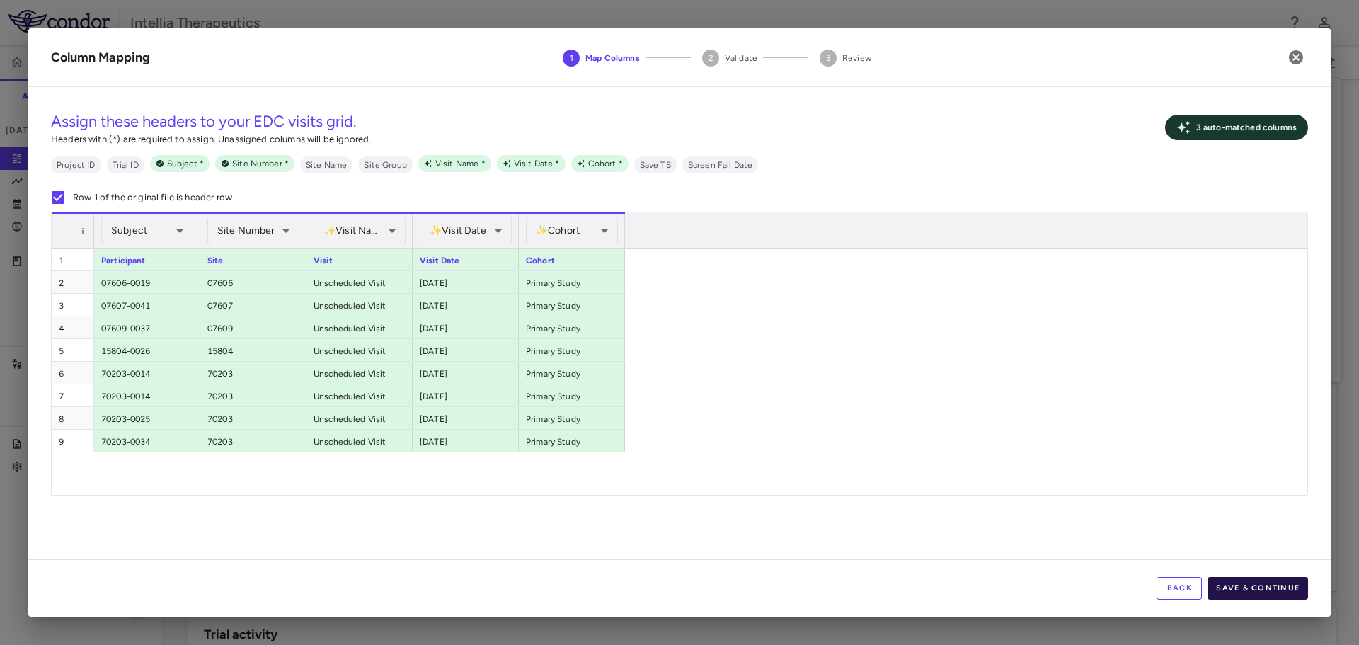
click at [1295, 587] on button "Save & Continue" at bounding box center [1257, 588] width 100 height 23
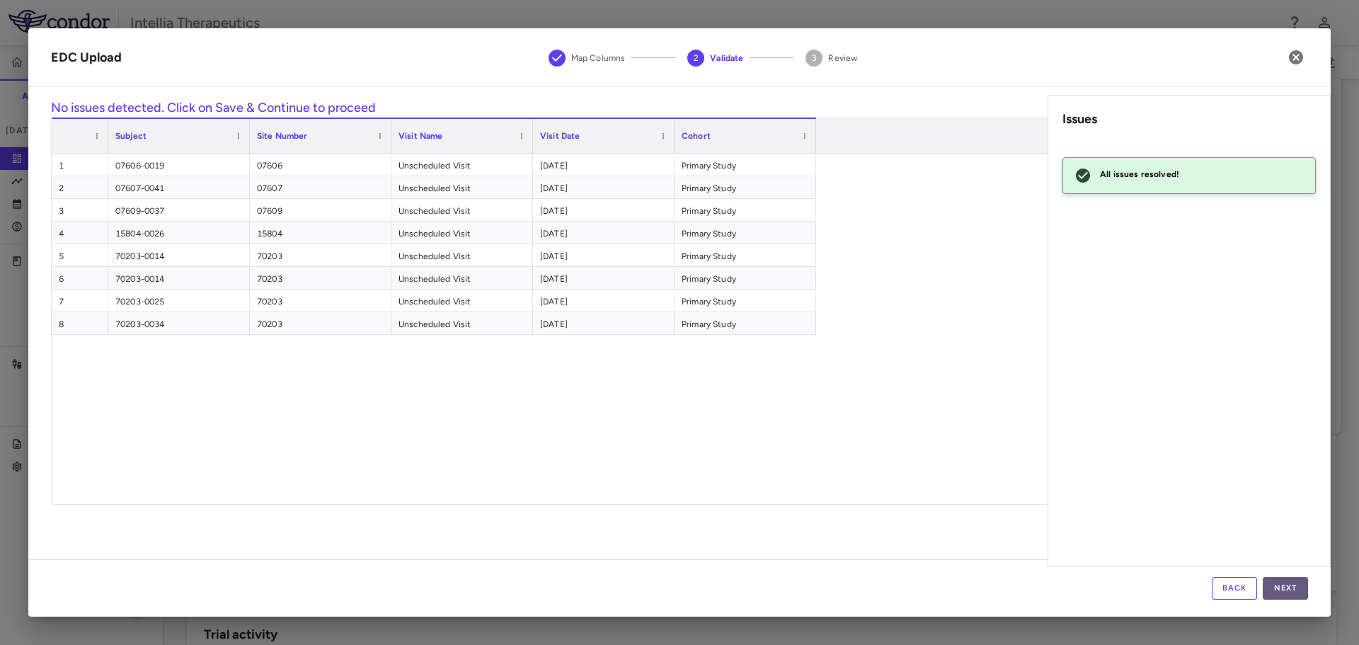
click at [1277, 592] on button "Next" at bounding box center [1284, 588] width 45 height 23
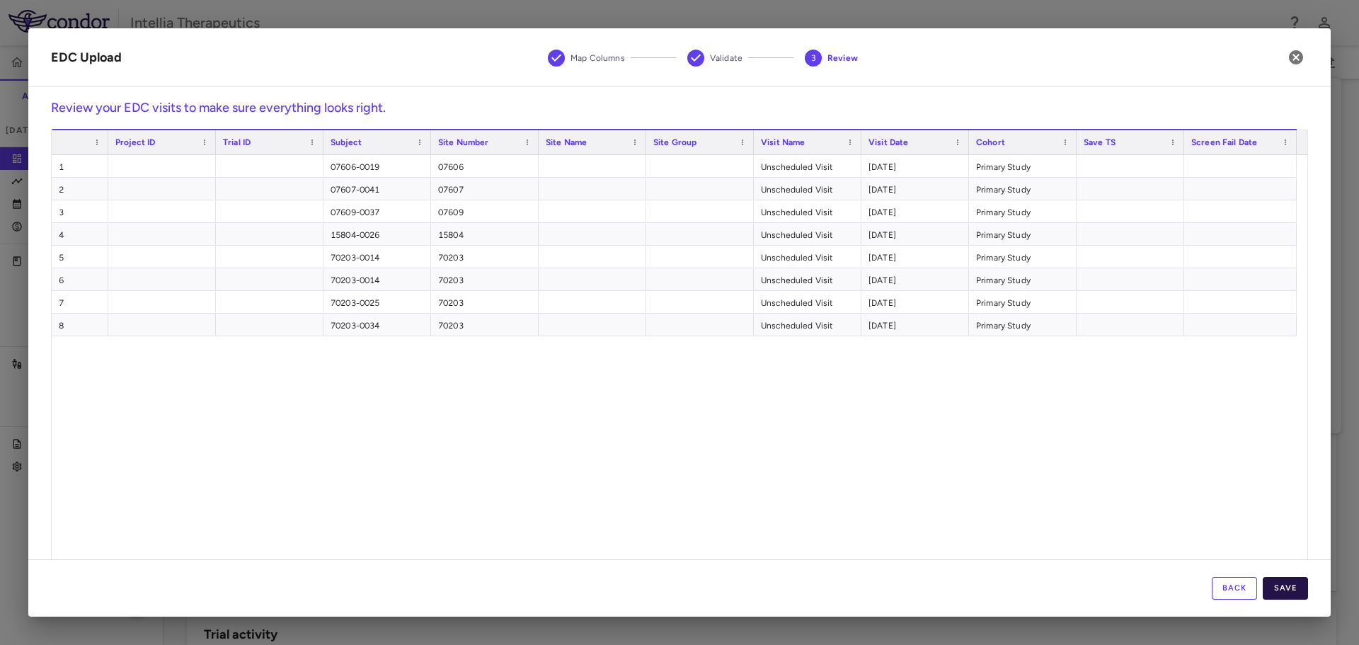
click at [1281, 595] on button "Save" at bounding box center [1284, 588] width 45 height 23
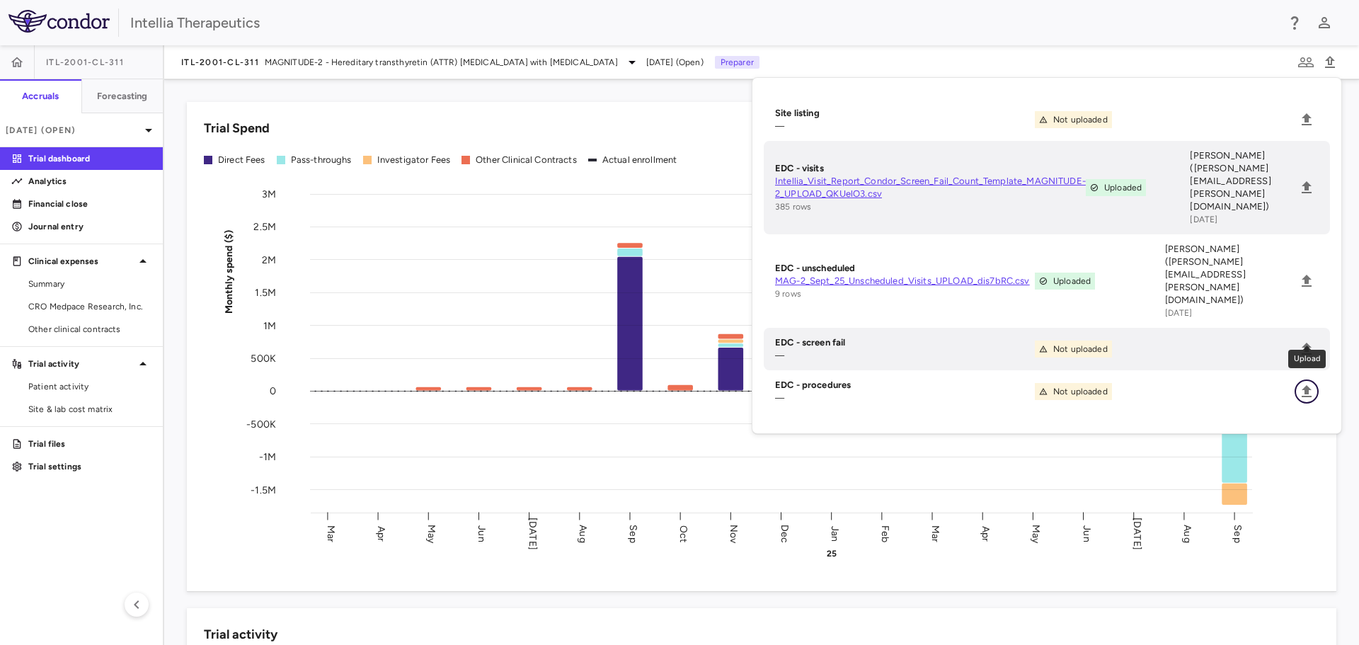
click at [1304, 385] on icon "Upload" at bounding box center [1306, 391] width 10 height 12
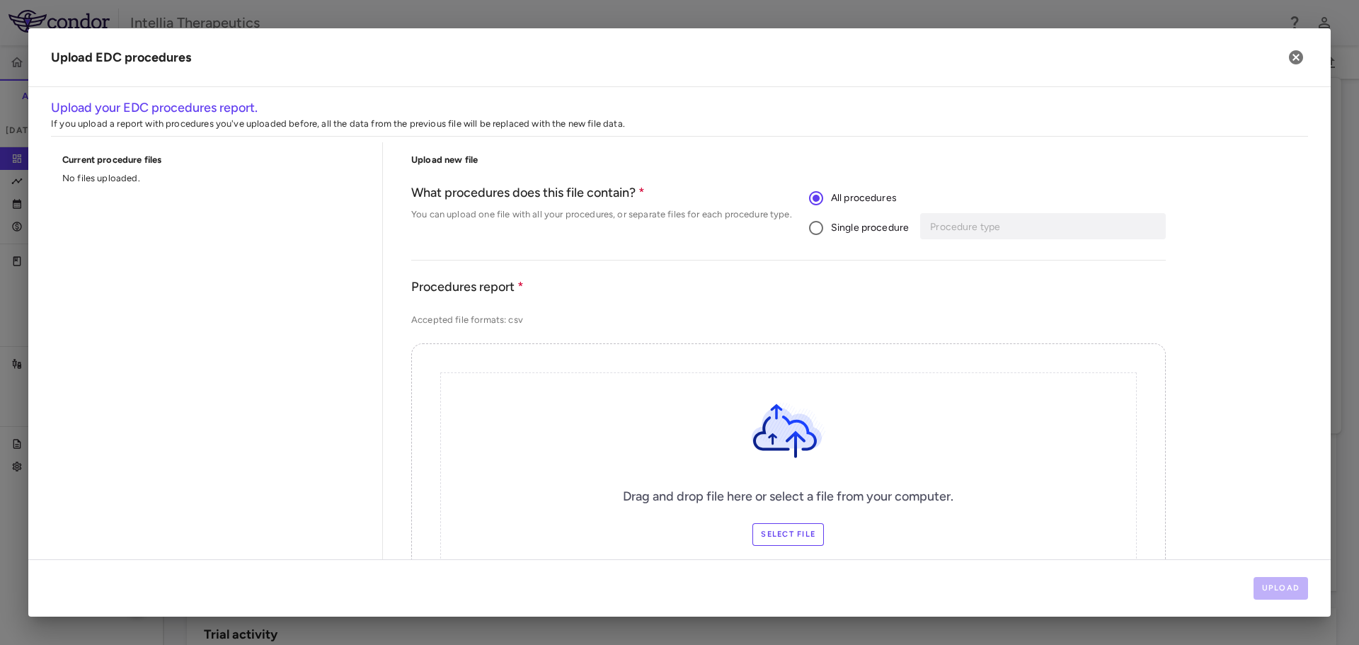
click at [884, 224] on span "Single procedure" at bounding box center [870, 228] width 78 height 16
click at [955, 218] on input "Procedure type" at bounding box center [1032, 226] width 209 height 18
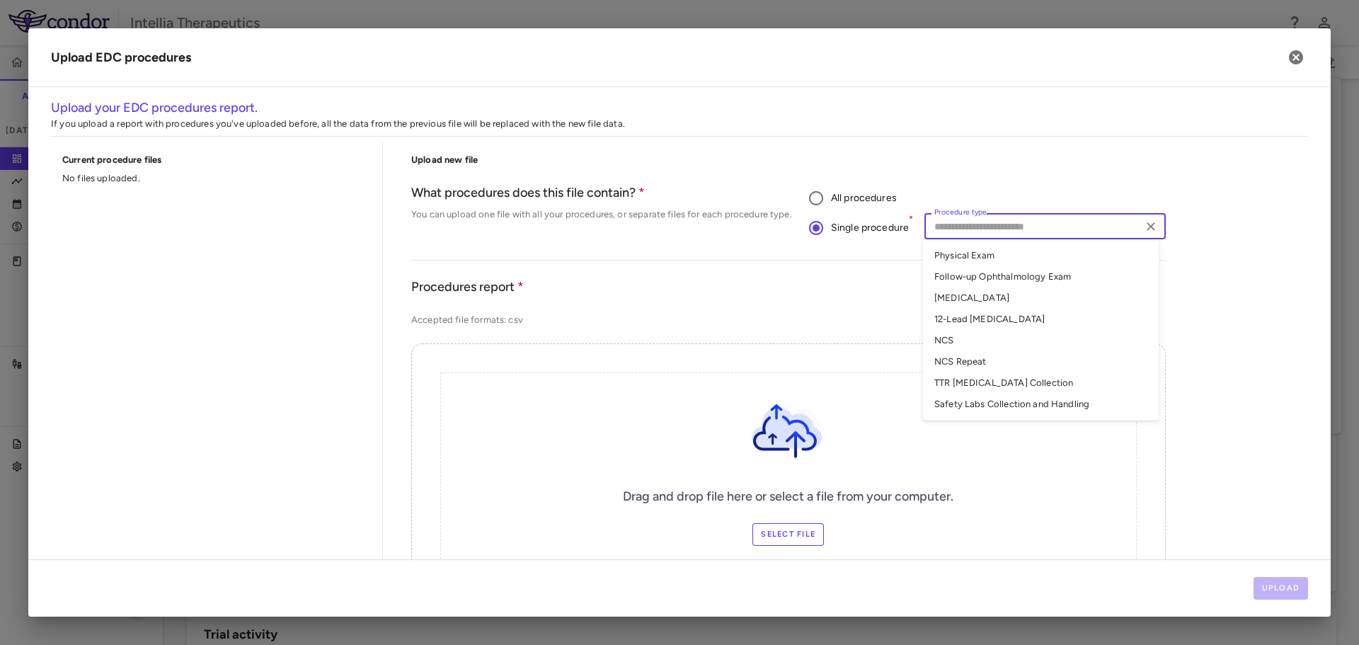
click at [1018, 340] on li "NCS" at bounding box center [1041, 340] width 236 height 21
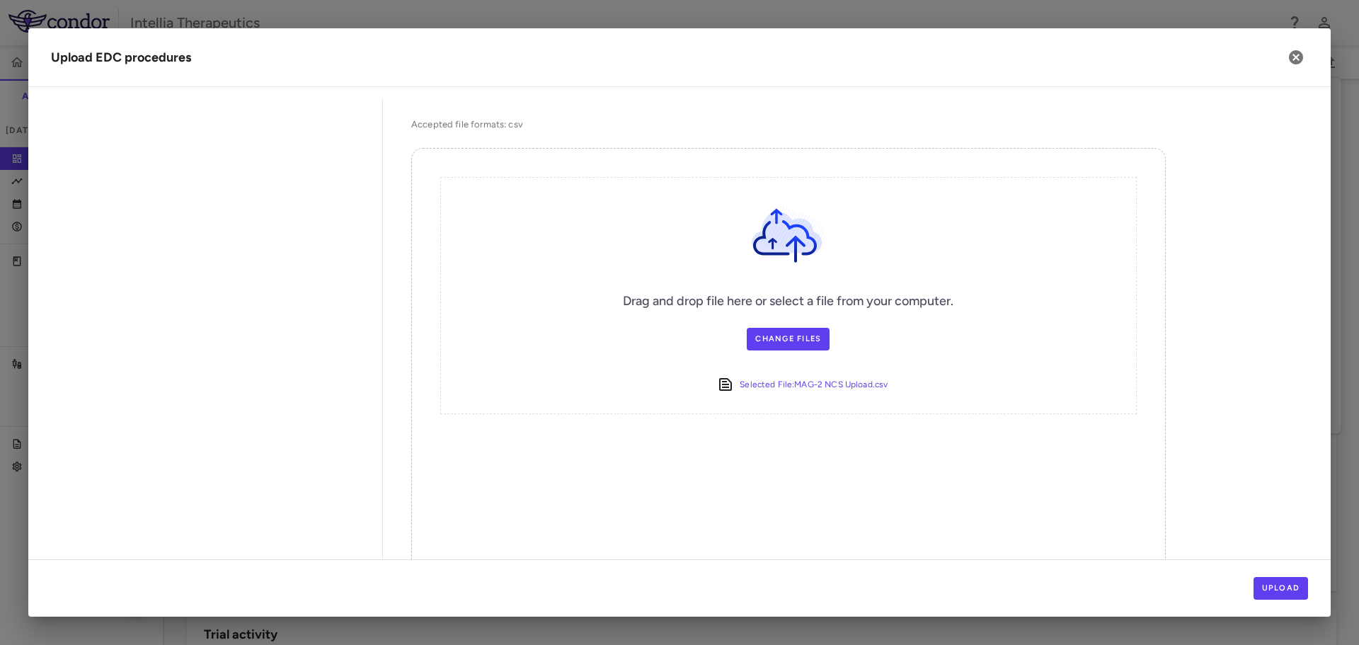
scroll to position [262, 0]
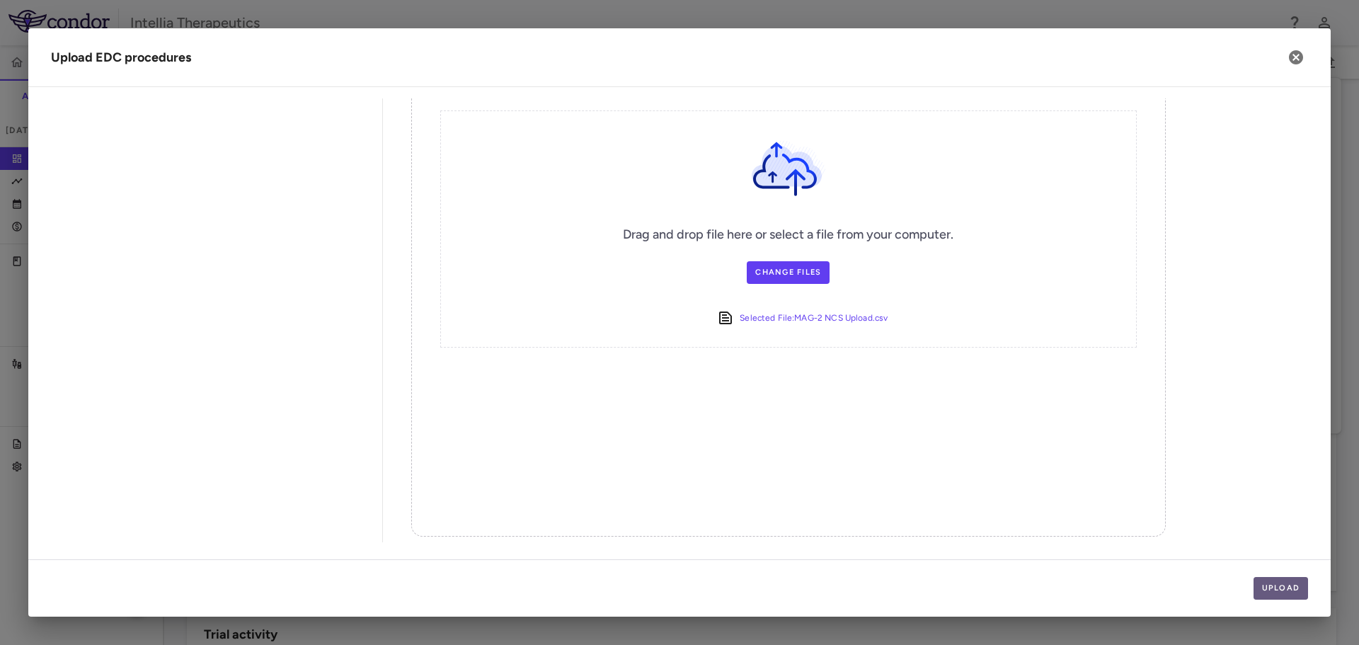
click at [1279, 585] on button "Upload" at bounding box center [1280, 588] width 55 height 23
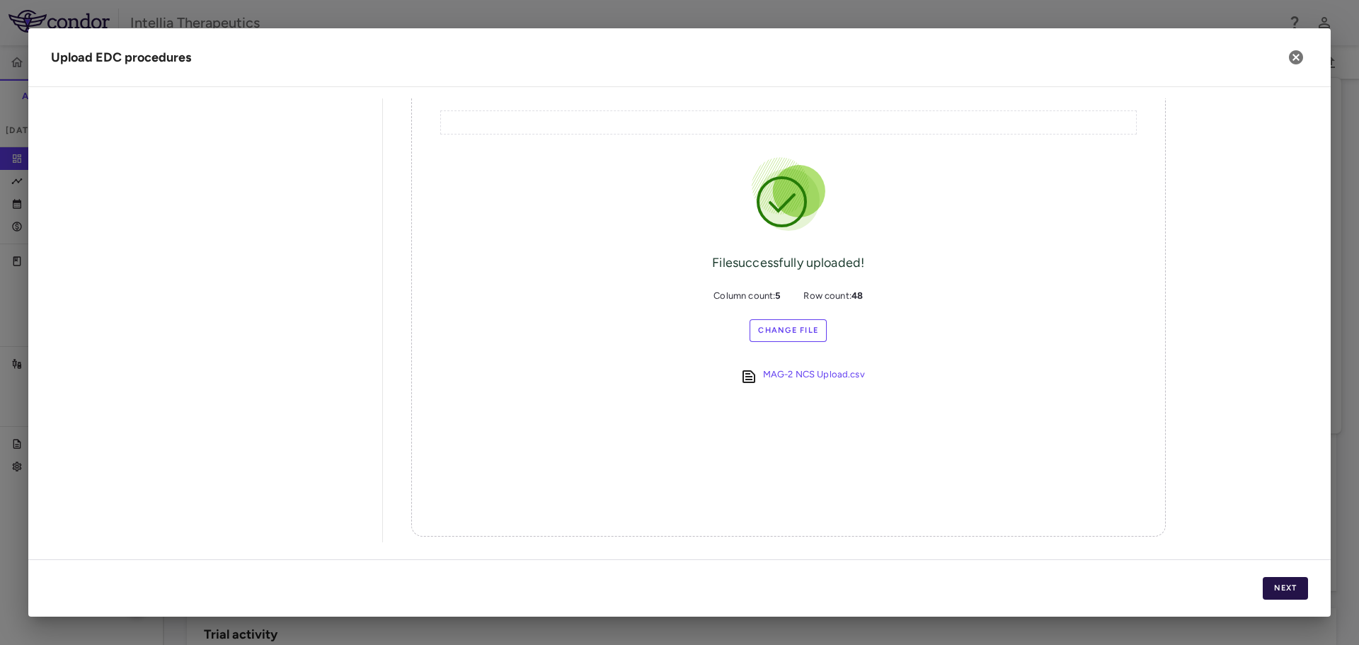
click at [1284, 588] on button "Next" at bounding box center [1284, 588] width 45 height 23
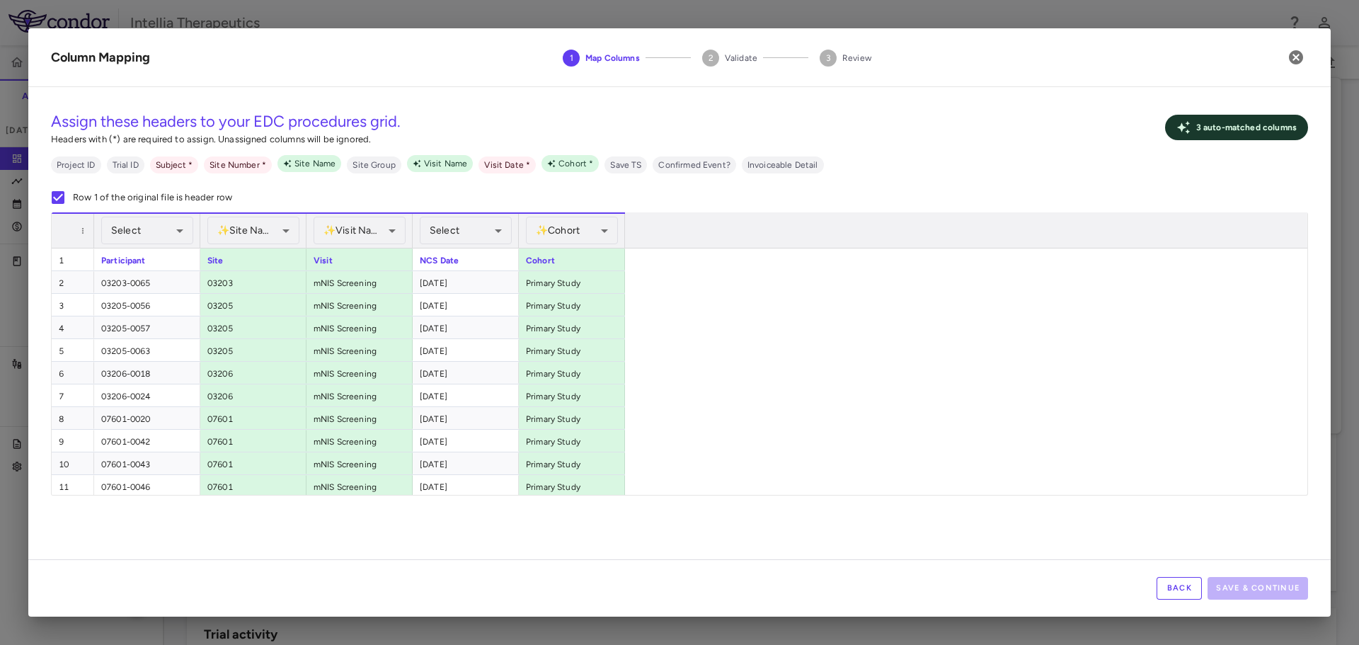
click at [1188, 580] on button "Back" at bounding box center [1178, 588] width 45 height 23
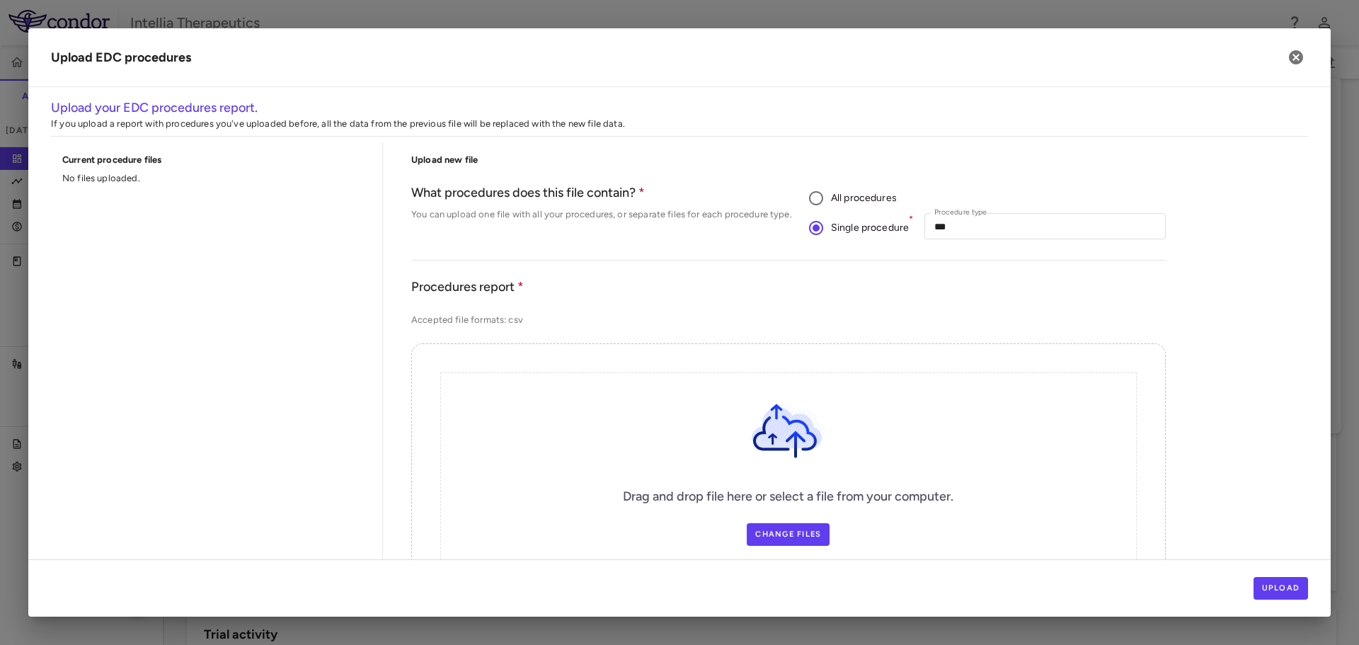
scroll to position [142, 0]
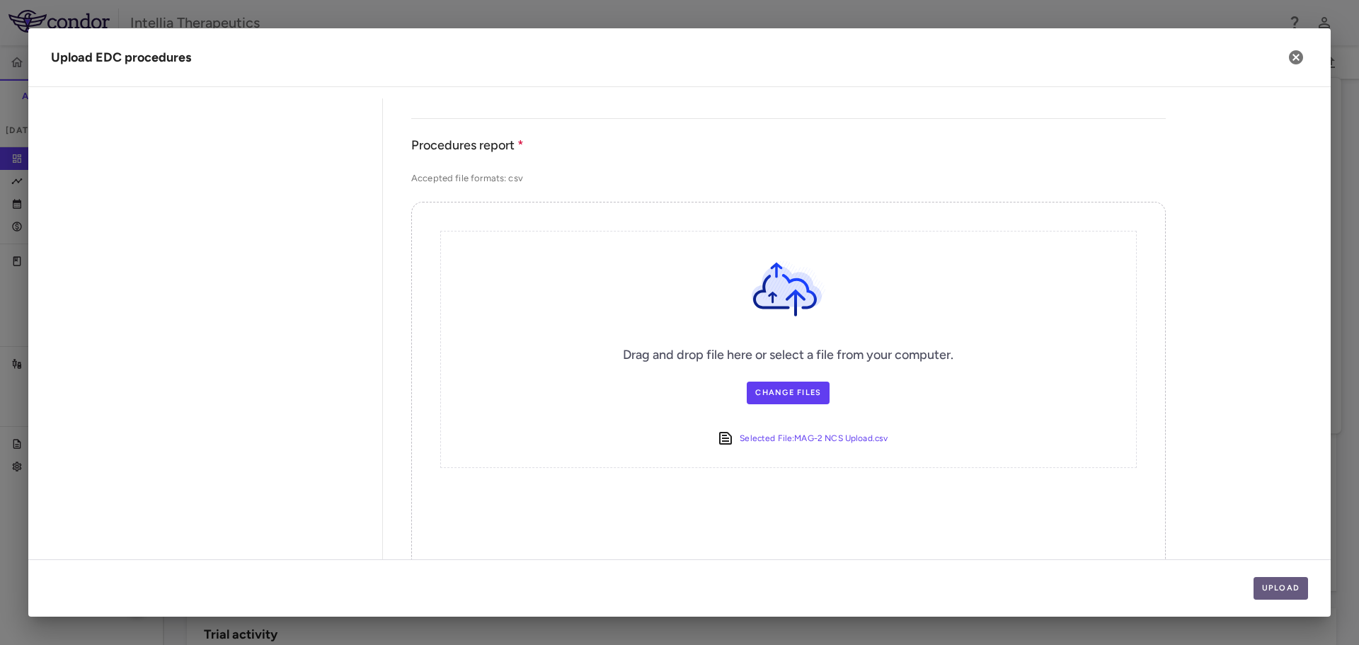
click at [1274, 596] on button "Upload" at bounding box center [1280, 588] width 55 height 23
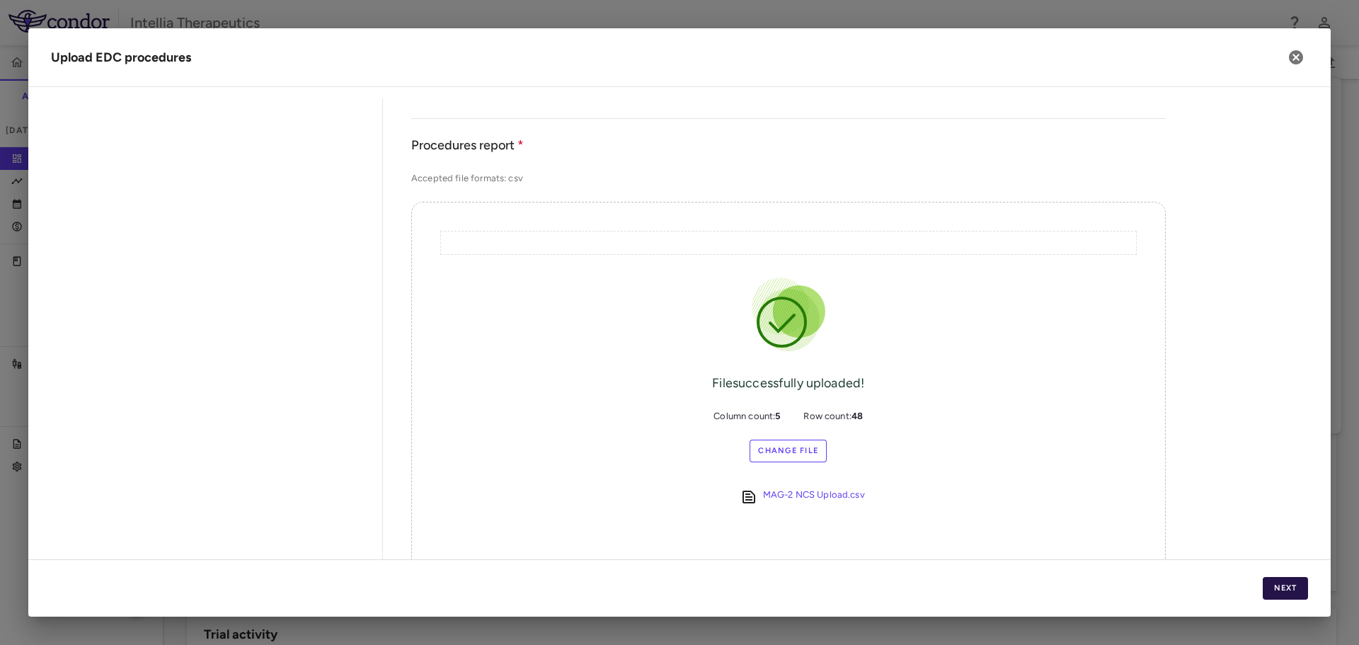
click at [1274, 596] on button "Next" at bounding box center [1284, 588] width 45 height 23
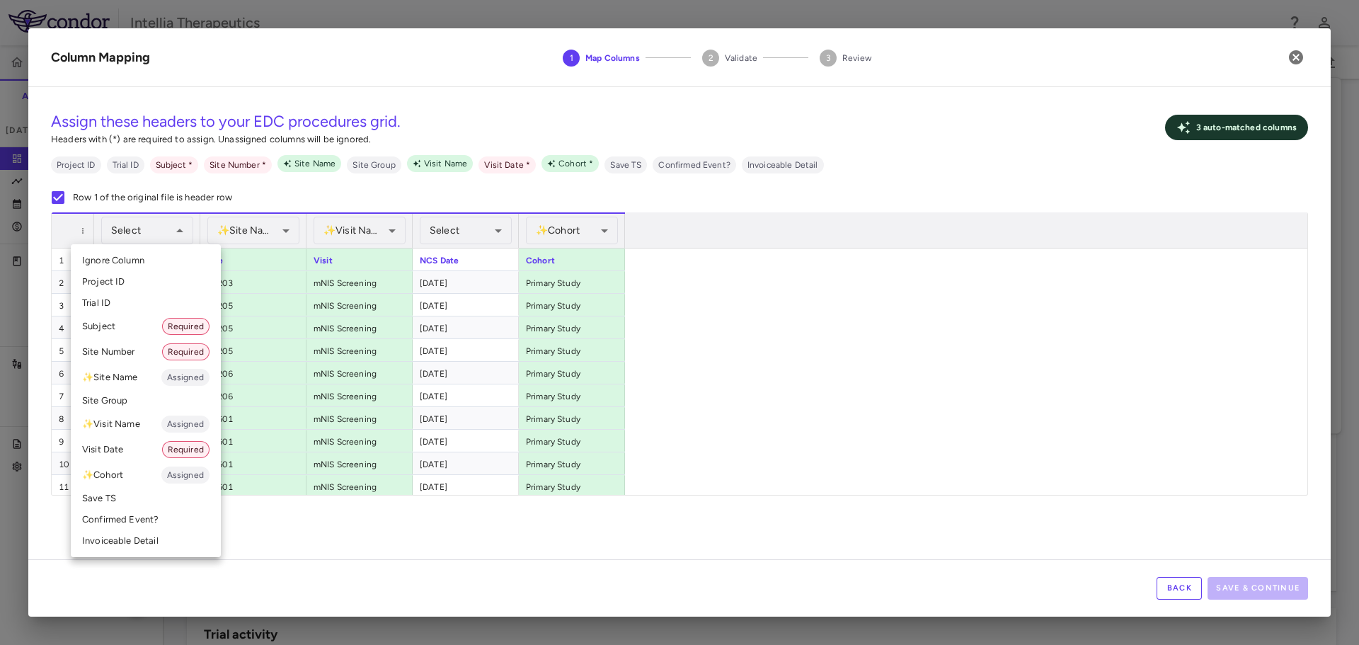
click at [132, 320] on li "Subject Required" at bounding box center [146, 325] width 150 height 25
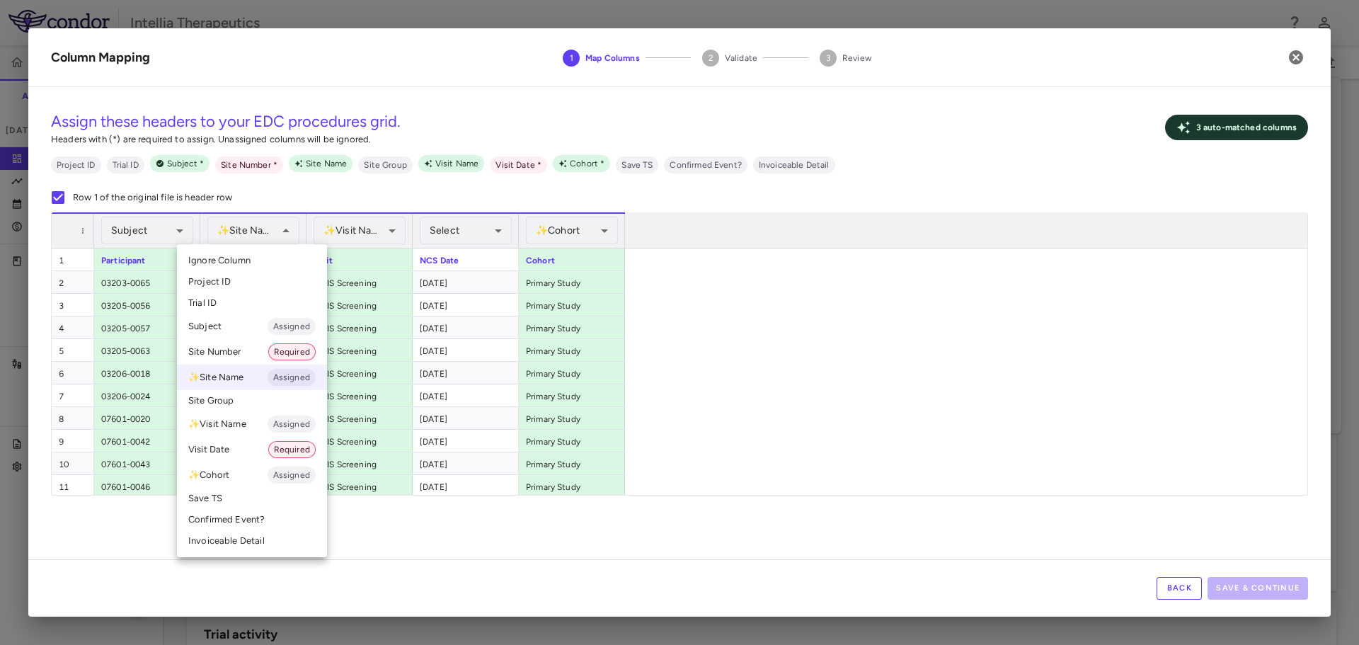
click at [234, 352] on li "Site Number Required" at bounding box center [252, 351] width 150 height 25
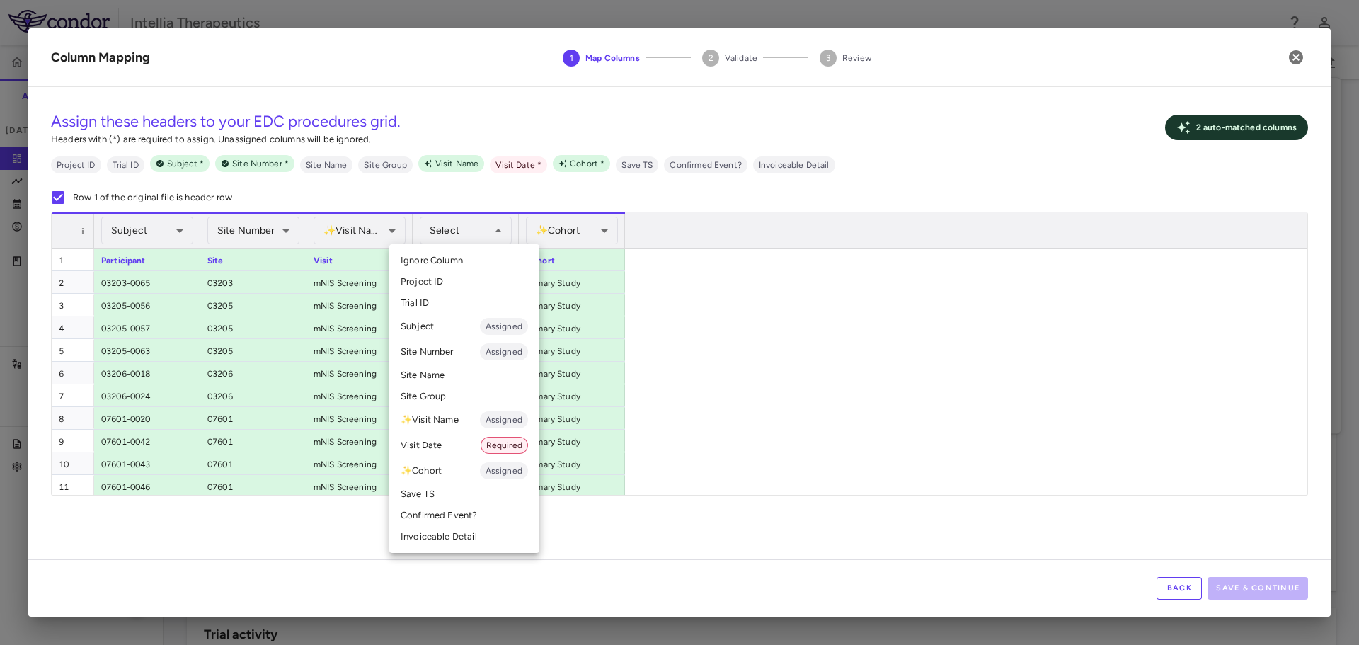
click at [446, 449] on li "Visit Date Required" at bounding box center [464, 444] width 150 height 25
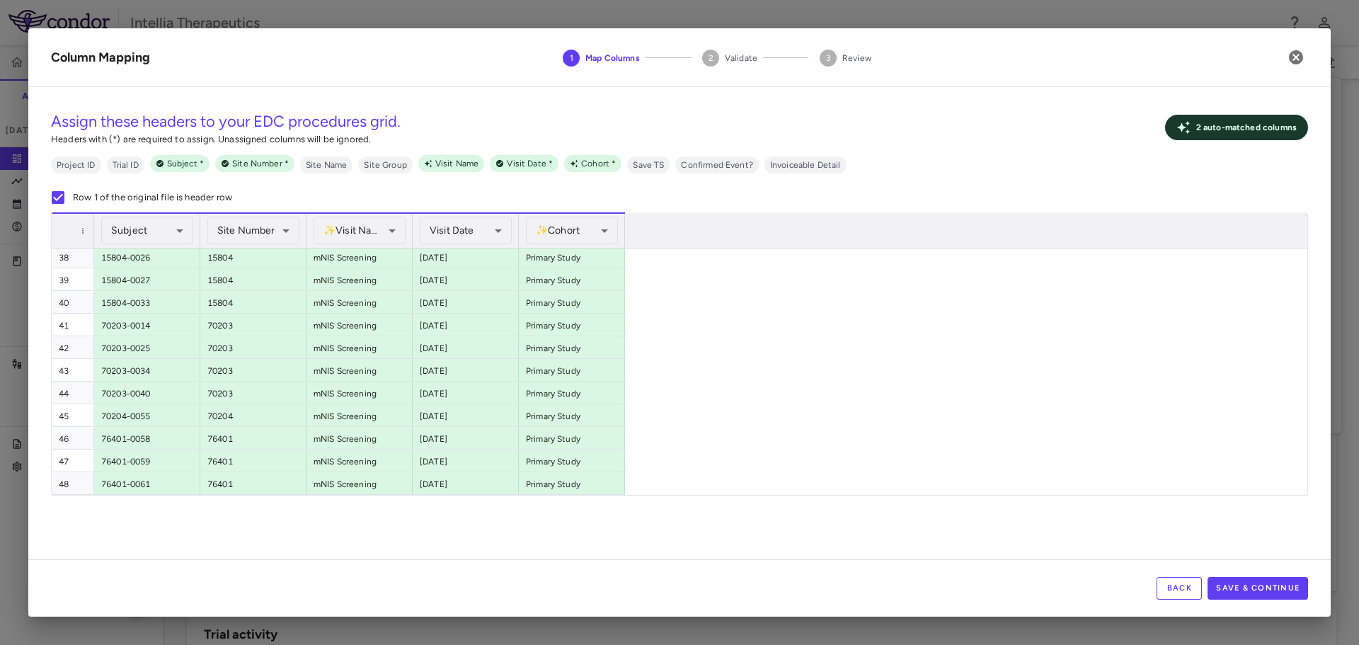
scroll to position [0, 0]
click at [1252, 585] on button "Save & Continue" at bounding box center [1257, 588] width 100 height 23
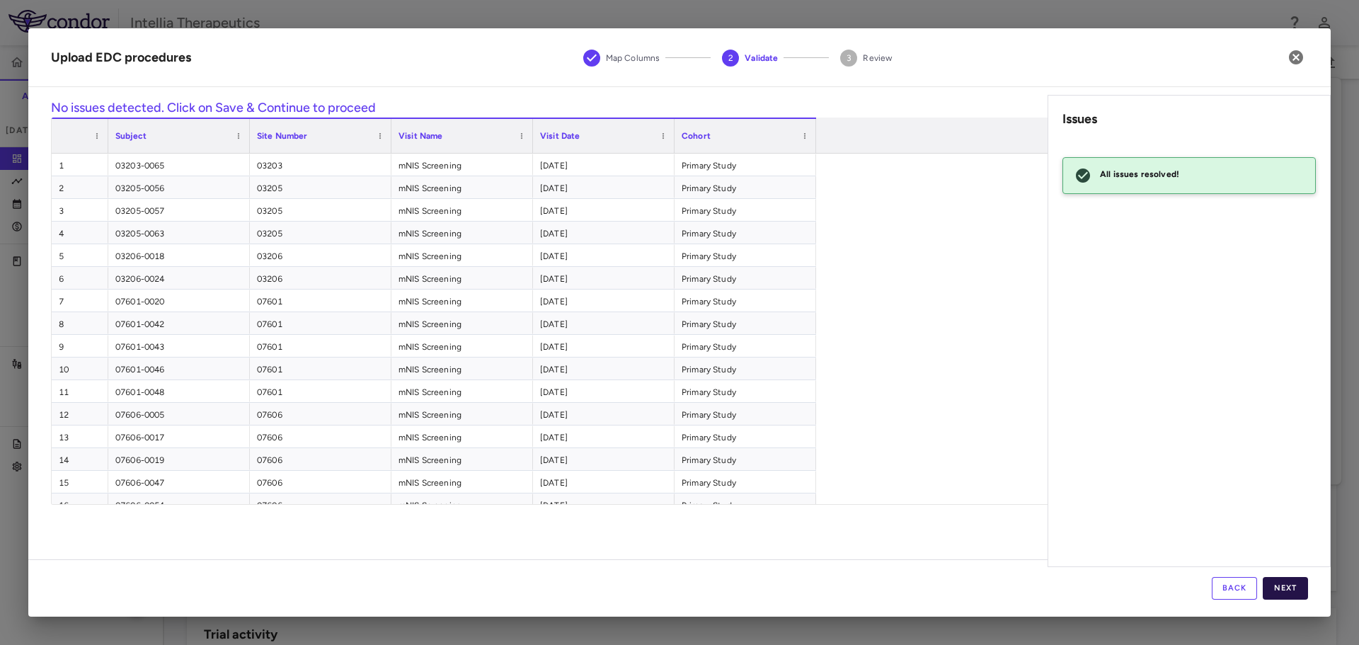
click at [1293, 591] on button "Next" at bounding box center [1284, 588] width 45 height 23
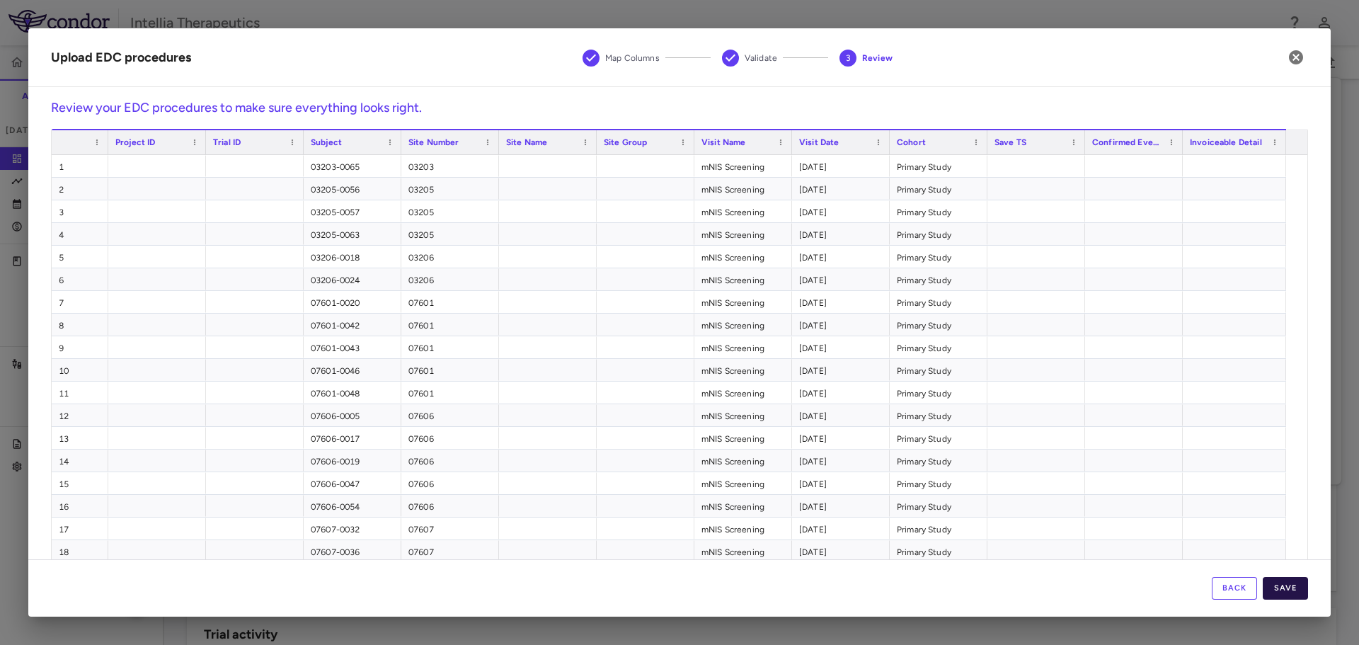
click at [1298, 577] on button "Save" at bounding box center [1284, 588] width 45 height 23
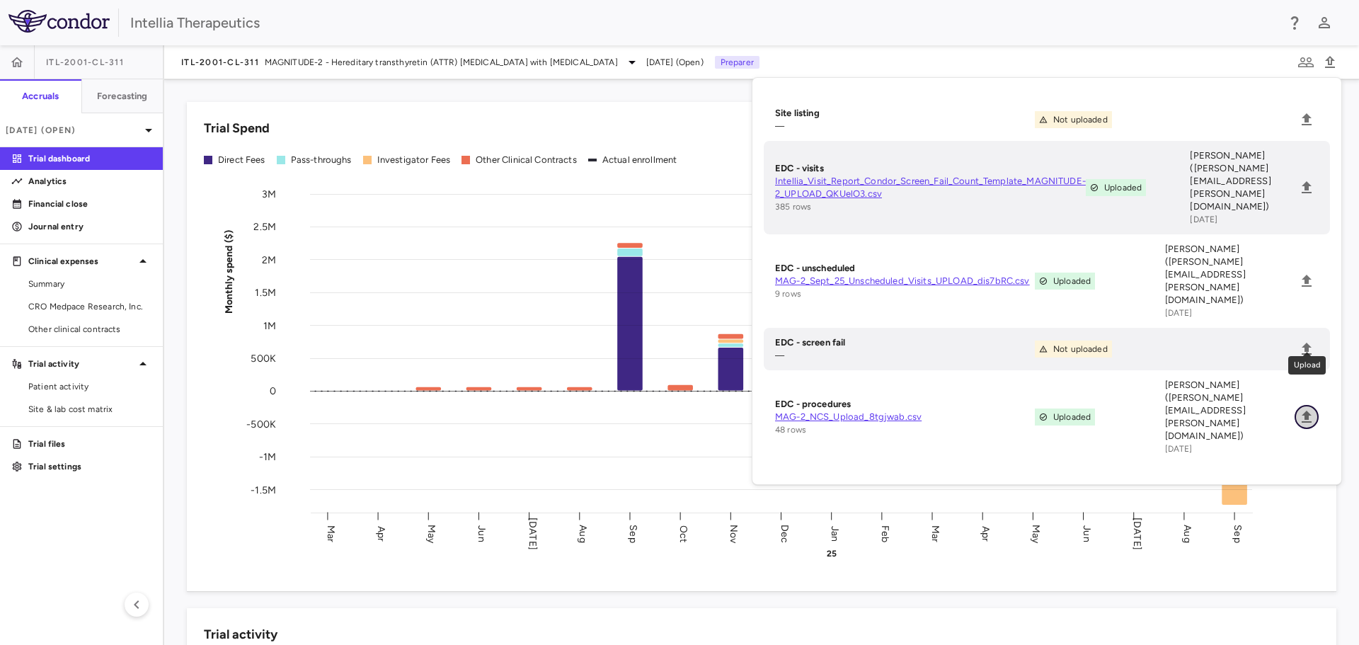
click at [1308, 410] on icon "Upload" at bounding box center [1306, 416] width 10 height 12
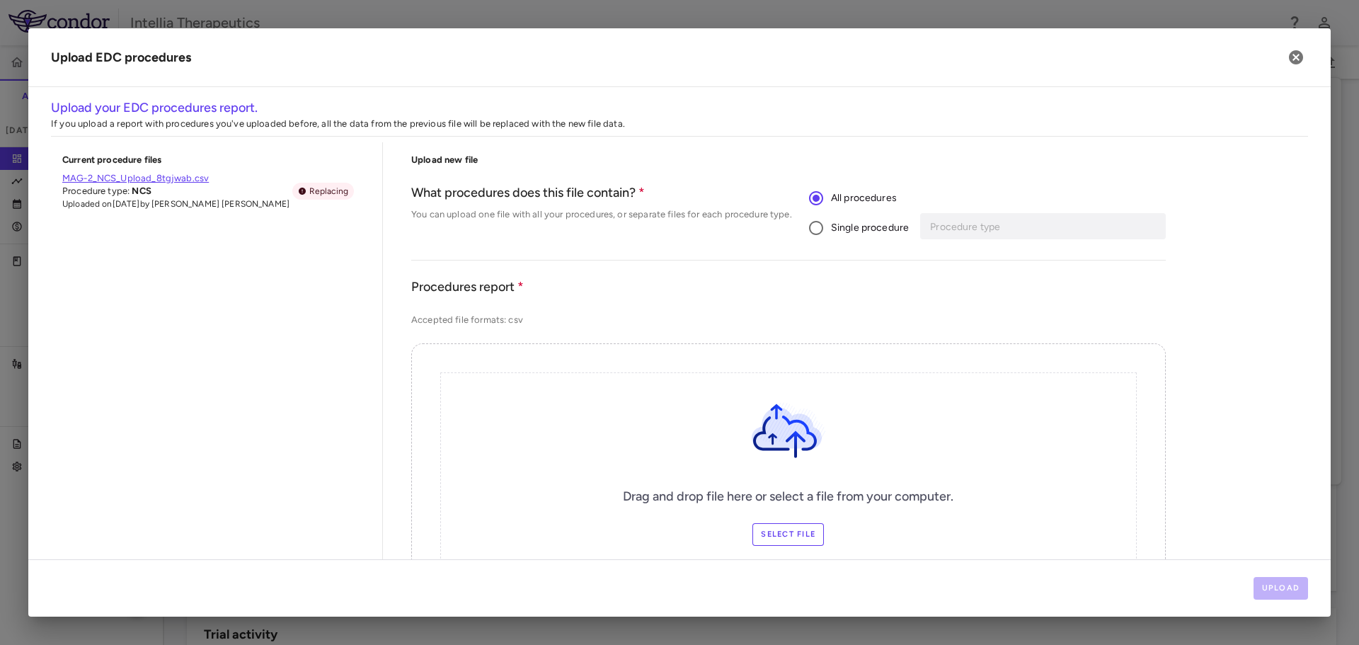
click at [891, 225] on span "Single procedure" at bounding box center [870, 228] width 78 height 16
click at [967, 221] on div "Procedure type Procedure type" at bounding box center [1044, 226] width 241 height 26
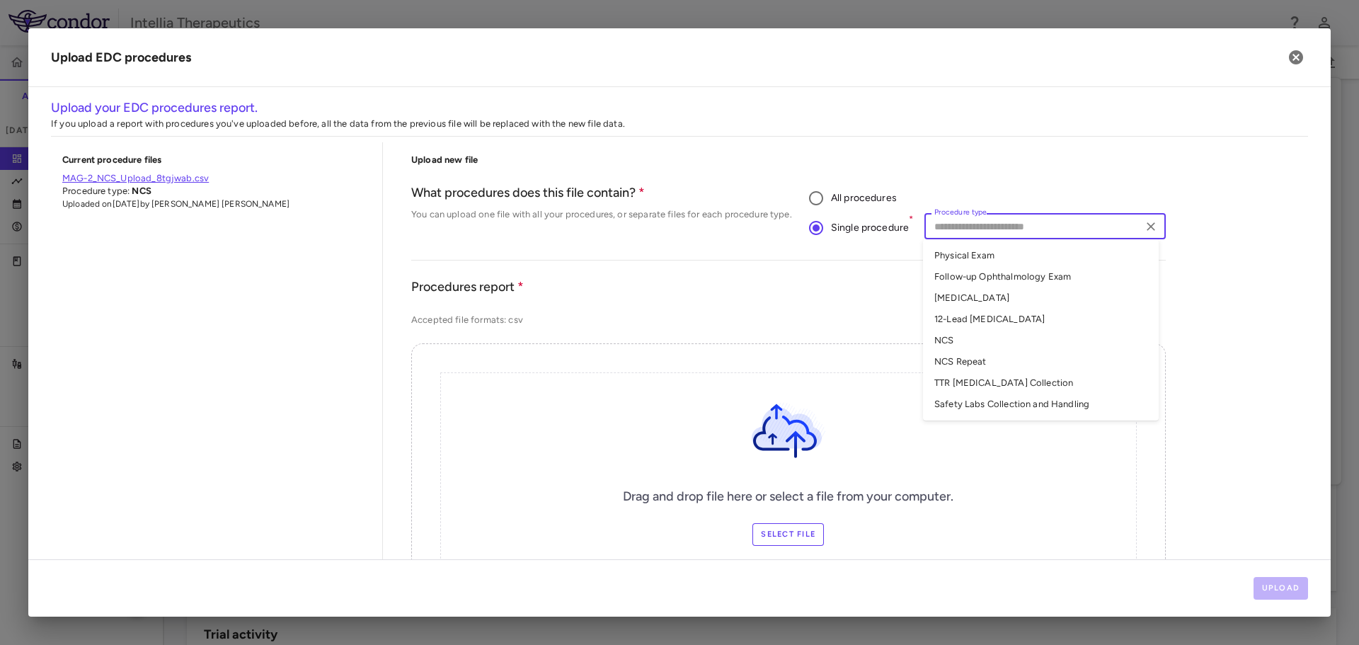
click at [983, 358] on li "NCS Repeat" at bounding box center [1041, 361] width 236 height 21
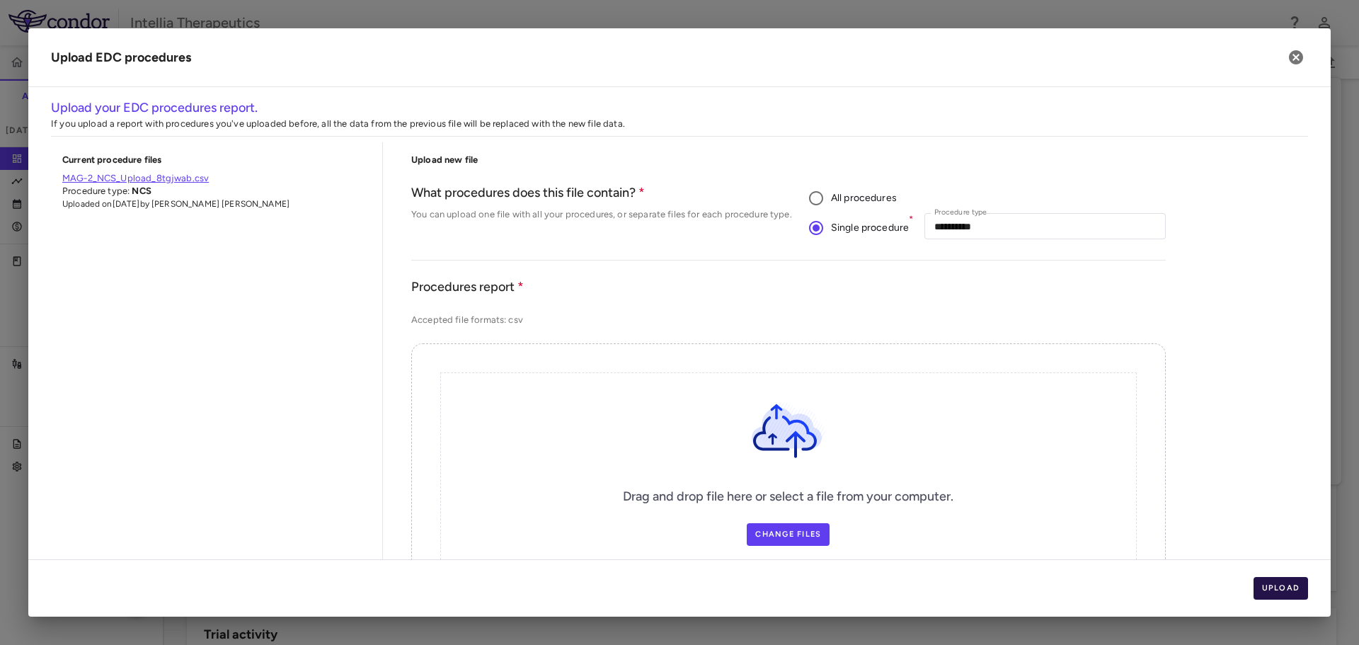
click at [1284, 582] on button "Upload" at bounding box center [1280, 588] width 55 height 23
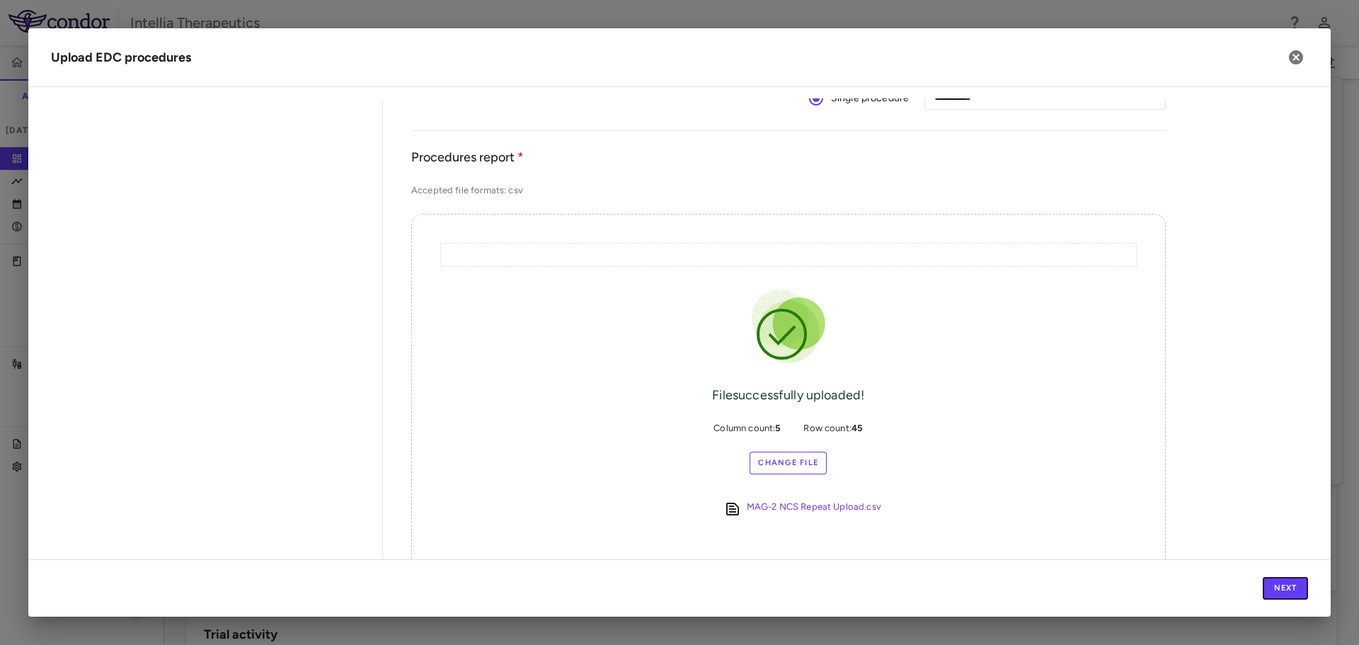
scroll to position [142, 0]
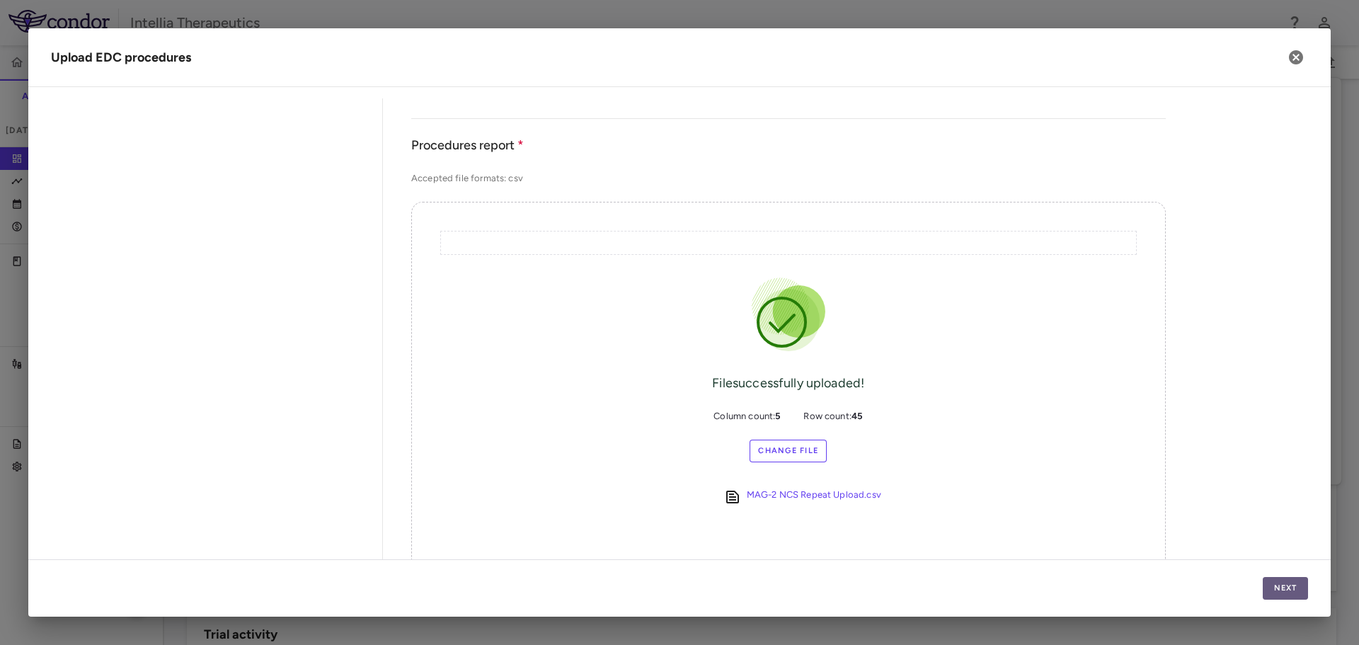
click at [1281, 582] on button "Next" at bounding box center [1284, 588] width 45 height 23
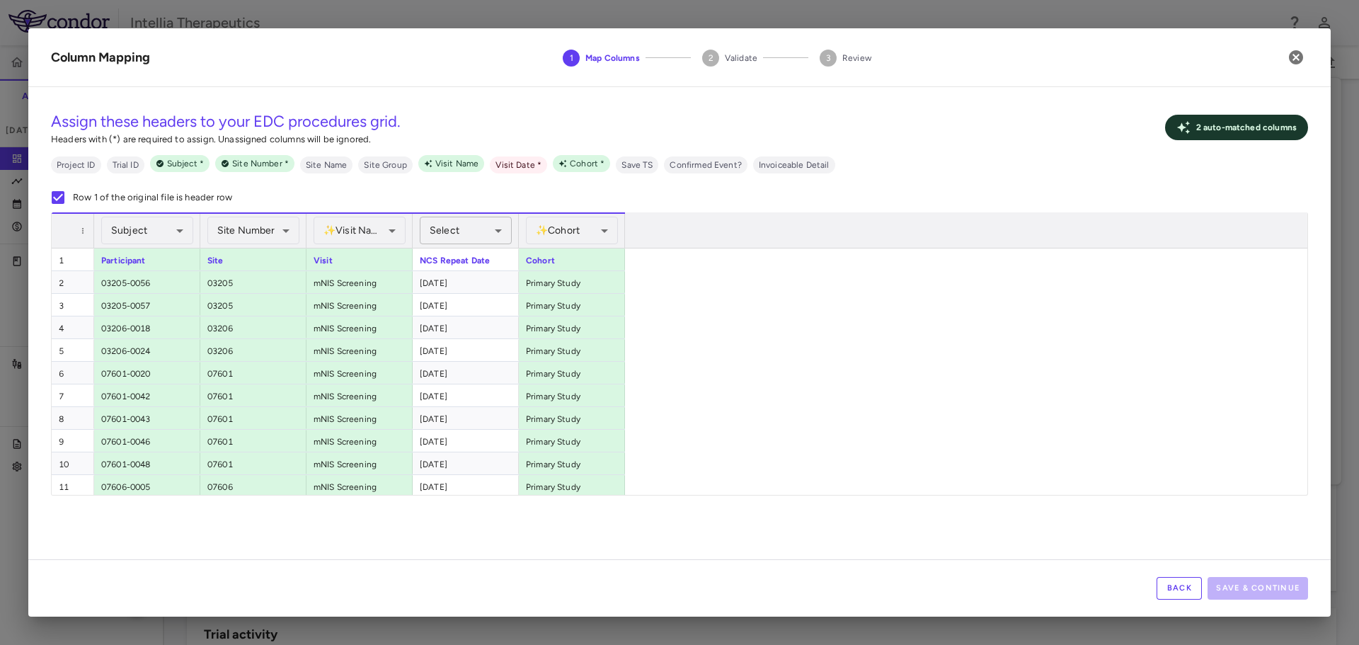
click at [431, 225] on span "Select" at bounding box center [445, 230] width 30 height 12
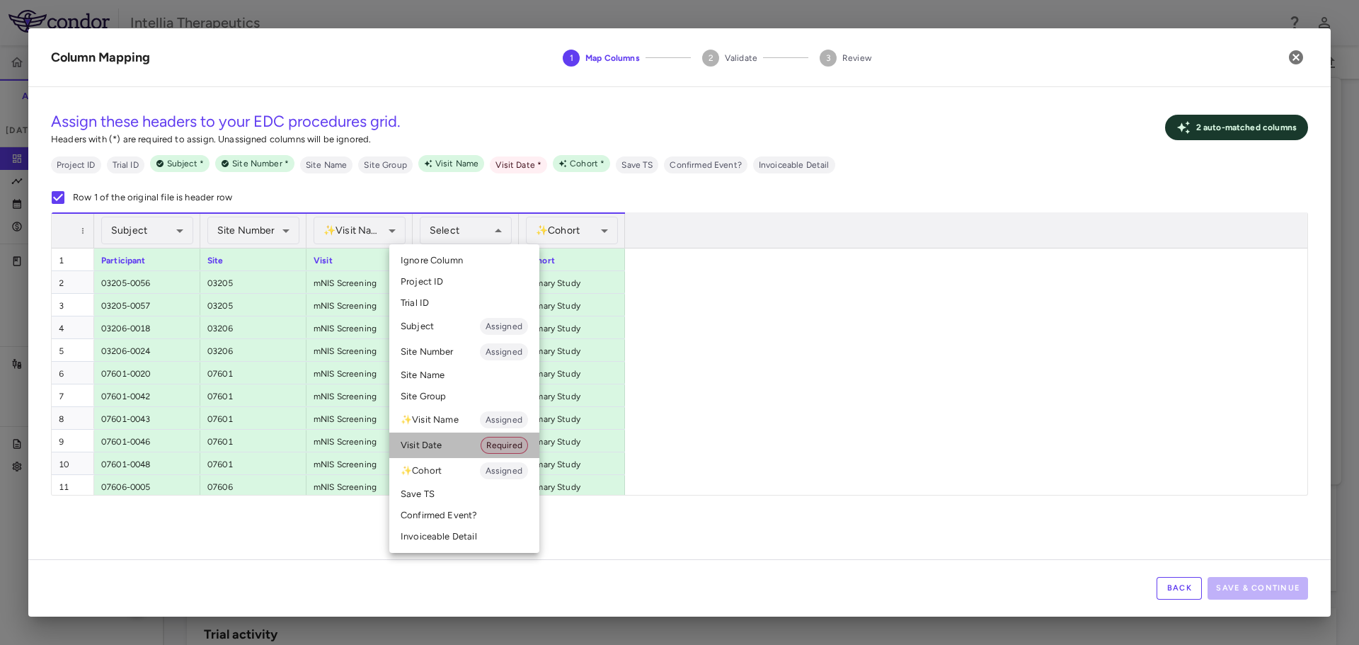
click at [459, 444] on li "Visit Date Required" at bounding box center [464, 444] width 150 height 25
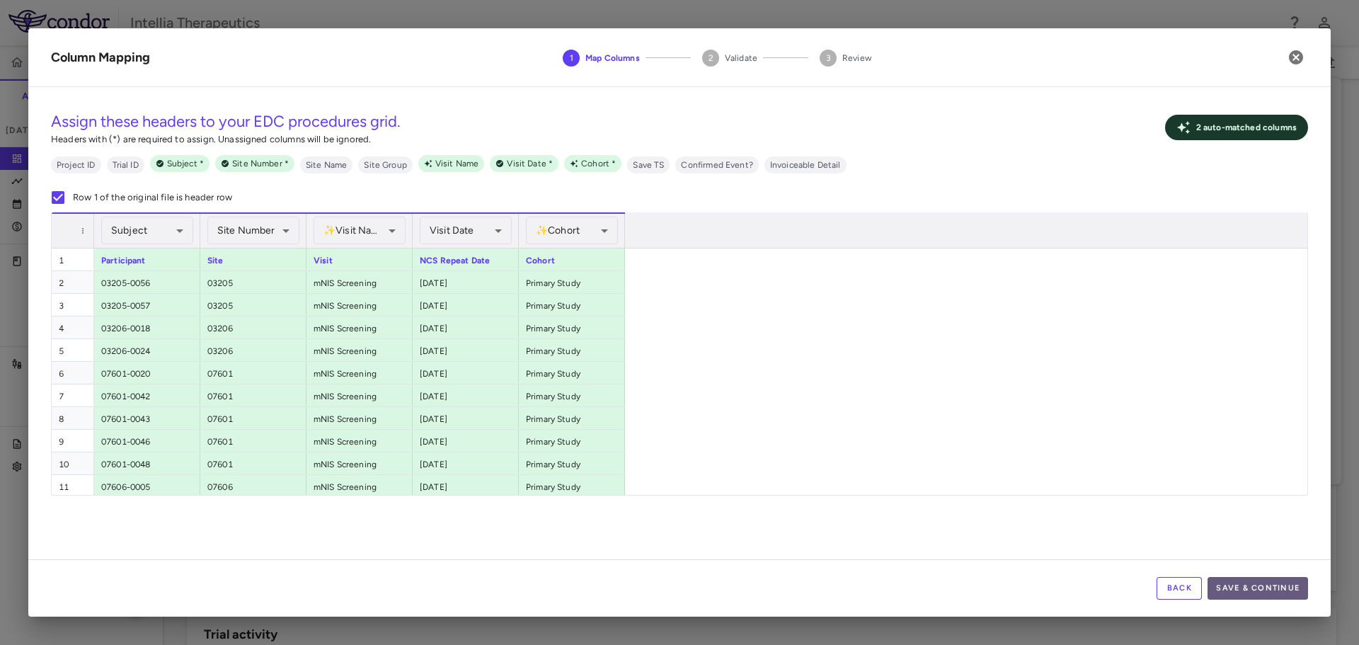
click at [1285, 589] on button "Save & Continue" at bounding box center [1257, 588] width 100 height 23
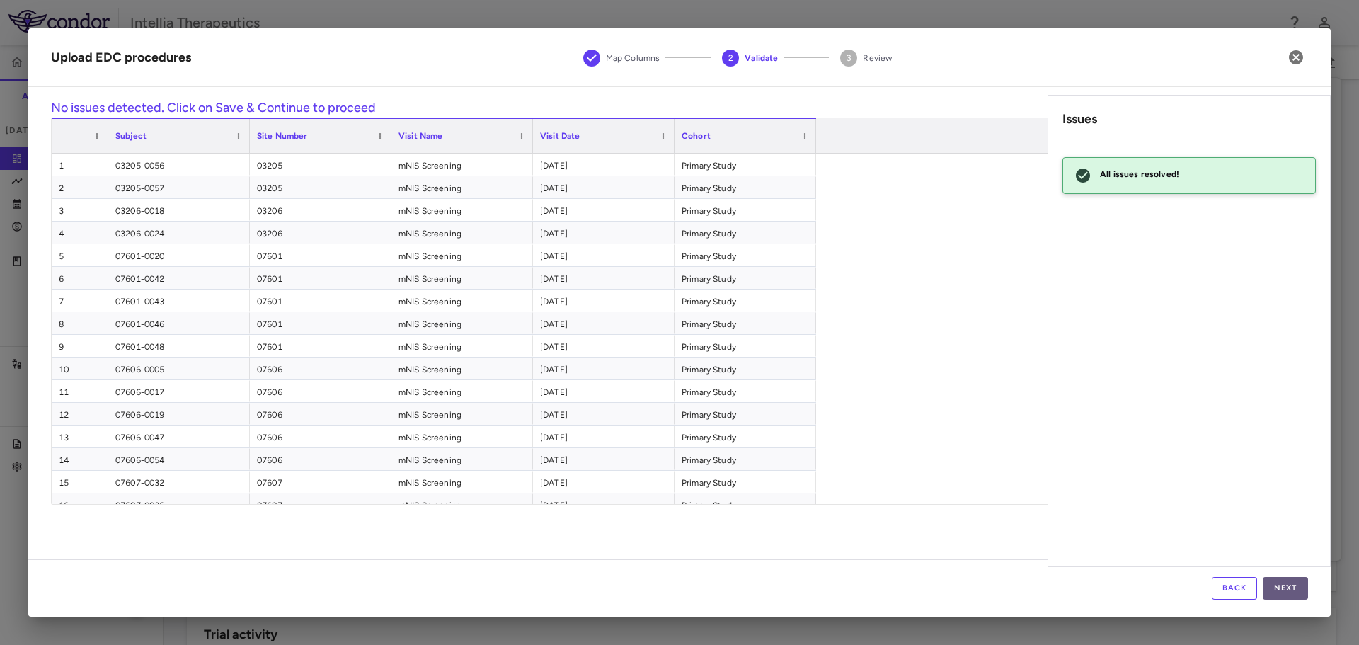
click at [1281, 579] on button "Next" at bounding box center [1284, 588] width 45 height 23
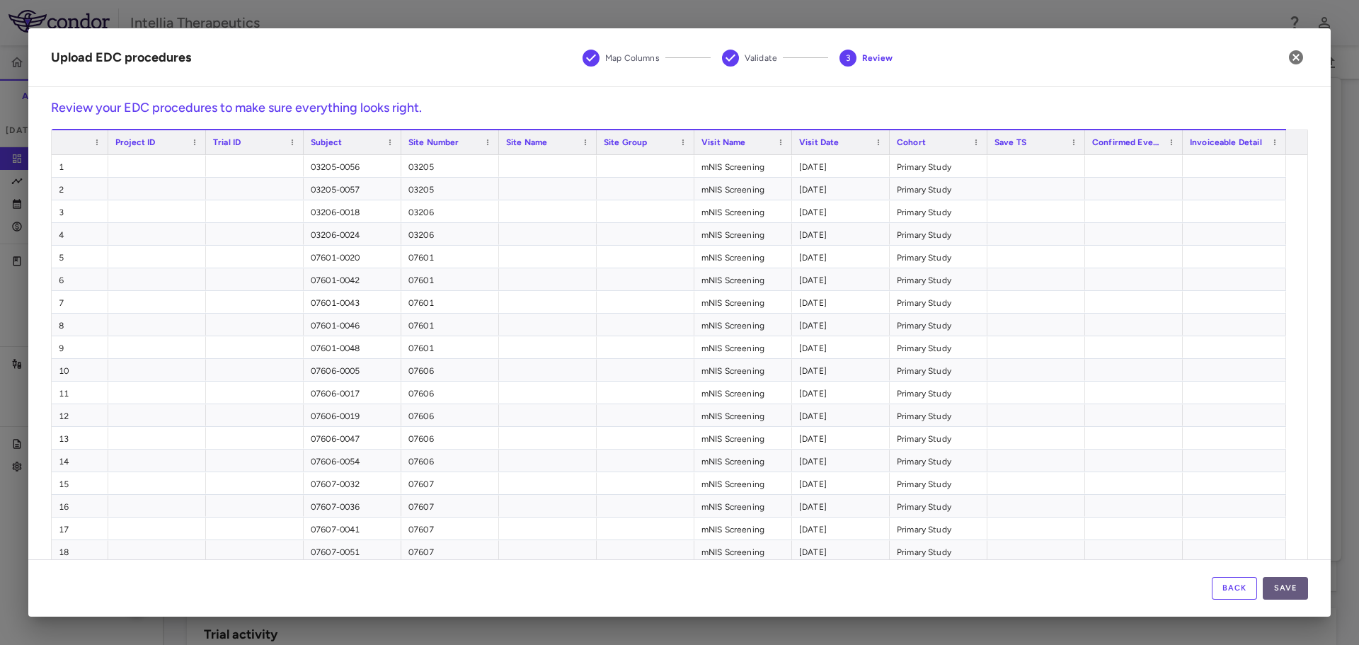
click at [1289, 597] on button "Save" at bounding box center [1284, 588] width 45 height 23
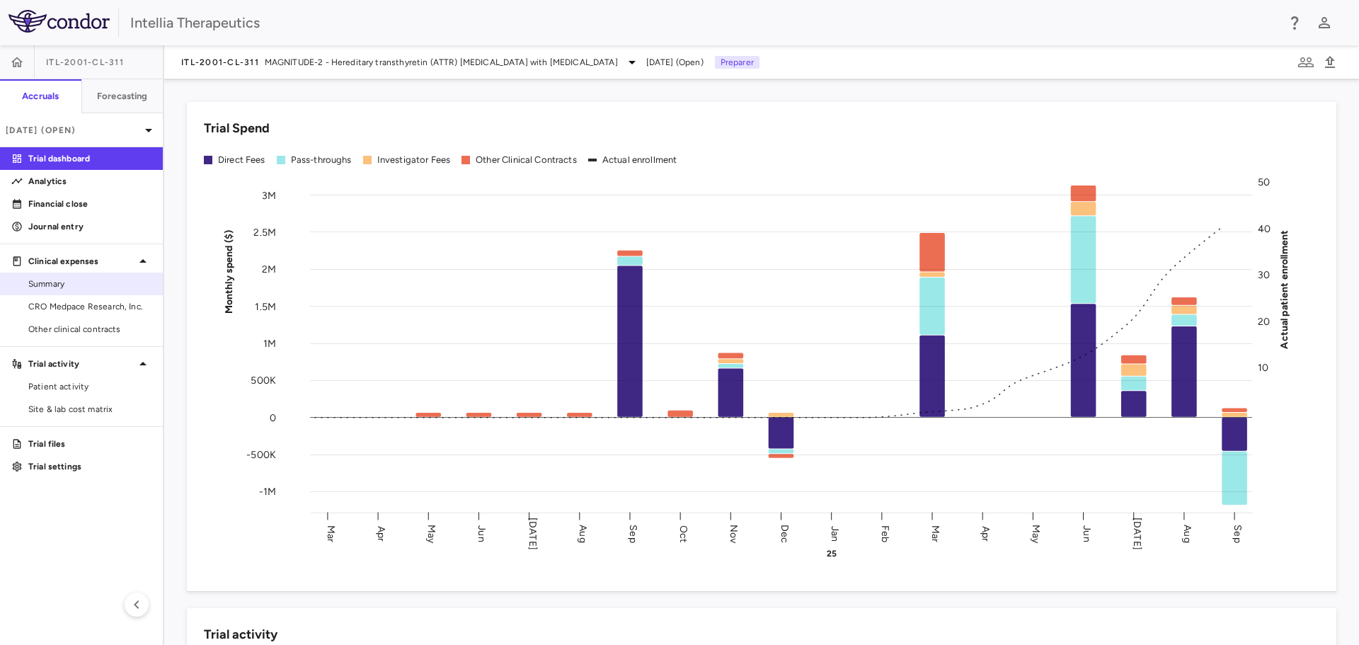
drag, startPoint x: 64, startPoint y: 308, endPoint x: 105, endPoint y: 282, distance: 48.7
click at [64, 308] on span "CRO Medpace Research, Inc." at bounding box center [89, 306] width 123 height 13
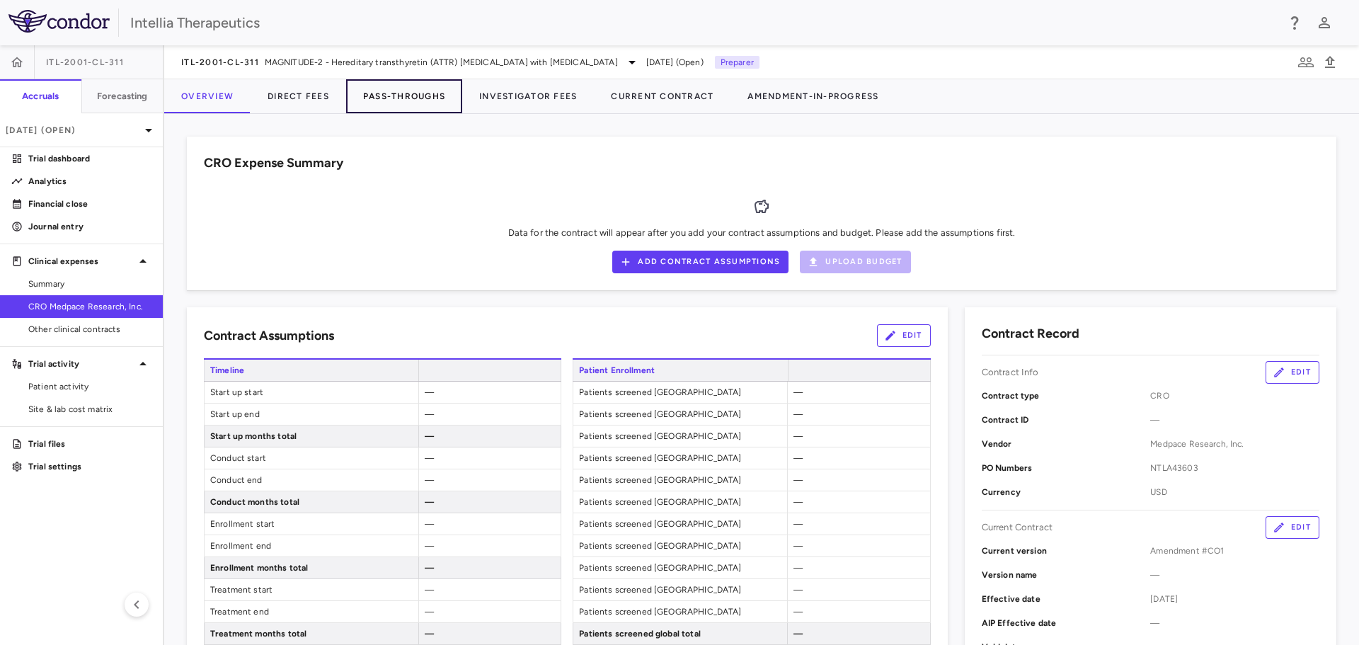
click at [358, 96] on button "Pass-Throughs" at bounding box center [404, 96] width 116 height 34
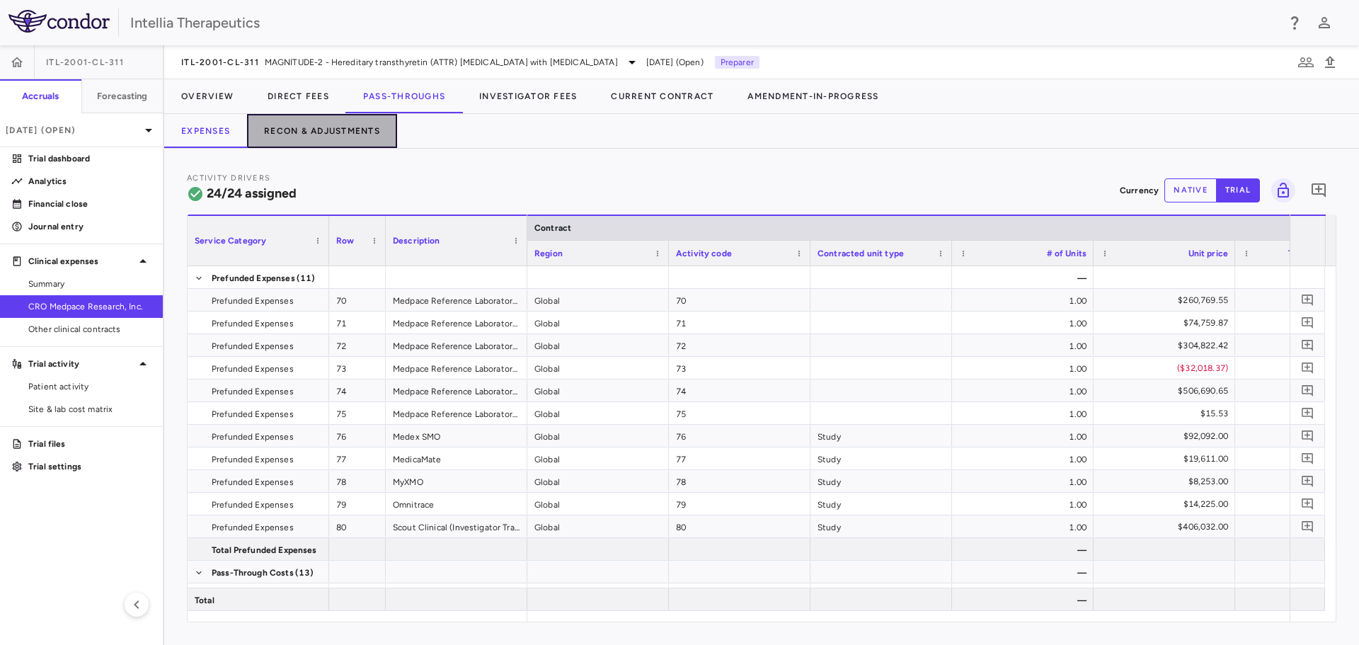
click at [331, 137] on button "Recon & Adjustments" at bounding box center [322, 131] width 150 height 34
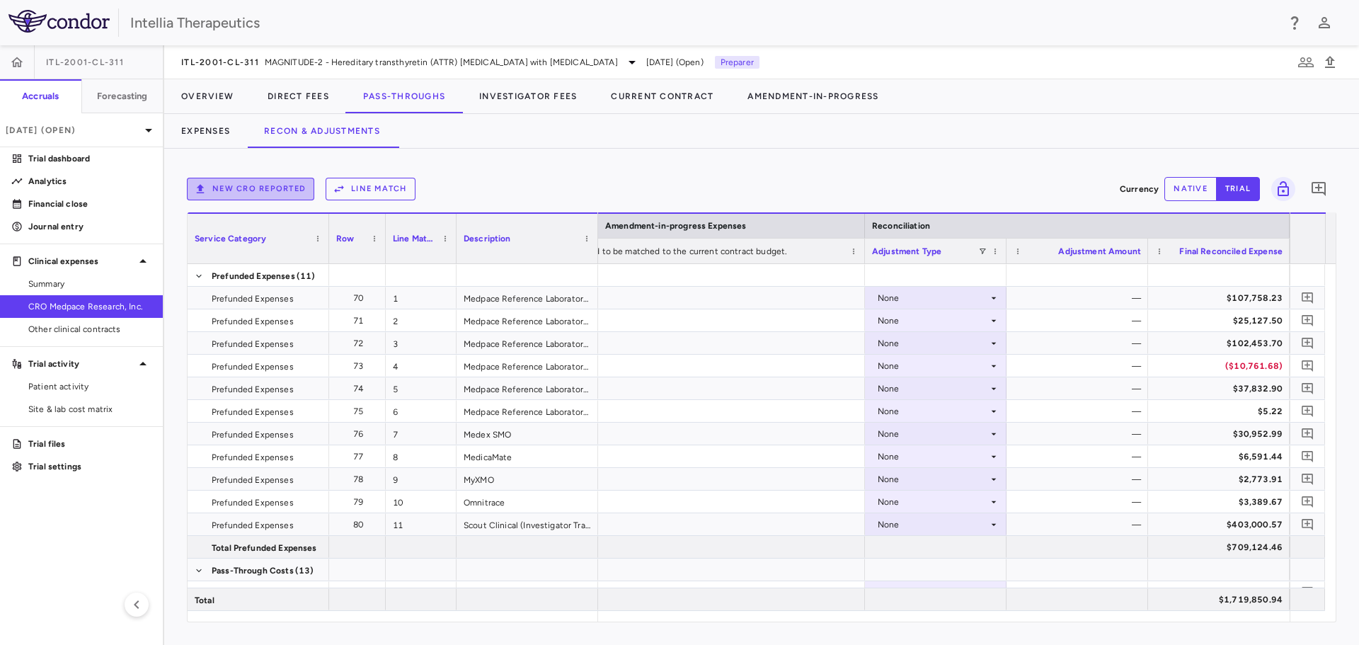
click at [296, 193] on button "New CRO reported" at bounding box center [250, 189] width 127 height 23
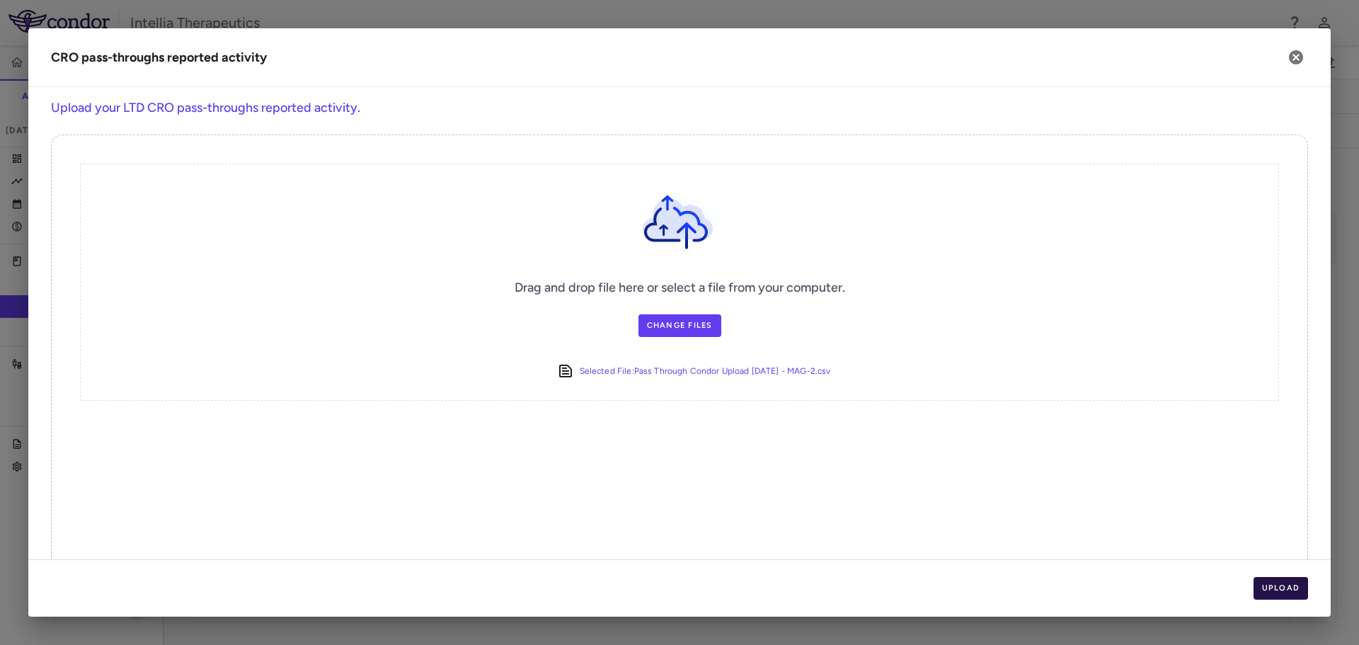
click at [1300, 589] on button "Upload" at bounding box center [1280, 588] width 55 height 23
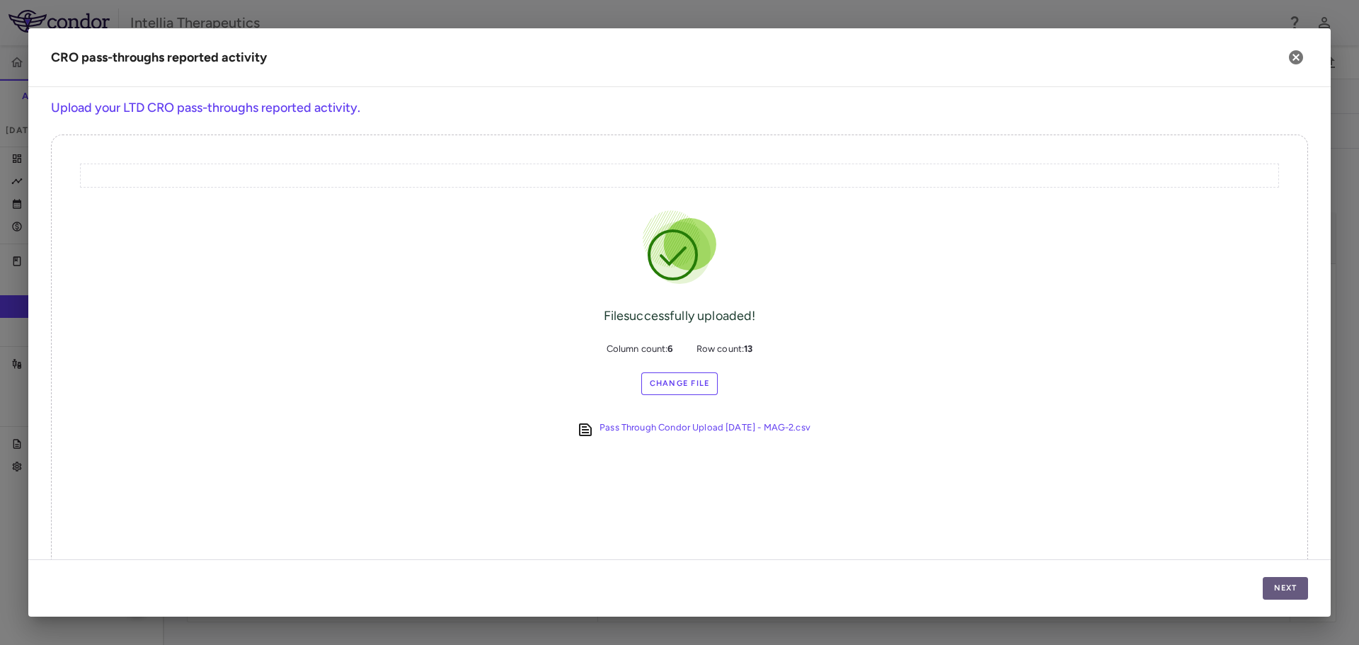
click at [1289, 582] on button "Next" at bounding box center [1284, 588] width 45 height 23
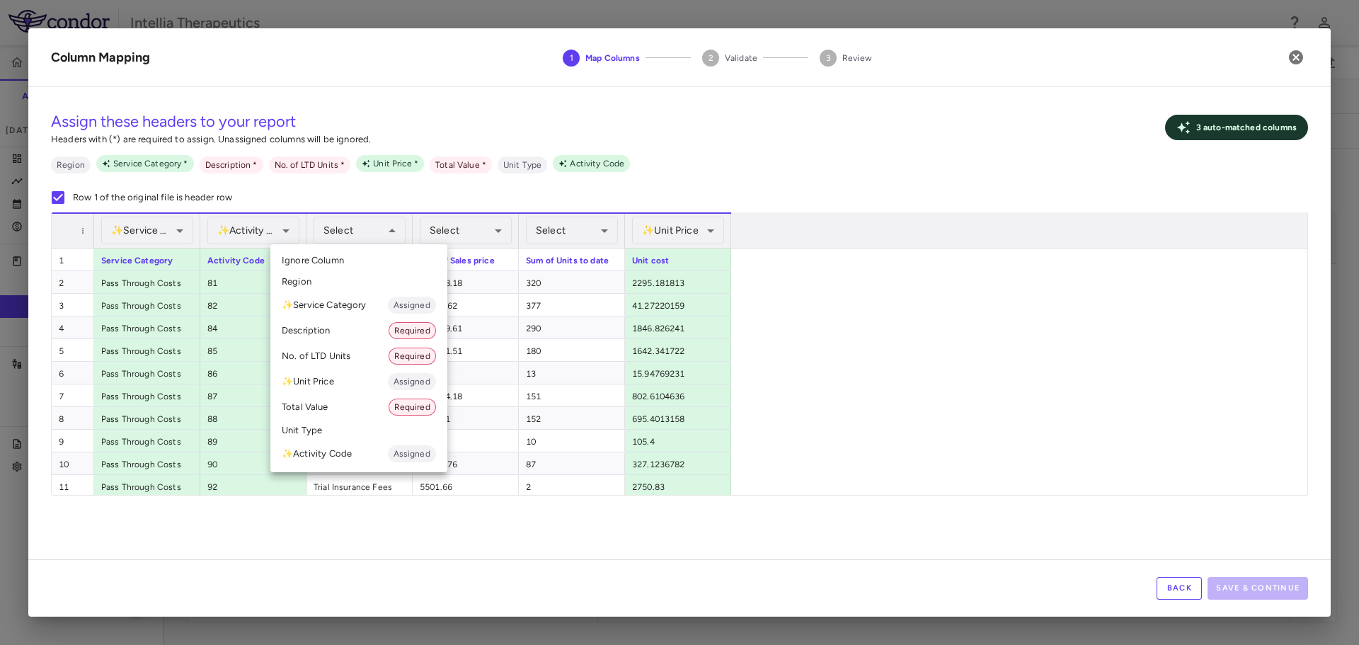
click at [347, 327] on li "Description Required" at bounding box center [358, 330] width 177 height 25
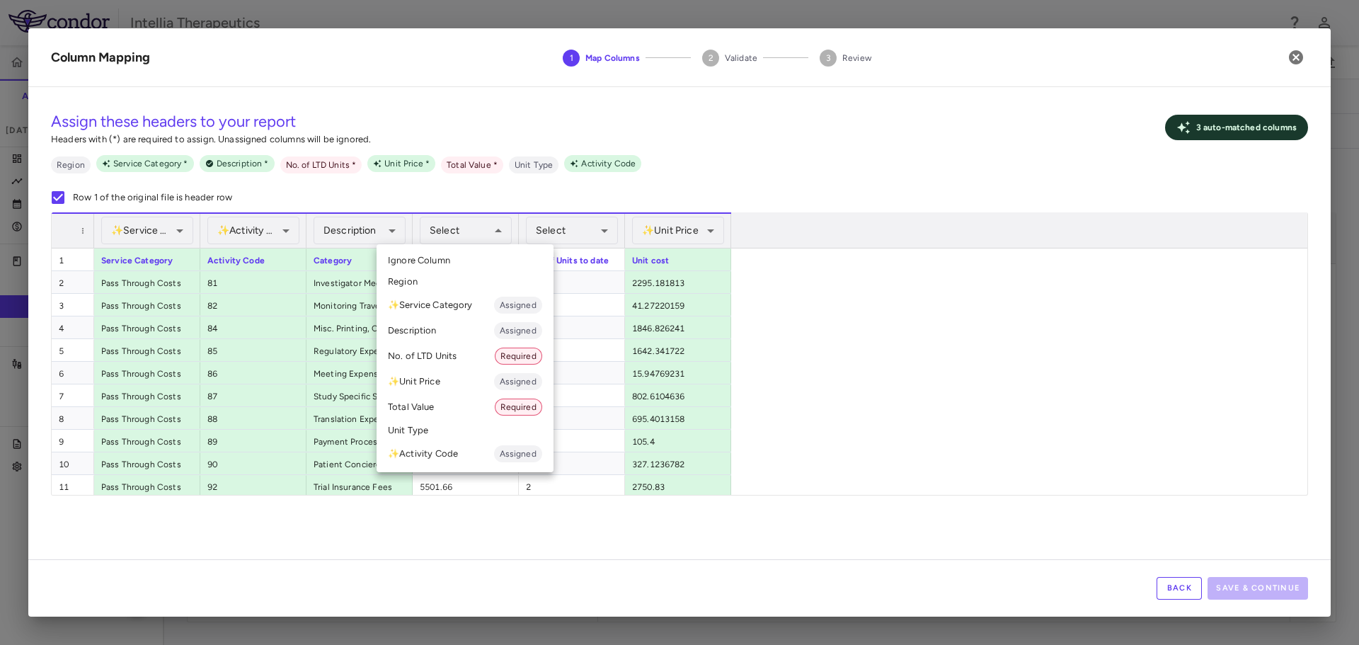
click at [454, 405] on li "Total Value Required" at bounding box center [464, 406] width 177 height 25
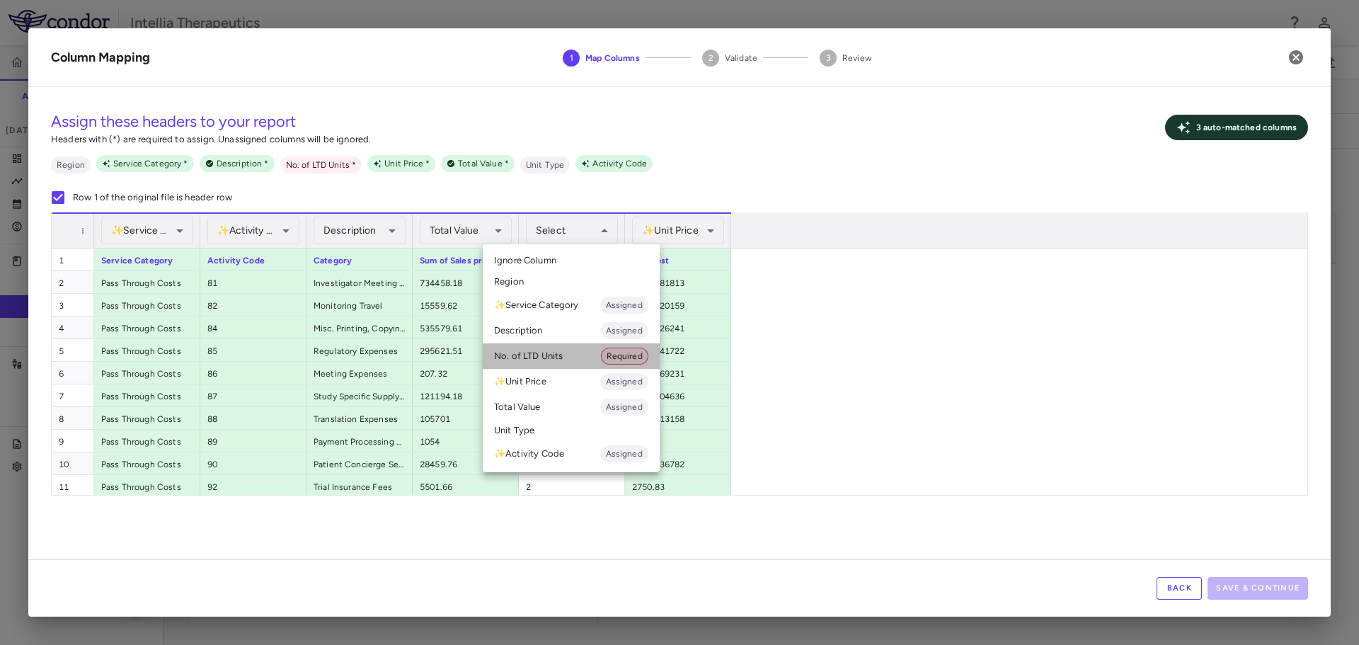
click at [565, 362] on li "No. of LTD Units Required" at bounding box center [571, 355] width 177 height 25
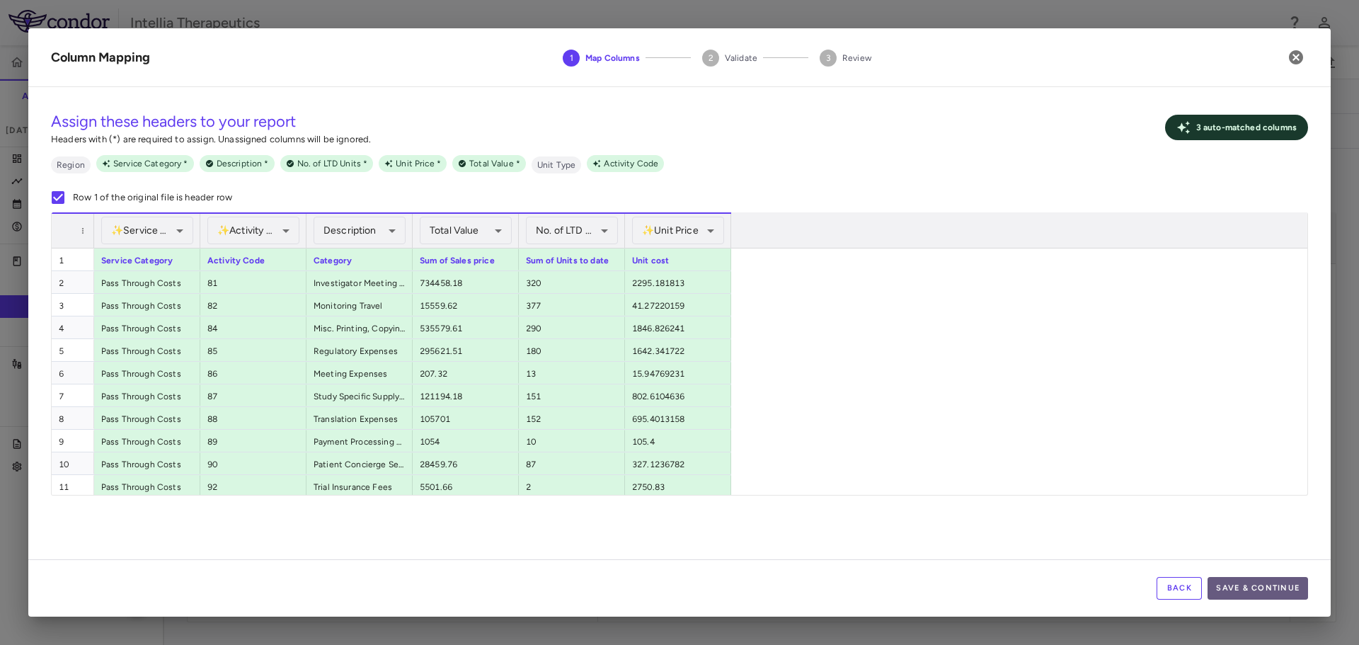
click at [1244, 580] on button "Save & Continue" at bounding box center [1257, 588] width 100 height 23
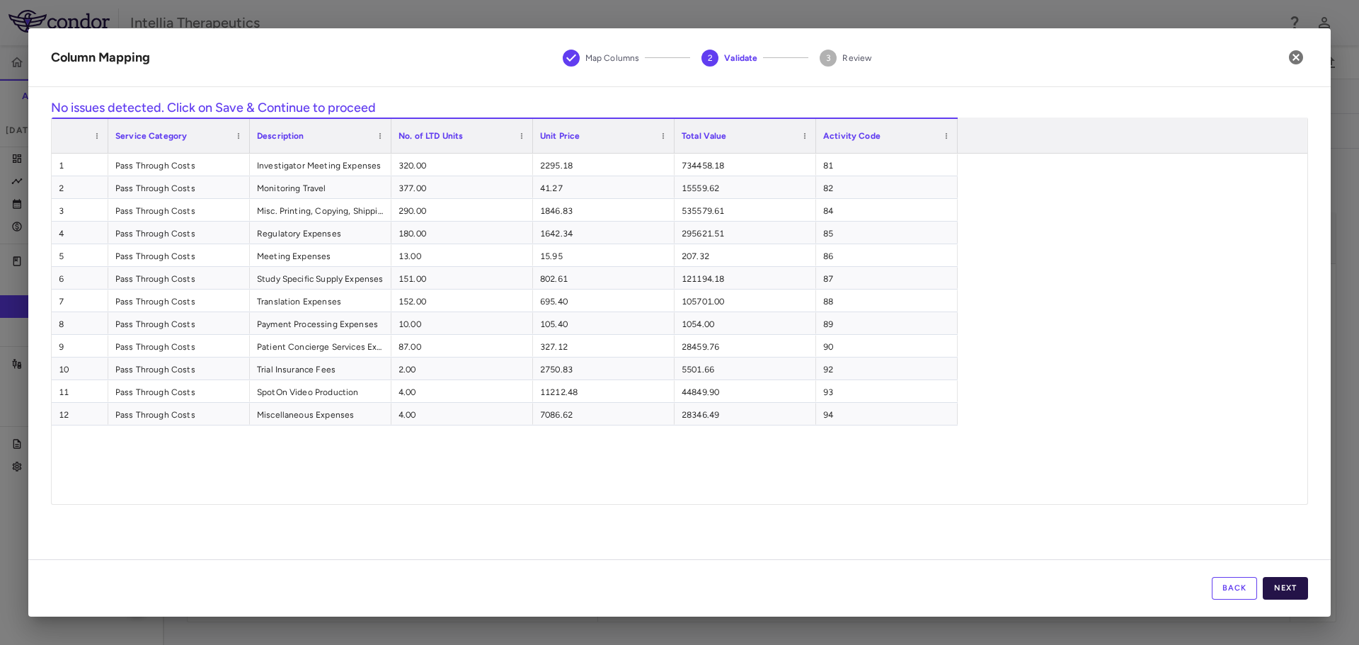
click at [1267, 584] on button "Next" at bounding box center [1284, 588] width 45 height 23
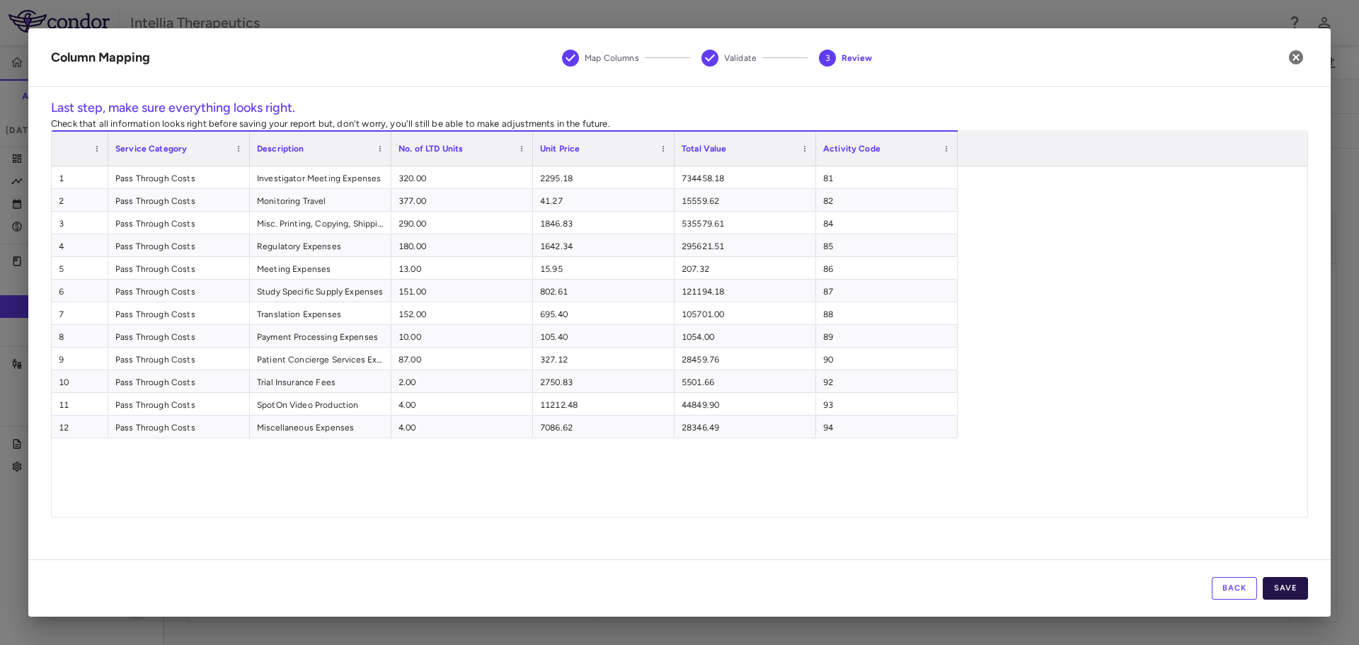
click at [1272, 588] on button "Save" at bounding box center [1284, 588] width 45 height 23
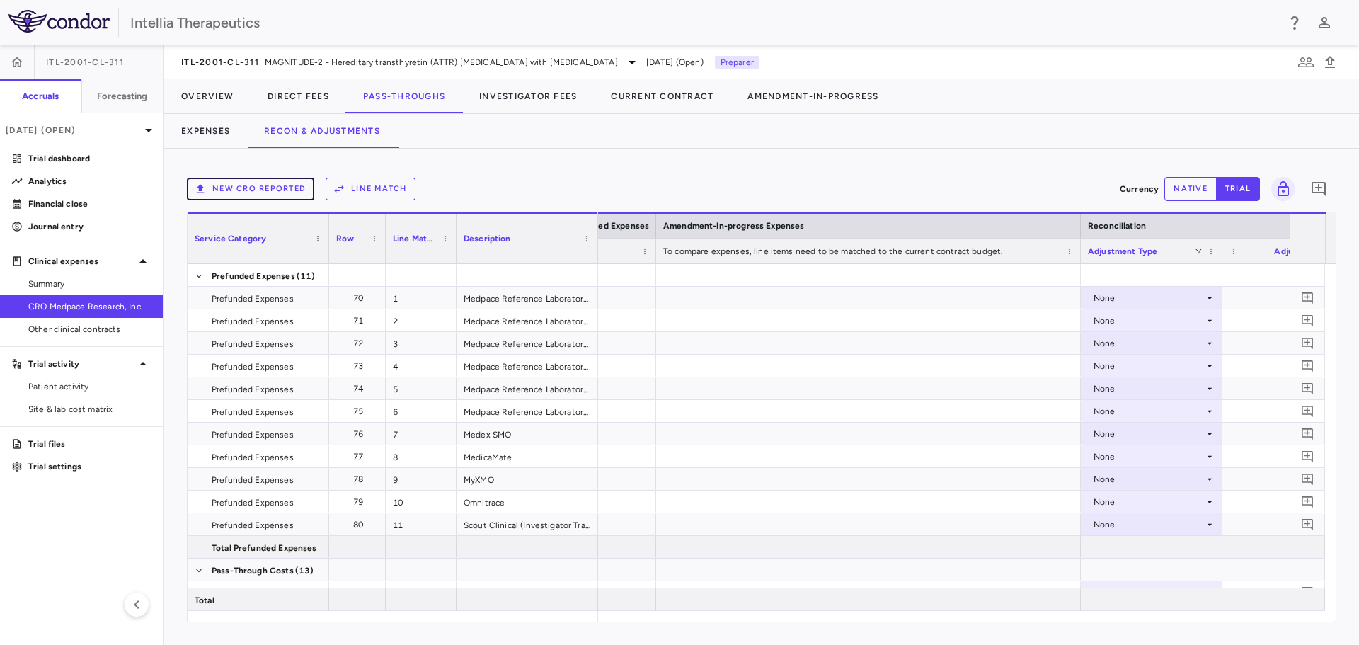
scroll to position [0, 1984]
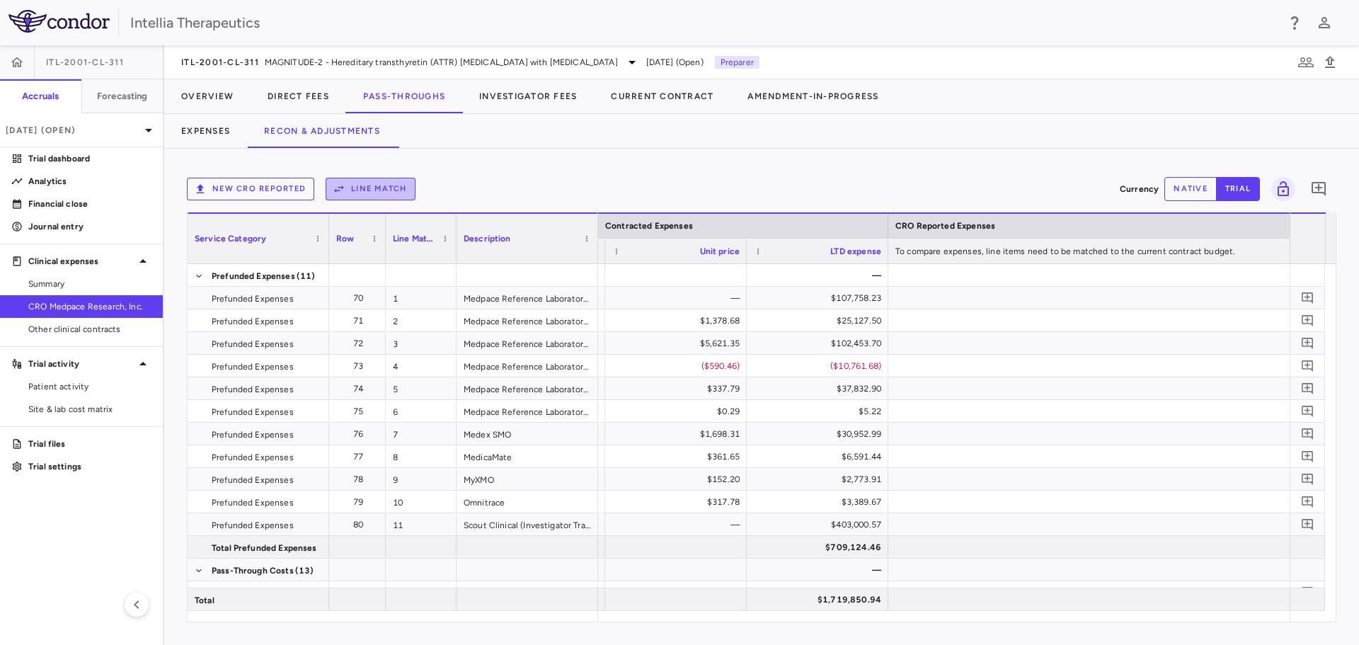
click at [376, 191] on button "Line Match" at bounding box center [370, 189] width 90 height 23
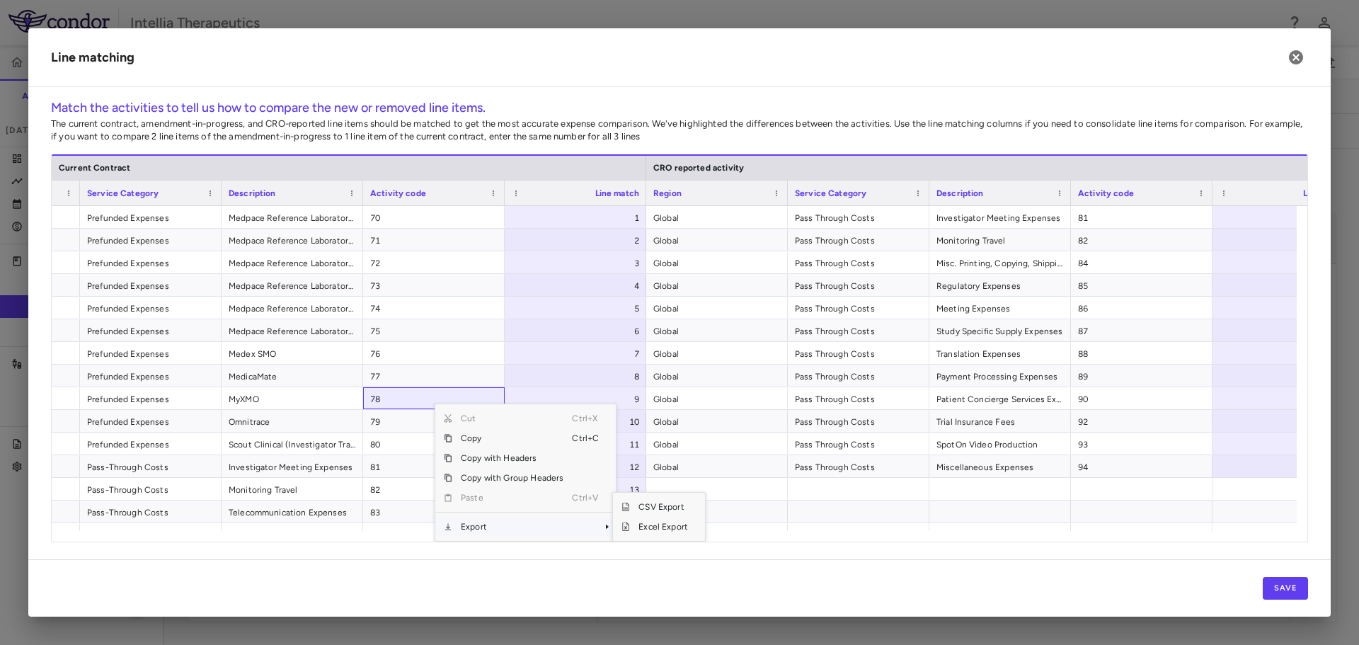
click at [519, 526] on span "Export" at bounding box center [512, 527] width 120 height 20
click at [644, 526] on span "Excel Export" at bounding box center [663, 527] width 67 height 20
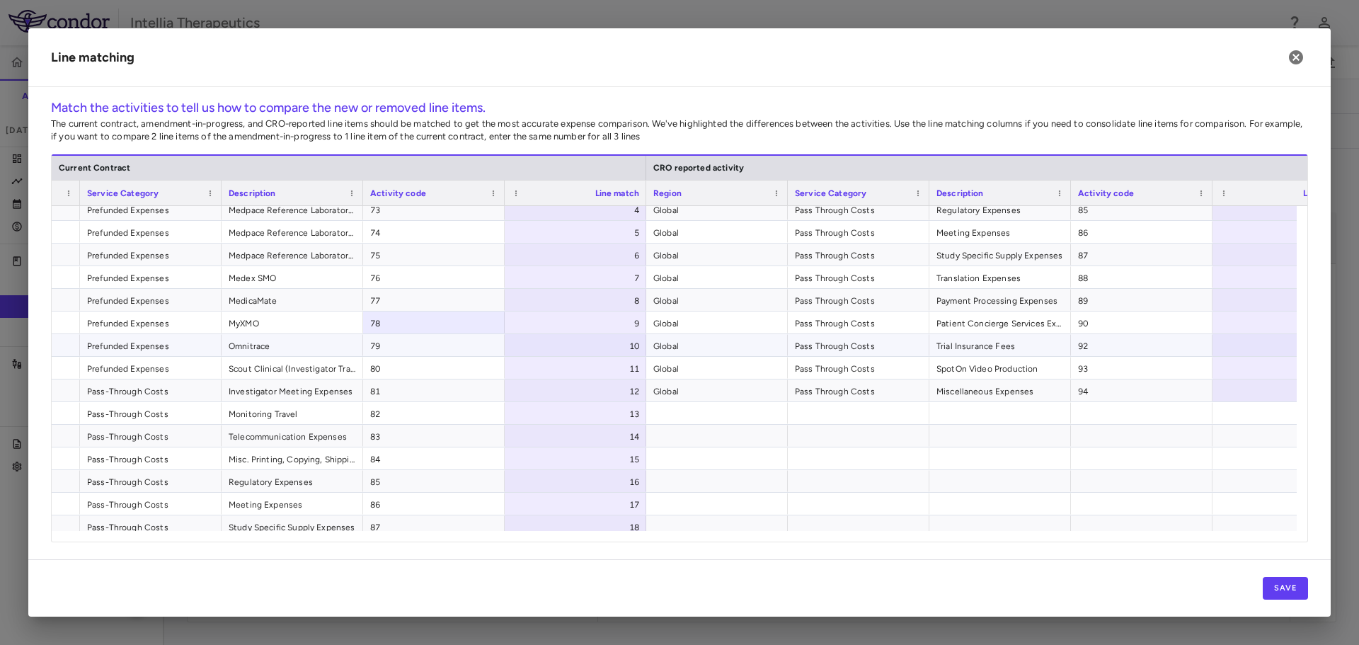
scroll to position [0, 0]
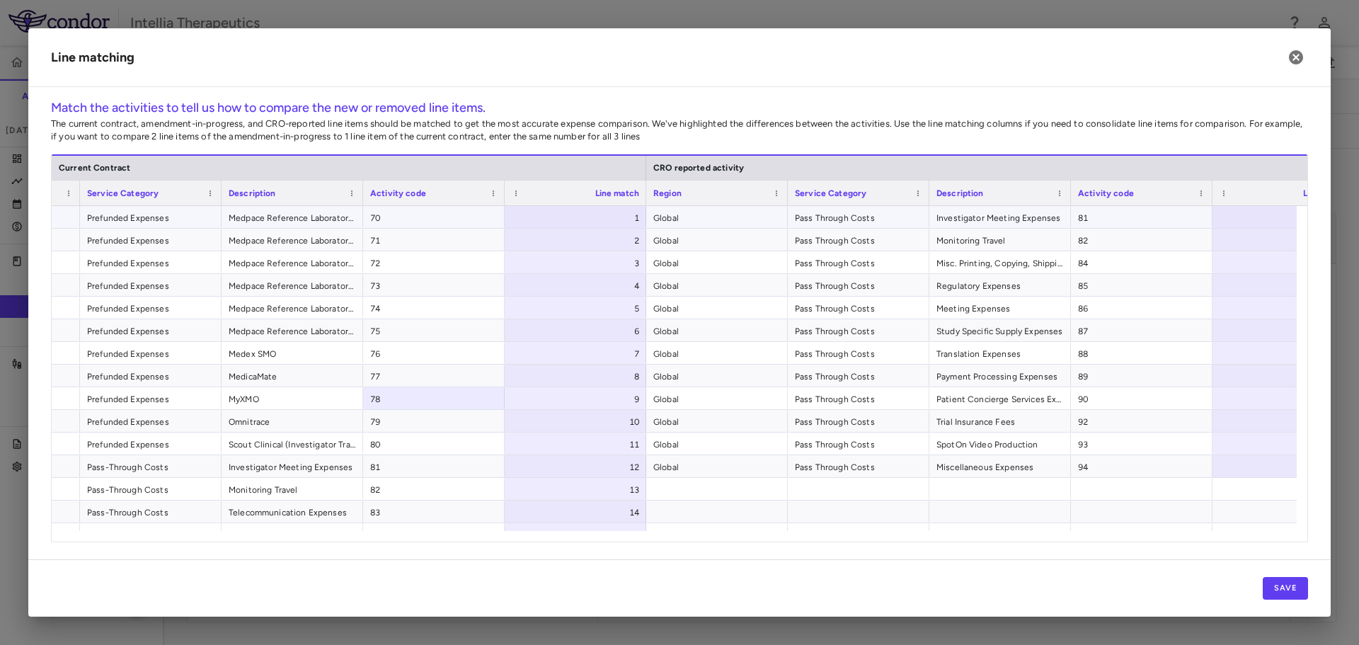
click at [1247, 212] on div at bounding box center [1283, 217] width 142 height 22
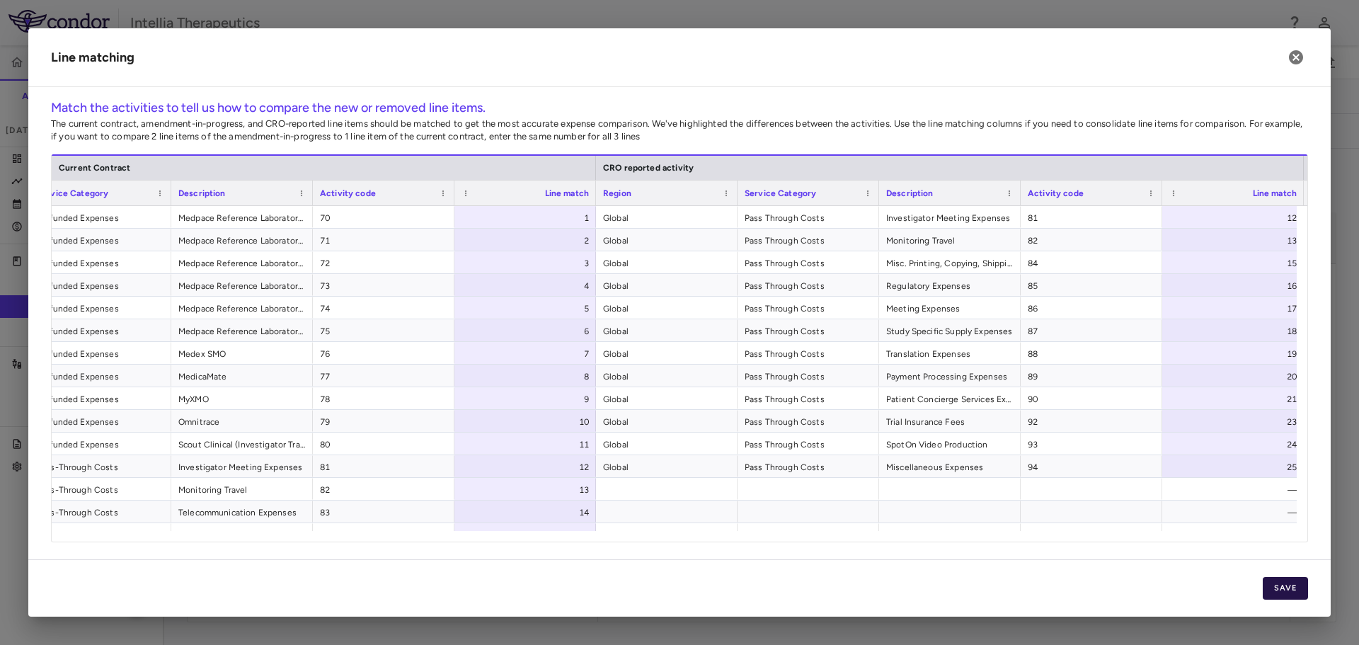
click at [1282, 587] on button "Save" at bounding box center [1284, 588] width 45 height 23
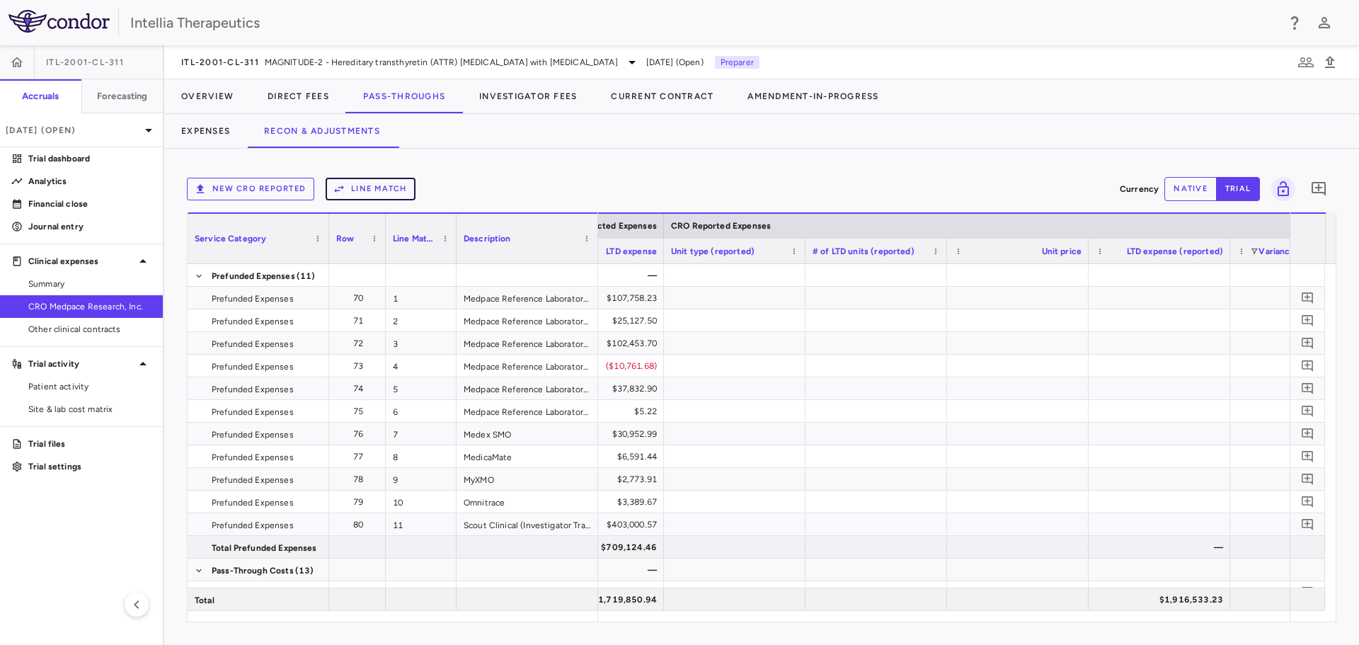
scroll to position [0, 1903]
